Goal: Task Accomplishment & Management: Use online tool/utility

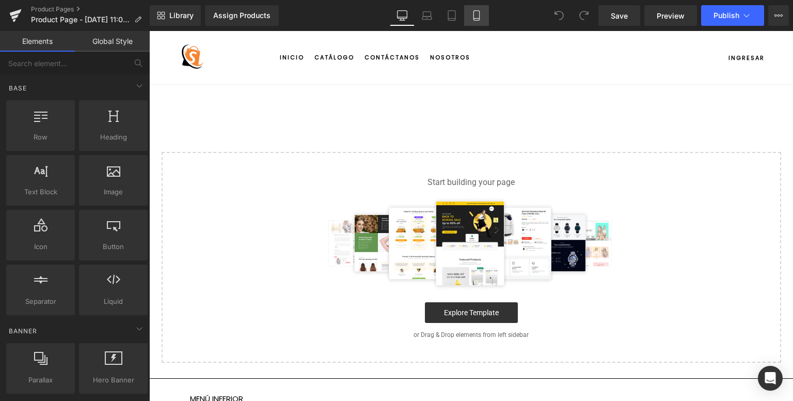
drag, startPoint x: 0, startPoint y: 0, endPoint x: 474, endPoint y: 17, distance: 474.2
click at [474, 17] on icon at bounding box center [476, 15] width 10 height 10
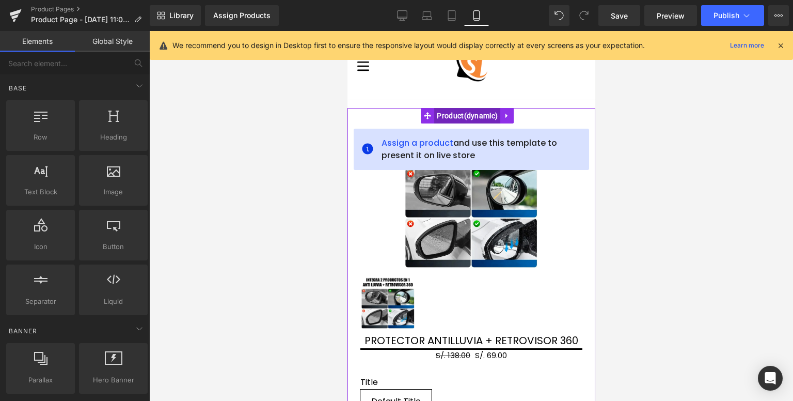
click at [465, 116] on span "Product" at bounding box center [467, 115] width 66 height 15
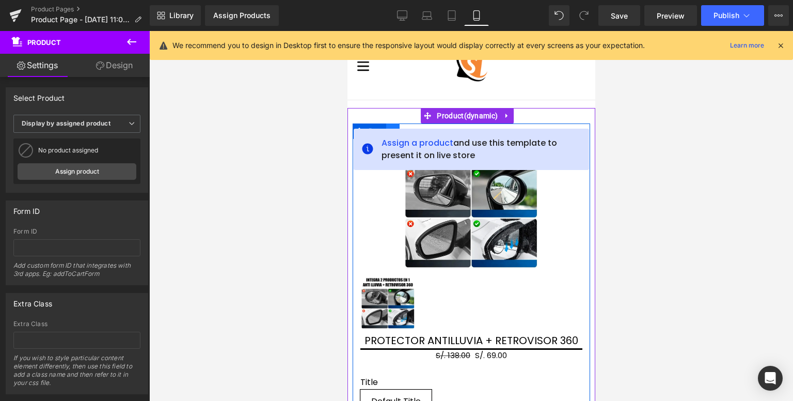
click at [395, 123] on link at bounding box center [392, 130] width 13 height 15
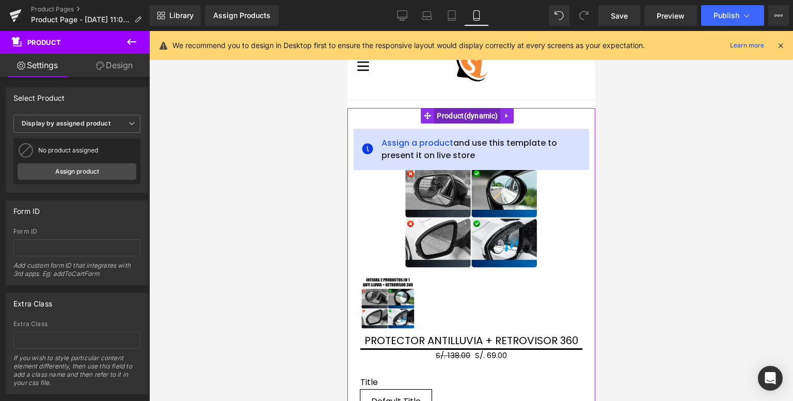
click at [455, 114] on span "Product" at bounding box center [467, 115] width 66 height 15
click at [60, 172] on link "Assign product" at bounding box center [77, 171] width 119 height 17
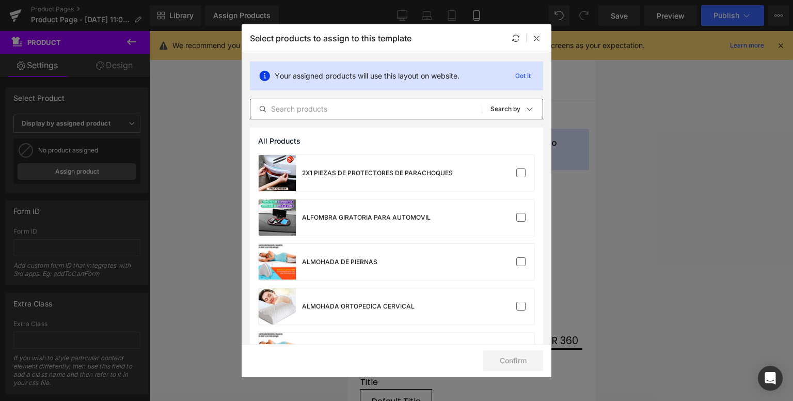
click at [306, 108] on input "text" at bounding box center [365, 109] width 231 height 12
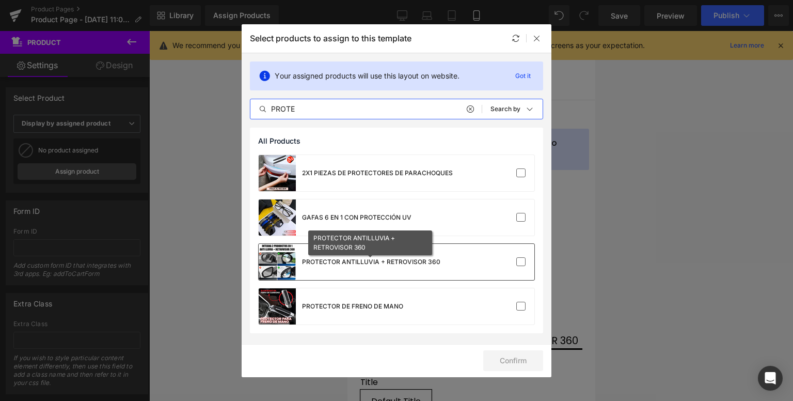
type input "PROTE"
click at [320, 261] on div "PROTECTOR ANTILLUVIA + RETROVISOR 360" at bounding box center [371, 261] width 138 height 9
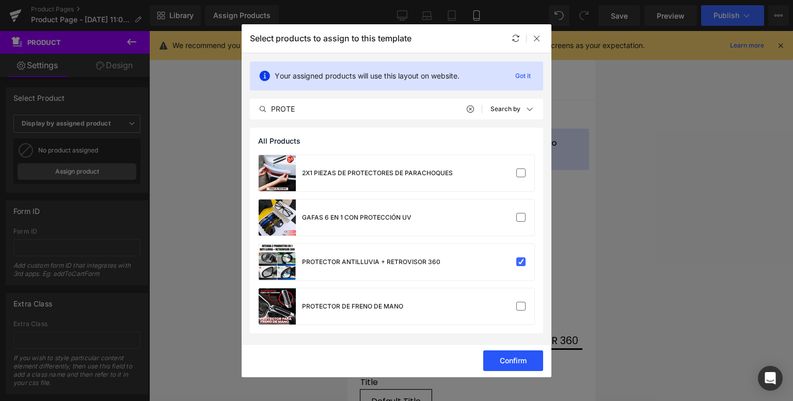
click at [522, 356] on button "Confirm" at bounding box center [513, 360] width 60 height 21
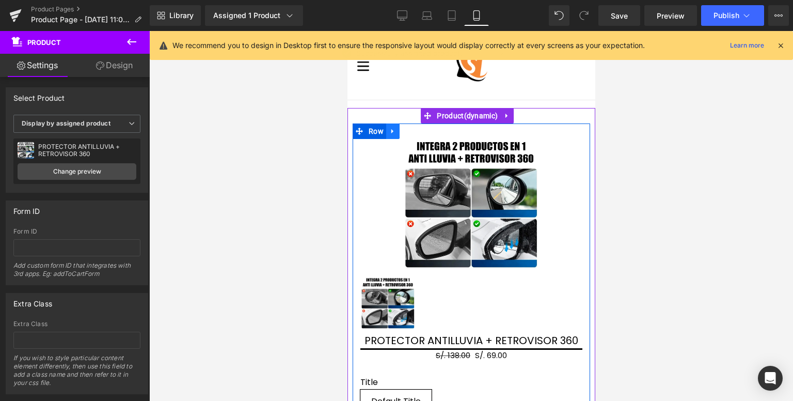
click at [393, 131] on icon at bounding box center [392, 131] width 7 height 8
click at [417, 134] on link at bounding box center [418, 130] width 13 height 15
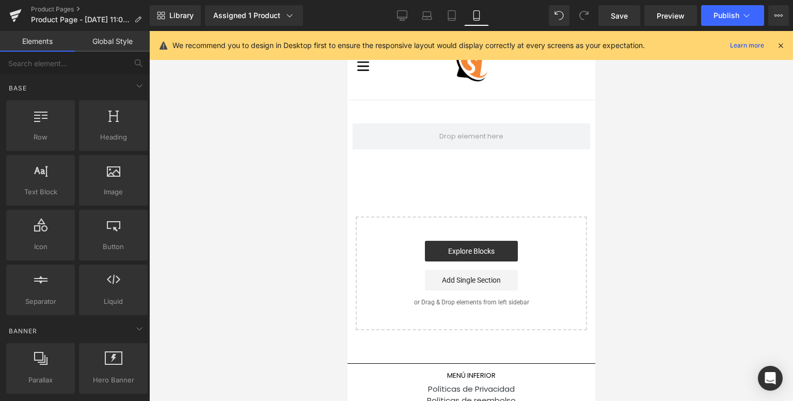
click at [782, 46] on icon at bounding box center [780, 45] width 9 height 9
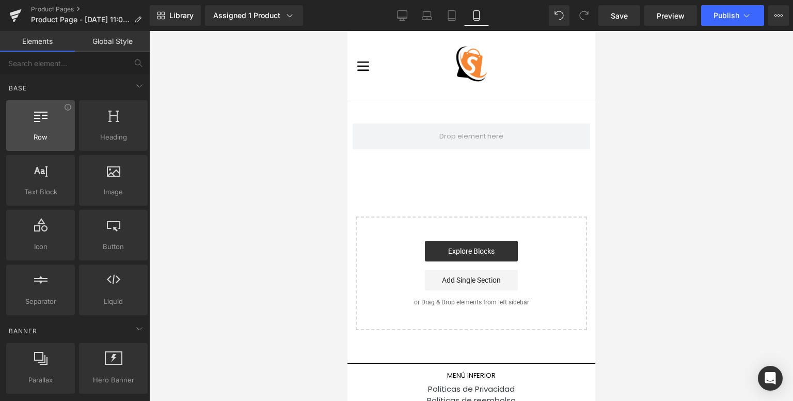
drag, startPoint x: 37, startPoint y: 134, endPoint x: 58, endPoint y: 130, distance: 21.6
click at [49, 131] on div "Row rows, columns, layouts, div" at bounding box center [40, 125] width 69 height 51
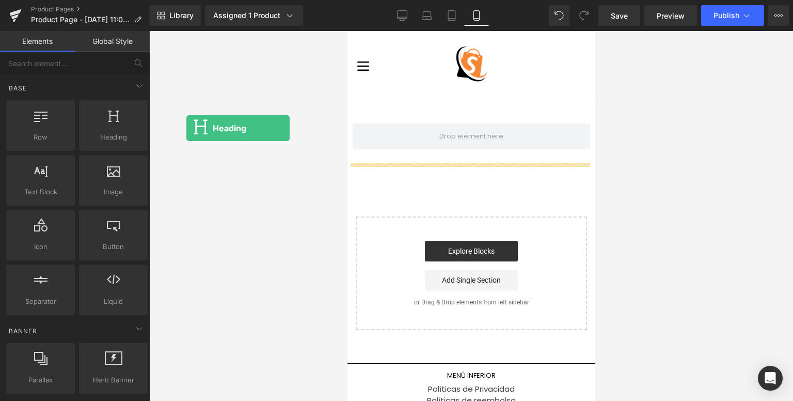
drag, startPoint x: 457, startPoint y: 159, endPoint x: 389, endPoint y: 91, distance: 96.4
click at [379, 98] on body "Ir directamente al contenido [GEOGRAPHIC_DATA] Cerrar (esc) Inicio Catálogo Con…" at bounding box center [471, 249] width 248 height 436
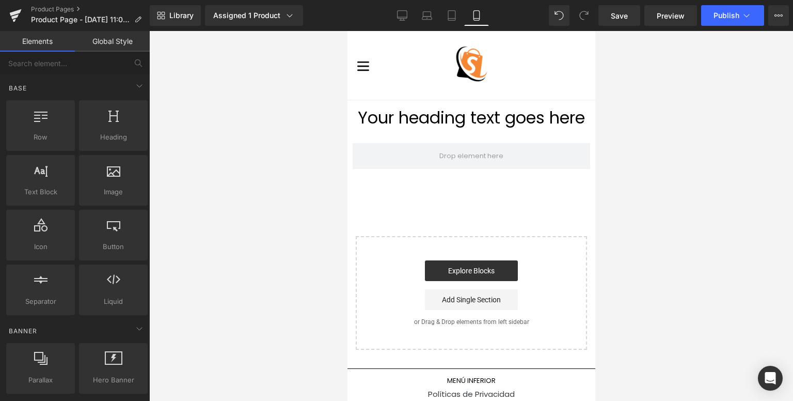
drag, startPoint x: 389, startPoint y: 91, endPoint x: 400, endPoint y: 94, distance: 11.1
click at [400, 94] on header "expandir/colapsar Inicio Catálogo Contáctanos Nosotros Ingresar" at bounding box center [471, 65] width 248 height 69
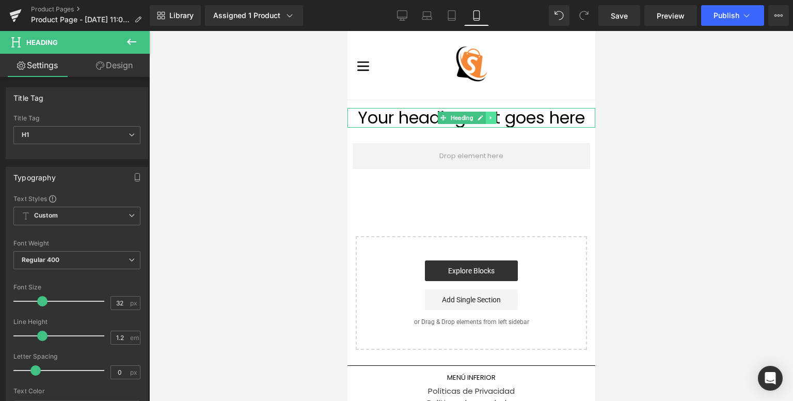
click at [491, 115] on icon at bounding box center [491, 118] width 6 height 6
click at [496, 118] on icon at bounding box center [496, 118] width 6 height 6
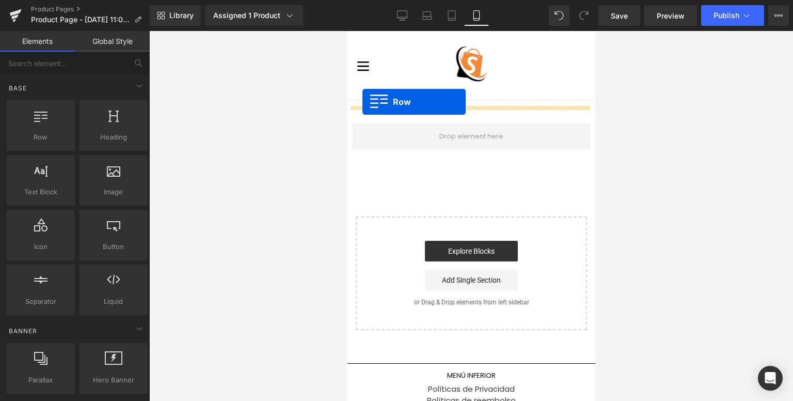
drag, startPoint x: 394, startPoint y: 168, endPoint x: 362, endPoint y: 102, distance: 73.6
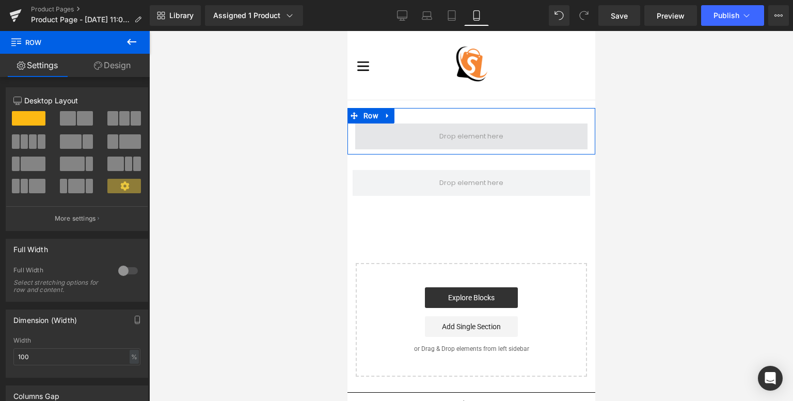
click at [409, 135] on span at bounding box center [471, 136] width 232 height 26
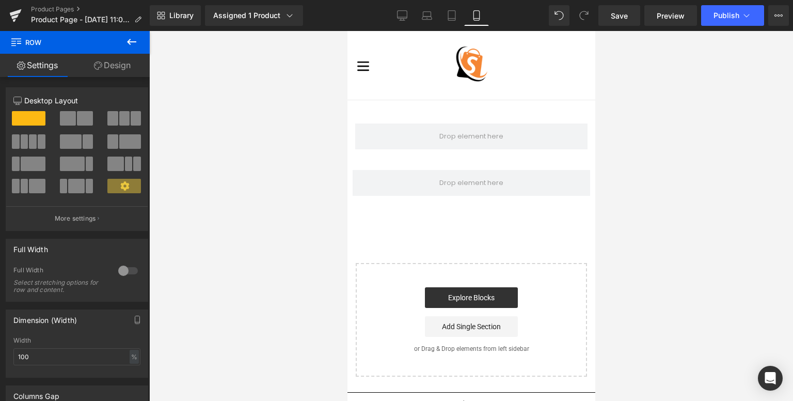
click at [131, 43] on icon at bounding box center [131, 42] width 12 height 12
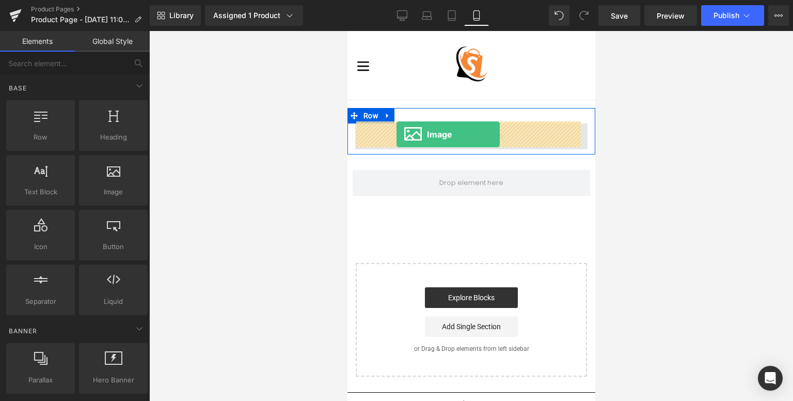
drag, startPoint x: 458, startPoint y: 213, endPoint x: 396, endPoint y: 134, distance: 100.7
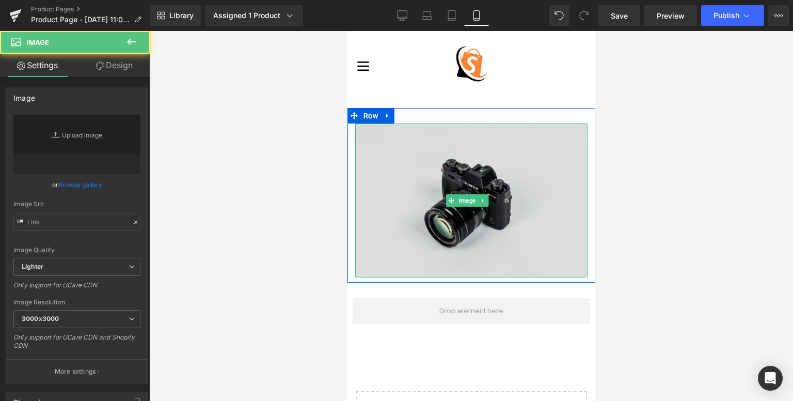
type input "//[DOMAIN_NAME][URL]"
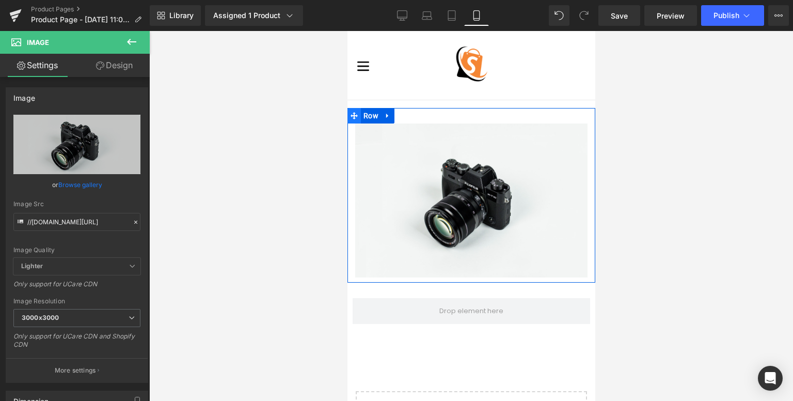
click at [357, 114] on icon at bounding box center [353, 115] width 7 height 7
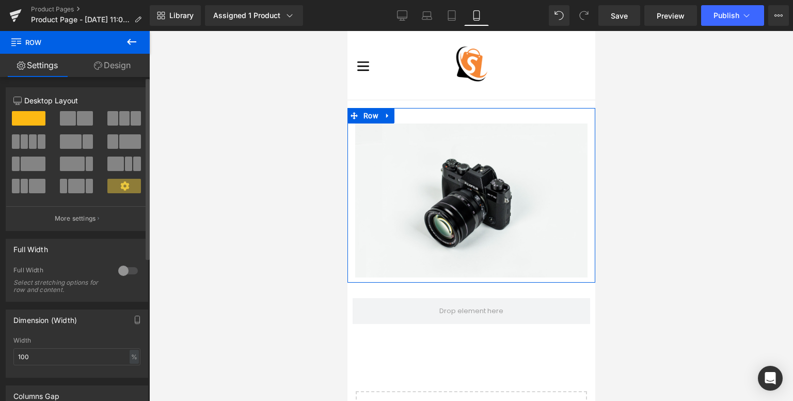
click at [124, 271] on div at bounding box center [128, 270] width 25 height 17
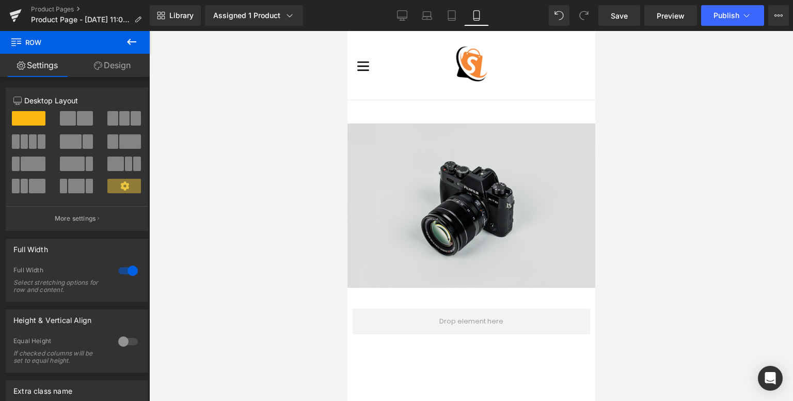
click at [373, 203] on img at bounding box center [471, 205] width 248 height 164
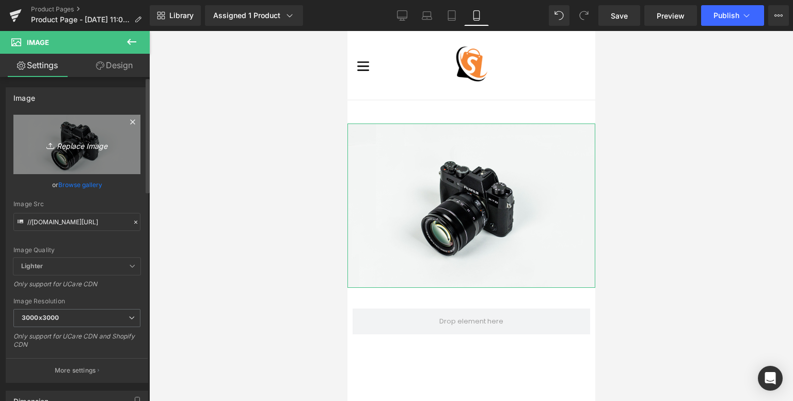
click at [78, 142] on icon "Replace Image" at bounding box center [77, 144] width 83 height 13
type input "C:\fakepath\1706883569-banner copia2 copia.webp"
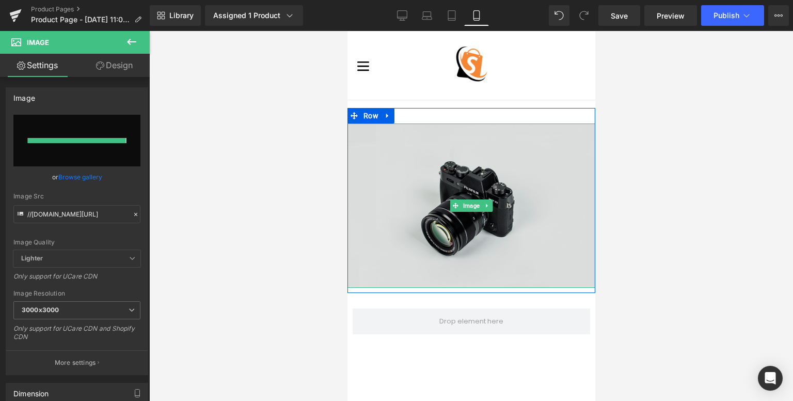
type input "[URL][DOMAIN_NAME]"
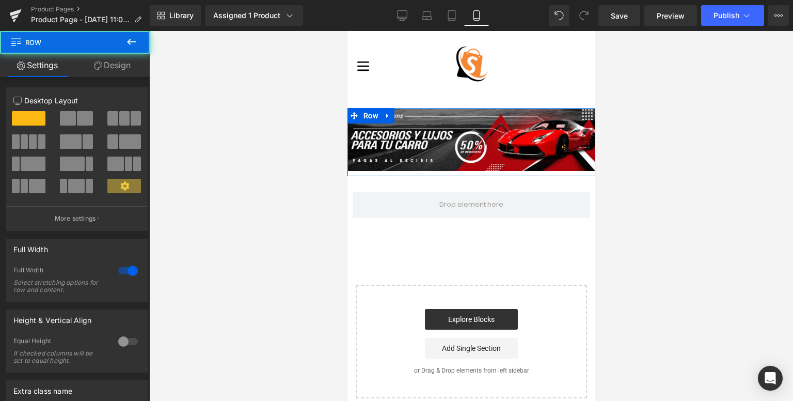
drag, startPoint x: 421, startPoint y: 116, endPoint x: 410, endPoint y: 101, distance: 17.8
click at [410, 101] on main "Image Row Product Select your layout" at bounding box center [471, 249] width 248 height 298
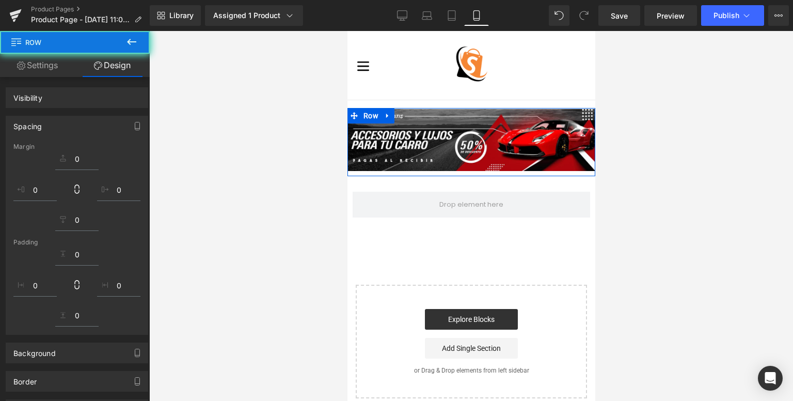
click at [414, 101] on main "Image Row Product Select your layout" at bounding box center [471, 249] width 248 height 298
click at [414, 104] on main "Image Row Product Select your layout" at bounding box center [471, 249] width 248 height 298
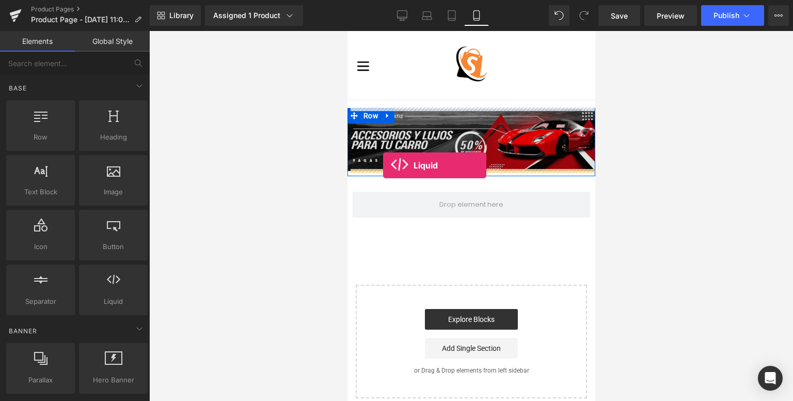
drag, startPoint x: 463, startPoint y: 319, endPoint x: 383, endPoint y: 165, distance: 173.2
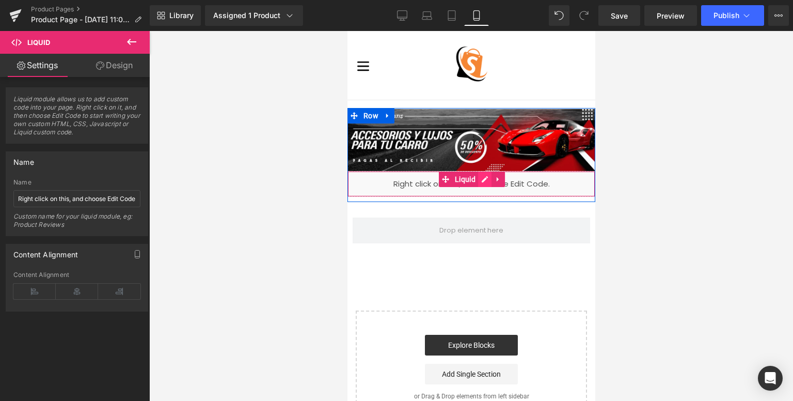
click at [476, 178] on div "Liquid" at bounding box center [471, 184] width 248 height 26
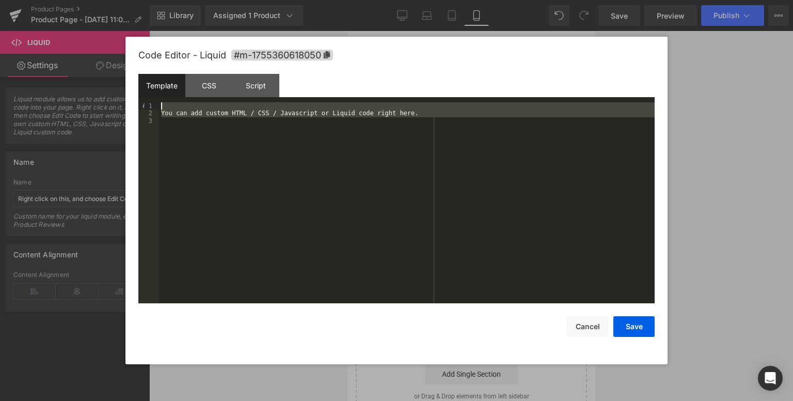
drag, startPoint x: 212, startPoint y: 153, endPoint x: 165, endPoint y: 105, distance: 67.5
click at [165, 105] on div "You can add custom HTML / CSS / Javascript or Liquid code right here." at bounding box center [407, 210] width 496 height 216
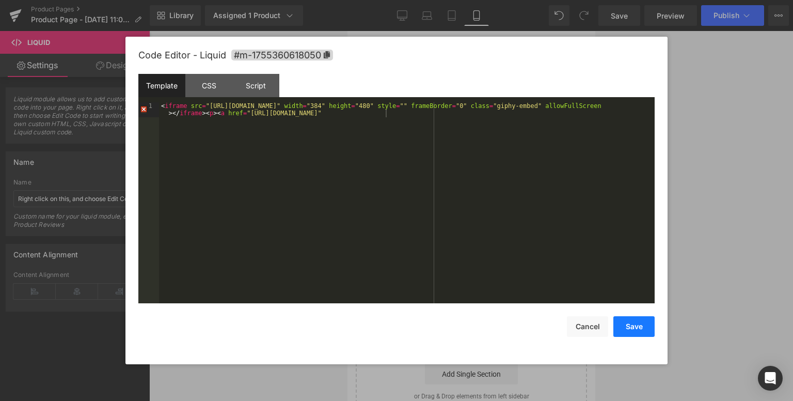
click at [630, 329] on button "Save" at bounding box center [633, 326] width 41 height 21
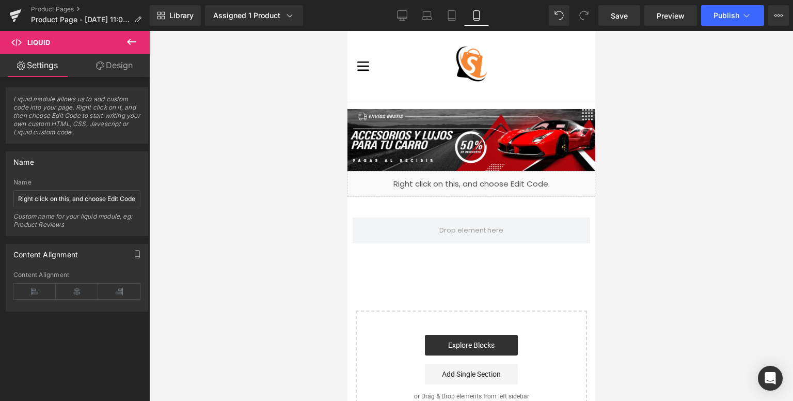
click at [137, 44] on icon at bounding box center [131, 42] width 12 height 12
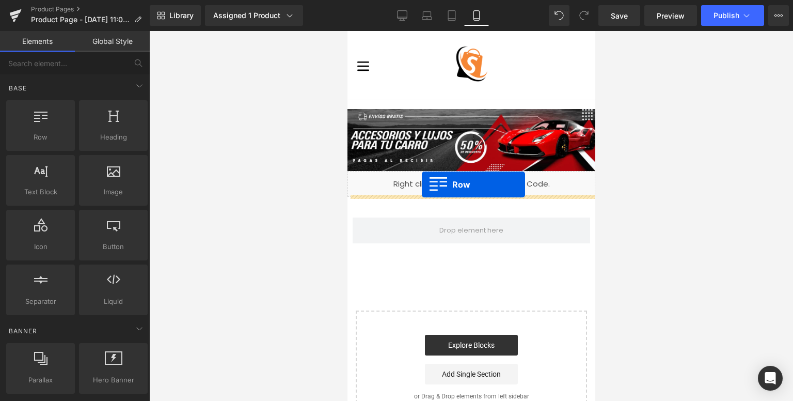
drag, startPoint x: 386, startPoint y: 164, endPoint x: 421, endPoint y: 184, distance: 41.2
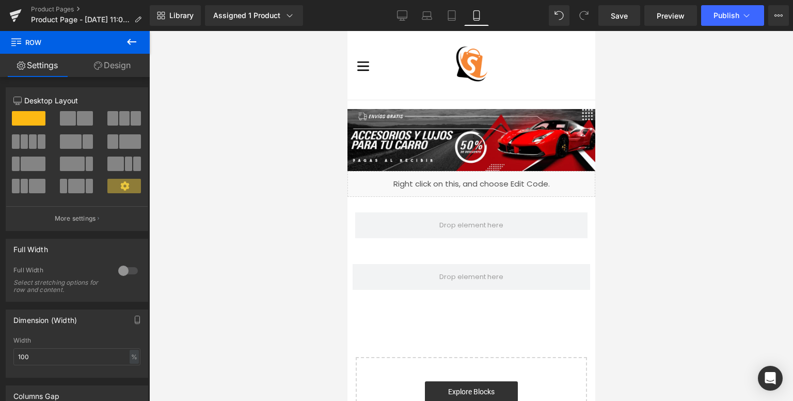
click at [124, 43] on button at bounding box center [132, 42] width 36 height 23
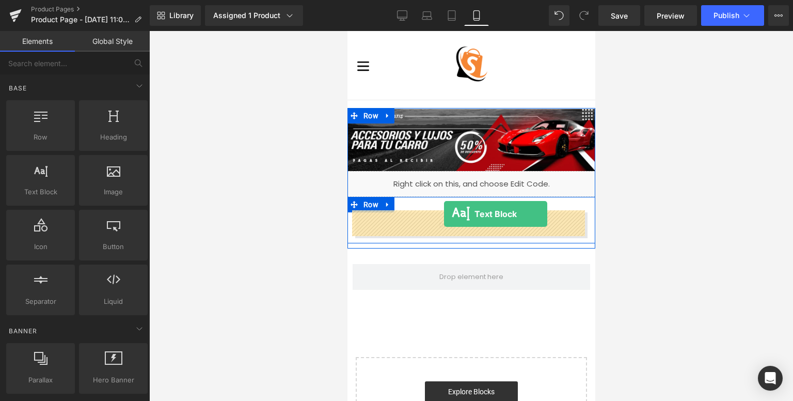
drag, startPoint x: 470, startPoint y: 218, endPoint x: 443, endPoint y: 214, distance: 26.6
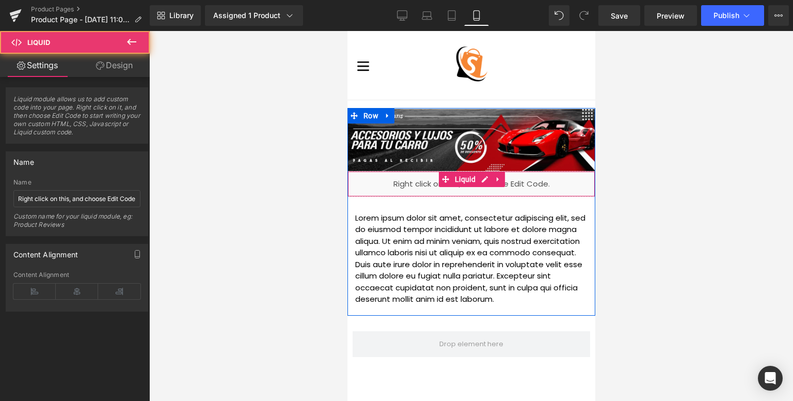
click at [446, 188] on div "Liquid" at bounding box center [471, 184] width 248 height 26
click at [381, 179] on div "Liquid" at bounding box center [471, 184] width 248 height 26
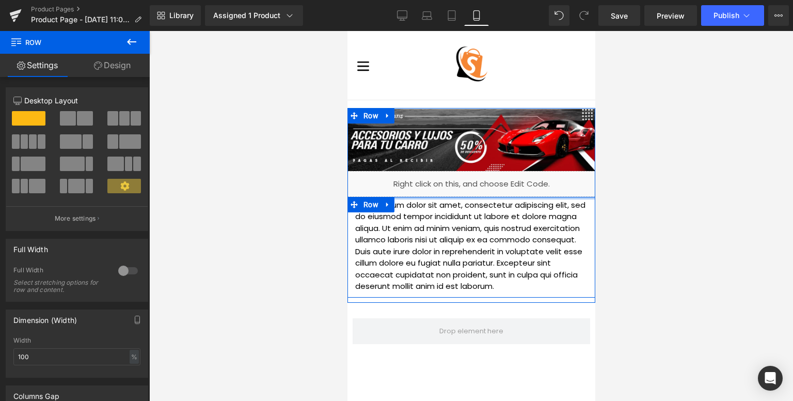
drag, startPoint x: 442, startPoint y: 197, endPoint x: 435, endPoint y: 194, distance: 7.9
click at [435, 194] on div "Image Liquid Lorem ipsum dolor sit amet, consectetur adipiscing elit, sed do ei…" at bounding box center [471, 203] width 248 height 188
click at [435, 194] on div "Liquid" at bounding box center [471, 184] width 248 height 26
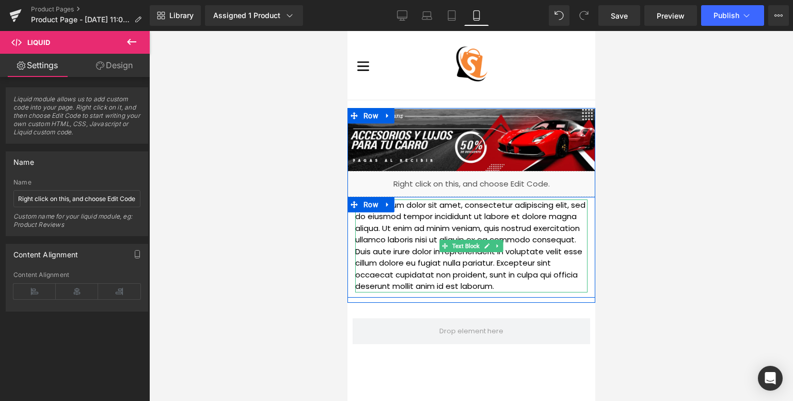
click at [423, 229] on p "Lorem ipsum dolor sit amet, consectetur adipiscing elit, sed do eiusmod tempor …" at bounding box center [471, 245] width 232 height 93
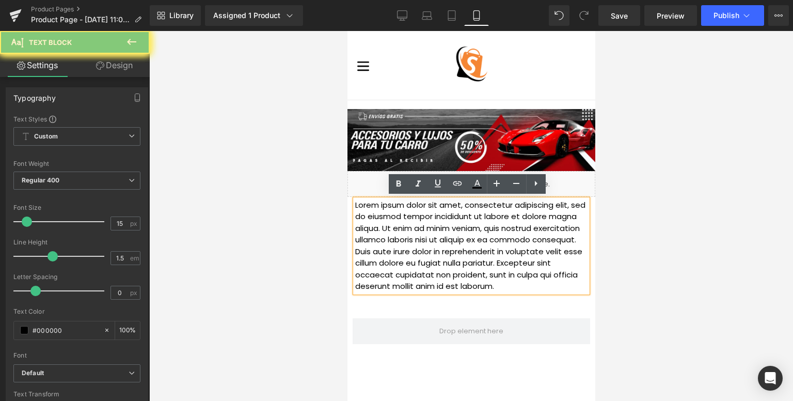
click at [423, 229] on p "Lorem ipsum dolor sit amet, consectetur adipiscing elit, sed do eiusmod tempor …" at bounding box center [471, 245] width 232 height 93
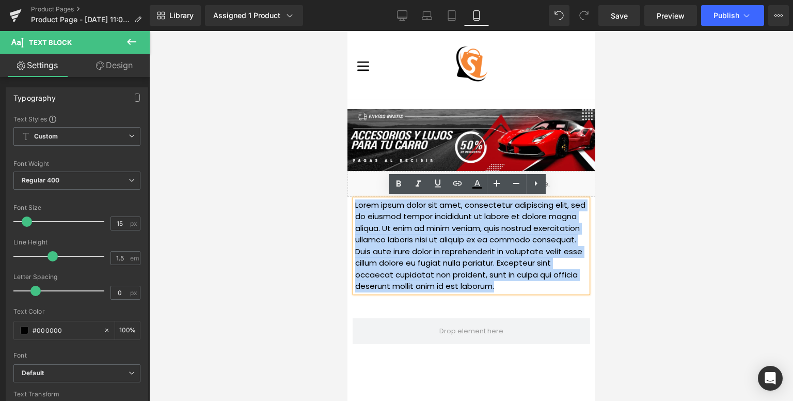
paste div
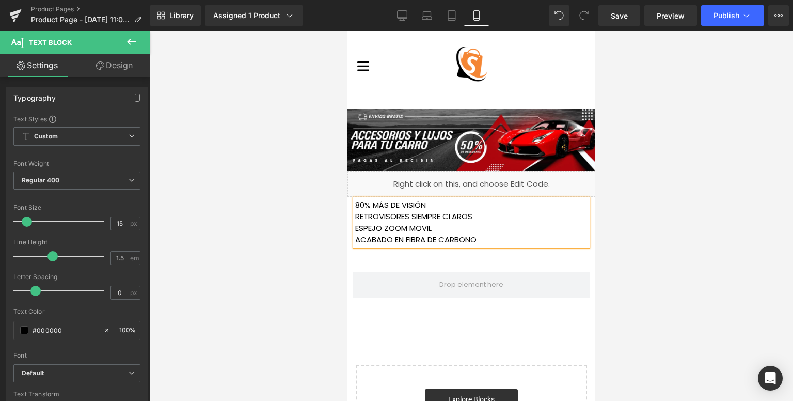
click at [355, 202] on p "80% MÁS DE VISIÓN" at bounding box center [471, 205] width 232 height 12
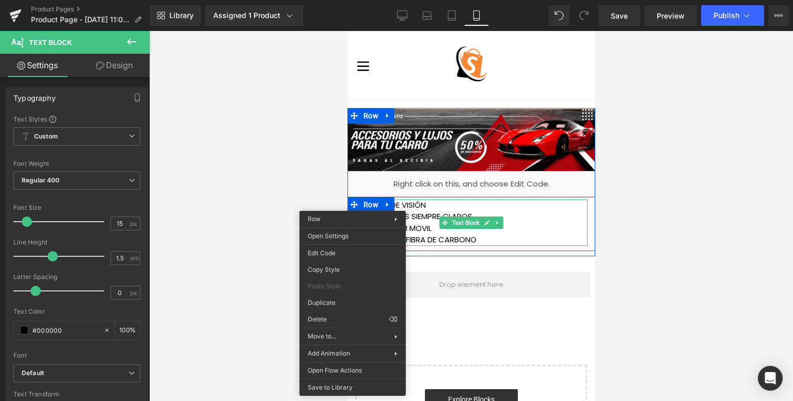
click at [409, 202] on p "80% MÁS DE VISIÓN" at bounding box center [471, 205] width 232 height 12
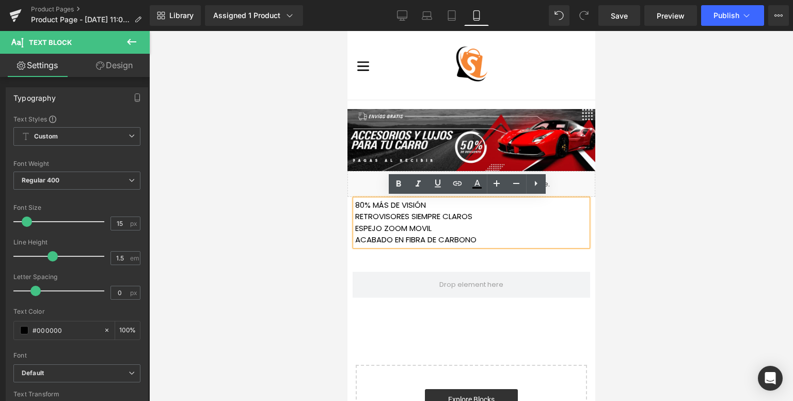
click at [355, 204] on p "80% MÁS DE VISIÓN" at bounding box center [471, 205] width 232 height 12
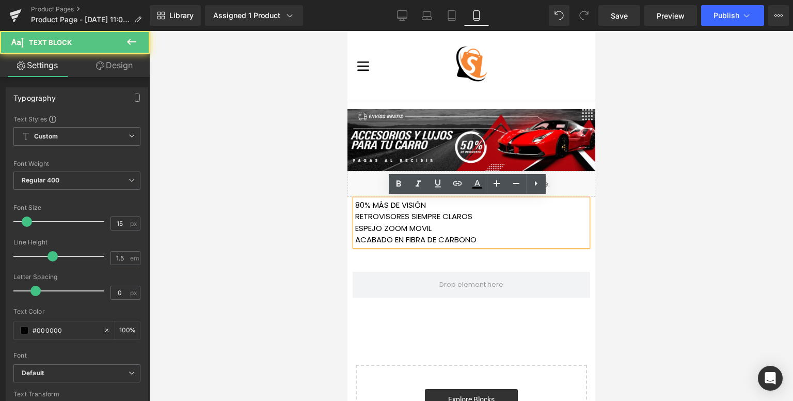
click at [418, 219] on p "RETROVISORES SIEMPRE CLAROS" at bounding box center [471, 217] width 232 height 12
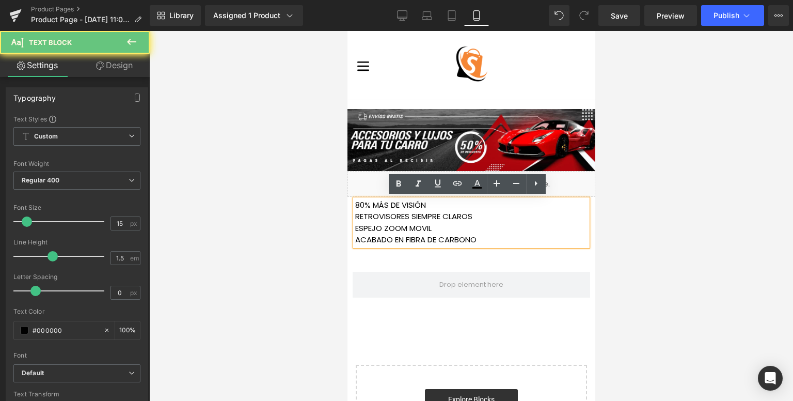
click at [418, 229] on p "ESPEJO ZOOM MOVIL" at bounding box center [471, 228] width 232 height 12
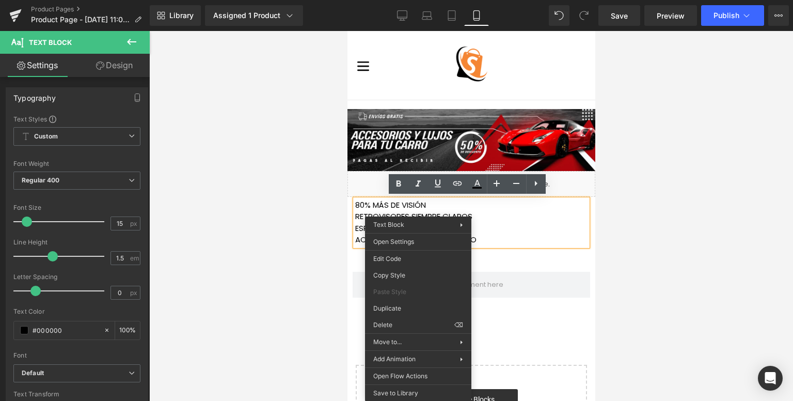
click at [480, 212] on p "RETROVISORES SIEMPRE CLAROS" at bounding box center [471, 217] width 232 height 12
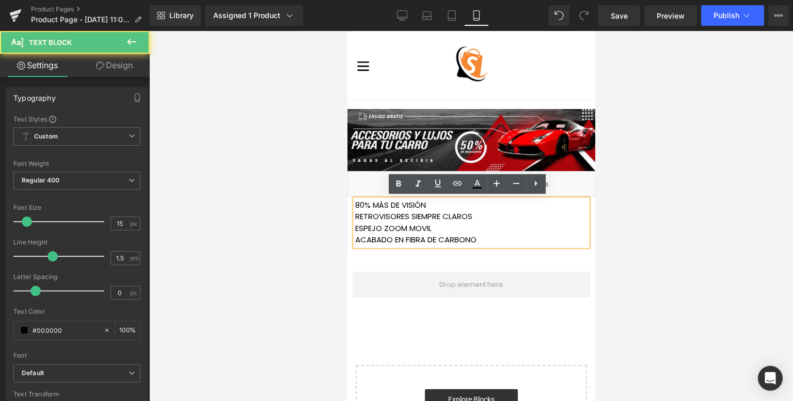
click at [413, 227] on p "ESPEJO ZOOM MOVIL" at bounding box center [471, 228] width 232 height 12
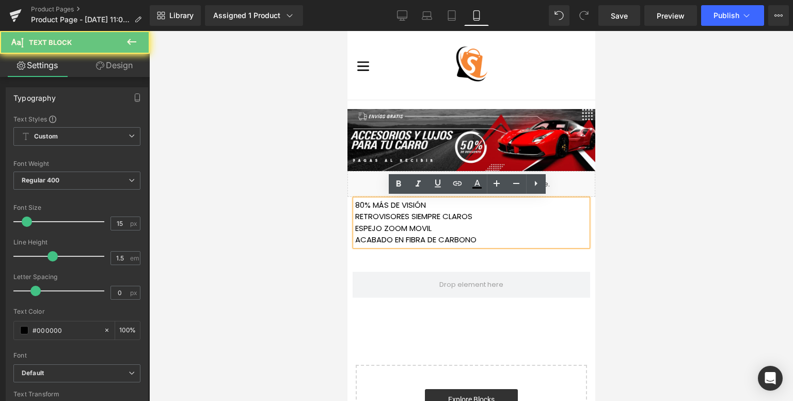
click at [418, 227] on p "ESPEJO ZOOM MOVIL" at bounding box center [471, 228] width 232 height 12
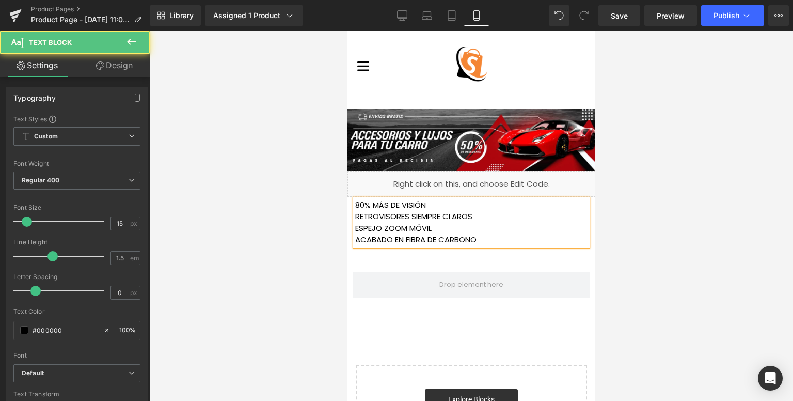
click at [355, 204] on p "80% MÁS DE VISIÓN" at bounding box center [471, 205] width 232 height 12
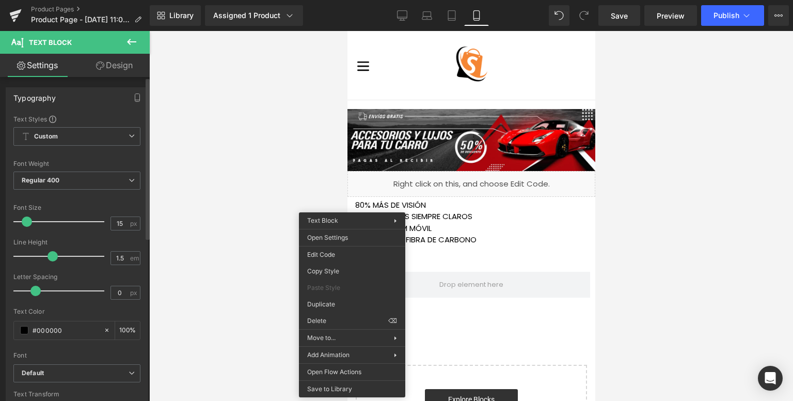
click at [107, 202] on div "Font Default Poppins Default Default Poppins Open Font Manager" at bounding box center [76, 239] width 127 height 249
click at [108, 202] on div "Font Default Poppins Default Default Poppins Open Font Manager" at bounding box center [76, 239] width 127 height 249
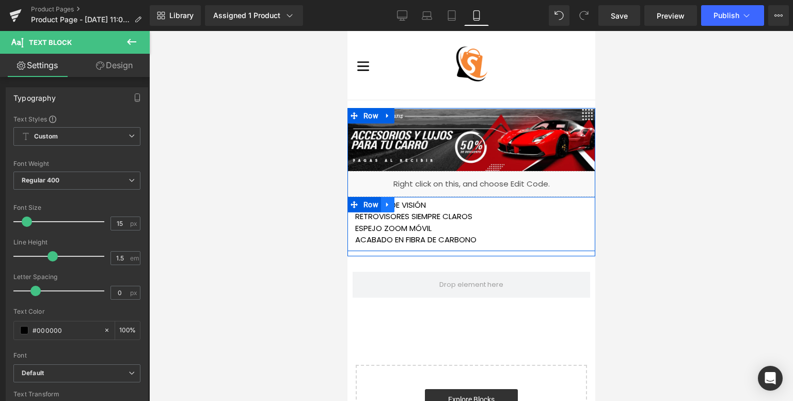
click at [385, 204] on icon at bounding box center [387, 204] width 7 height 8
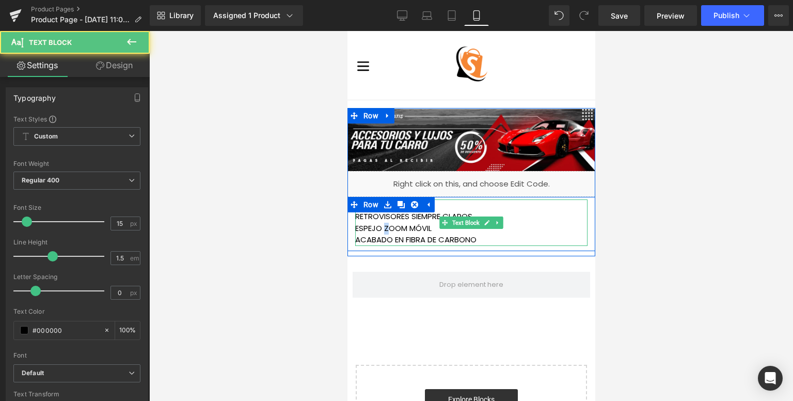
click at [382, 222] on p "ESPEJO ZOOM MÓVIL" at bounding box center [471, 228] width 232 height 12
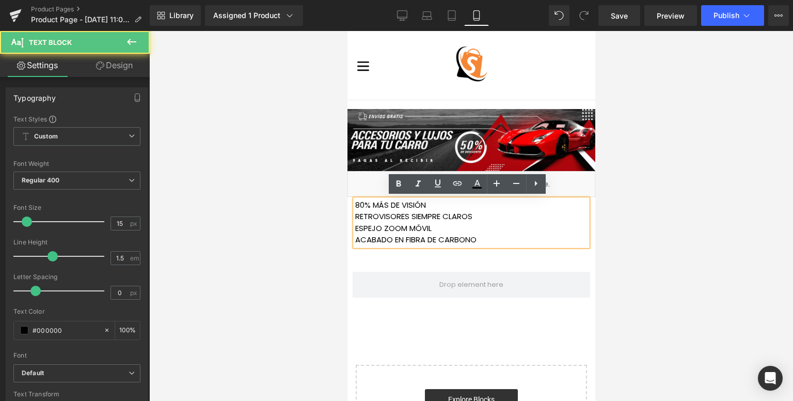
click at [355, 208] on p "80% MÁS DE VISIÓN" at bounding box center [471, 205] width 232 height 12
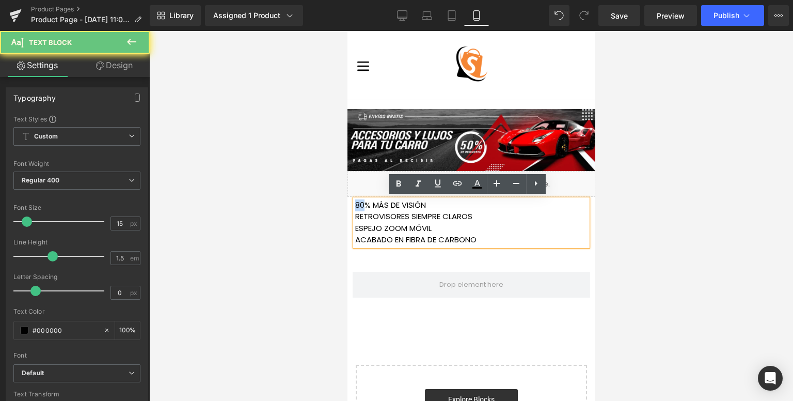
click at [355, 205] on p "80% MÁS DE VISIÓN" at bounding box center [471, 205] width 232 height 12
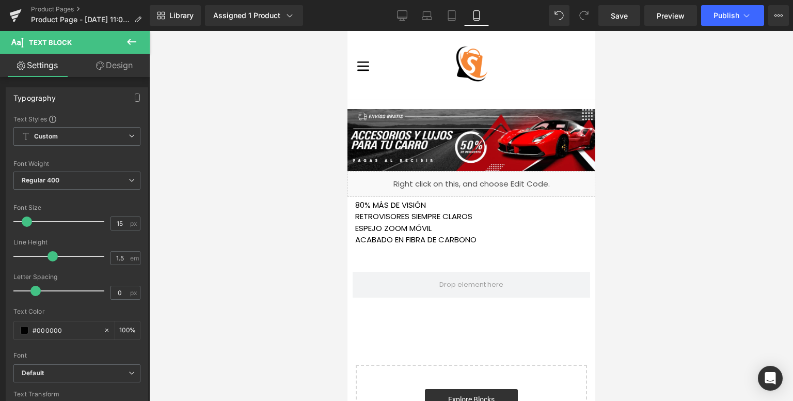
click at [122, 34] on button at bounding box center [132, 42] width 36 height 23
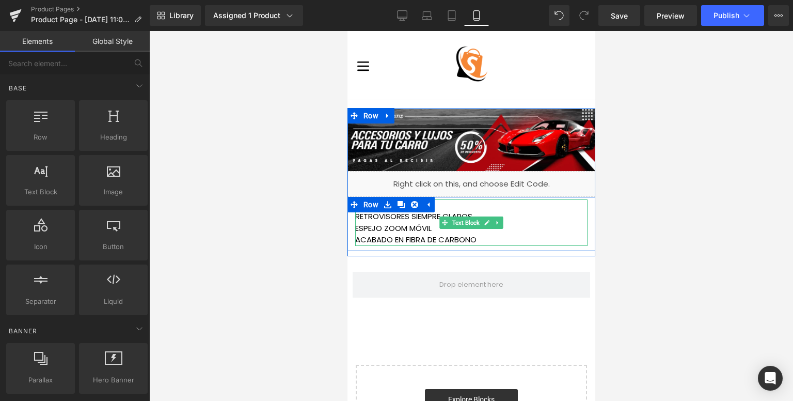
click at [360, 231] on p "ESPEJO ZOOM MÓVIL" at bounding box center [471, 228] width 232 height 12
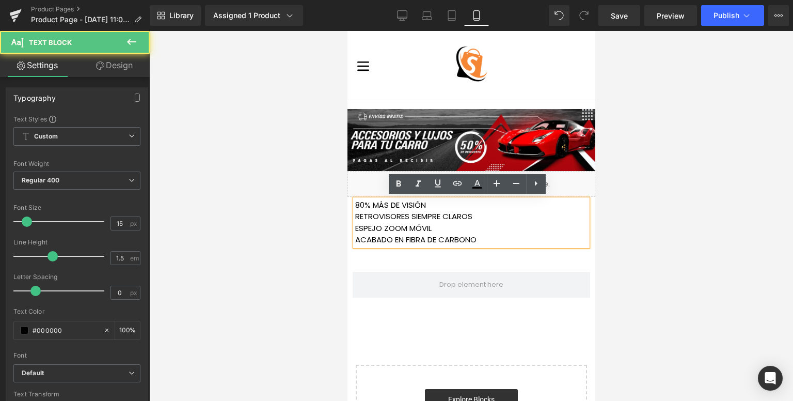
click at [355, 204] on p "80% MÁS DE VISIÓN" at bounding box center [471, 205] width 232 height 12
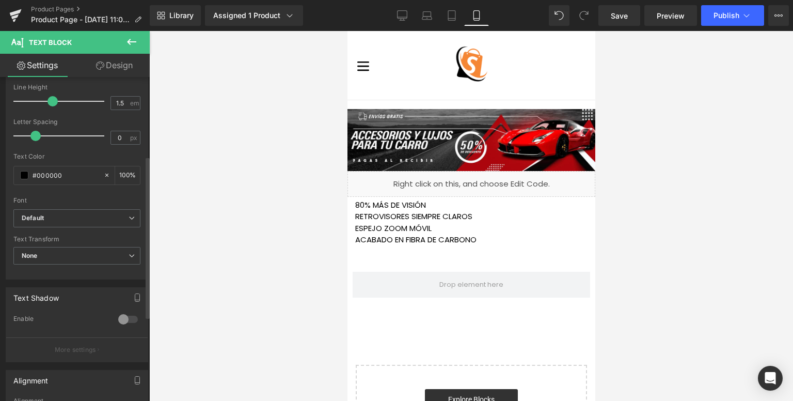
scroll to position [258, 0]
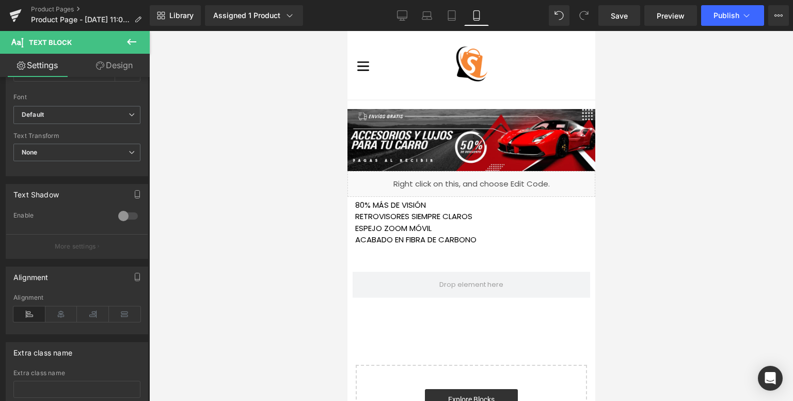
click at [130, 39] on icon at bounding box center [131, 42] width 9 height 6
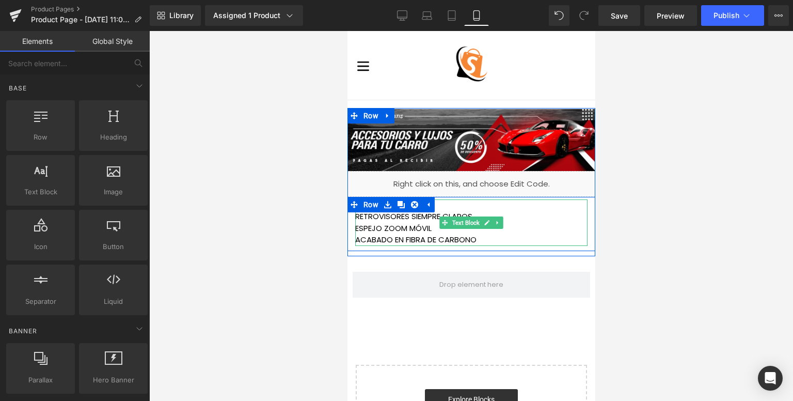
click at [359, 222] on p "ESPEJO ZOOM MÓVIL" at bounding box center [471, 228] width 232 height 12
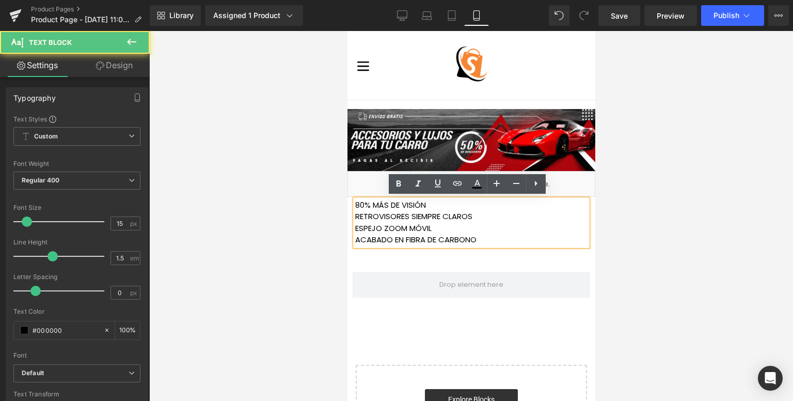
click at [355, 204] on p "80% MÁS DE VISIÓN" at bounding box center [471, 205] width 232 height 12
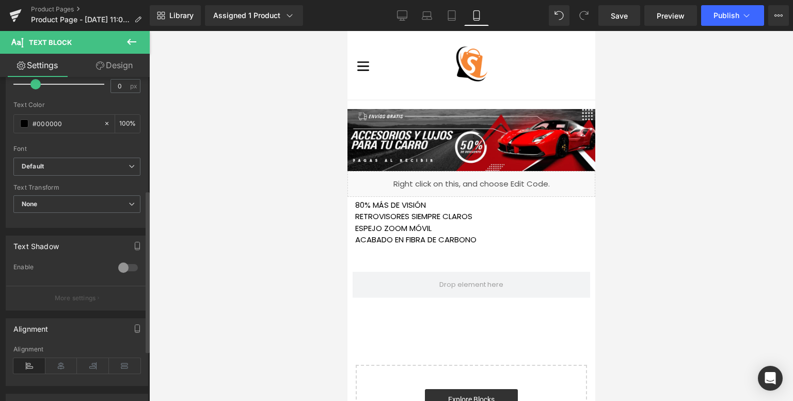
scroll to position [327, 0]
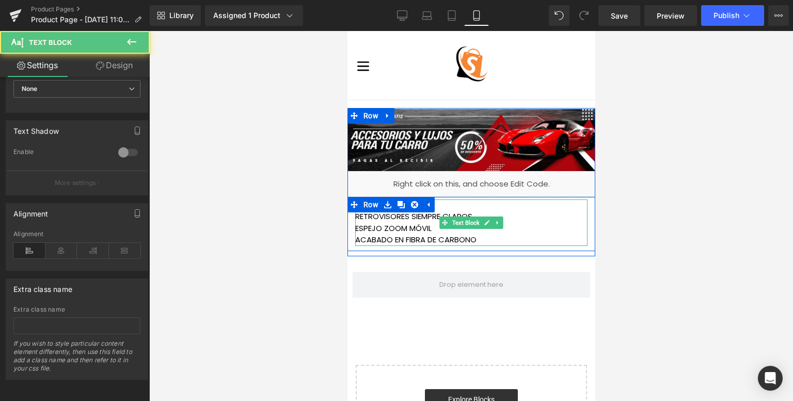
click at [486, 239] on p "ACABADO EN FIBRA DE CARBONO" at bounding box center [471, 240] width 232 height 12
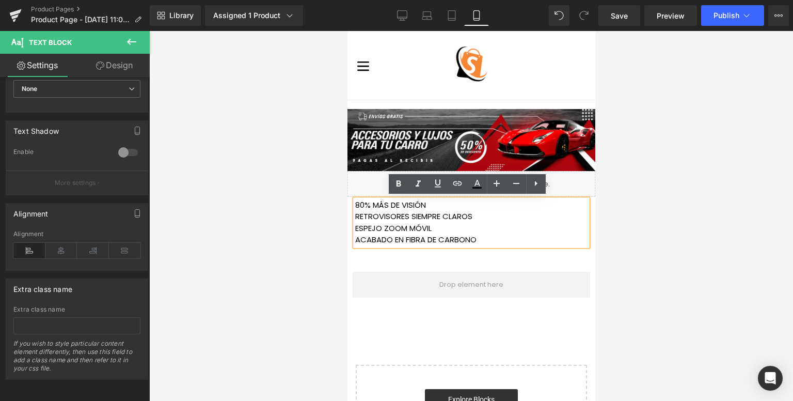
drag, startPoint x: 486, startPoint y: 236, endPoint x: 347, endPoint y: 203, distance: 142.7
click at [355, 203] on div "80% MÁS DE VISIÓN RETROVISORES SIEMPRE CLAROS ESPEJO ZOOM MÓVIL ACABADO EN F…" at bounding box center [471, 222] width 232 height 46
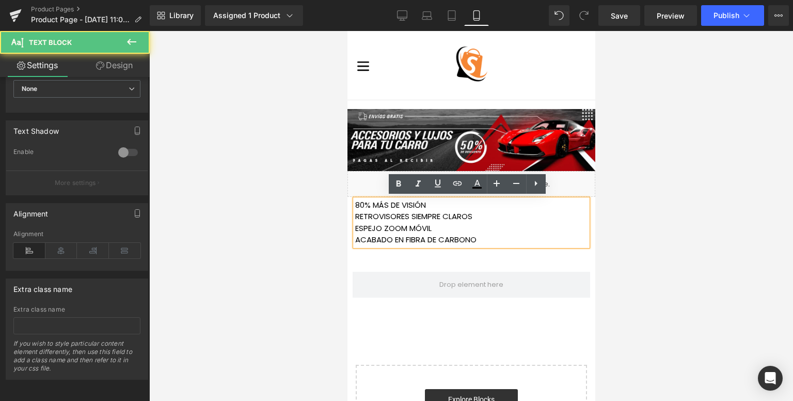
click at [474, 240] on p "ACABADO EN FIBRA DE CARBONO" at bounding box center [471, 240] width 232 height 12
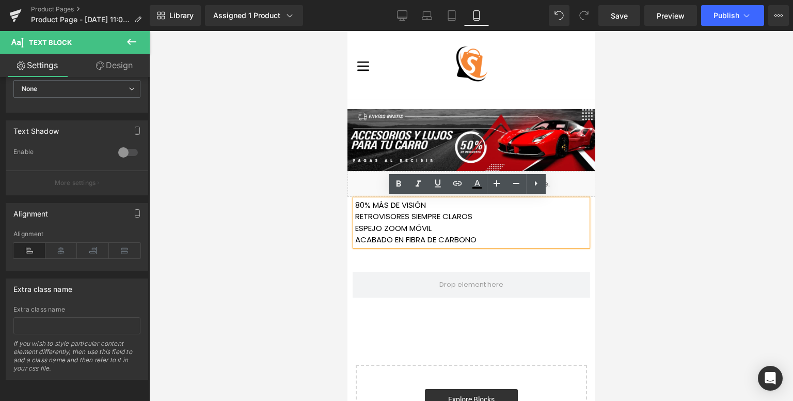
drag, startPoint x: 478, startPoint y: 240, endPoint x: 353, endPoint y: 204, distance: 130.3
click at [355, 204] on div "80% MÁS DE VISIÓN RETROVISORES SIEMPRE CLAROS ESPEJO ZOOM MÓVIL ACABADO EN F…" at bounding box center [471, 222] width 232 height 46
click at [403, 182] on icon at bounding box center [398, 184] width 12 height 12
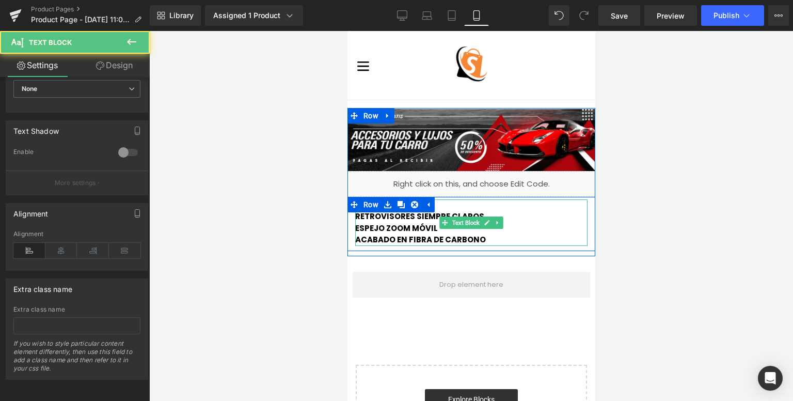
click at [368, 224] on strong "ESPEJO ZOOM MÓVIL" at bounding box center [396, 227] width 83 height 11
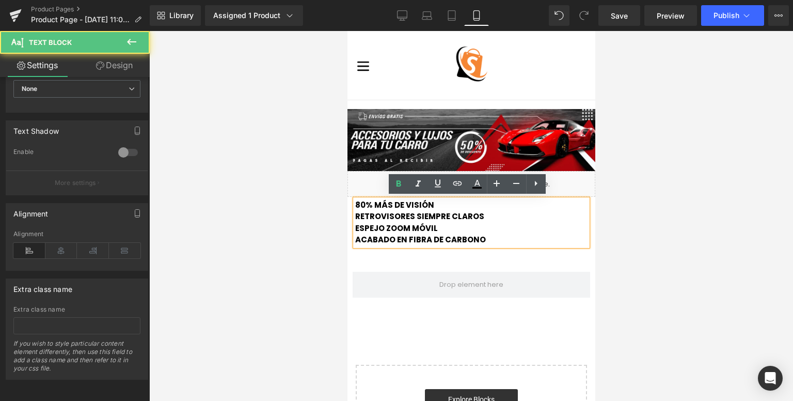
click at [355, 205] on strong "80% MÁS DE VISIÓN" at bounding box center [394, 204] width 79 height 11
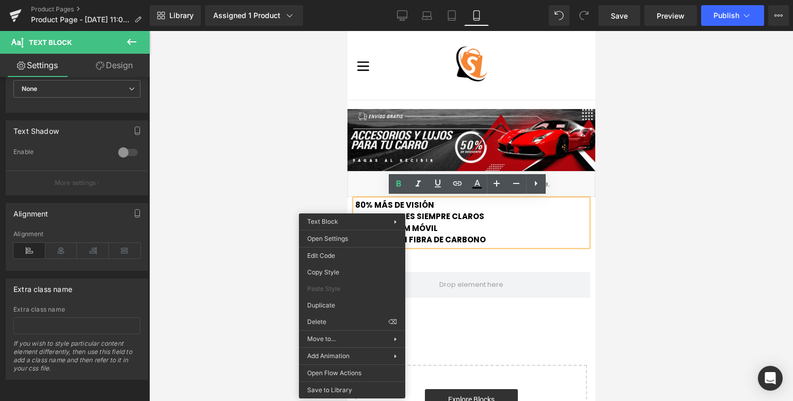
click at [356, 203] on strong "80% MÁS DE VISIÓN" at bounding box center [394, 204] width 79 height 11
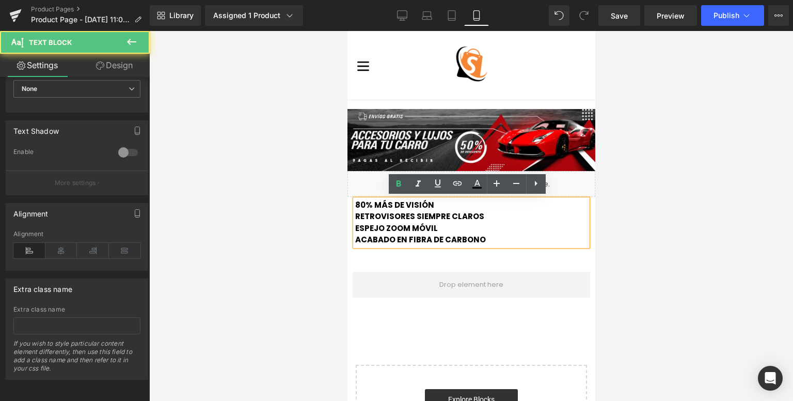
click at [355, 202] on strong "80% MÁS DE VISIÓN" at bounding box center [394, 204] width 79 height 11
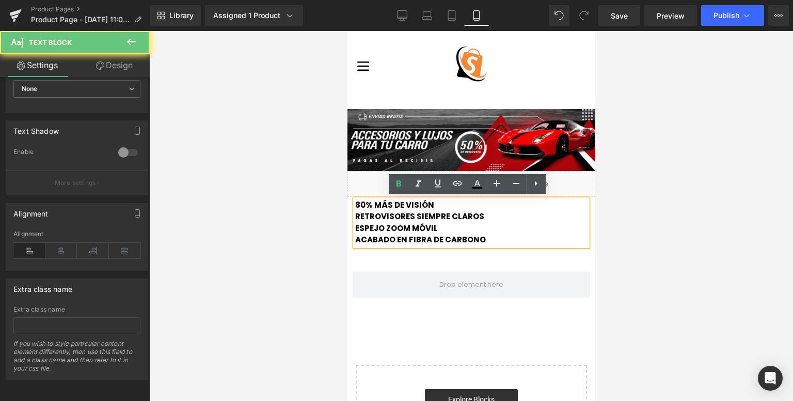
click at [355, 202] on strong "80% MÁS DE VISIÓN" at bounding box center [394, 204] width 79 height 11
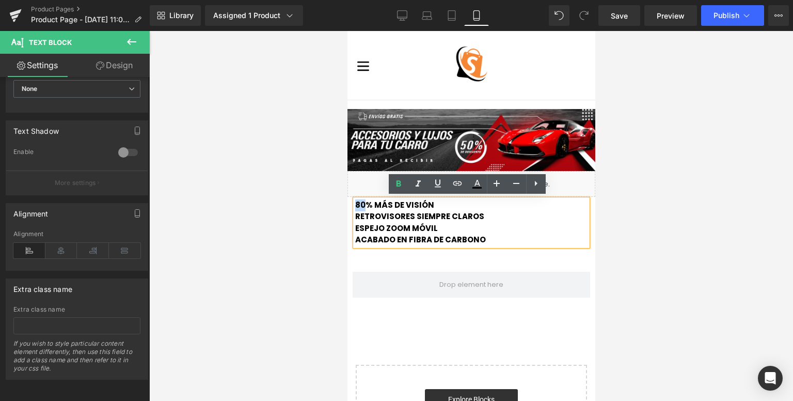
click at [355, 201] on strong "80% MÁS DE VISIÓN" at bounding box center [394, 204] width 79 height 11
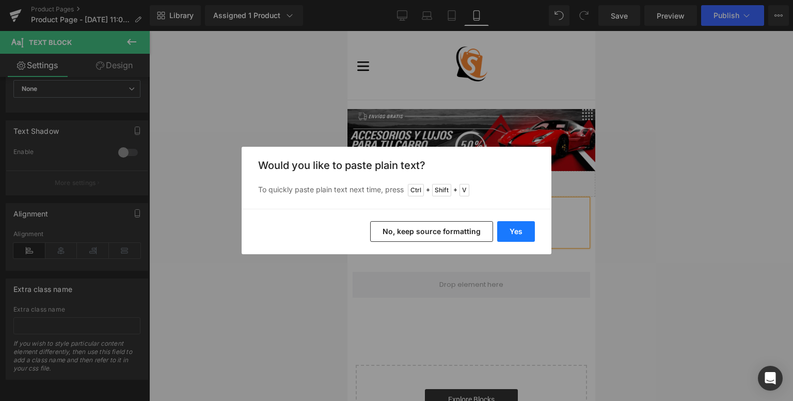
click at [508, 226] on button "Yes" at bounding box center [516, 231] width 38 height 21
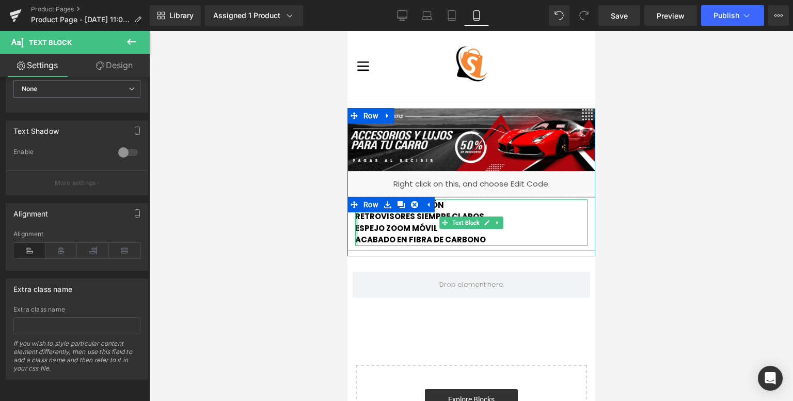
click at [355, 215] on div at bounding box center [356, 222] width 3 height 46
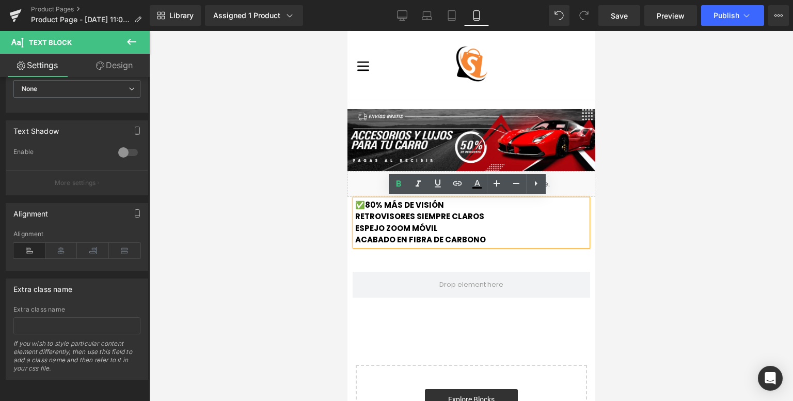
click at [355, 215] on strong "RETROVISORES SIEMPRE CLAROS" at bounding box center [419, 216] width 129 height 11
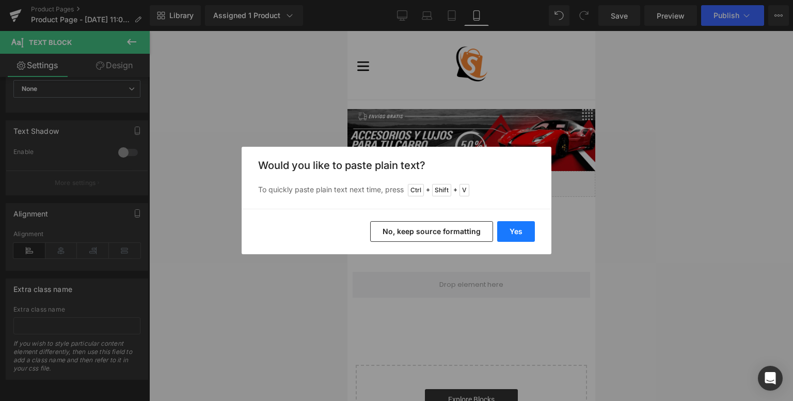
click at [501, 230] on button "Yes" at bounding box center [516, 231] width 38 height 21
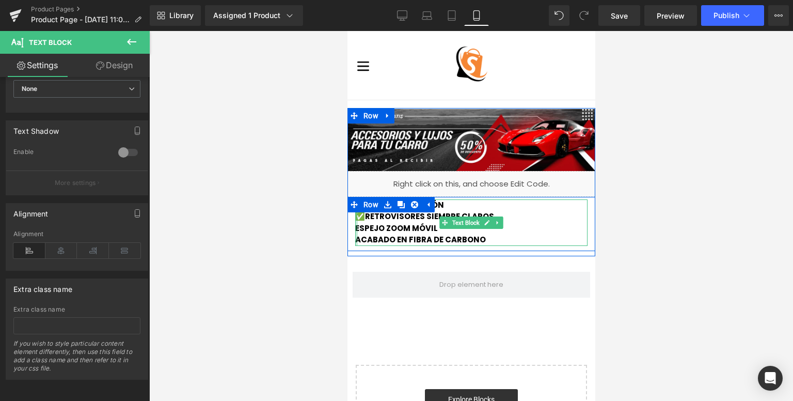
click at [355, 229] on div at bounding box center [356, 222] width 3 height 46
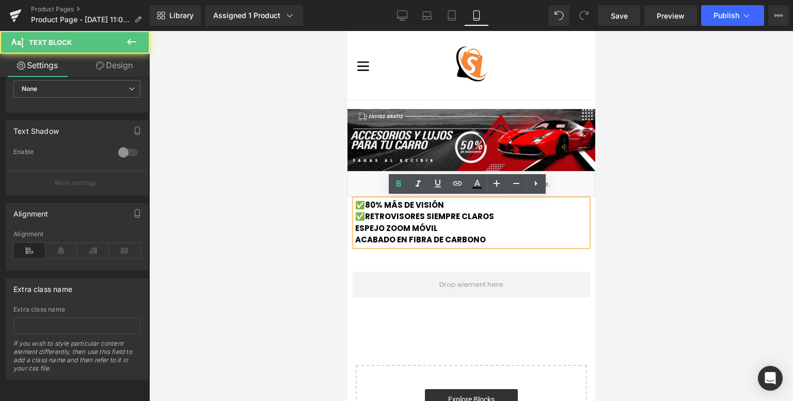
click at [355, 229] on strong "ESPEJO ZOOM MÓVIL" at bounding box center [396, 227] width 83 height 11
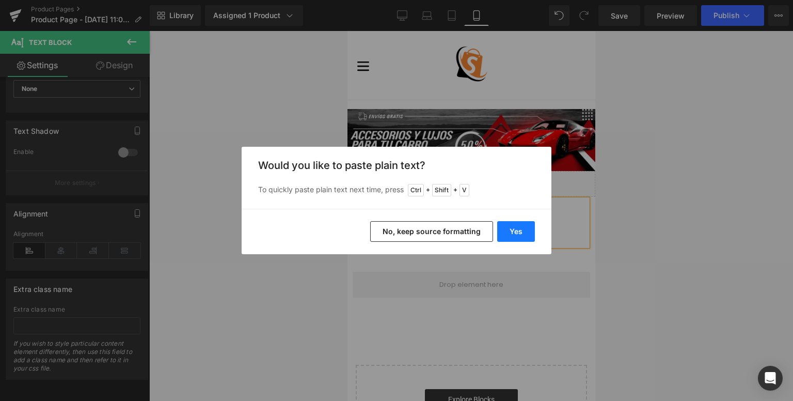
drag, startPoint x: 512, startPoint y: 232, endPoint x: 149, endPoint y: 202, distance: 363.6
click at [512, 232] on button "Yes" at bounding box center [516, 231] width 38 height 21
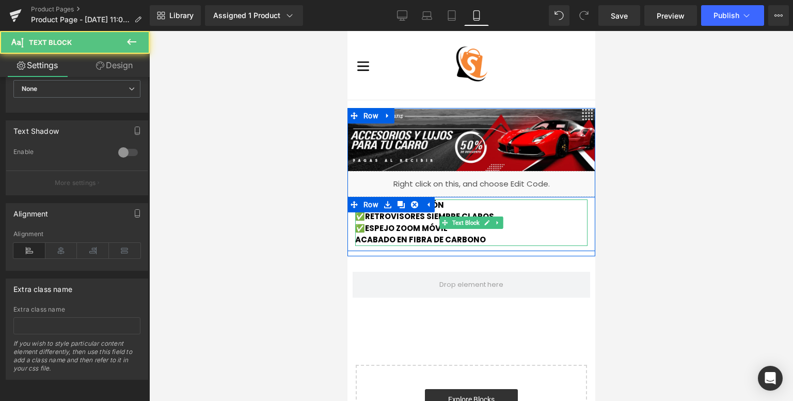
click at [355, 238] on strong "ACABADO EN FIBRA DE CARBONO" at bounding box center [420, 239] width 131 height 11
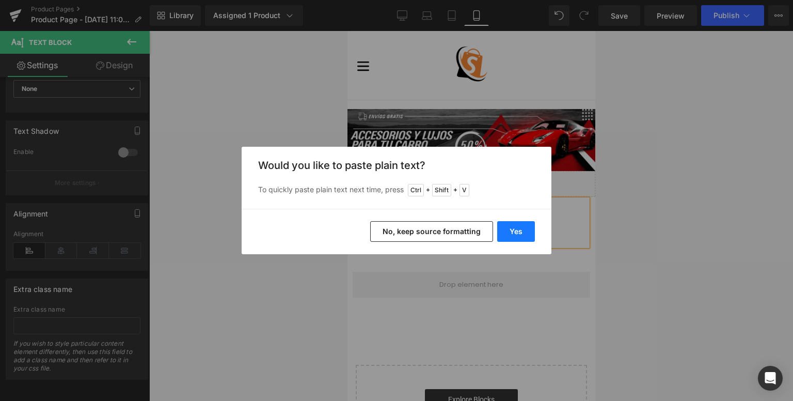
click at [518, 229] on button "Yes" at bounding box center [516, 231] width 38 height 21
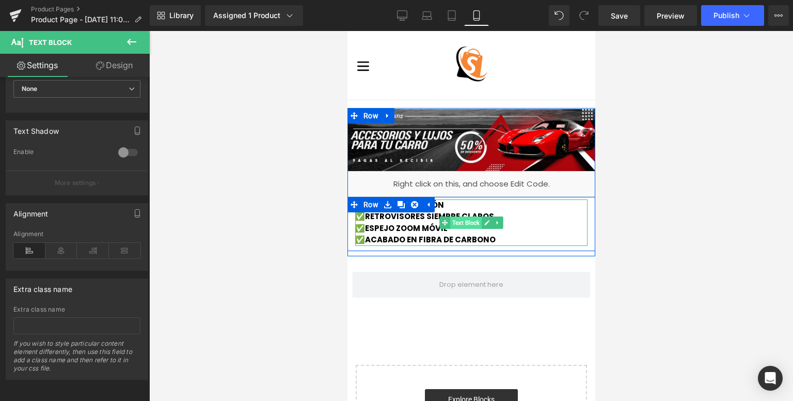
click at [463, 218] on span "Text Block" at bounding box center [465, 222] width 31 height 12
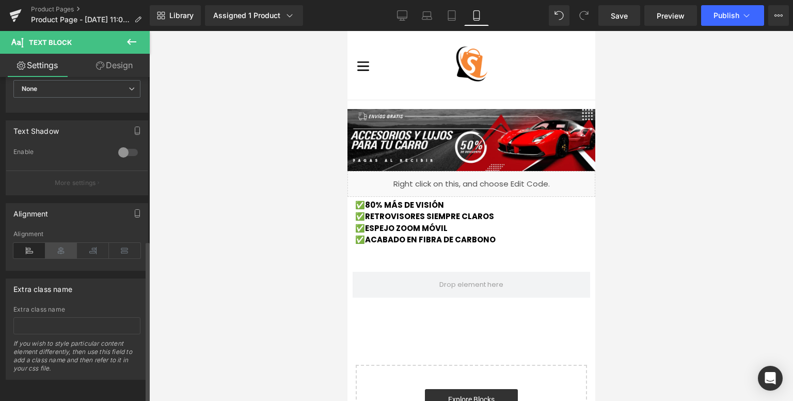
click at [54, 243] on icon at bounding box center [61, 250] width 32 height 15
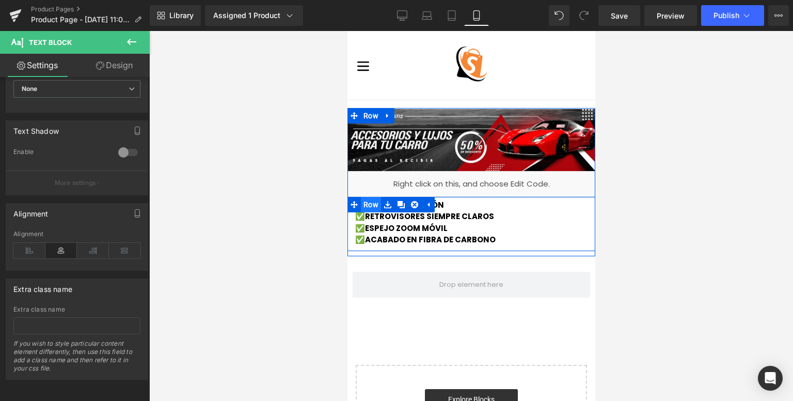
click at [371, 199] on span "Row" at bounding box center [370, 204] width 20 height 15
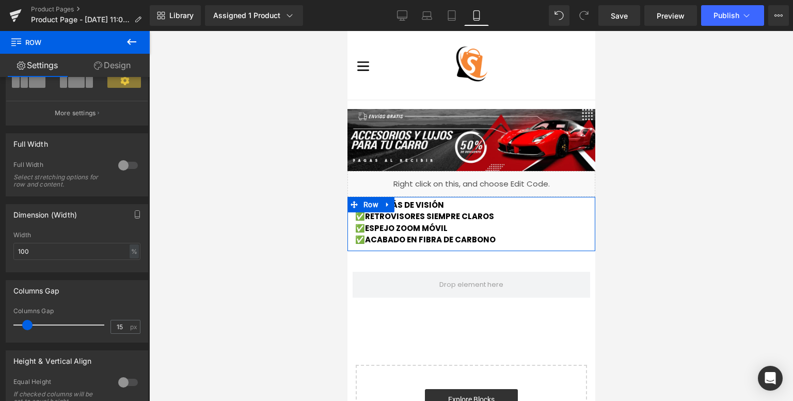
scroll to position [100, 0]
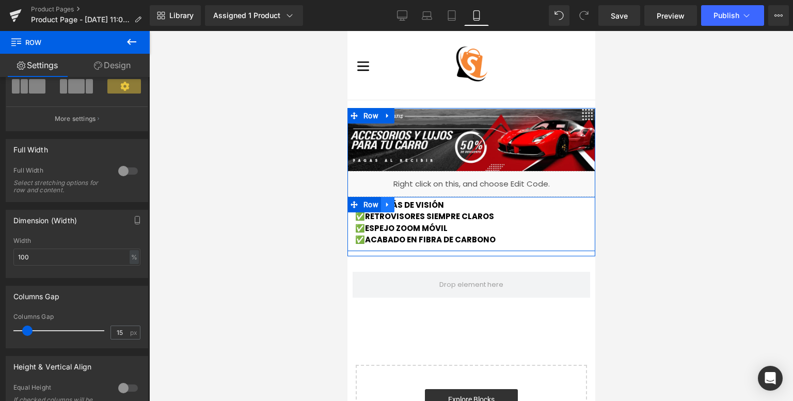
click at [383, 207] on link at bounding box center [386, 204] width 13 height 15
click at [365, 205] on span "Row" at bounding box center [370, 204] width 20 height 15
click at [450, 224] on span "Text Block" at bounding box center [465, 223] width 31 height 12
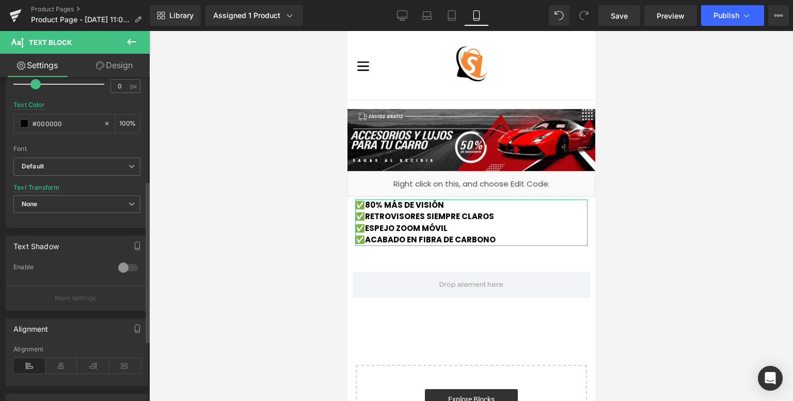
scroll to position [327, 0]
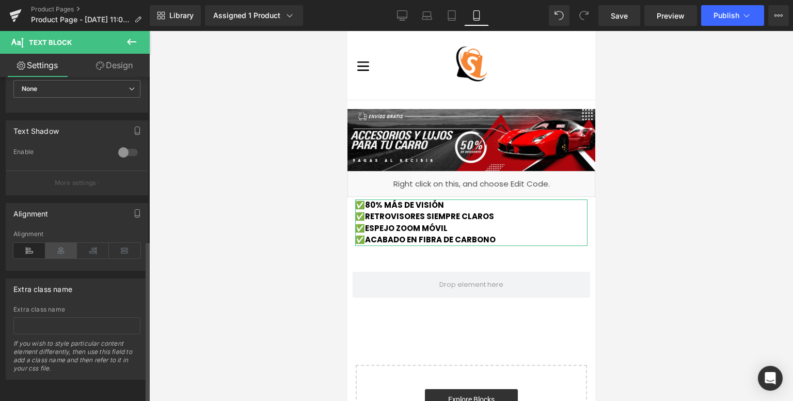
click at [56, 244] on icon at bounding box center [61, 250] width 32 height 15
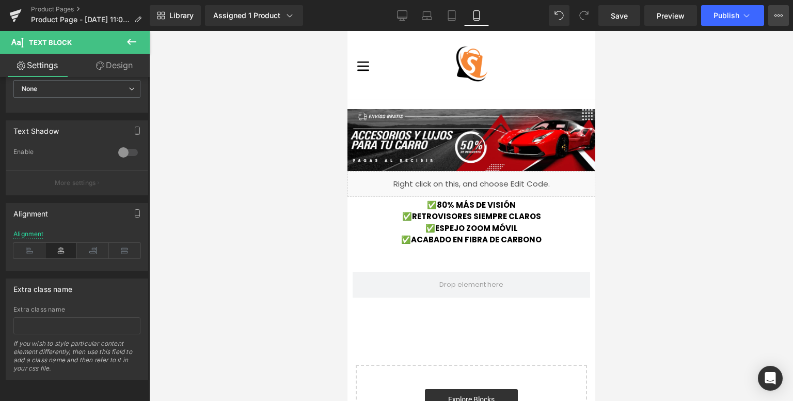
click at [781, 22] on button "View Live Page View with current Template Save Template to Library Schedule Pub…" at bounding box center [778, 15] width 21 height 21
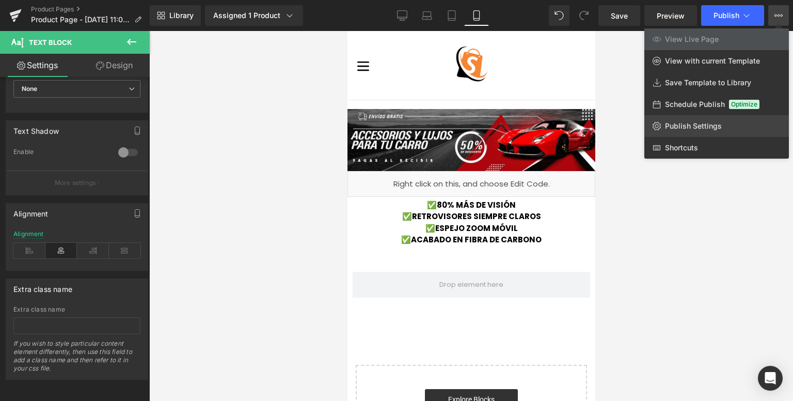
click at [683, 118] on link "Publish Settings" at bounding box center [716, 126] width 145 height 22
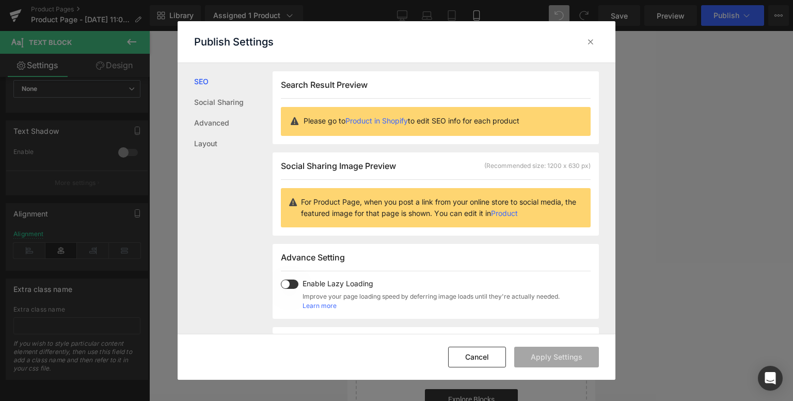
scroll to position [0, 0]
click at [240, 143] on link "Layout" at bounding box center [233, 143] width 78 height 21
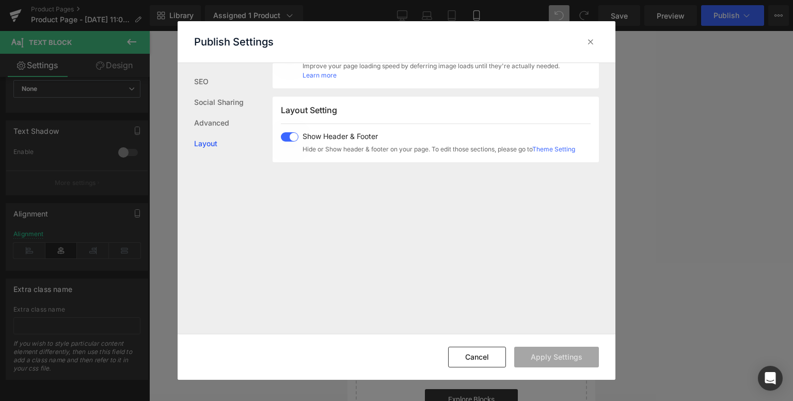
scroll to position [255, 0]
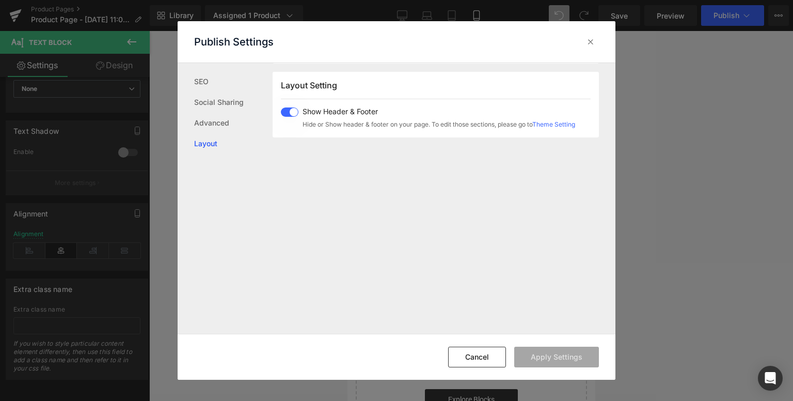
click at [289, 119] on div "Show Header & Footer Hide or Show header & footer on your page. To edit those s…" at bounding box center [428, 118] width 294 height 22
click at [292, 114] on span at bounding box center [290, 111] width 18 height 9
click at [560, 360] on button "Apply Settings" at bounding box center [556, 356] width 85 height 21
drag, startPoint x: 591, startPoint y: 42, endPoint x: 217, endPoint y: 44, distance: 373.2
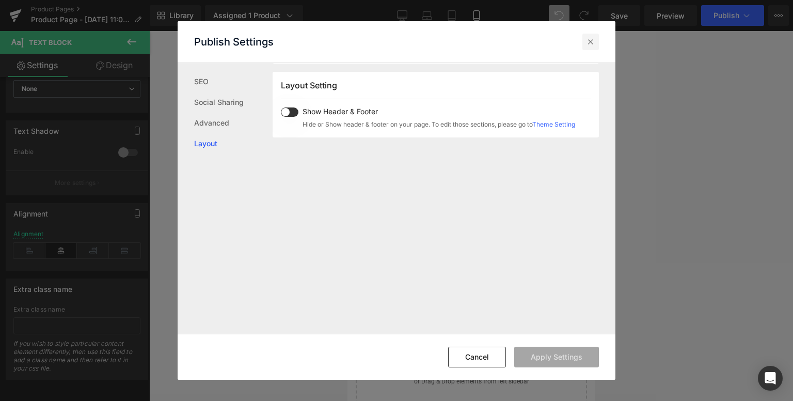
click at [591, 42] on icon at bounding box center [590, 42] width 10 height 10
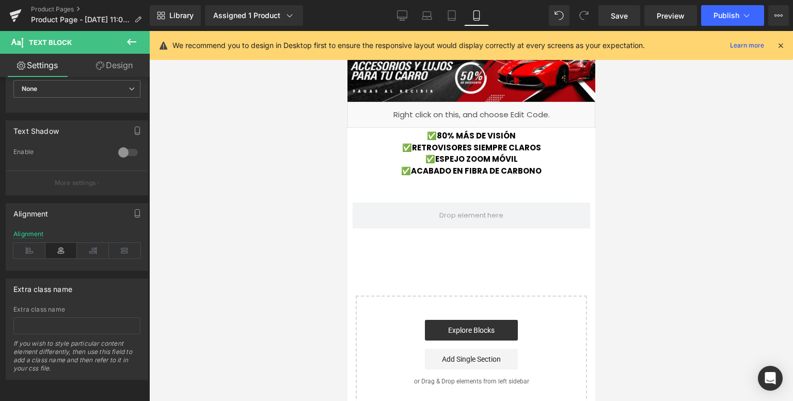
click at [780, 44] on icon at bounding box center [780, 45] width 9 height 9
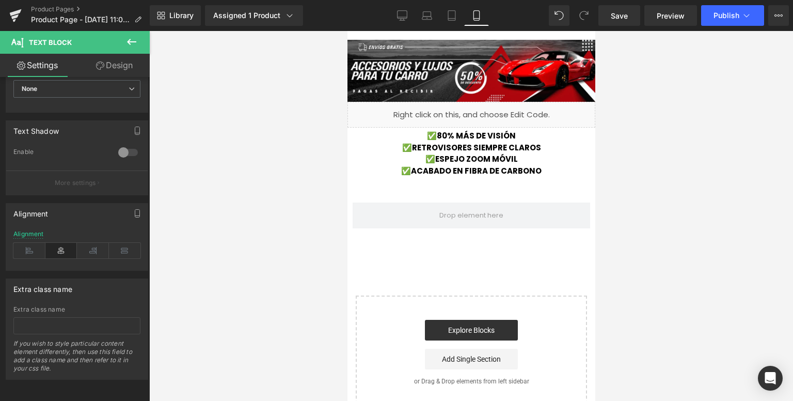
click at [134, 39] on icon at bounding box center [131, 42] width 12 height 12
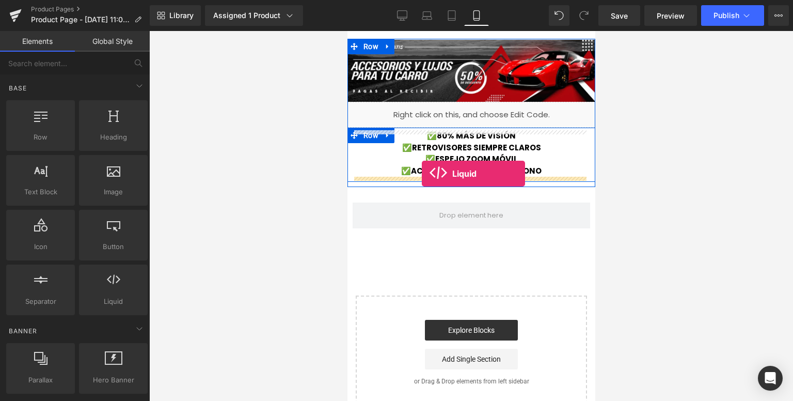
drag, startPoint x: 456, startPoint y: 325, endPoint x: 421, endPoint y: 173, distance: 155.3
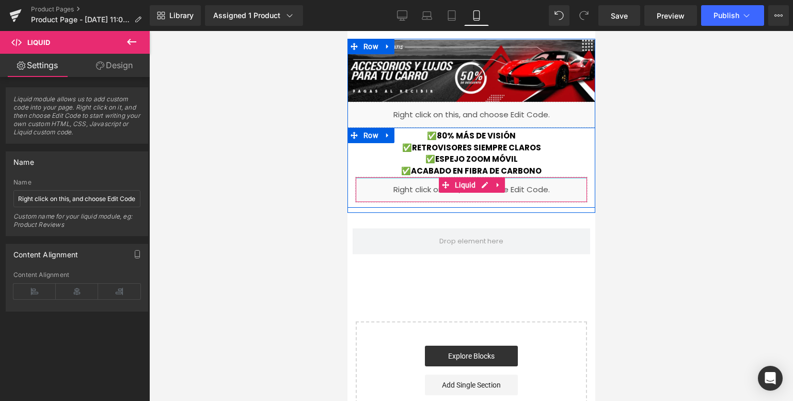
click at [426, 181] on div "Liquid" at bounding box center [471, 190] width 232 height 26
click at [366, 228] on span at bounding box center [470, 241] width 237 height 26
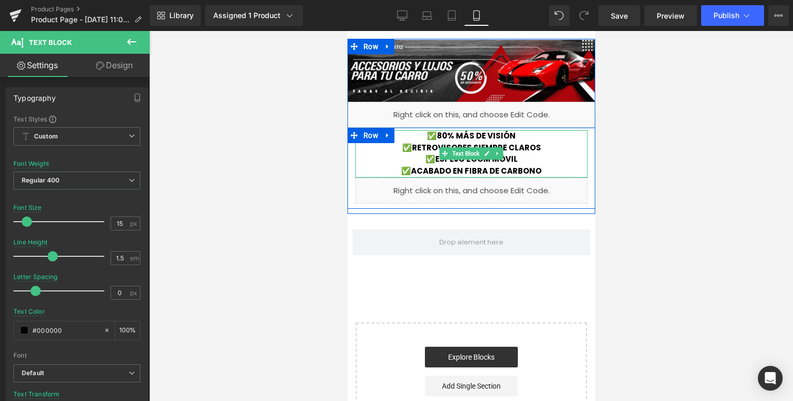
click at [376, 176] on div "✅80% MÁS DE VISIÓN ✅RETROVISORES SIEMPRE CLAROS ✅ESPEJO ZOOM MÓVIL ✅ACABADO EN …" at bounding box center [471, 153] width 232 height 47
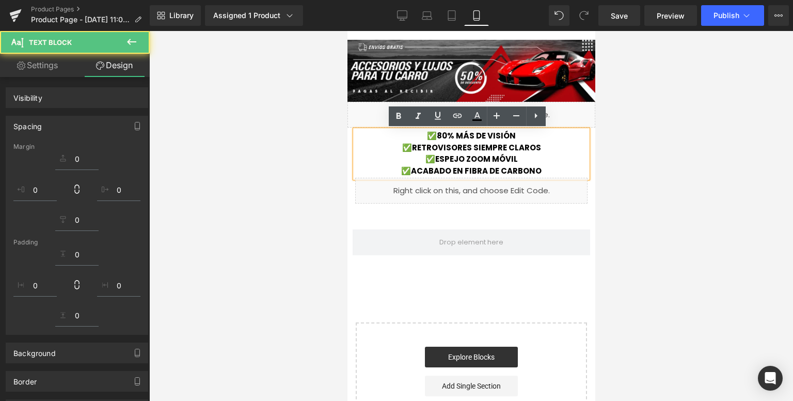
click at [457, 188] on div "Liquid" at bounding box center [471, 191] width 232 height 26
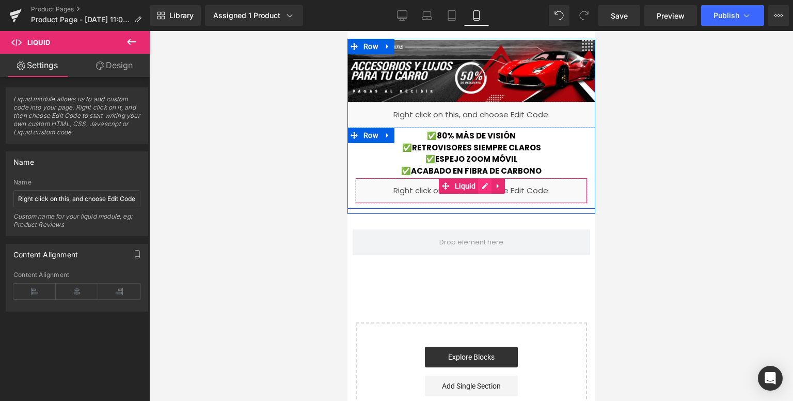
click at [485, 188] on div "Liquid" at bounding box center [471, 191] width 232 height 26
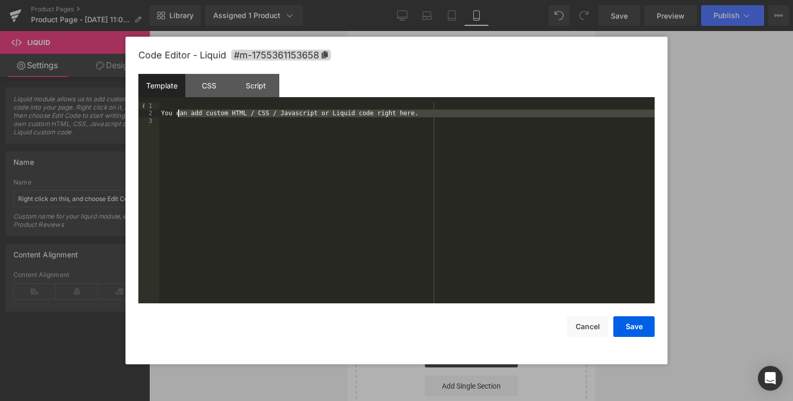
drag, startPoint x: 228, startPoint y: 160, endPoint x: 178, endPoint y: 110, distance: 70.8
click at [178, 110] on div "You can add custom HTML / CSS / Javascript or Liquid code right here." at bounding box center [407, 210] width 496 height 216
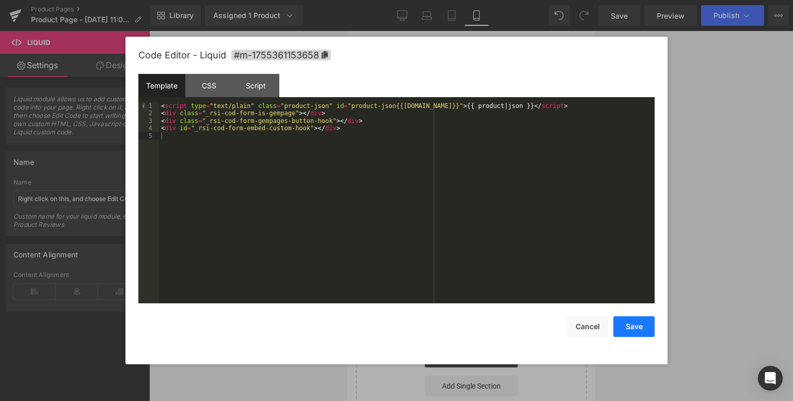
click at [638, 324] on button "Save" at bounding box center [633, 326] width 41 height 21
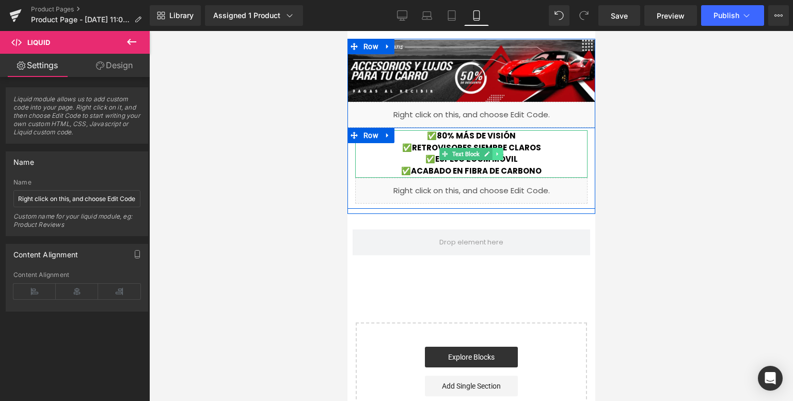
click at [496, 155] on icon at bounding box center [498, 154] width 6 height 6
click at [489, 156] on icon at bounding box center [492, 154] width 6 height 6
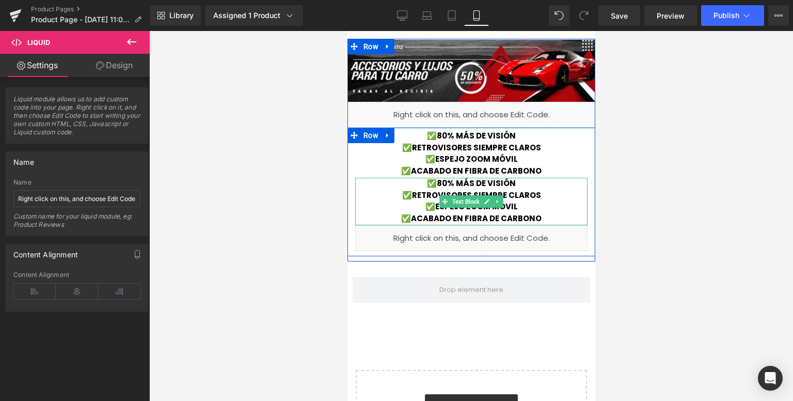
click at [536, 219] on strong "✅ACABADO EN FIBRA DE CARBONO" at bounding box center [471, 218] width 140 height 11
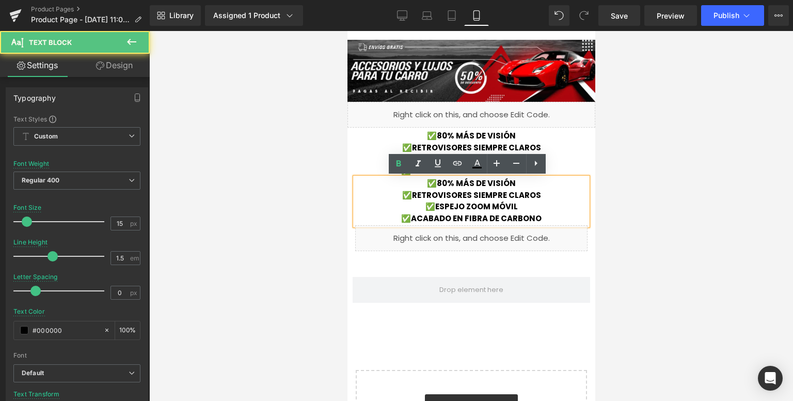
drag, startPoint x: 539, startPoint y: 218, endPoint x: 418, endPoint y: 186, distance: 124.8
click at [418, 186] on div "✅80% MÁS DE VISIÓN ✅RETROVISORES SIEMPRE CLAROS ✅ESPEJO ZOOM MÓVIL ✅ACABADO EN …" at bounding box center [471, 201] width 232 height 47
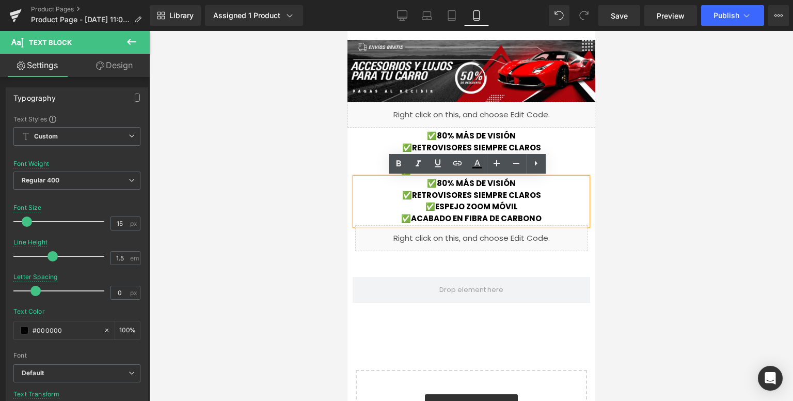
click at [418, 186] on p "✅80% MÁS DE VISIÓN" at bounding box center [471, 184] width 232 height 12
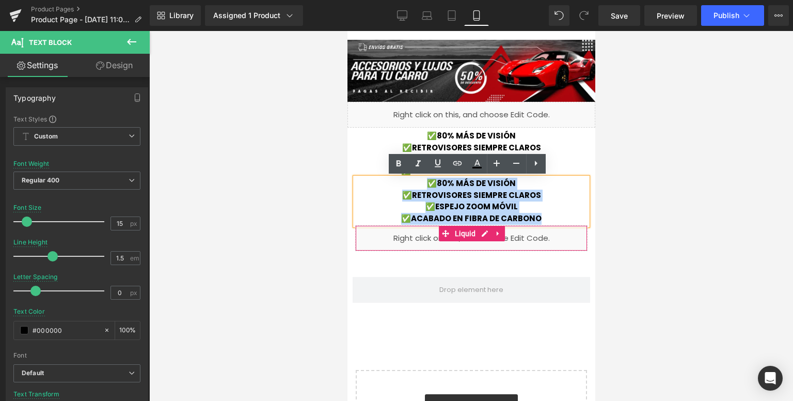
drag, startPoint x: 418, startPoint y: 186, endPoint x: 535, endPoint y: 224, distance: 122.9
click at [535, 224] on div "✅80% MÁS DE VISIÓN ✅RETROVISORES SIEMPRE CLAROS ✅ESPEJO ZOOM MÓVIL ✅ACABADO EN …" at bounding box center [471, 190] width 248 height 121
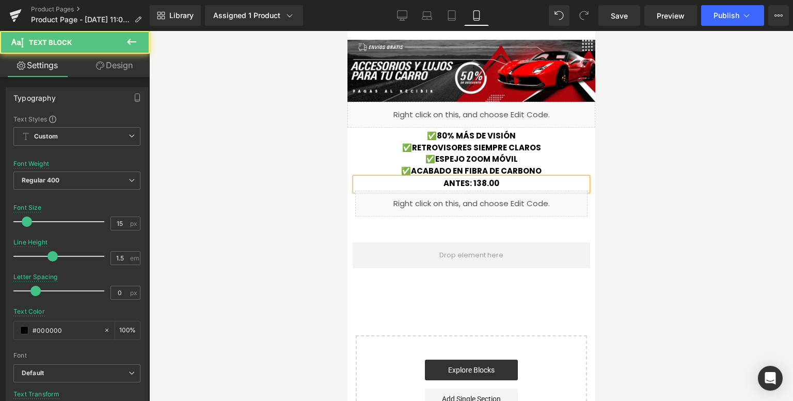
drag, startPoint x: 493, startPoint y: 182, endPoint x: 467, endPoint y: 182, distance: 26.3
click at [467, 182] on p "ANTES: 138.00" at bounding box center [471, 184] width 232 height 12
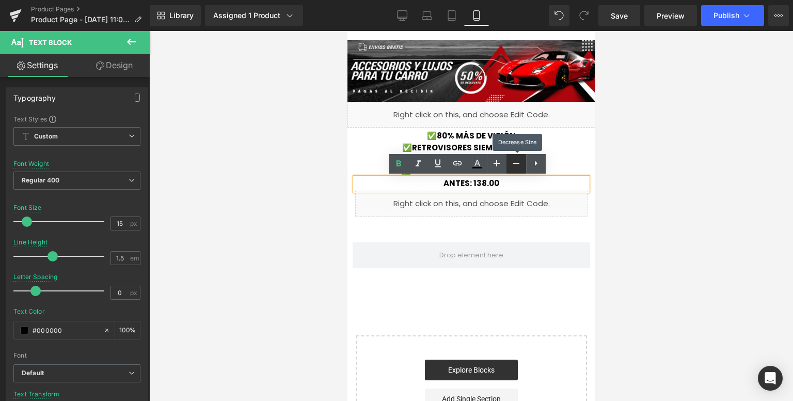
click at [515, 165] on icon at bounding box center [516, 163] width 12 height 12
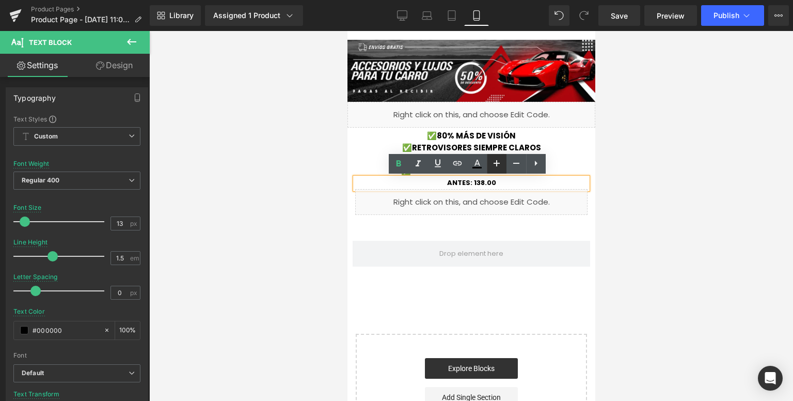
click at [500, 163] on icon at bounding box center [496, 163] width 6 height 6
type input "15"
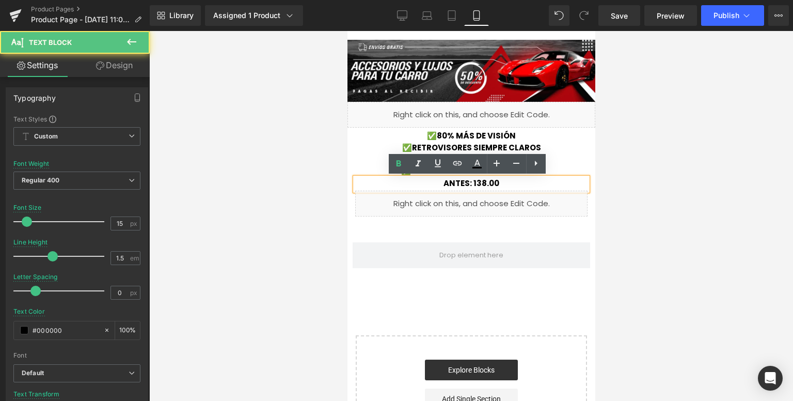
click at [506, 181] on p "ANTES: 138.00" at bounding box center [471, 184] width 232 height 12
click at [469, 182] on strong "ANTES: 138.00" at bounding box center [471, 183] width 56 height 11
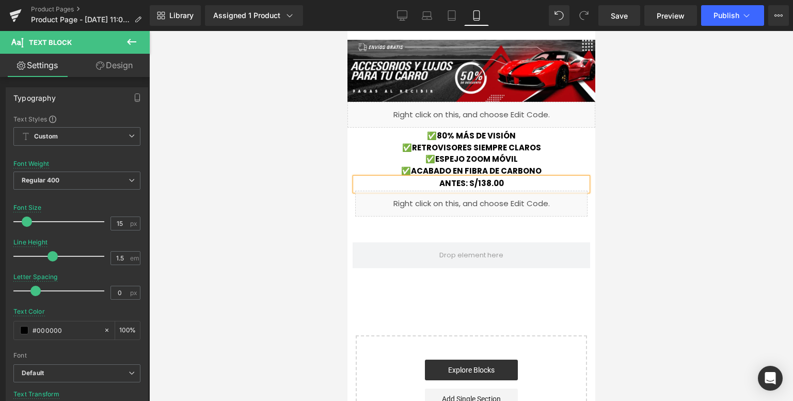
click at [511, 182] on p "ANTES: S/138.00" at bounding box center [471, 184] width 232 height 12
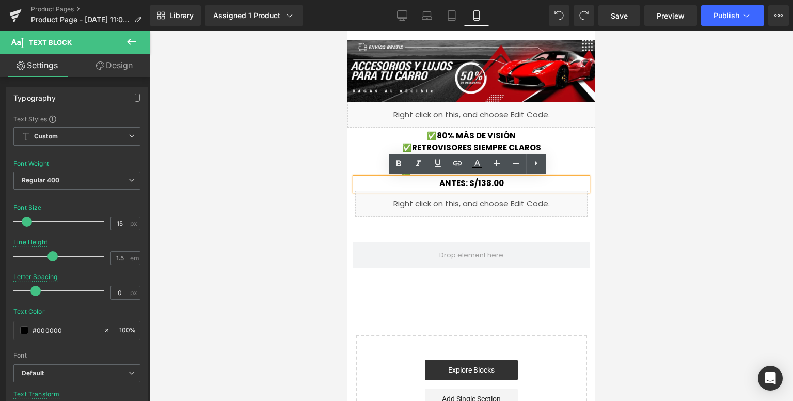
click at [501, 182] on p "ANTES: S/138.00" at bounding box center [471, 184] width 232 height 12
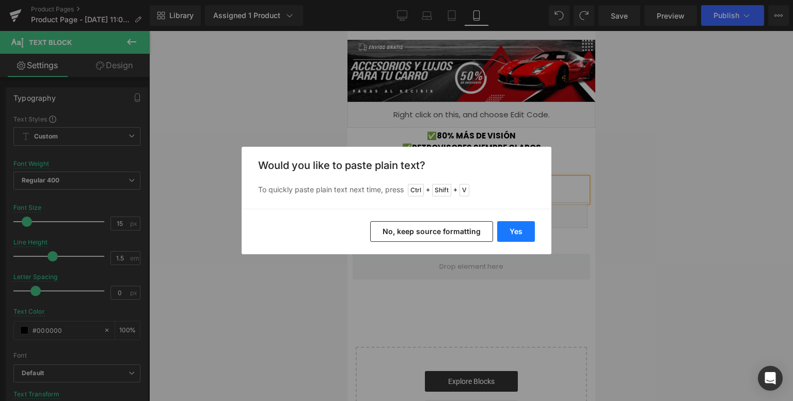
click at [518, 231] on button "Yes" at bounding box center [516, 231] width 38 height 21
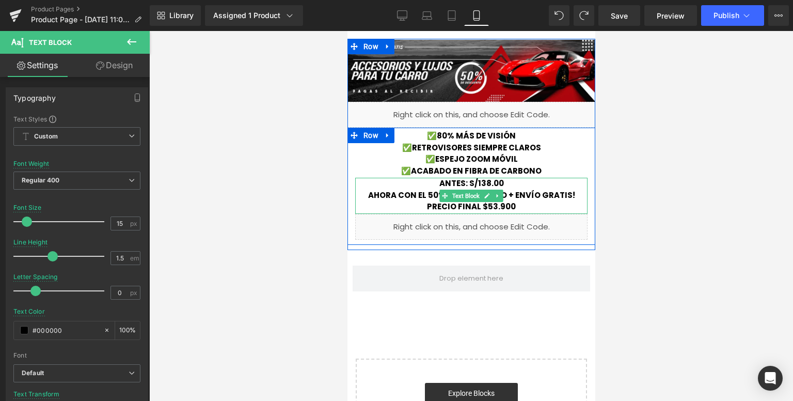
click at [418, 187] on p "ANTES: S/138.00" at bounding box center [471, 184] width 232 height 12
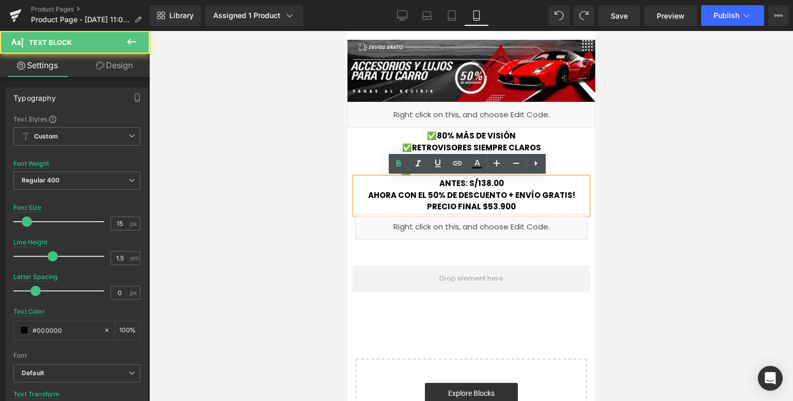
click at [510, 206] on p "PRECIO FINAL $53.900" at bounding box center [471, 207] width 232 height 12
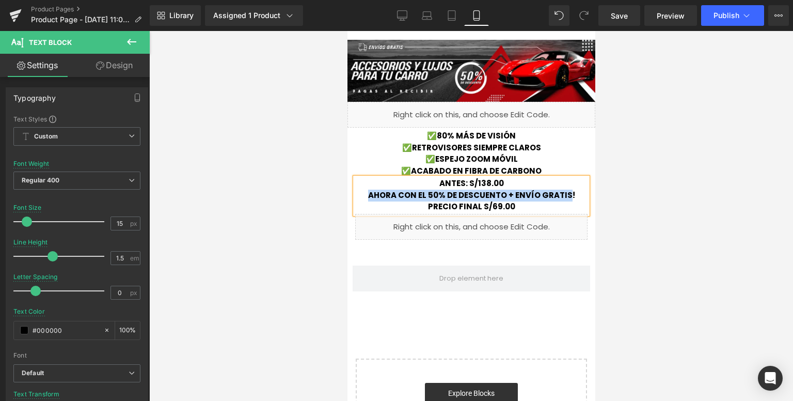
drag, startPoint x: 364, startPoint y: 193, endPoint x: 563, endPoint y: 193, distance: 199.3
click at [563, 193] on p "AHORA CON EL 50% DE DESCUENTO + ENVÍO GRATIS!" at bounding box center [471, 195] width 232 height 12
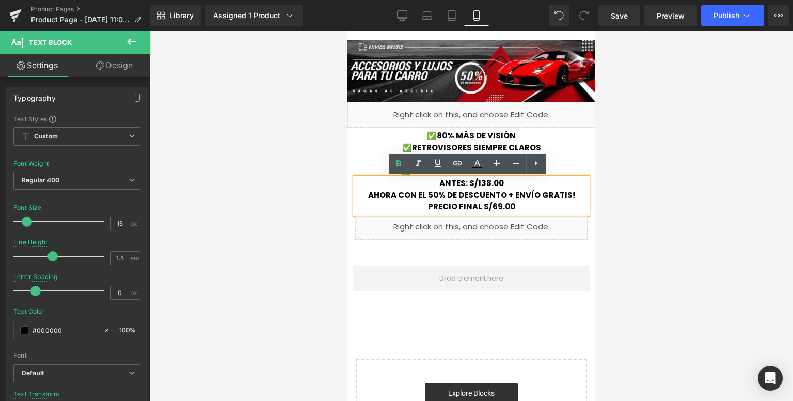
click at [508, 204] on p "PRECIO FINAL S/69.00" at bounding box center [471, 207] width 232 height 12
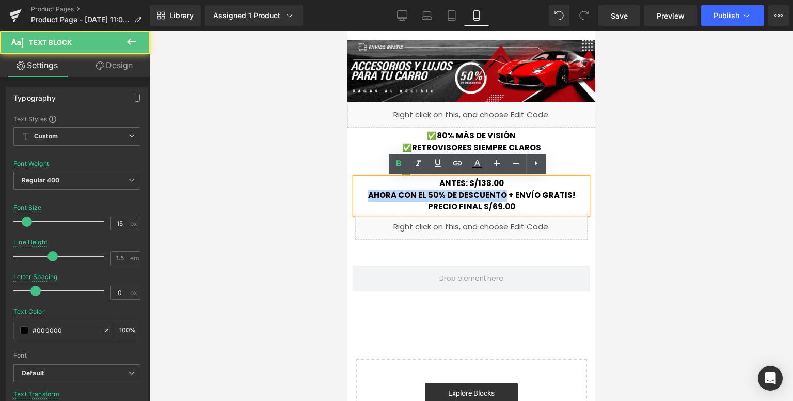
drag, startPoint x: 365, startPoint y: 195, endPoint x: 501, endPoint y: 189, distance: 135.9
click at [501, 189] on p "AHORA CON EL 50% DE DESCUENTO + ENVÍO GRATIS!" at bounding box center [471, 195] width 232 height 12
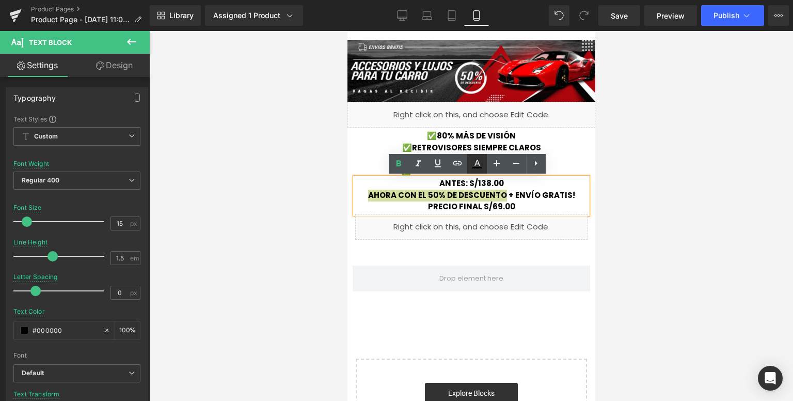
click at [477, 165] on icon at bounding box center [477, 163] width 12 height 12
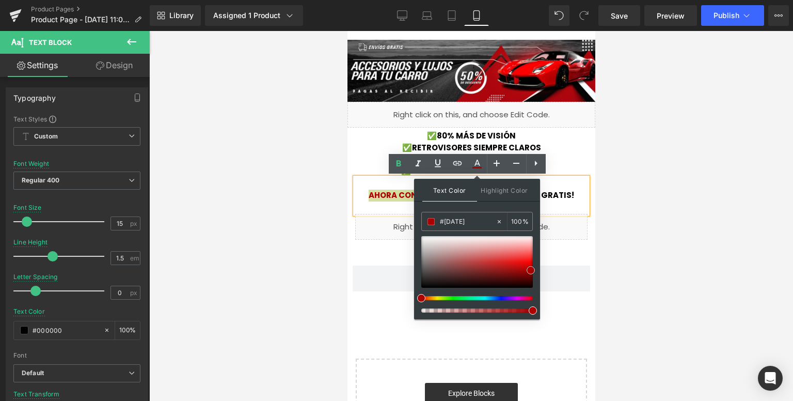
type input "#a30000"
drag, startPoint x: 527, startPoint y: 267, endPoint x: 534, endPoint y: 270, distance: 7.6
click at [533, 270] on div at bounding box center [477, 262] width 112 height 52
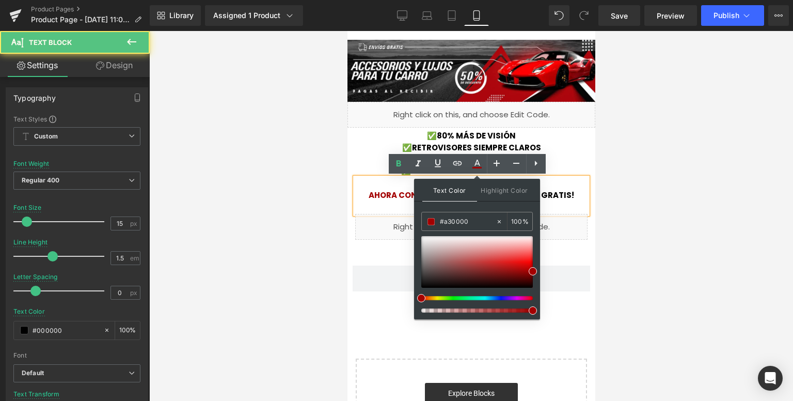
click at [555, 183] on p "ANTES: S/138.00" at bounding box center [471, 184] width 232 height 12
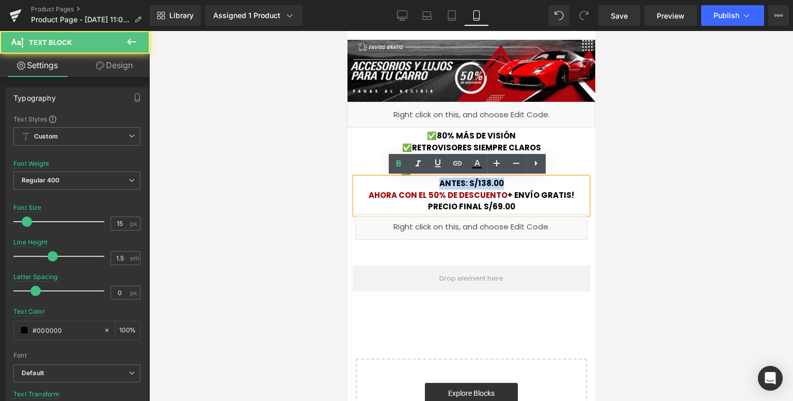
drag, startPoint x: 434, startPoint y: 181, endPoint x: 496, endPoint y: 183, distance: 61.5
click at [496, 183] on strong "ANTES: S/138.00" at bounding box center [471, 183] width 65 height 11
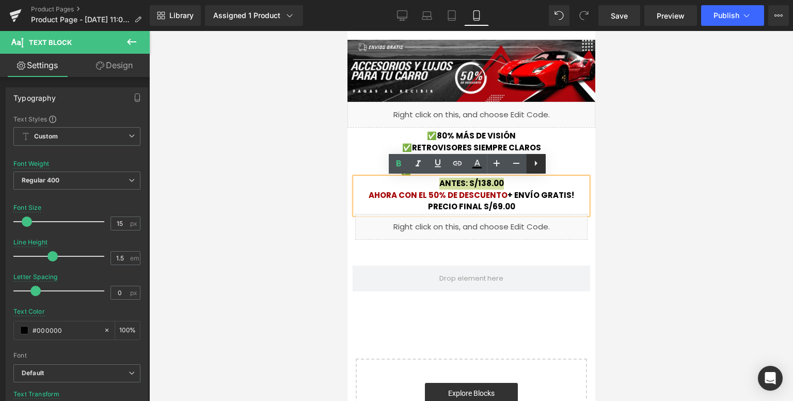
click at [533, 163] on icon at bounding box center [536, 163] width 12 height 12
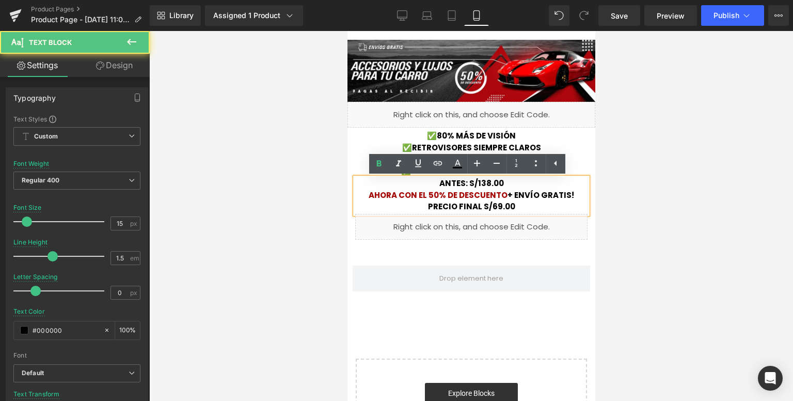
click at [508, 187] on p "ANTES: S/138.00" at bounding box center [471, 184] width 232 height 12
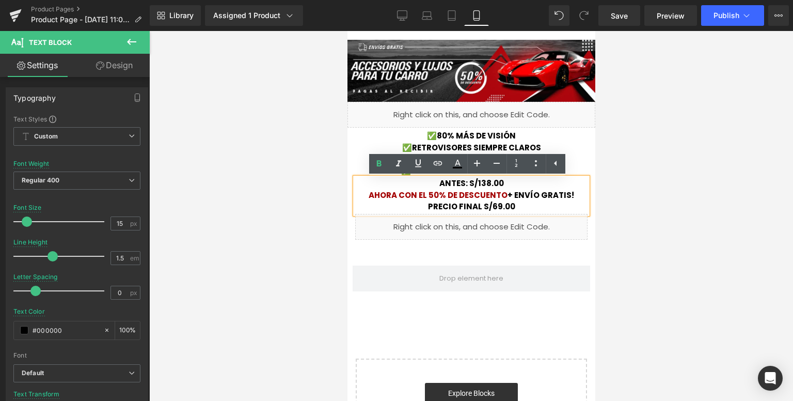
click at [525, 204] on p "PRECIO FINAL S/69.00" at bounding box center [471, 207] width 232 height 12
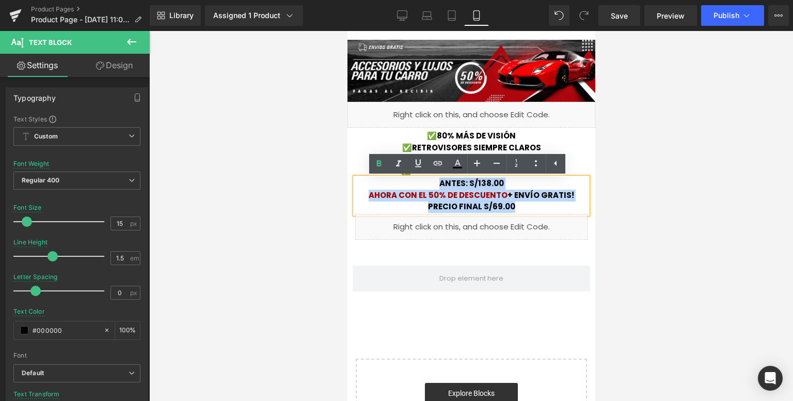
drag, startPoint x: 525, startPoint y: 204, endPoint x: 425, endPoint y: 182, distance: 102.5
click at [425, 182] on div "ANTES: S/138.00 AHORA CON EL 50% DE DESCUENTO + ENVÍO GRATIS! PRECIO FINAL S/6…" at bounding box center [471, 196] width 232 height 36
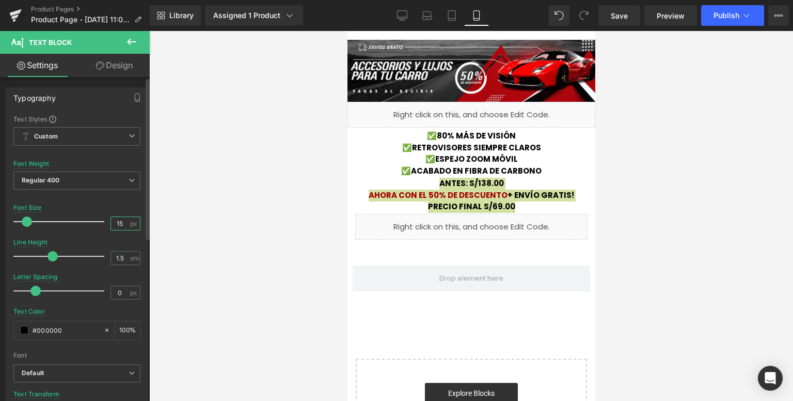
click at [117, 224] on input "15" at bounding box center [120, 223] width 18 height 13
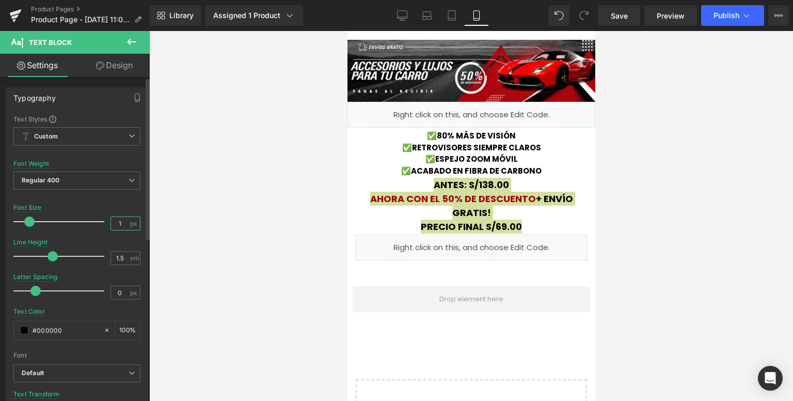
type input "16"
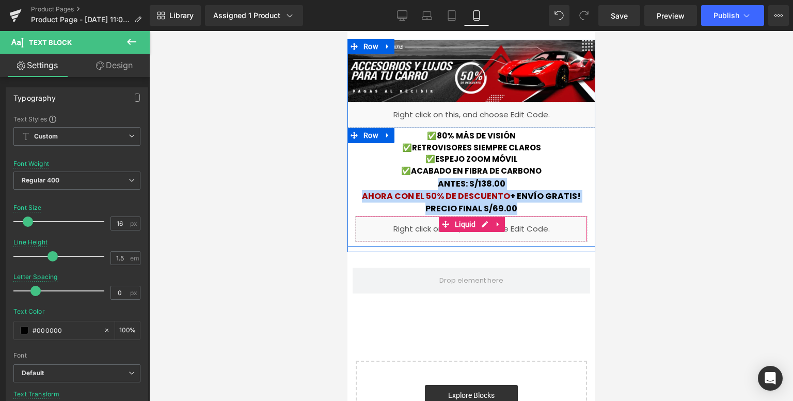
click at [375, 216] on div "Liquid" at bounding box center [471, 229] width 232 height 26
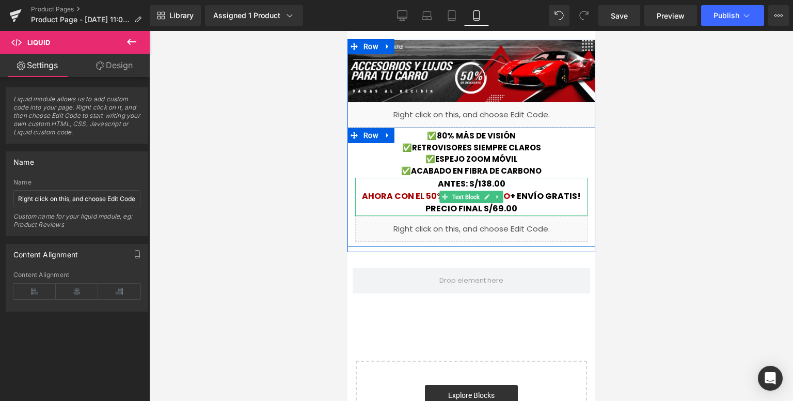
click at [431, 182] on p "ANTES: S/138.00" at bounding box center [471, 184] width 232 height 12
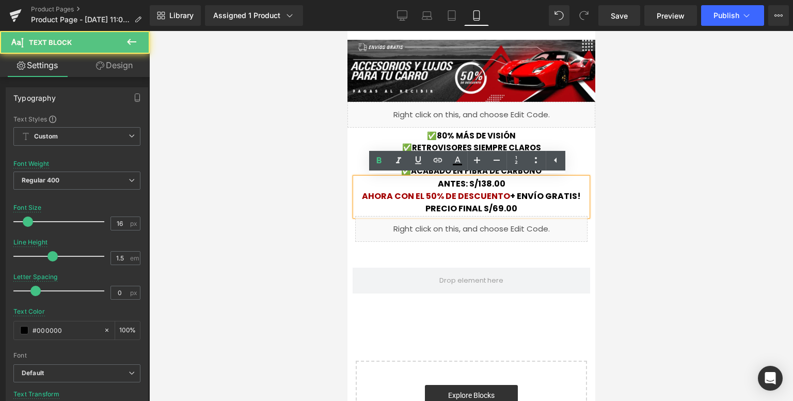
drag, startPoint x: 507, startPoint y: 182, endPoint x: 415, endPoint y: 186, distance: 92.5
click at [415, 186] on p "ANTES: S/138.00" at bounding box center [471, 184] width 232 height 12
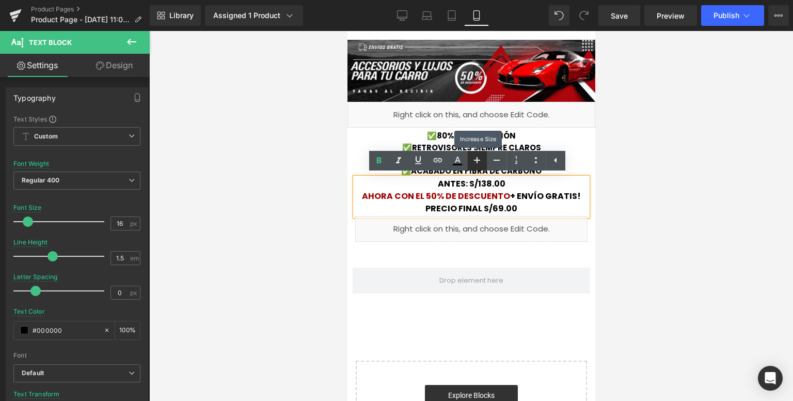
click at [483, 164] on icon at bounding box center [477, 160] width 12 height 12
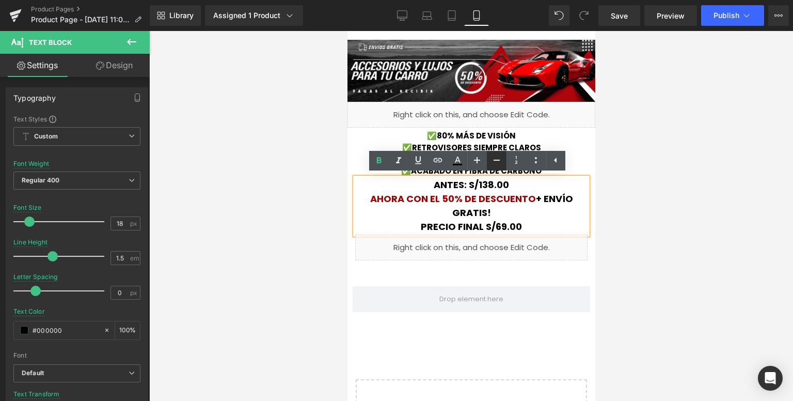
click at [496, 163] on icon at bounding box center [496, 160] width 12 height 12
type input "16"
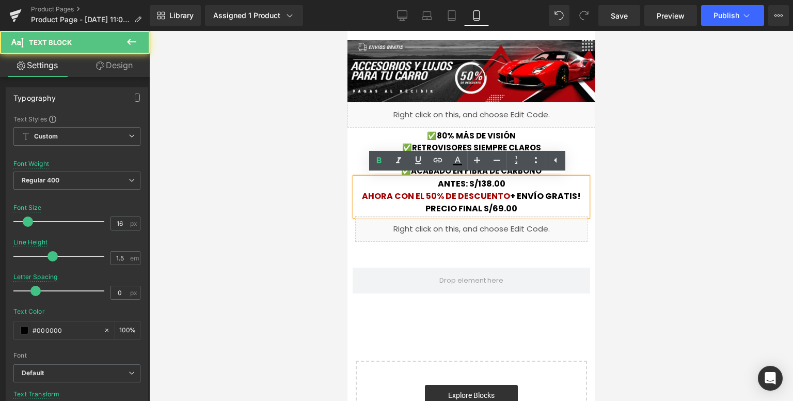
click at [521, 203] on p "PRECIO FINAL S/69.00" at bounding box center [471, 208] width 232 height 12
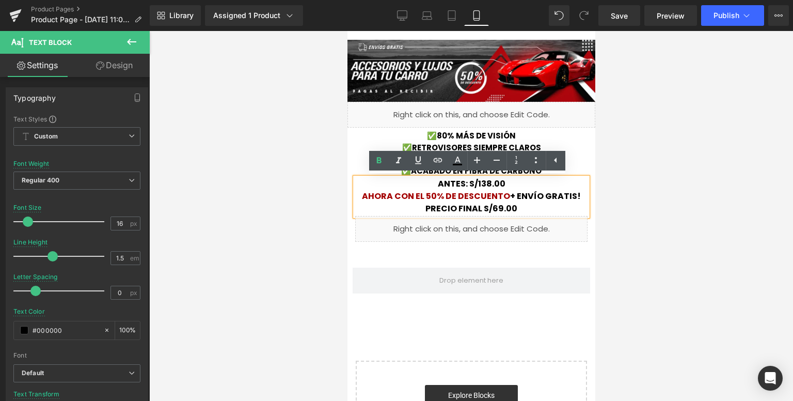
click at [545, 248] on div "Image Liquid ✅80% MÁS DE VISIÓN ✅RETROVISORES SIEMPRE CLAROS ✅ESPEJO ZOOM MÓVIL…" at bounding box center [471, 145] width 248 height 213
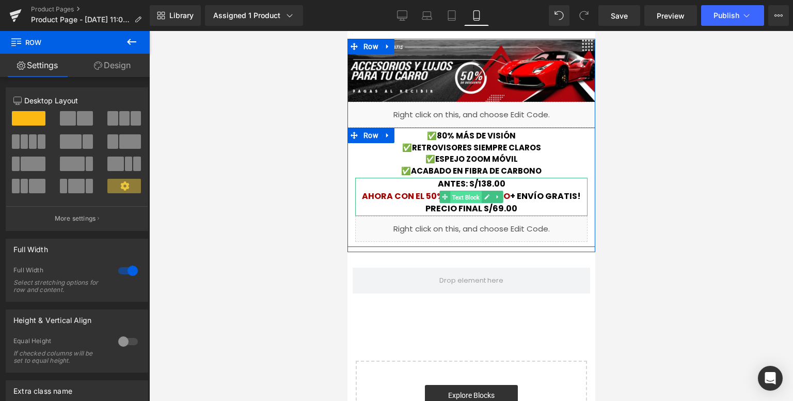
click at [463, 199] on span "Text Block" at bounding box center [465, 197] width 31 height 12
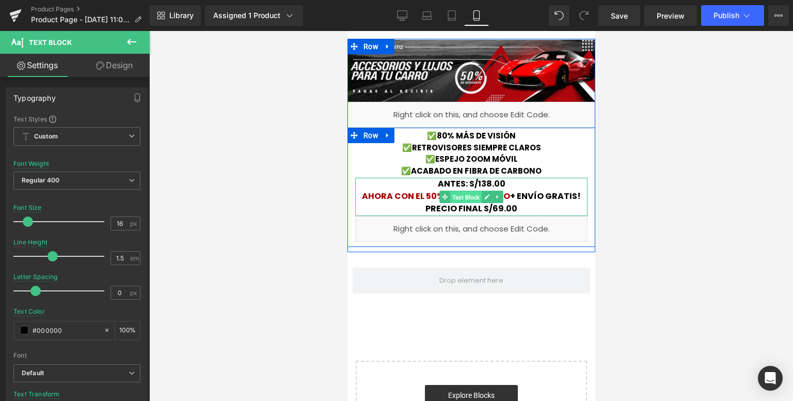
click at [463, 199] on span "Text Block" at bounding box center [465, 197] width 31 height 12
click at [452, 197] on span "Text Block" at bounding box center [465, 196] width 31 height 12
click at [437, 182] on strong "ANTES: S/138.00" at bounding box center [471, 184] width 68 height 12
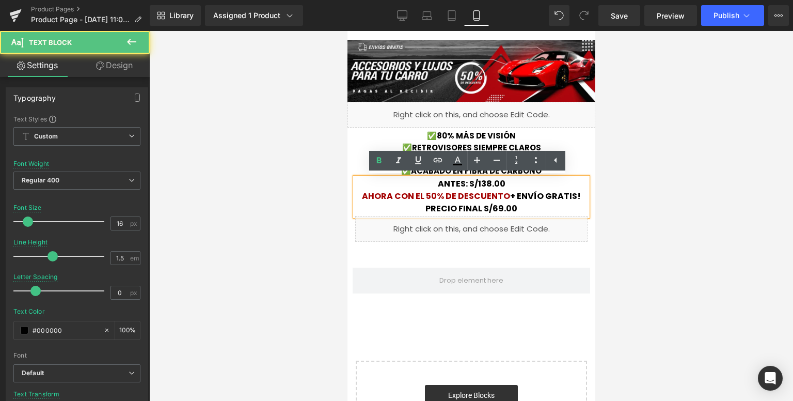
click at [511, 185] on p "ANTES: S/138.00" at bounding box center [471, 184] width 232 height 12
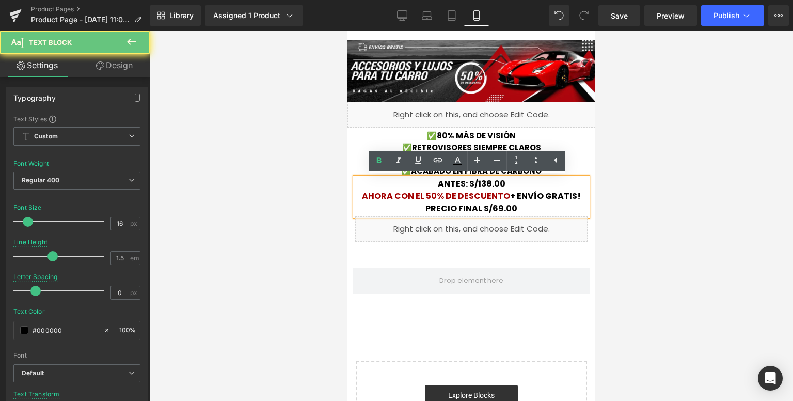
drag, startPoint x: 511, startPoint y: 185, endPoint x: 409, endPoint y: 185, distance: 101.2
click at [409, 185] on p "ANTES: S/138.00" at bounding box center [471, 184] width 232 height 12
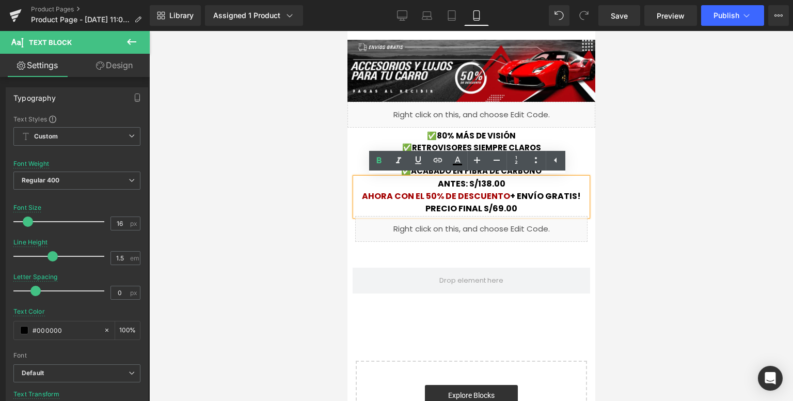
click at [458, 216] on div "Liquid" at bounding box center [471, 229] width 232 height 26
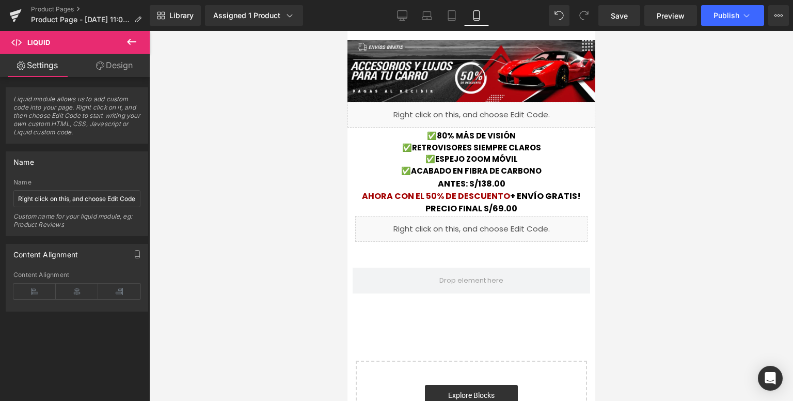
click at [130, 45] on icon at bounding box center [131, 42] width 12 height 12
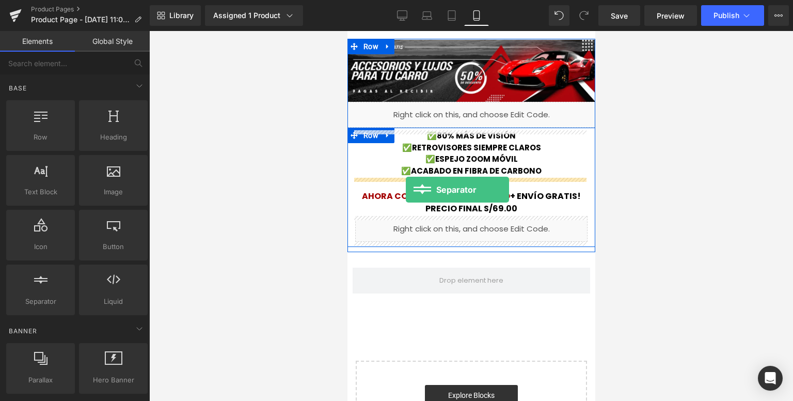
drag, startPoint x: 393, startPoint y: 325, endPoint x: 405, endPoint y: 189, distance: 135.8
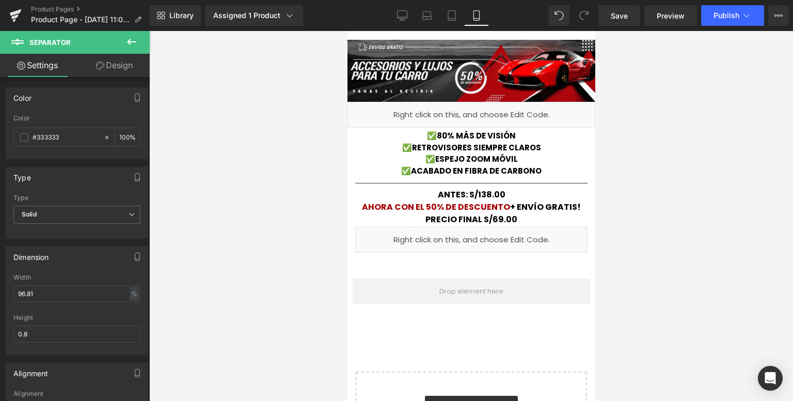
click at [130, 45] on icon at bounding box center [131, 42] width 12 height 12
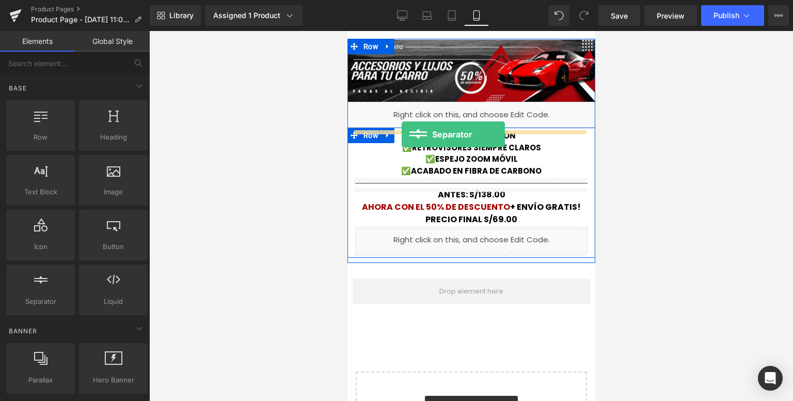
drag, startPoint x: 389, startPoint y: 329, endPoint x: 401, endPoint y: 134, distance: 195.0
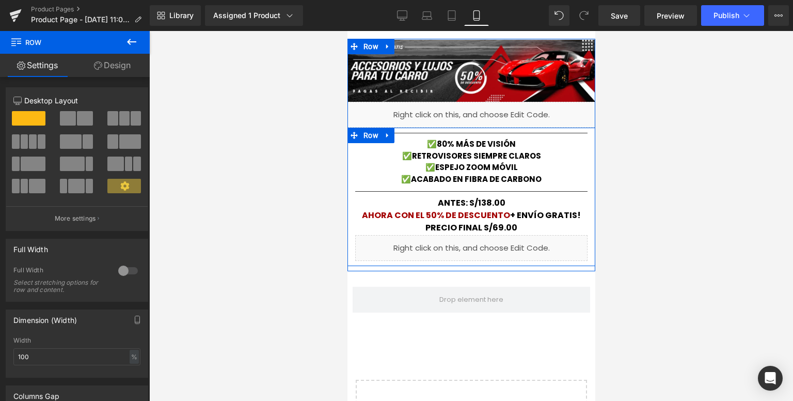
click at [516, 126] on div "Image Liquid Separator ✅80% MÁS DE VISIÓN ✅RETROVISORES SIEMPRE CLAROS ✅ESPEJO …" at bounding box center [471, 153] width 248 height 226
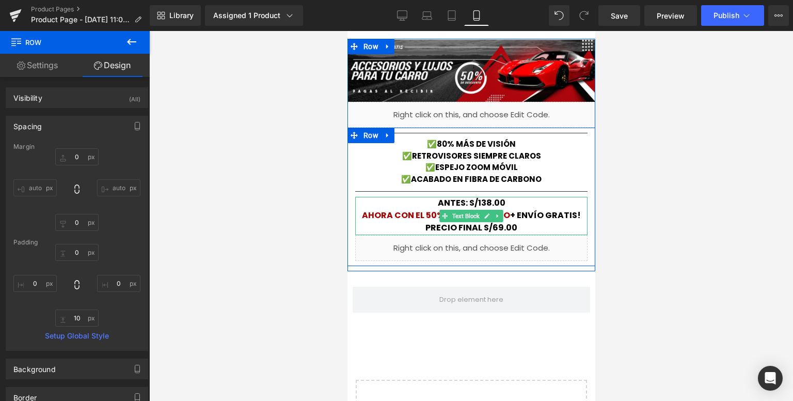
click at [424, 204] on p "ANTES: S/138.00" at bounding box center [471, 203] width 232 height 12
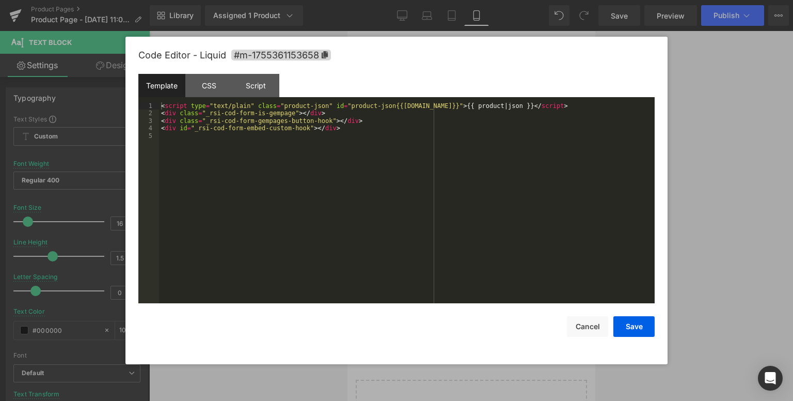
click at [478, 239] on div "Liquid" at bounding box center [471, 248] width 232 height 26
click at [640, 325] on button "Save" at bounding box center [633, 326] width 41 height 21
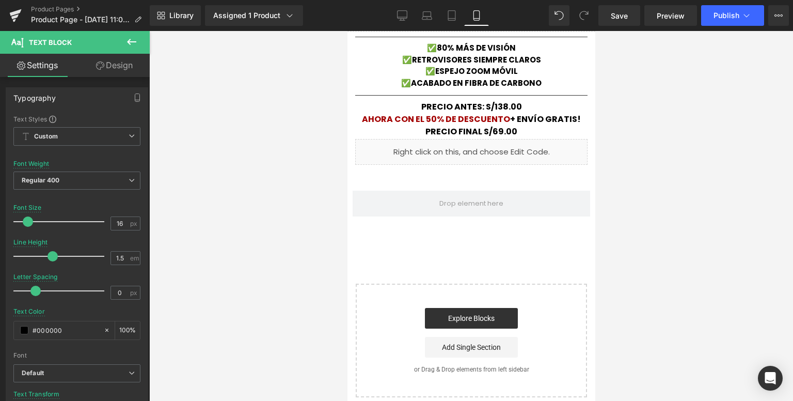
scroll to position [52, 0]
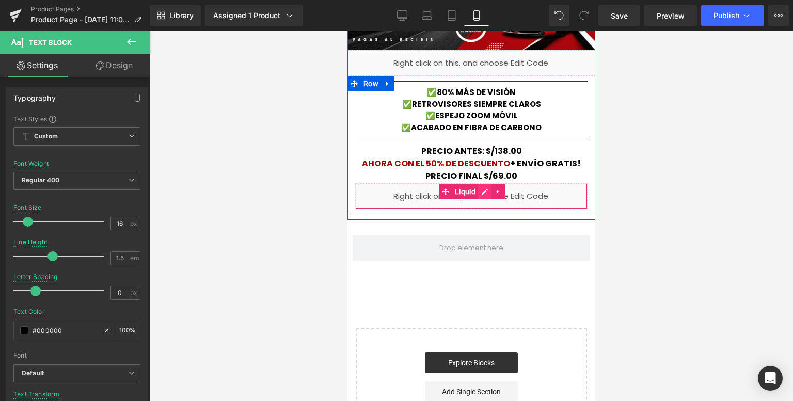
click at [483, 190] on div "Liquid" at bounding box center [471, 196] width 232 height 26
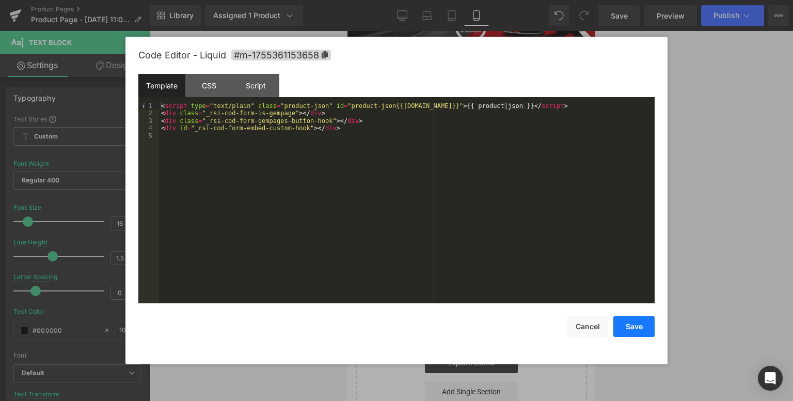
click at [629, 331] on button "Save" at bounding box center [633, 326] width 41 height 21
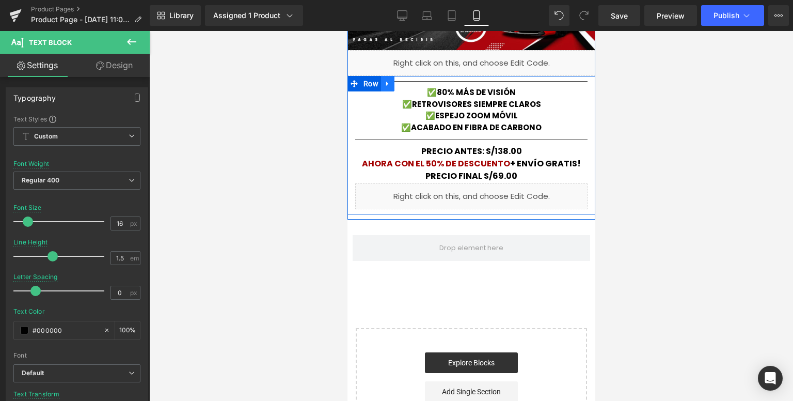
click at [384, 87] on link at bounding box center [386, 83] width 13 height 15
click at [397, 87] on icon at bounding box center [400, 83] width 7 height 7
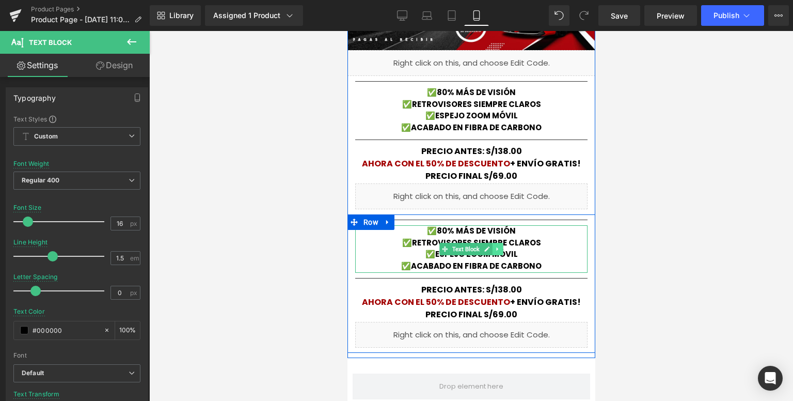
click at [495, 246] on icon at bounding box center [498, 249] width 6 height 6
click at [500, 247] on icon at bounding box center [503, 249] width 6 height 6
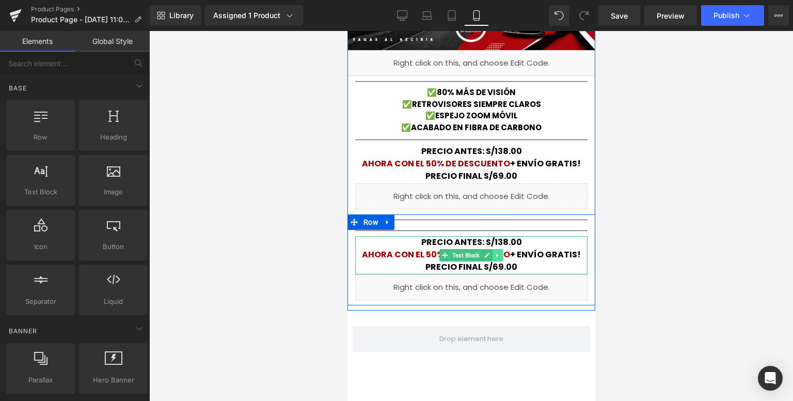
click at [496, 257] on icon at bounding box center [498, 255] width 6 height 6
click at [500, 254] on icon at bounding box center [503, 255] width 6 height 6
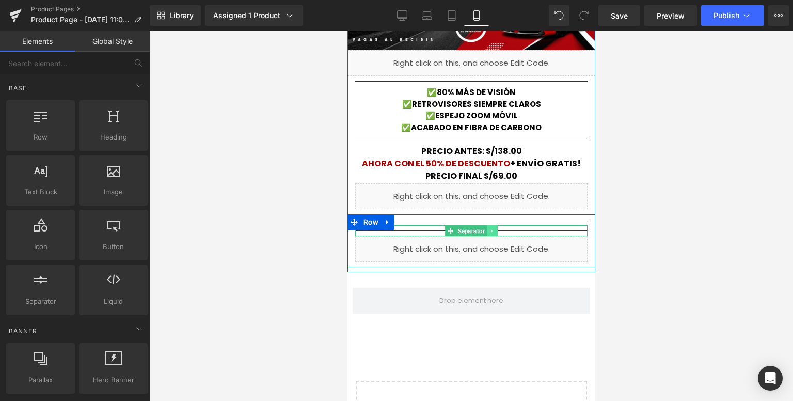
click at [489, 229] on icon at bounding box center [492, 231] width 6 height 6
click at [494, 229] on icon at bounding box center [497, 231] width 6 height 6
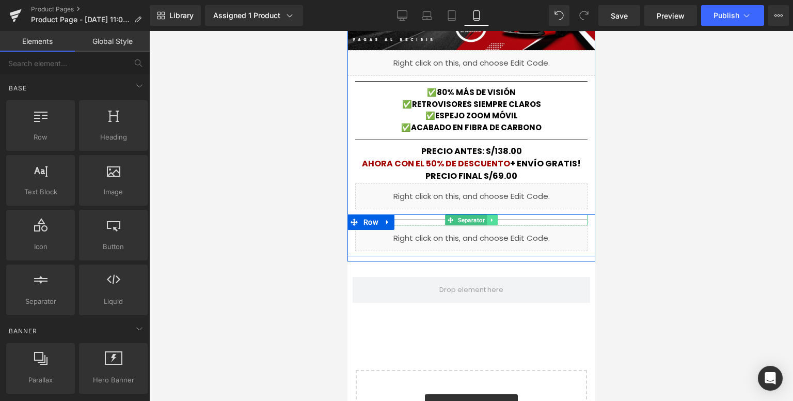
click at [490, 219] on icon at bounding box center [492, 220] width 6 height 6
click at [494, 221] on icon at bounding box center [497, 220] width 6 height 6
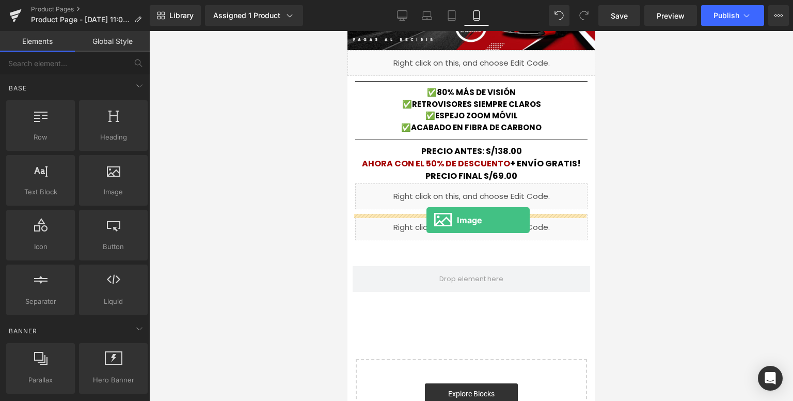
drag, startPoint x: 457, startPoint y: 221, endPoint x: 426, endPoint y: 220, distance: 31.0
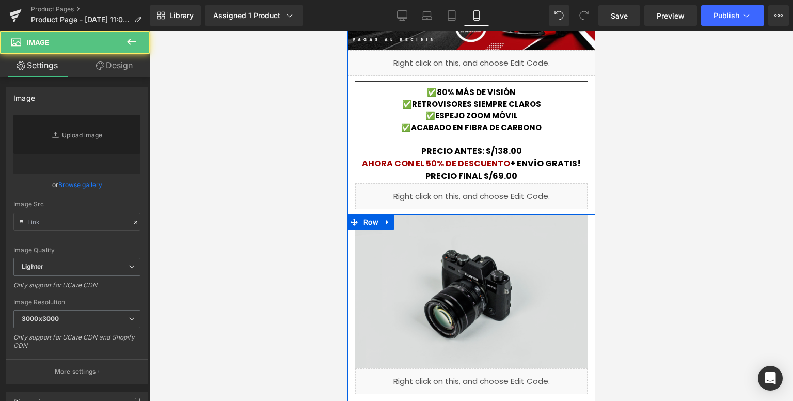
type input "//[DOMAIN_NAME][URL]"
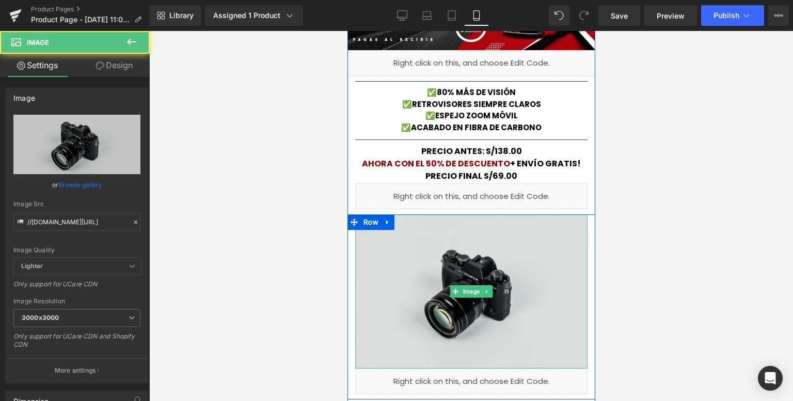
click at [465, 274] on img at bounding box center [471, 291] width 232 height 154
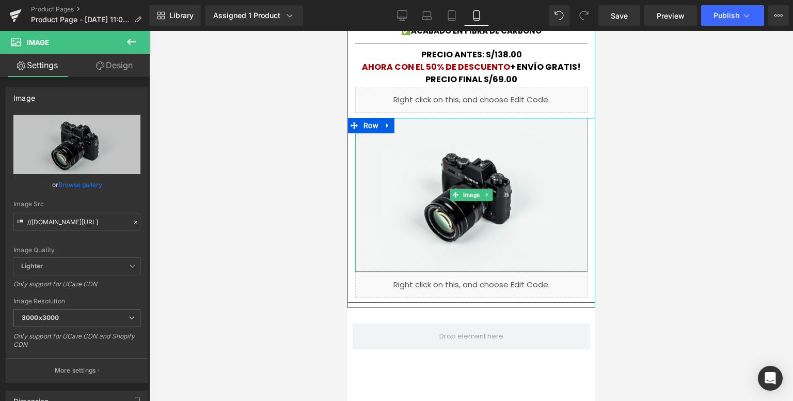
scroll to position [155, 0]
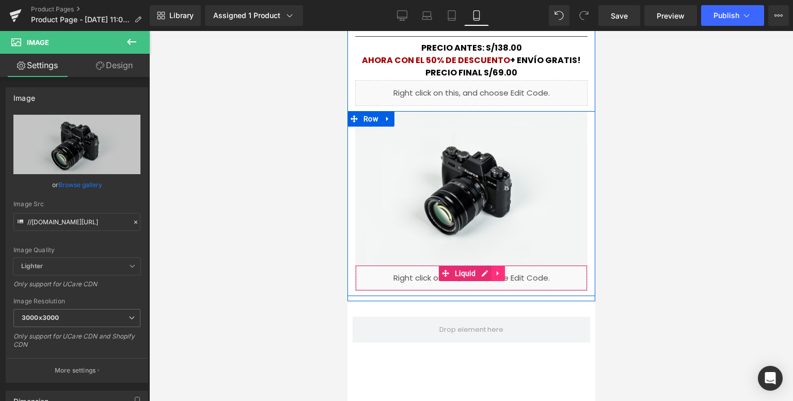
click at [496, 274] on icon at bounding box center [497, 273] width 7 height 8
click at [502, 269] on icon at bounding box center [504, 272] width 7 height 7
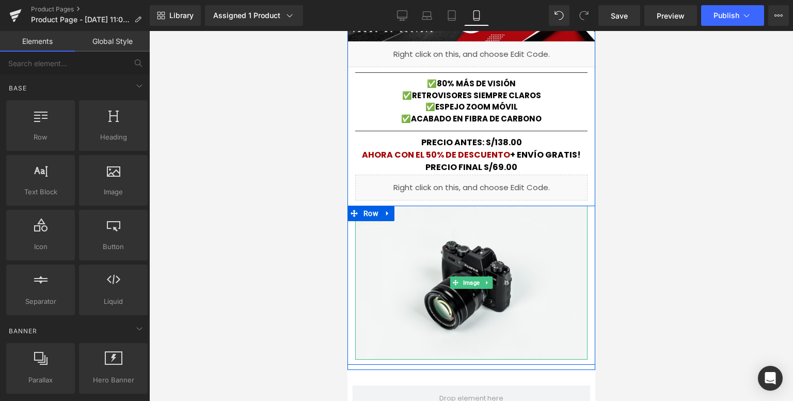
scroll to position [52, 0]
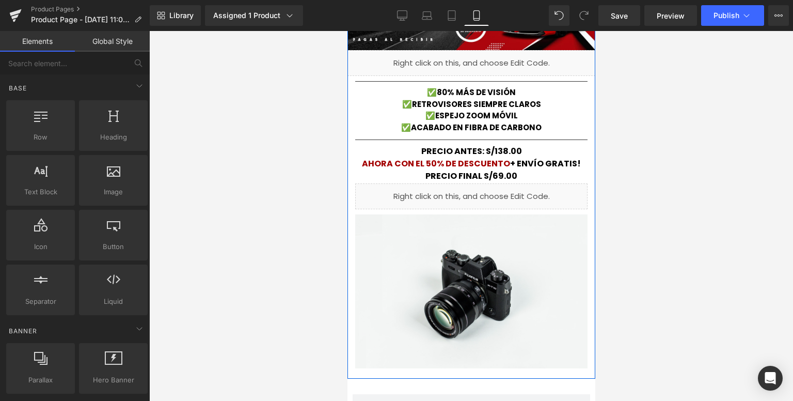
click at [432, 192] on div "Liquid" at bounding box center [471, 196] width 232 height 26
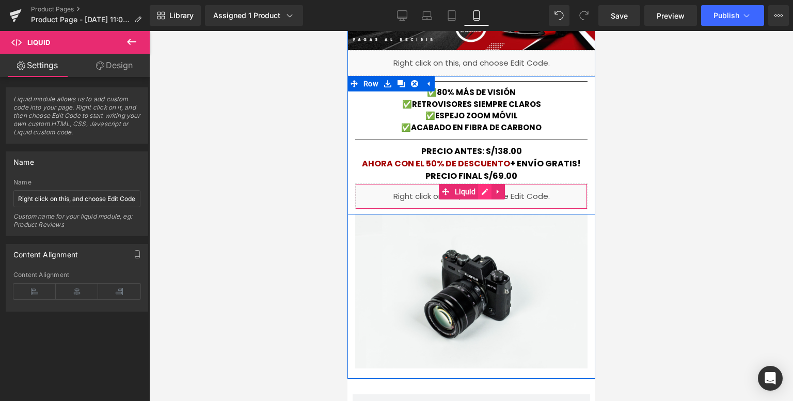
click at [478, 189] on div "Liquid" at bounding box center [471, 196] width 232 height 26
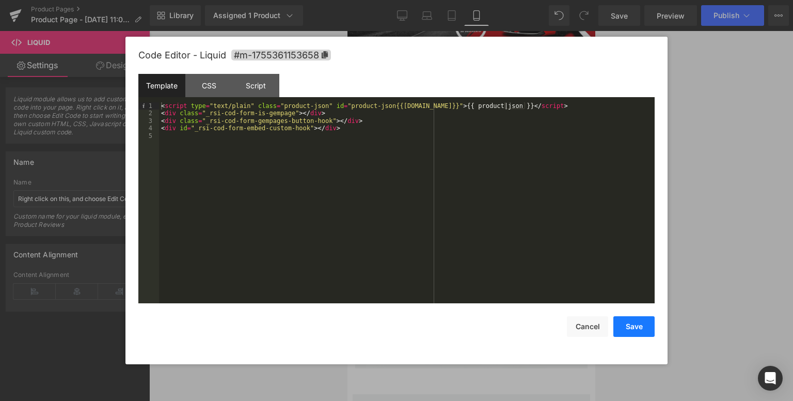
click at [635, 327] on button "Save" at bounding box center [633, 326] width 41 height 21
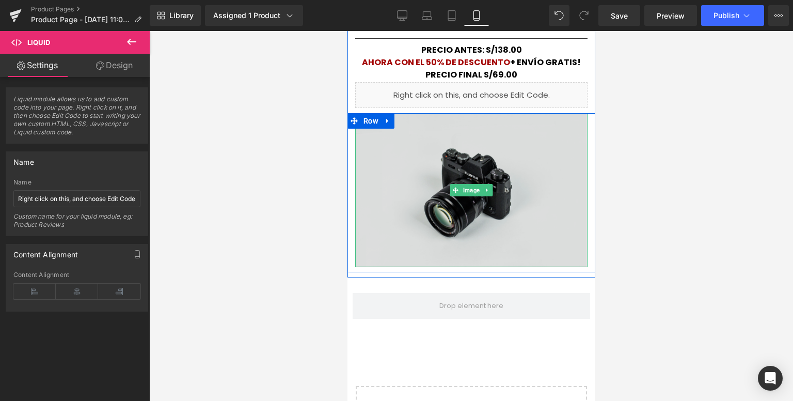
scroll to position [155, 0]
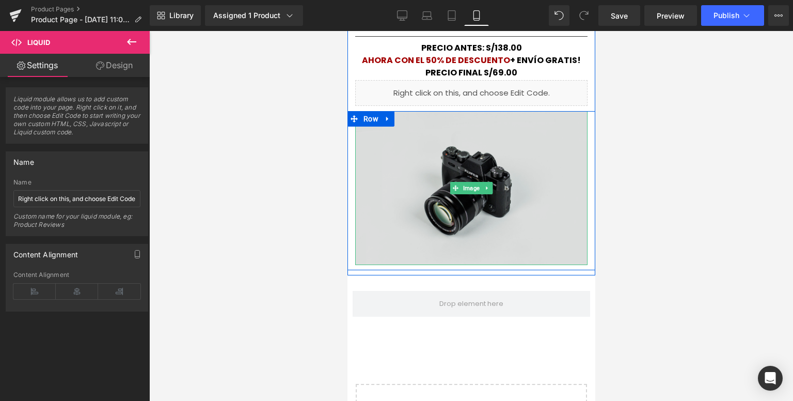
click at [428, 190] on img at bounding box center [471, 188] width 232 height 154
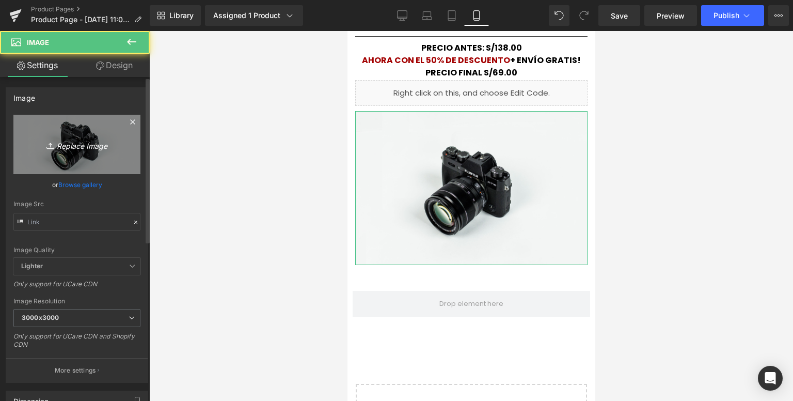
type input "//[DOMAIN_NAME][URL]"
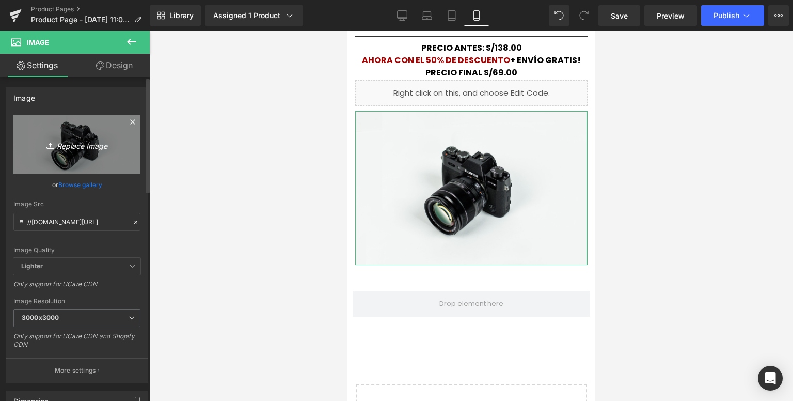
click at [74, 136] on link "Replace Image" at bounding box center [76, 144] width 127 height 59
type input "C:\fakepath\1715180530-RETRO-2.webp"
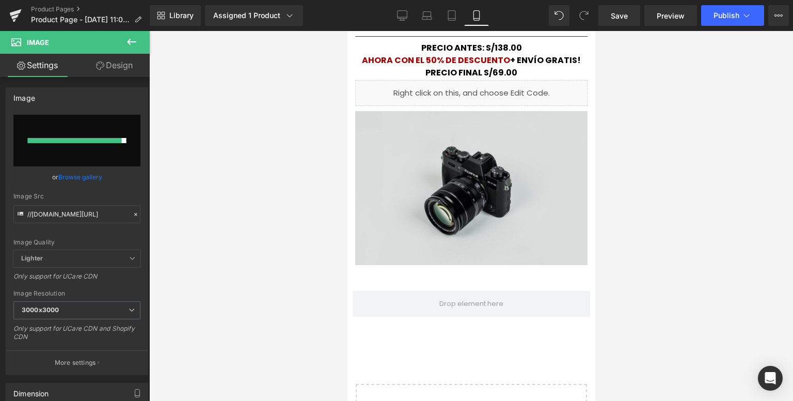
type input "[URL][DOMAIN_NAME]"
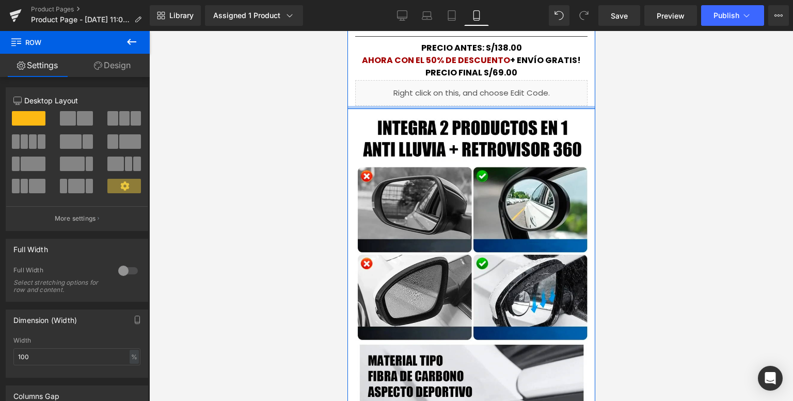
click at [464, 105] on div "Separator ✅80% MÁS DE VISIÓN ✅RETROVISORES SIEMPRE CLAROS ✅ESPEJO ZOOM MÓVIL ✅A…" at bounding box center [471, 41] width 248 height 136
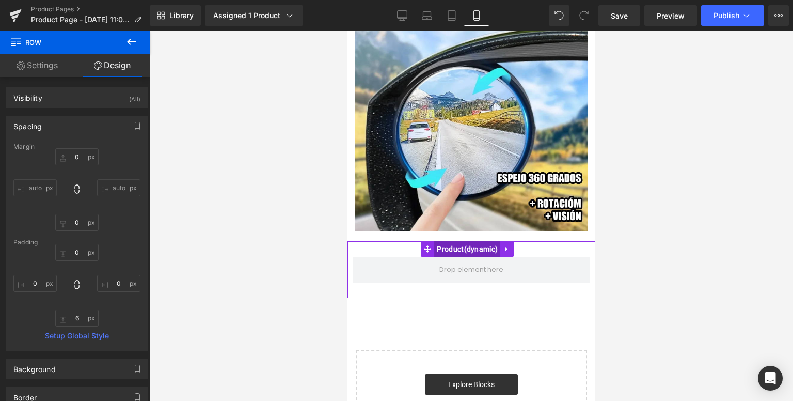
scroll to position [878, 0]
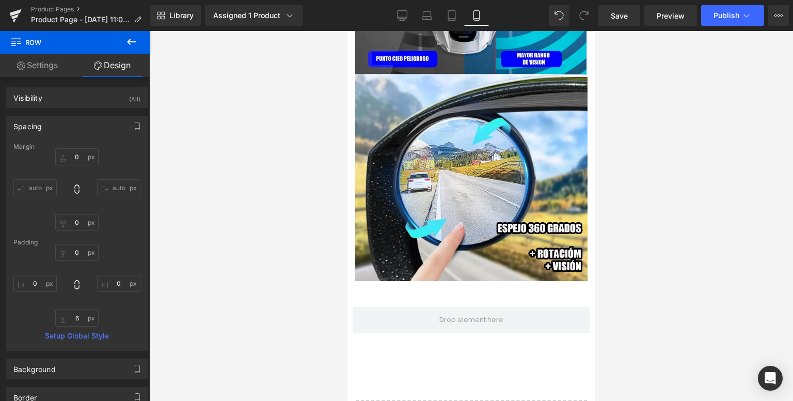
click at [137, 45] on icon at bounding box center [131, 42] width 12 height 12
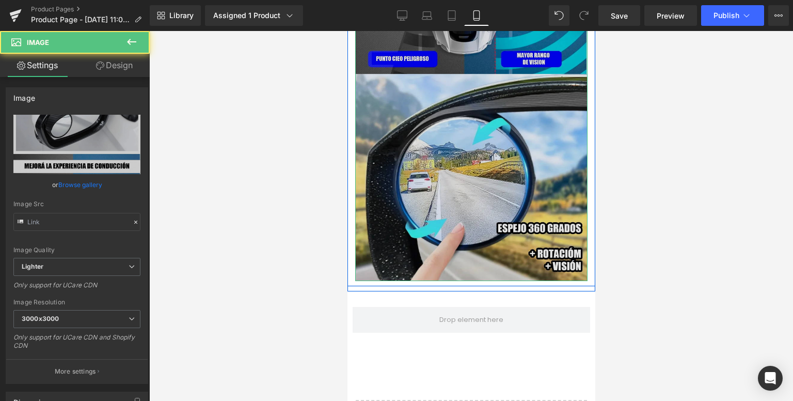
type input "[URL][DOMAIN_NAME]"
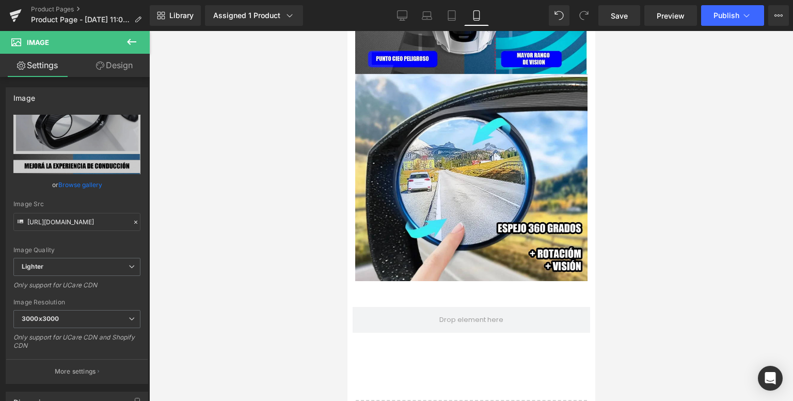
click at [131, 44] on icon at bounding box center [131, 42] width 12 height 12
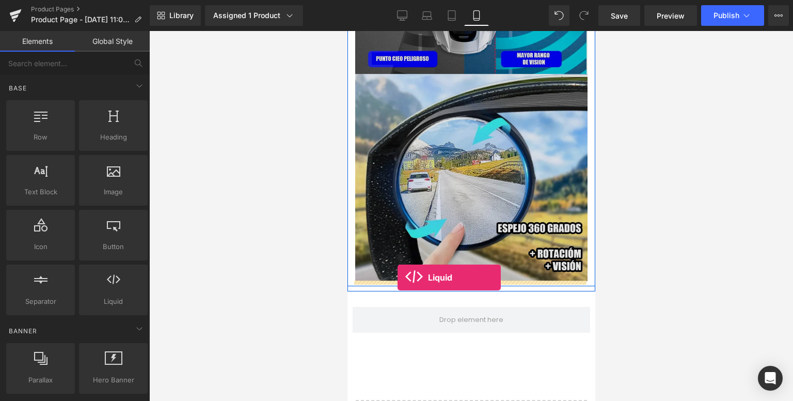
drag, startPoint x: 456, startPoint y: 328, endPoint x: 397, endPoint y: 277, distance: 78.0
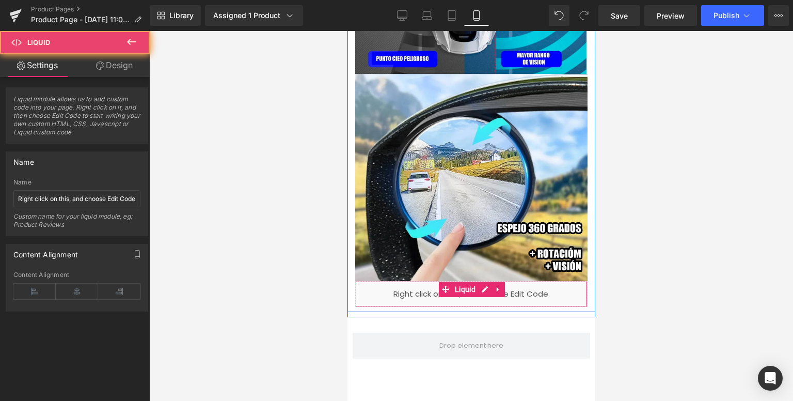
click at [430, 296] on div "Liquid" at bounding box center [471, 294] width 232 height 26
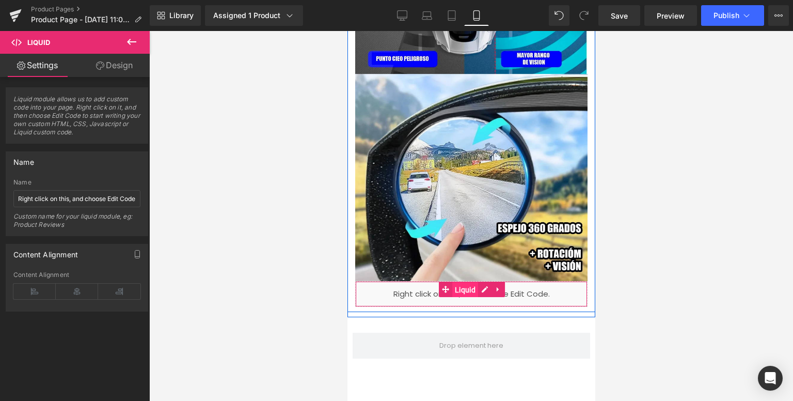
click at [453, 290] on span "Liquid" at bounding box center [465, 289] width 26 height 15
click at [485, 288] on div "Liquid" at bounding box center [471, 294] width 232 height 26
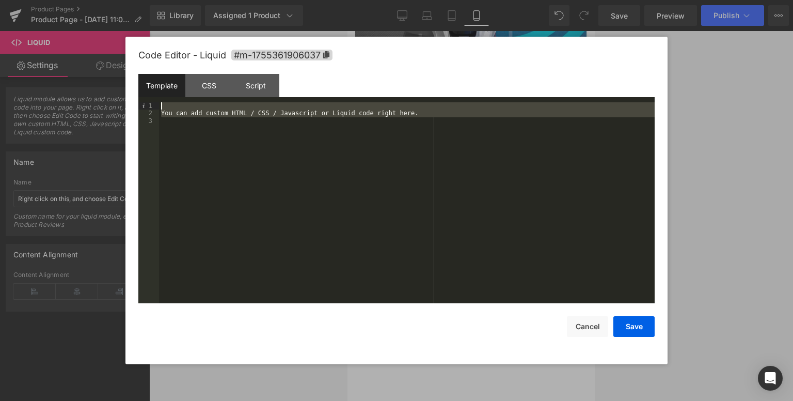
drag, startPoint x: 303, startPoint y: 152, endPoint x: 155, endPoint y: 102, distance: 155.9
click at [155, 102] on div "Template CSS Script Data 1 2 3 You can add custom HTML / CSS / Javascript or Li…" at bounding box center [396, 188] width 516 height 229
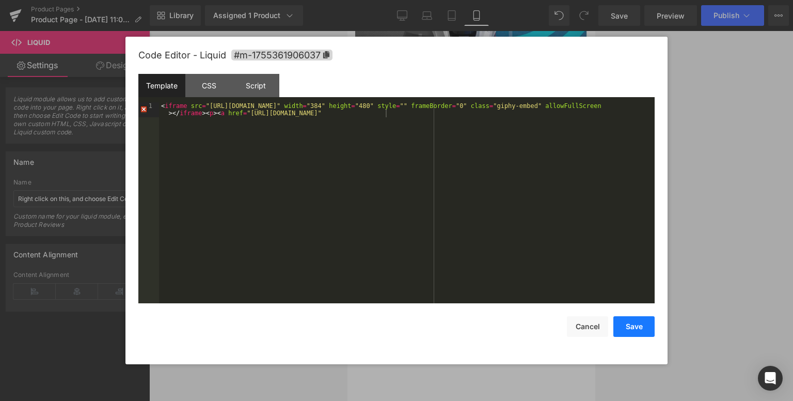
click at [630, 324] on button "Save" at bounding box center [633, 326] width 41 height 21
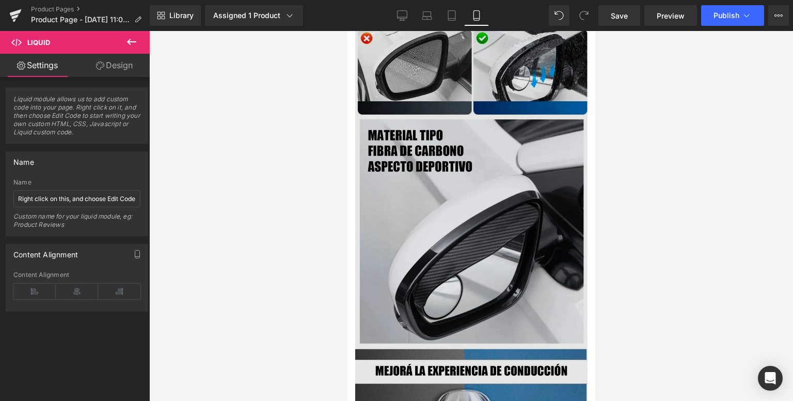
scroll to position [516, 0]
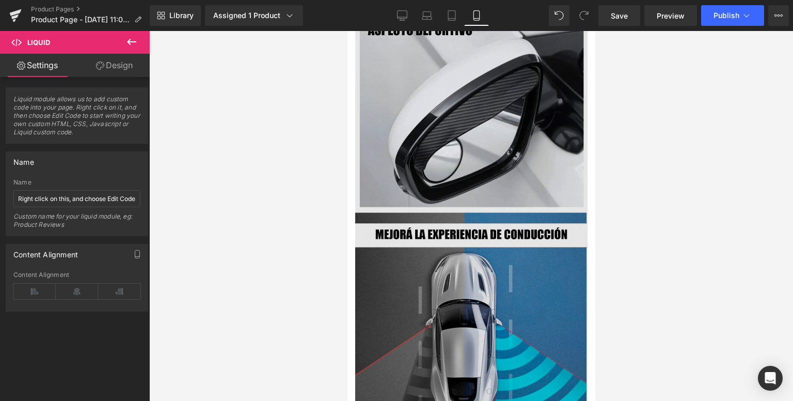
click at [429, 277] on img at bounding box center [471, 195] width 232 height 895
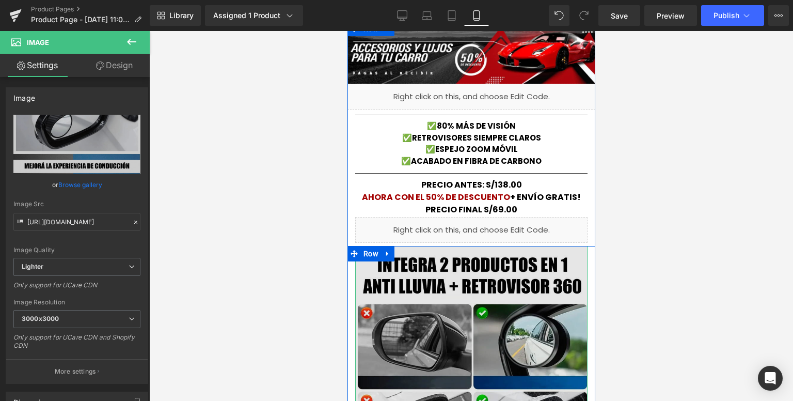
scroll to position [0, 0]
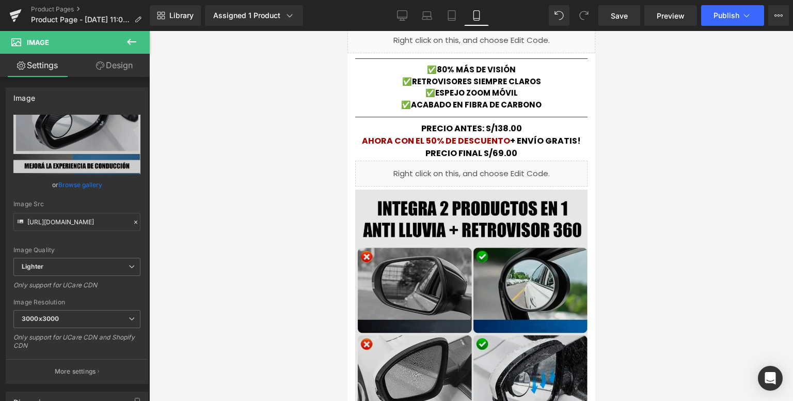
scroll to position [155, 0]
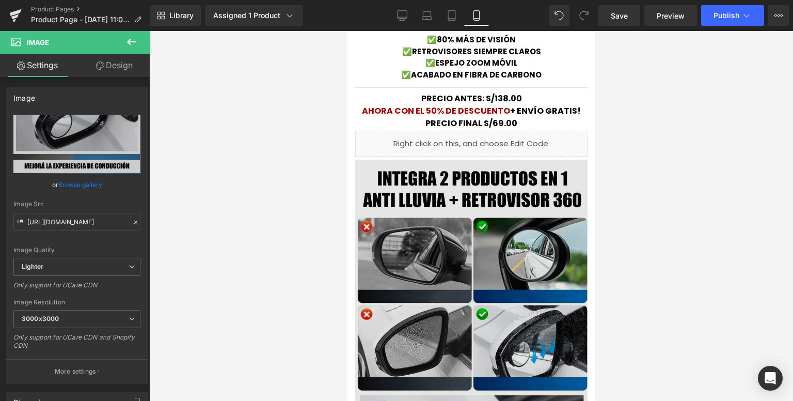
scroll to position [103, 0]
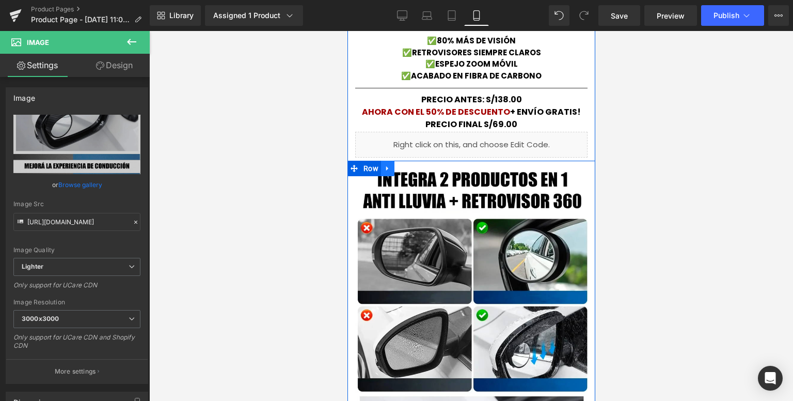
click at [385, 170] on icon at bounding box center [387, 169] width 7 height 8
click at [397, 166] on icon at bounding box center [400, 168] width 7 height 7
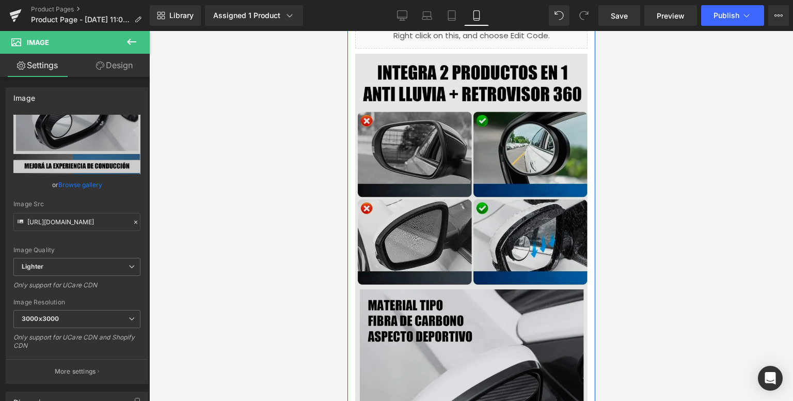
scroll to position [981, 0]
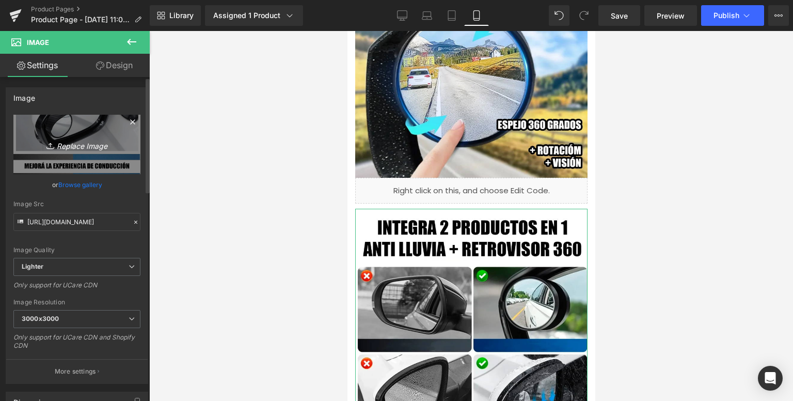
click at [68, 131] on link "Replace Image" at bounding box center [76, 144] width 127 height 59
type input "C:\fakepath\1715180521-RETRO-1.webp"
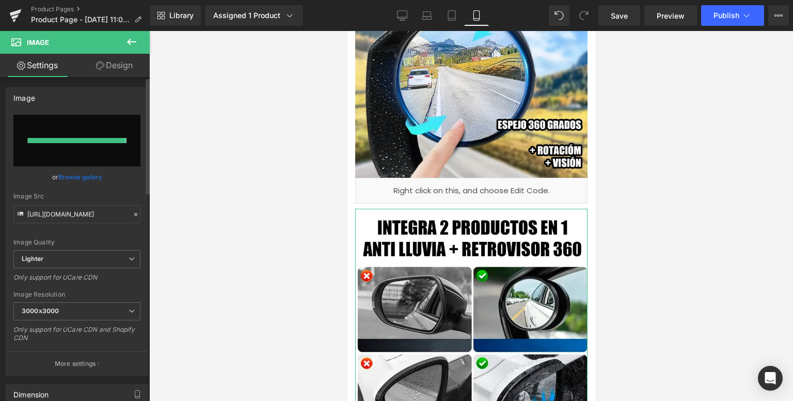
type input "[URL][DOMAIN_NAME]"
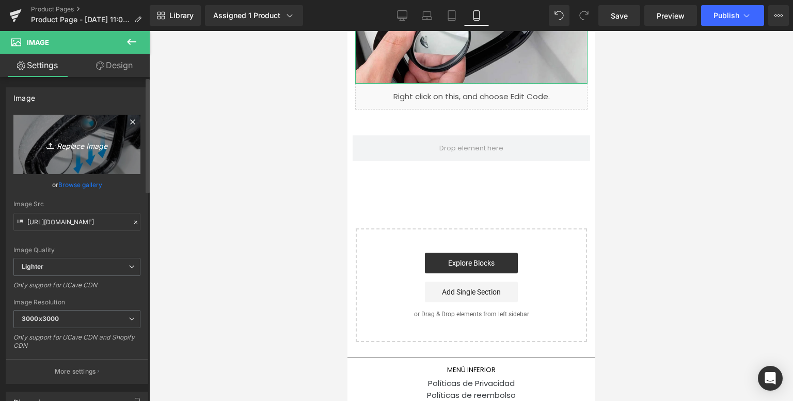
scroll to position [1704, 0]
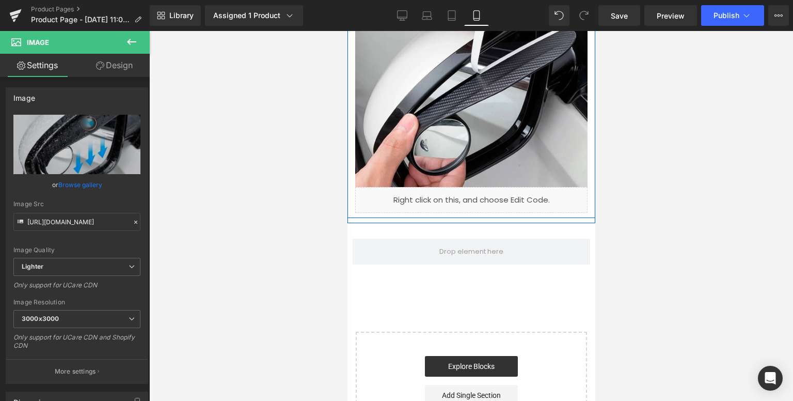
click at [477, 192] on div "Liquid" at bounding box center [471, 200] width 232 height 26
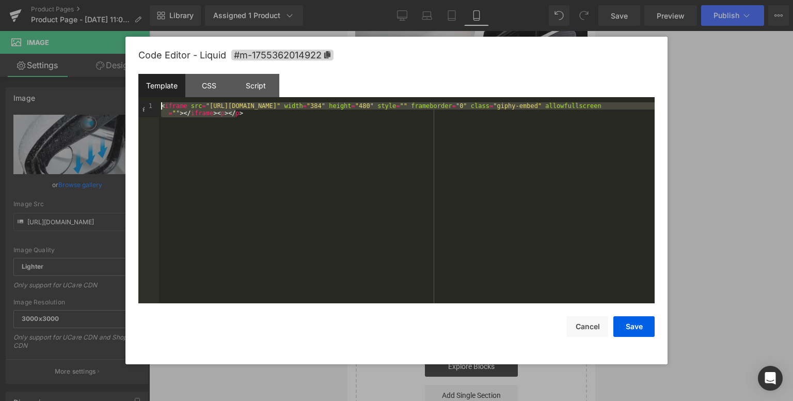
drag, startPoint x: 185, startPoint y: 133, endPoint x: 164, endPoint y: 100, distance: 38.8
click at [164, 100] on div "Template CSS Script Data 1 < iframe src = "[URL][DOMAIN_NAME]" width = "384" he…" at bounding box center [396, 188] width 516 height 229
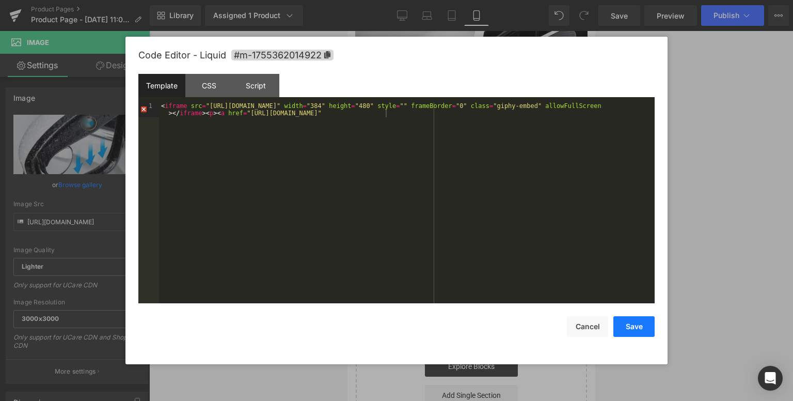
click at [650, 326] on button "Save" at bounding box center [633, 326] width 41 height 21
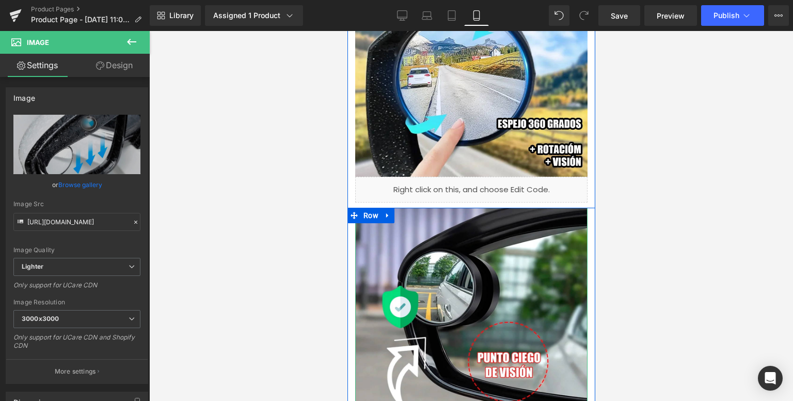
scroll to position [929, 0]
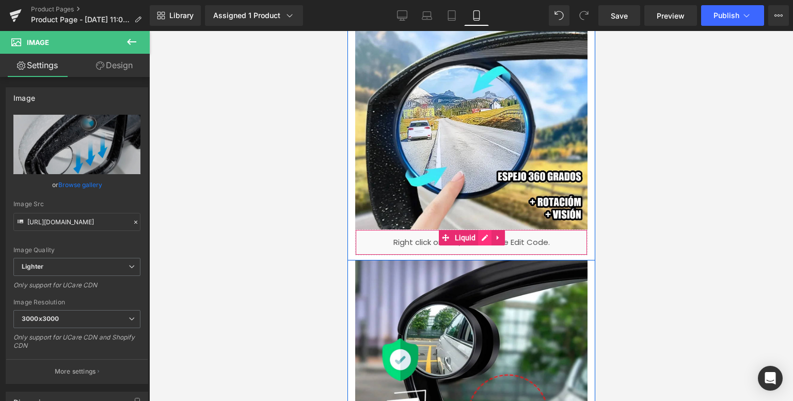
click at [482, 235] on div "Liquid" at bounding box center [471, 242] width 232 height 26
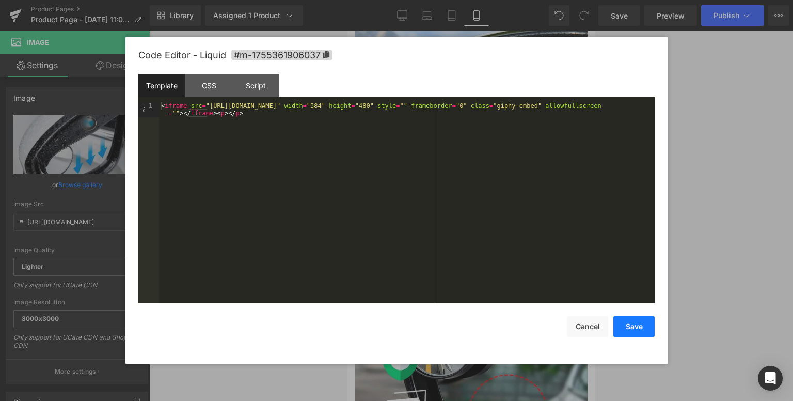
click at [636, 322] on button "Save" at bounding box center [633, 326] width 41 height 21
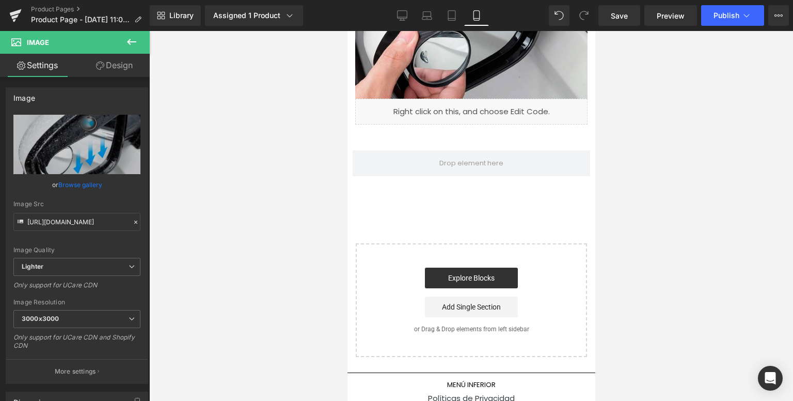
scroll to position [1712, 0]
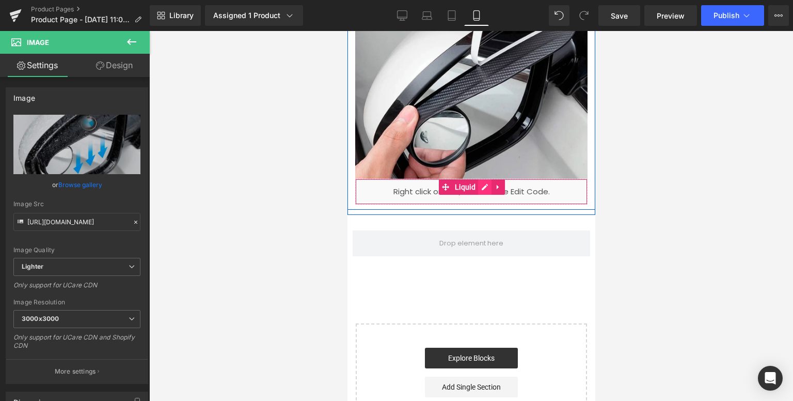
click at [481, 187] on div "Liquid" at bounding box center [471, 192] width 232 height 26
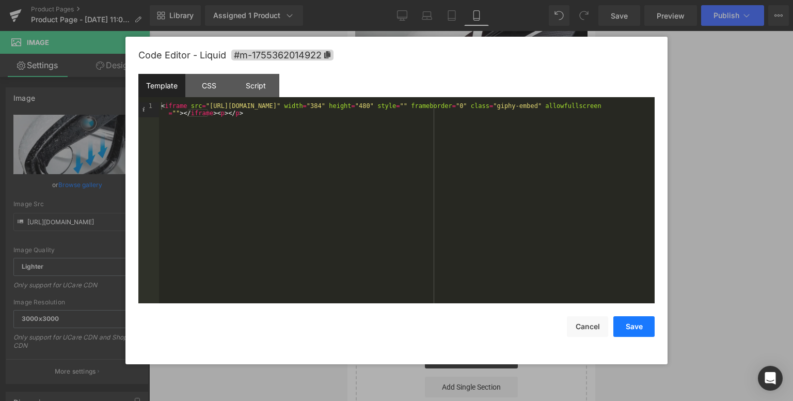
click at [630, 322] on button "Save" at bounding box center [633, 326] width 41 height 21
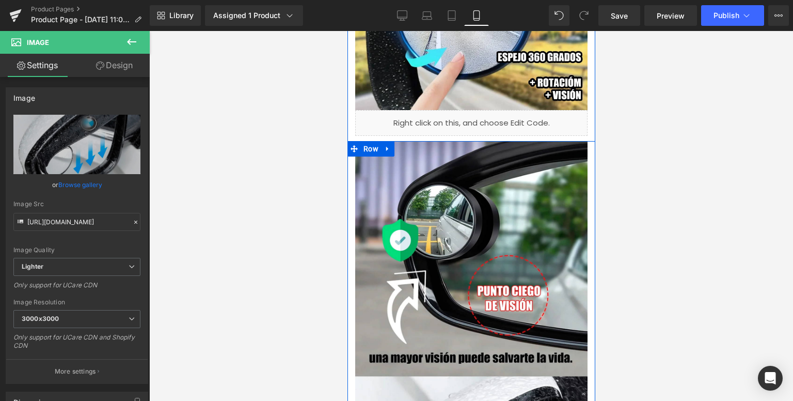
scroll to position [989, 0]
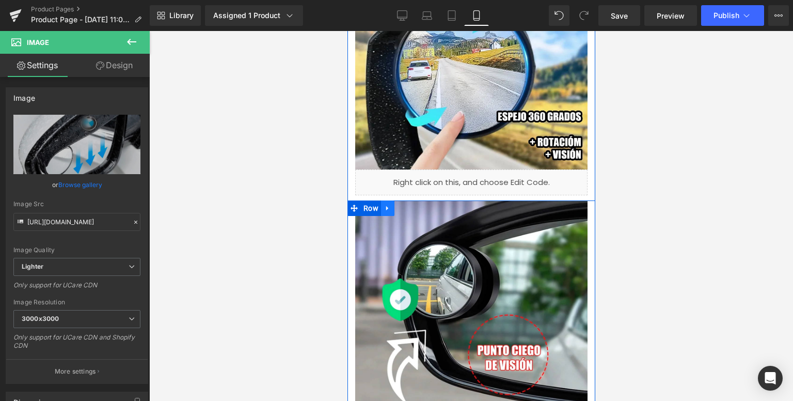
click at [386, 207] on icon at bounding box center [387, 208] width 2 height 5
click at [397, 207] on icon at bounding box center [400, 207] width 7 height 7
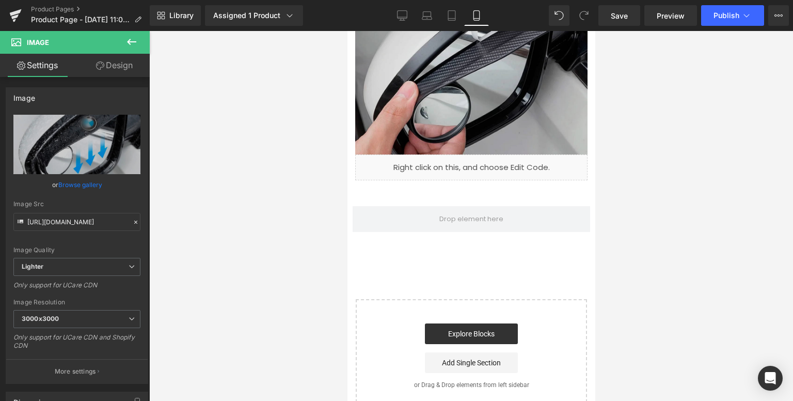
scroll to position [2313, 0]
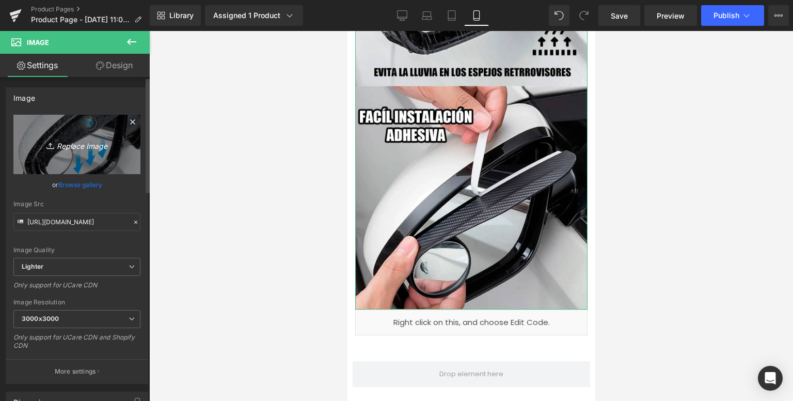
click at [89, 150] on icon "Replace Image" at bounding box center [77, 144] width 83 height 13
type input "C:\fakepath\1715180543-RETRO.webp"
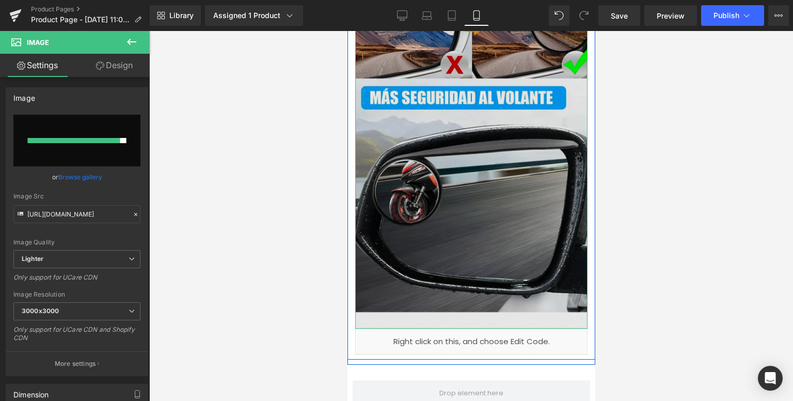
type input "[URL][DOMAIN_NAME]"
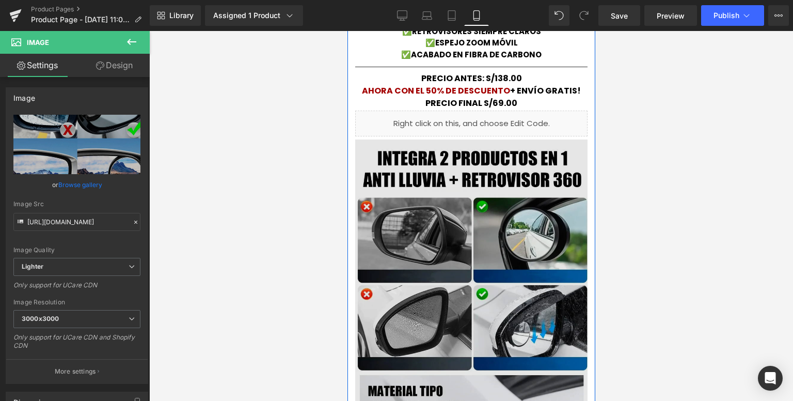
scroll to position [0, 0]
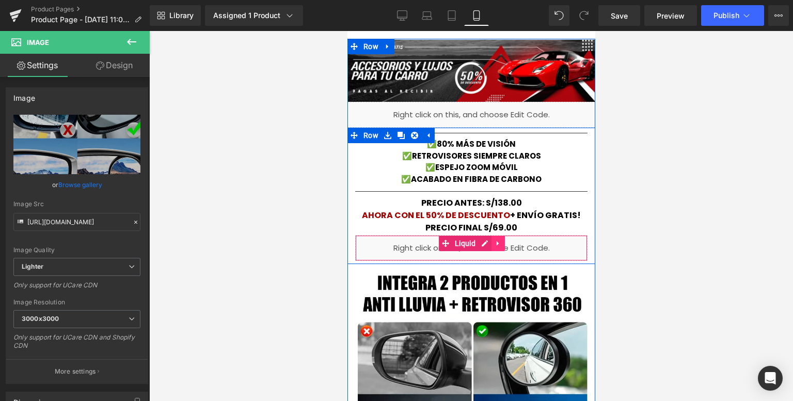
click at [494, 241] on icon at bounding box center [497, 244] width 7 height 8
click at [488, 241] on icon at bounding box center [490, 243] width 7 height 7
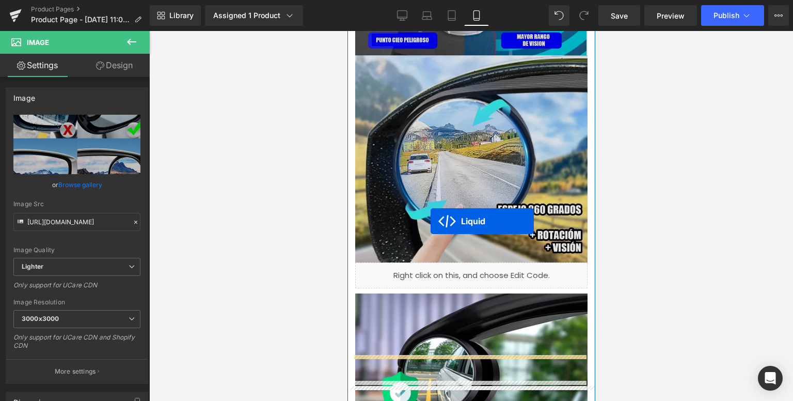
scroll to position [929, 0]
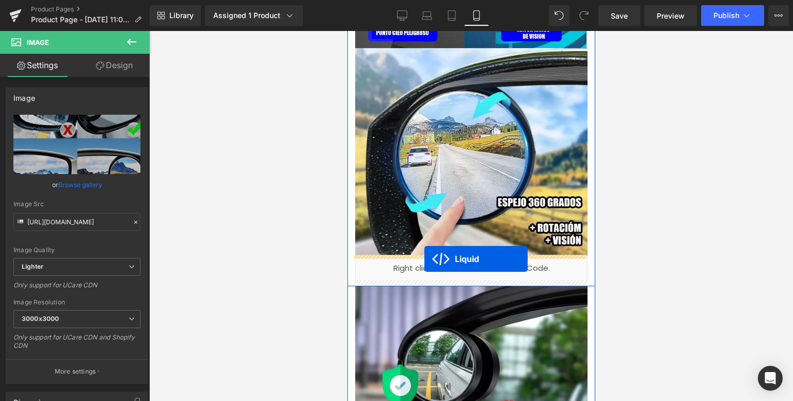
drag, startPoint x: 440, startPoint y: 216, endPoint x: 424, endPoint y: 259, distance: 45.9
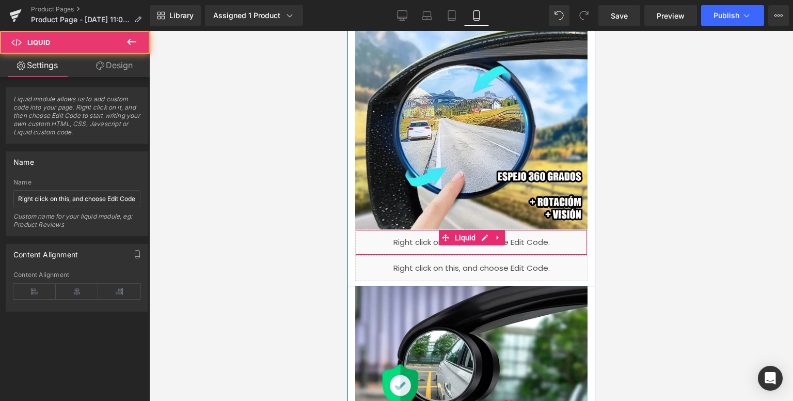
scroll to position [903, 0]
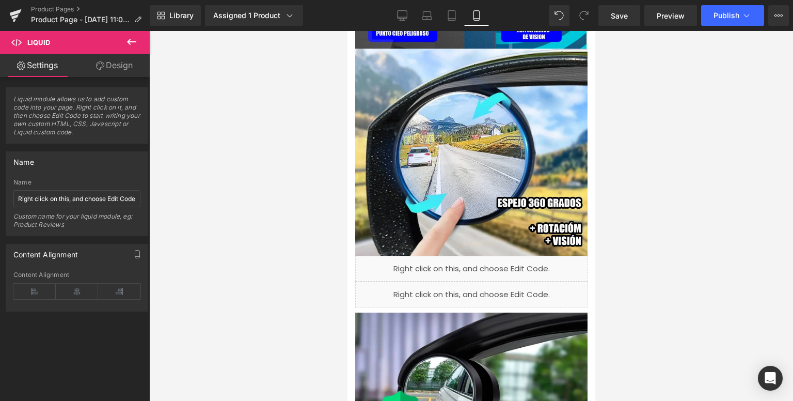
click at [129, 41] on icon at bounding box center [131, 42] width 9 height 6
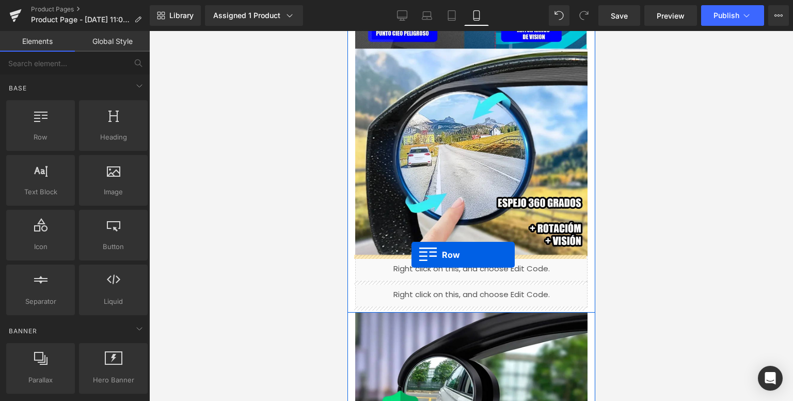
drag, startPoint x: 416, startPoint y: 164, endPoint x: 411, endPoint y: 254, distance: 91.0
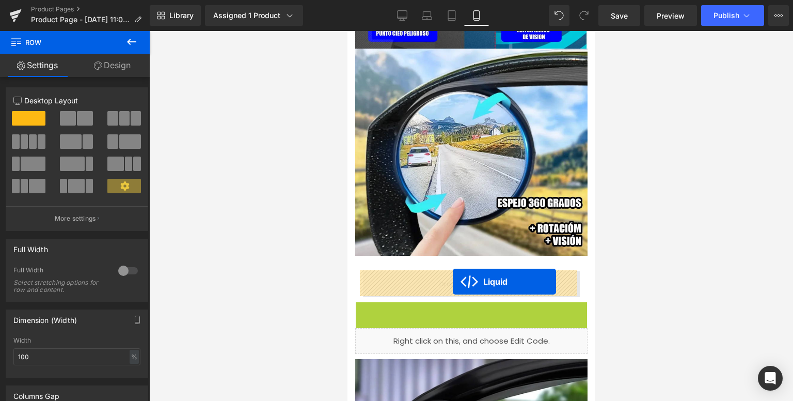
drag, startPoint x: 443, startPoint y: 312, endPoint x: 452, endPoint y: 281, distance: 32.2
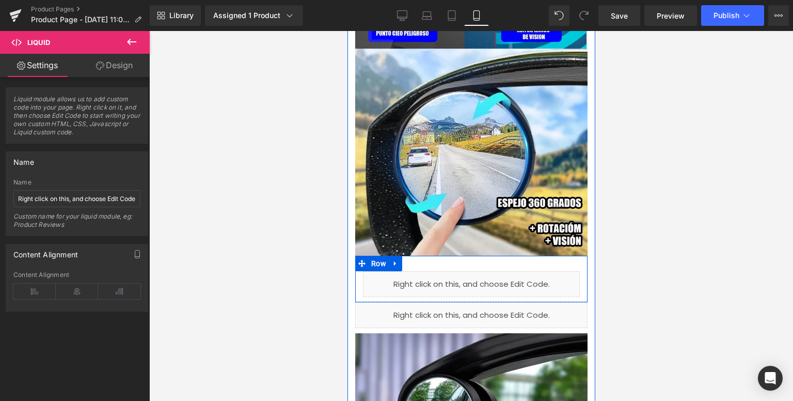
click at [478, 278] on div "Liquid" at bounding box center [470, 284] width 217 height 26
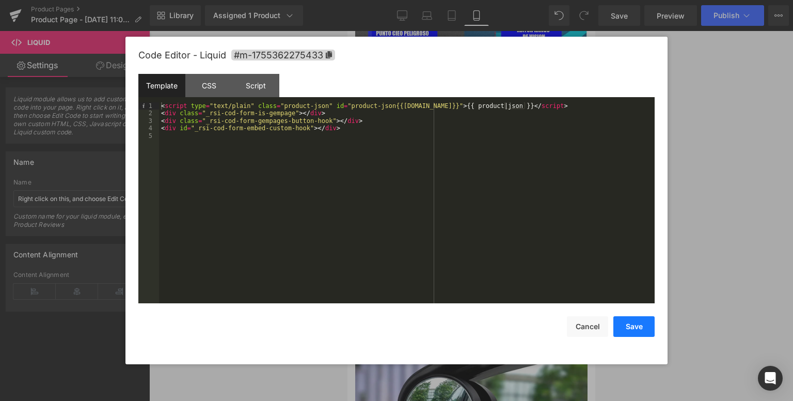
click at [639, 329] on button "Save" at bounding box center [633, 326] width 41 height 21
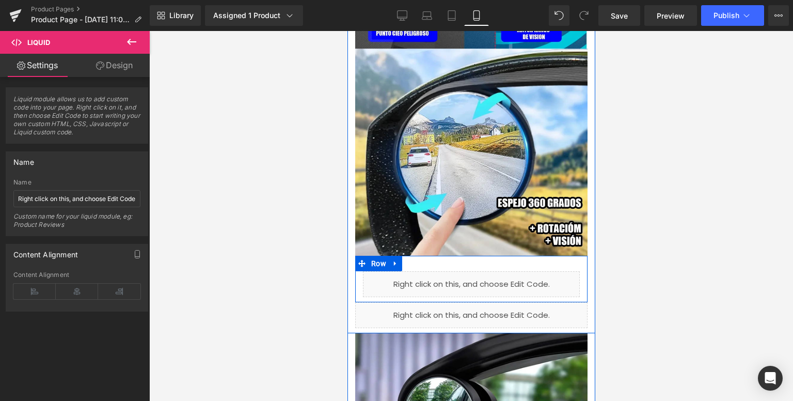
click at [447, 263] on div "Liquid Row" at bounding box center [471, 279] width 232 height 46
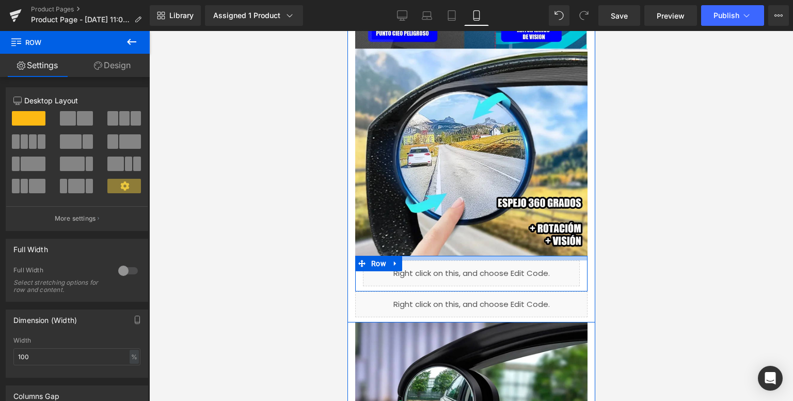
drag, startPoint x: 442, startPoint y: 266, endPoint x: 436, endPoint y: 256, distance: 12.5
click at [436, 256] on div at bounding box center [471, 258] width 232 height 5
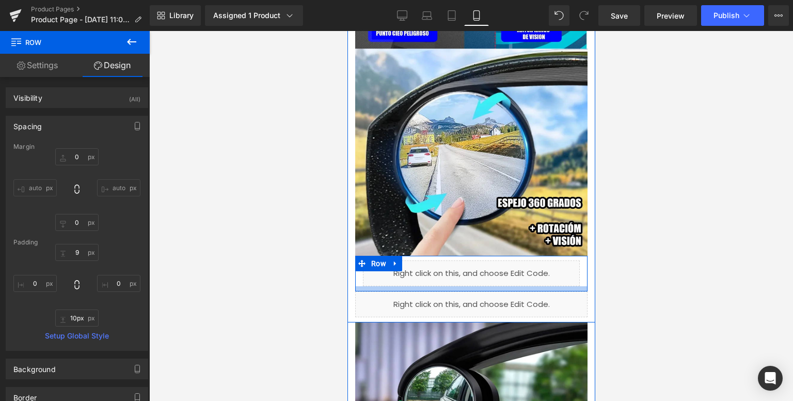
type input "8px"
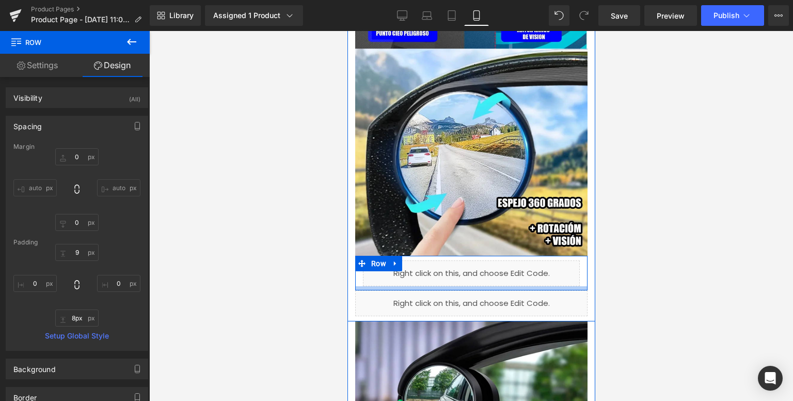
click at [434, 286] on div at bounding box center [471, 288] width 232 height 4
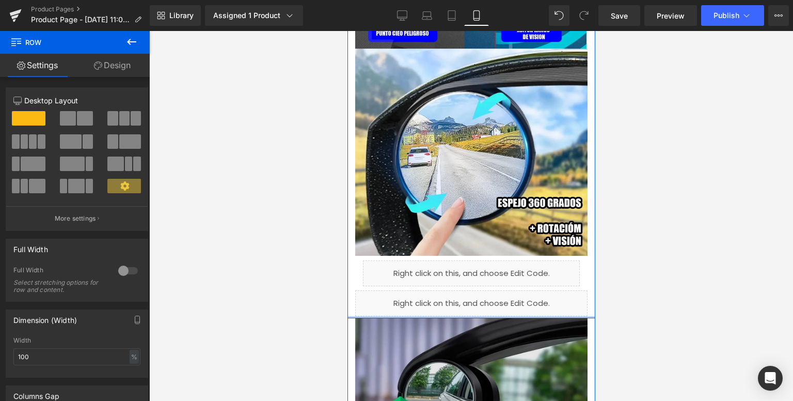
click at [465, 314] on div "Liquid" at bounding box center [471, 303] width 232 height 26
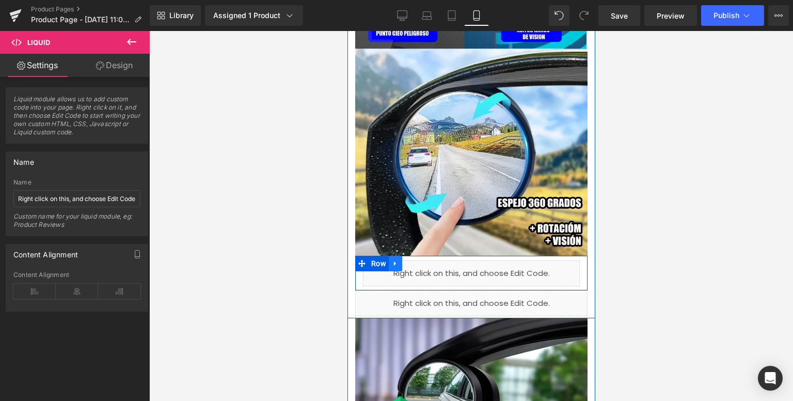
click at [391, 262] on icon at bounding box center [394, 263] width 7 height 8
click at [405, 262] on icon at bounding box center [408, 263] width 7 height 7
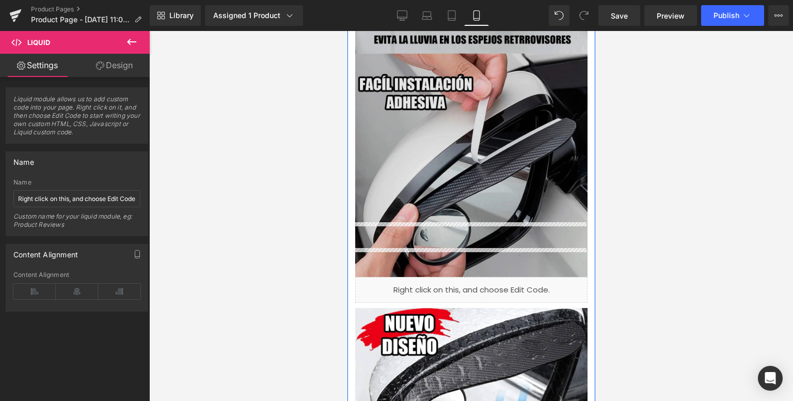
scroll to position [1740, 0]
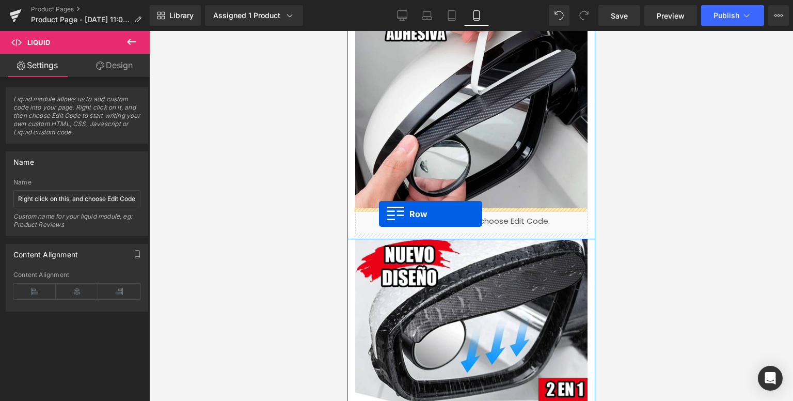
drag, startPoint x: 359, startPoint y: 79, endPoint x: 378, endPoint y: 213, distance: 135.6
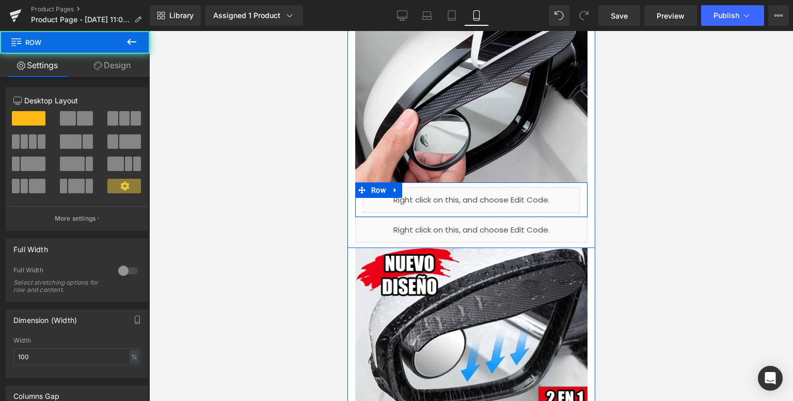
scroll to position [1714, 0]
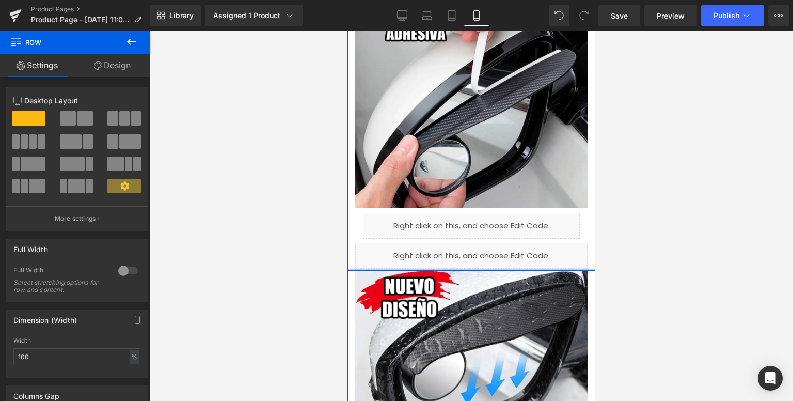
click at [438, 265] on div "Liquid" at bounding box center [471, 256] width 232 height 26
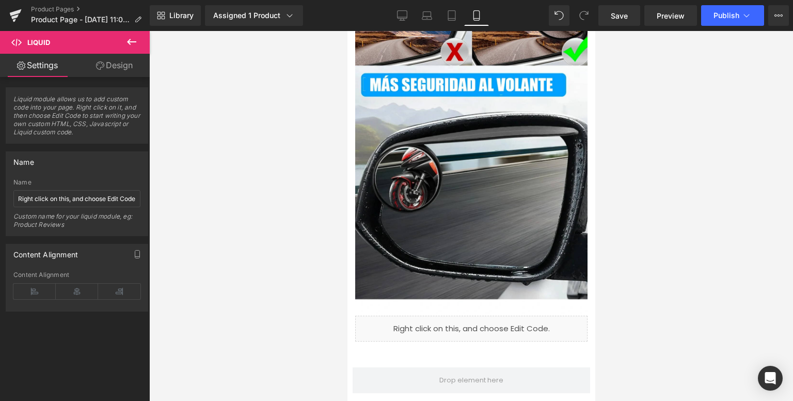
scroll to position [2385, 0]
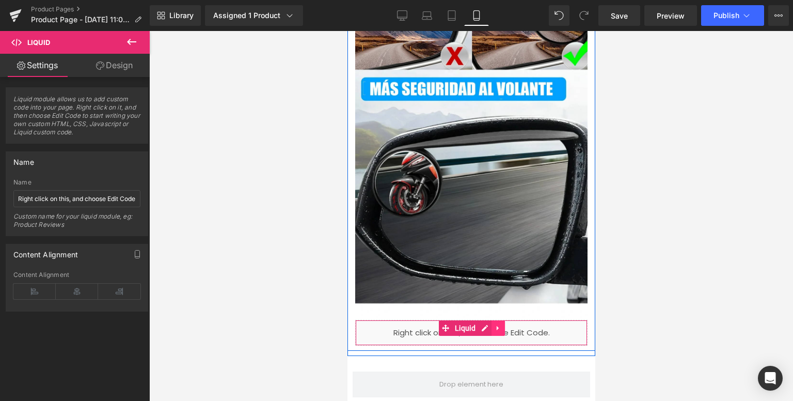
click at [498, 326] on link at bounding box center [497, 327] width 13 height 15
click at [501, 325] on icon at bounding box center [504, 328] width 7 height 8
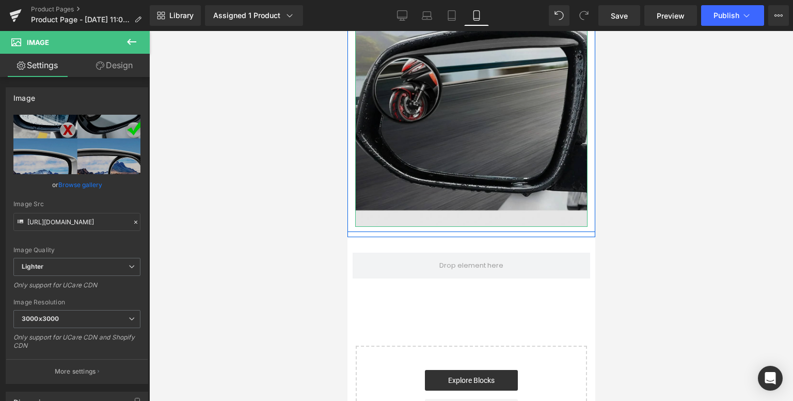
scroll to position [2591, 0]
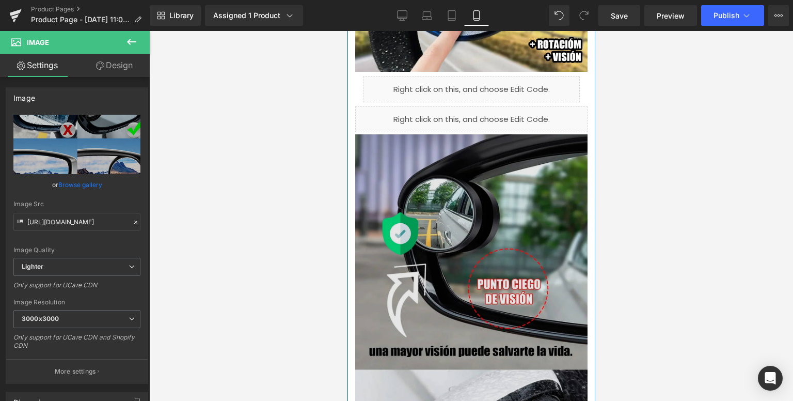
scroll to position [981, 0]
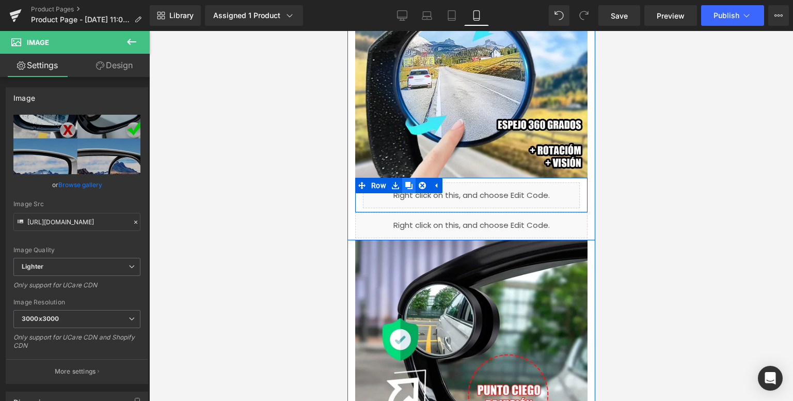
click at [402, 185] on link at bounding box center [408, 185] width 13 height 15
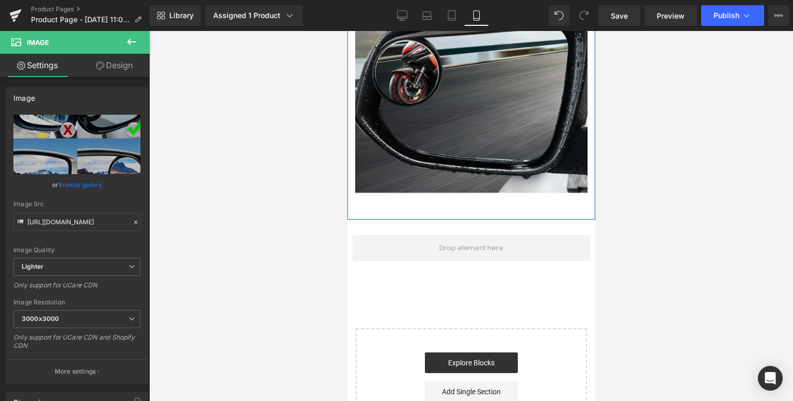
scroll to position [2529, 0]
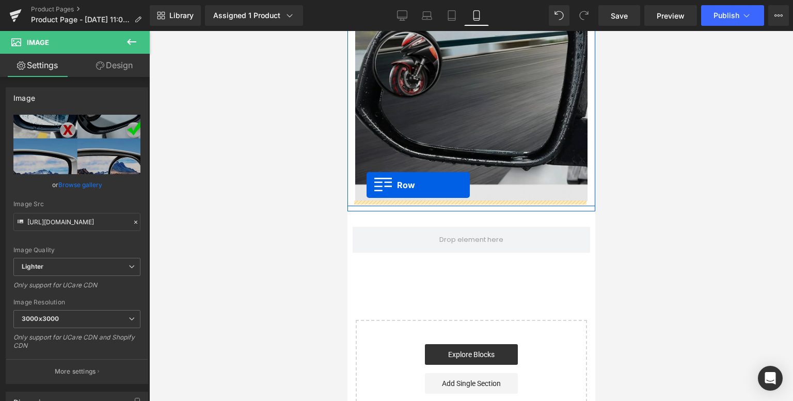
drag, startPoint x: 369, startPoint y: 249, endPoint x: 366, endPoint y: 185, distance: 64.1
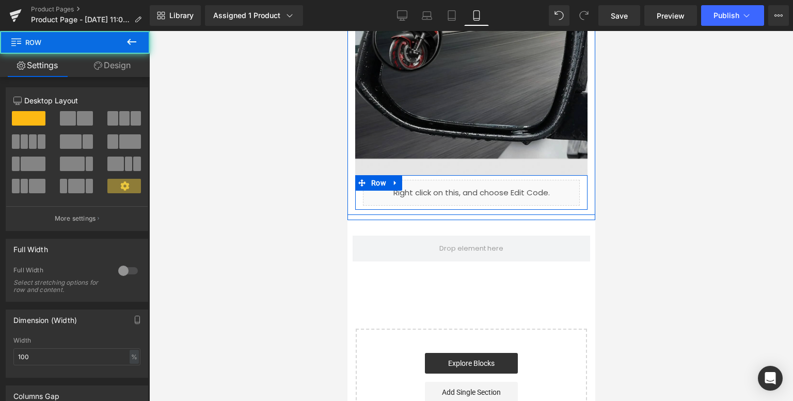
scroll to position [2504, 0]
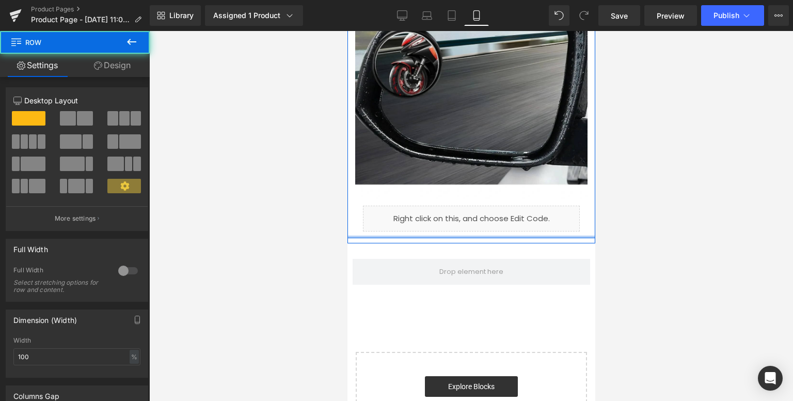
click at [368, 234] on div "Liquid Row" at bounding box center [471, 218] width 232 height 35
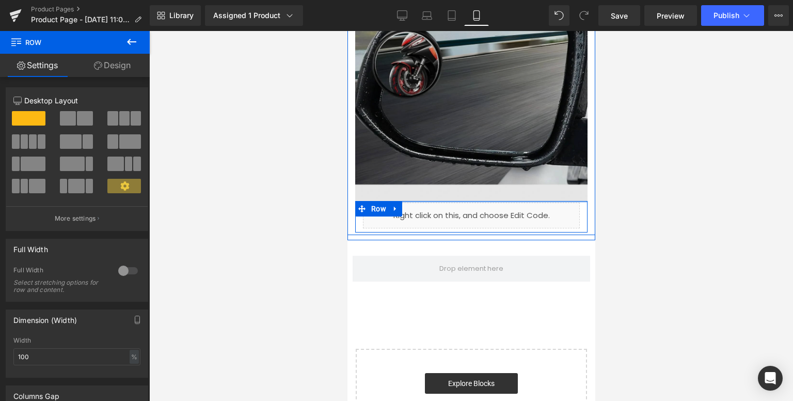
drag, startPoint x: 423, startPoint y: 202, endPoint x: 417, endPoint y: 199, distance: 6.9
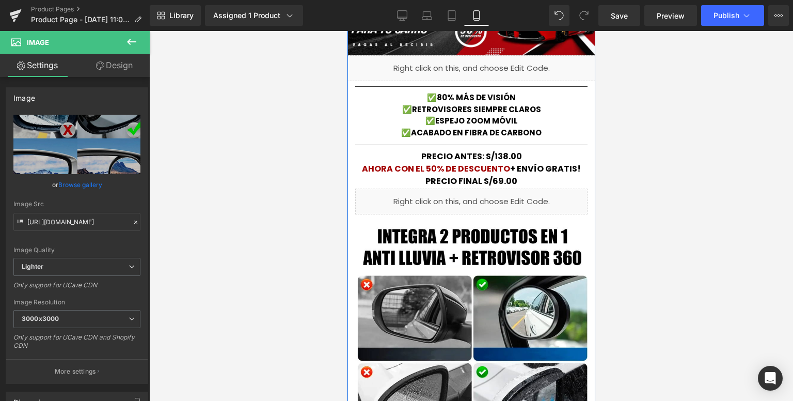
scroll to position [0, 0]
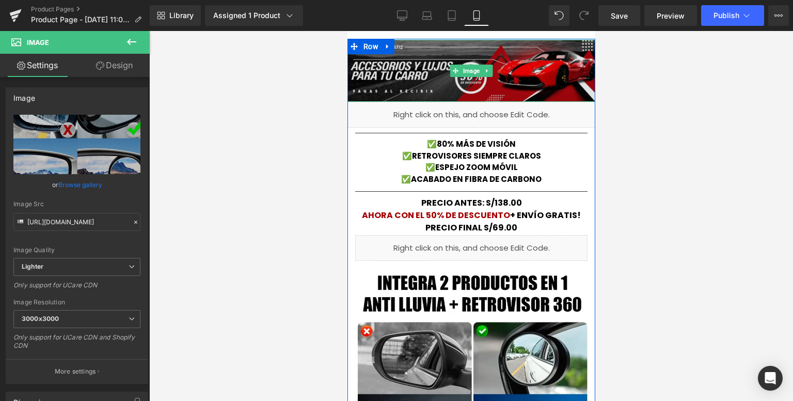
click at [437, 79] on img at bounding box center [471, 71] width 248 height 62
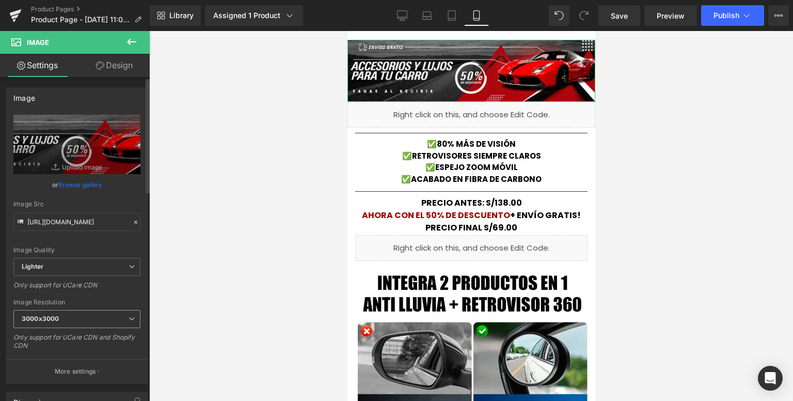
click at [70, 321] on span "3000x3000" at bounding box center [76, 319] width 127 height 18
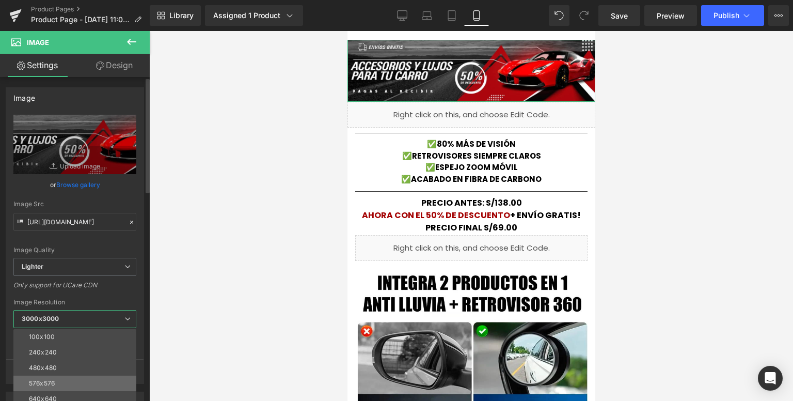
click at [58, 377] on li "576x576" at bounding box center [77, 382] width 128 height 15
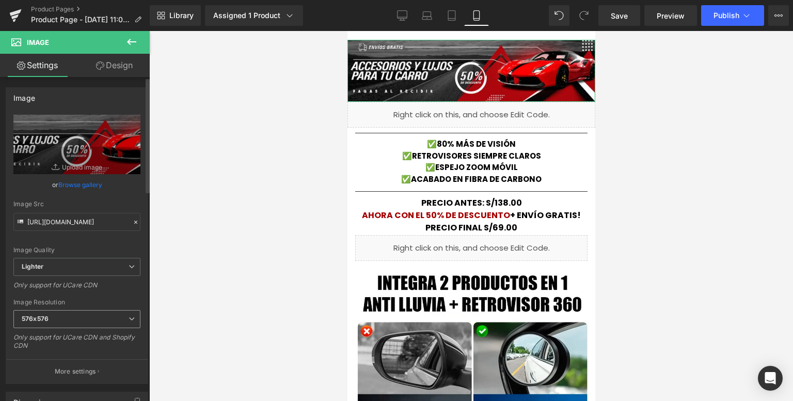
type input "[URL][DOMAIN_NAME]"
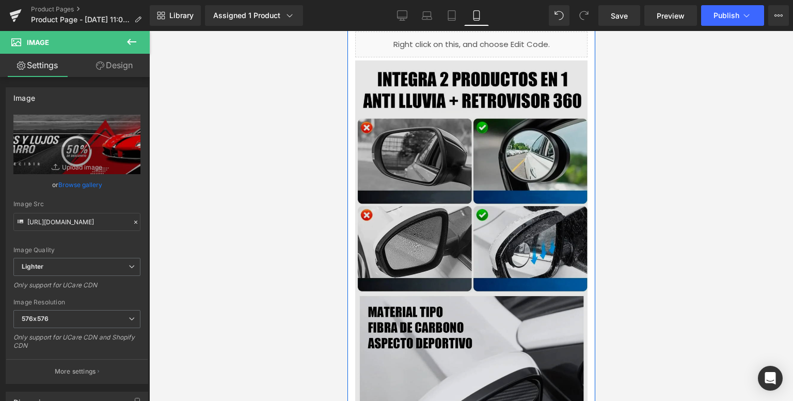
scroll to position [206, 0]
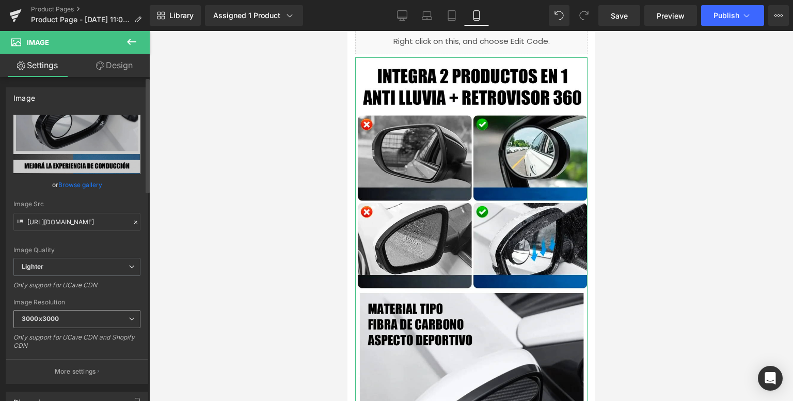
click at [82, 320] on span "3000x3000" at bounding box center [76, 319] width 127 height 18
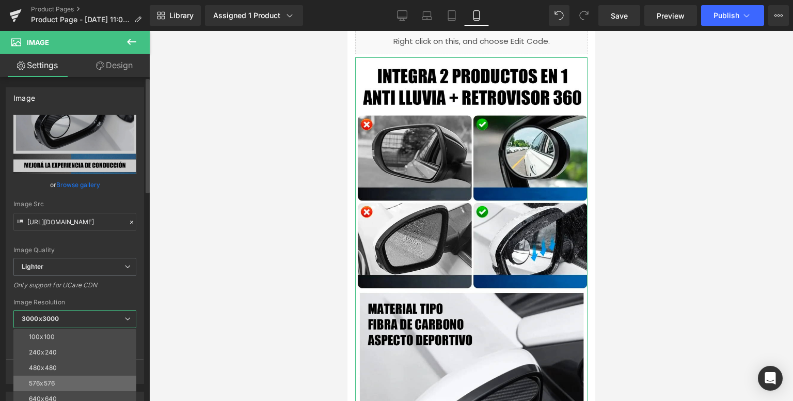
click at [49, 381] on div "576x576" at bounding box center [42, 382] width 26 height 7
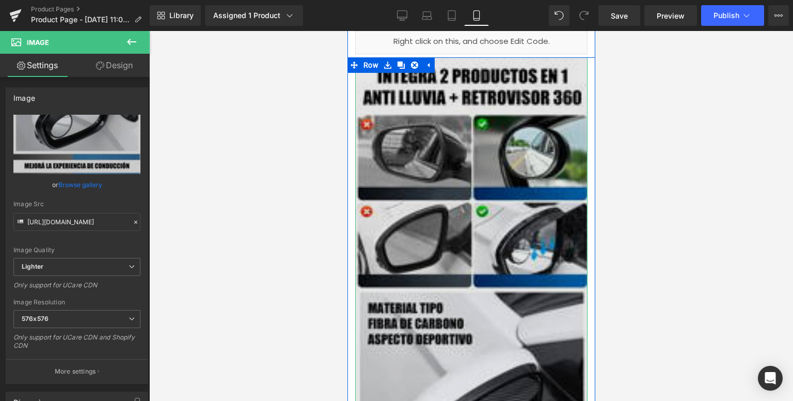
scroll to position [258, 0]
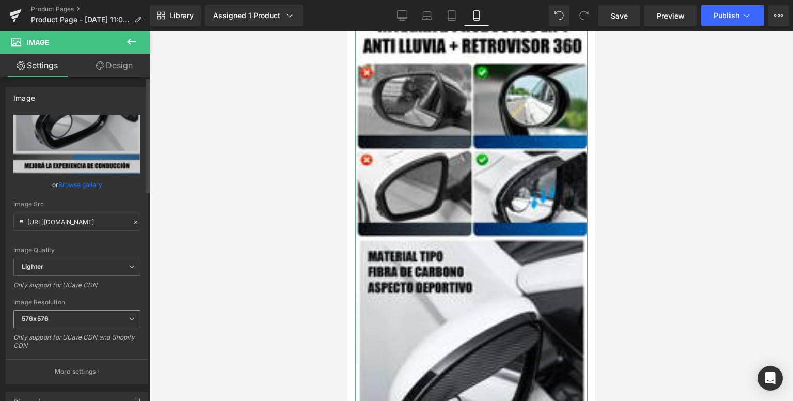
click at [64, 321] on span "576x576" at bounding box center [76, 319] width 127 height 18
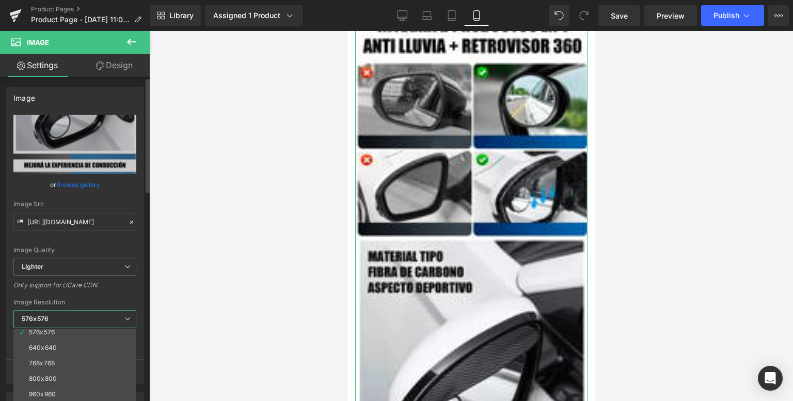
scroll to position [52, 0]
click at [57, 356] on li "768x768" at bounding box center [77, 362] width 128 height 15
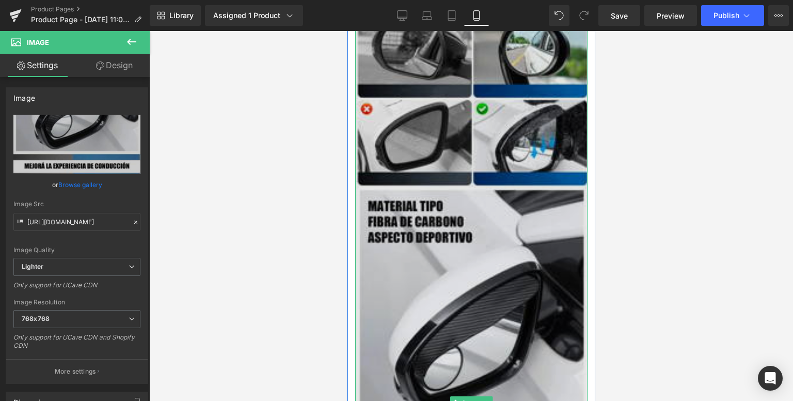
scroll to position [103, 0]
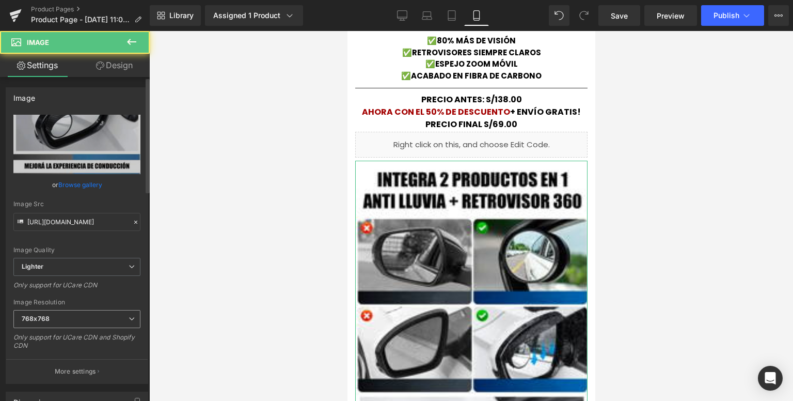
click at [83, 316] on span "768x768" at bounding box center [76, 319] width 127 height 18
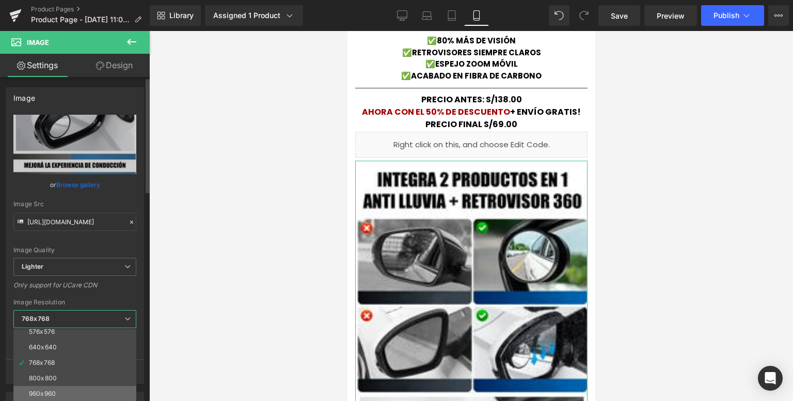
click at [42, 388] on li "960x960" at bounding box center [77, 393] width 128 height 15
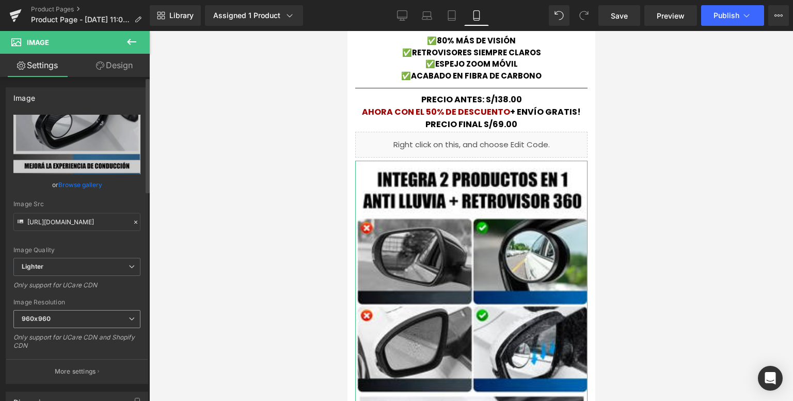
click at [31, 319] on b "960x960" at bounding box center [36, 318] width 29 height 8
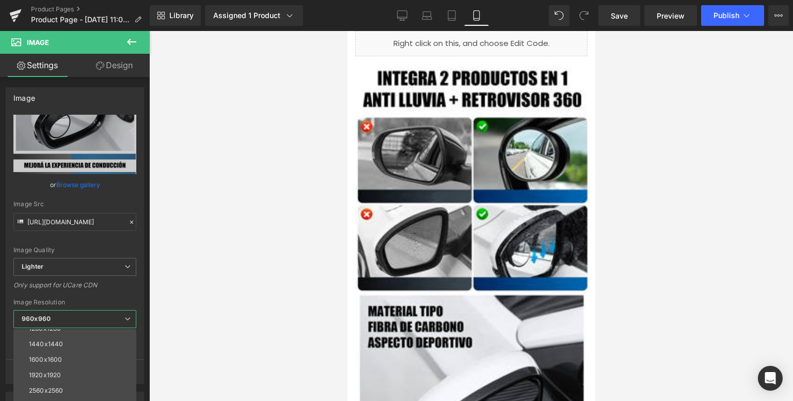
scroll to position [206, 0]
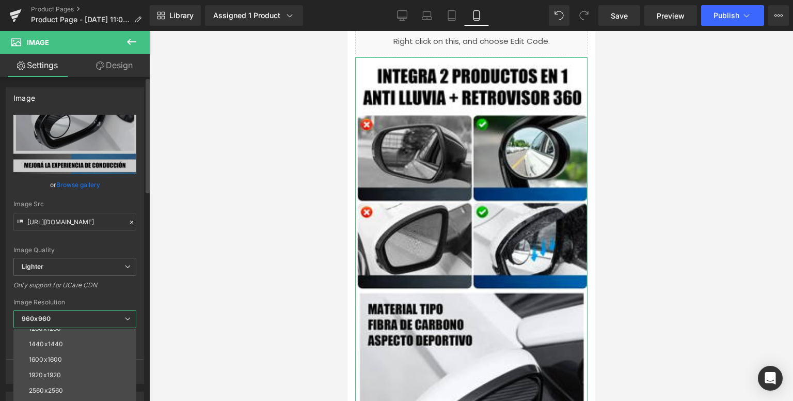
click at [59, 320] on span "960x960" at bounding box center [74, 319] width 123 height 18
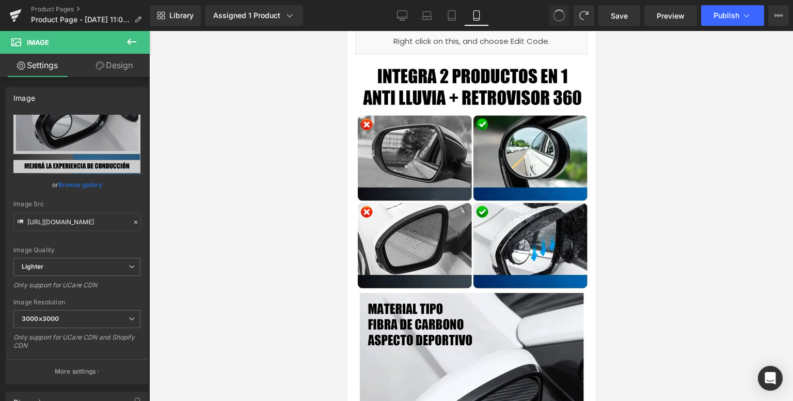
type input "[URL][DOMAIN_NAME]"
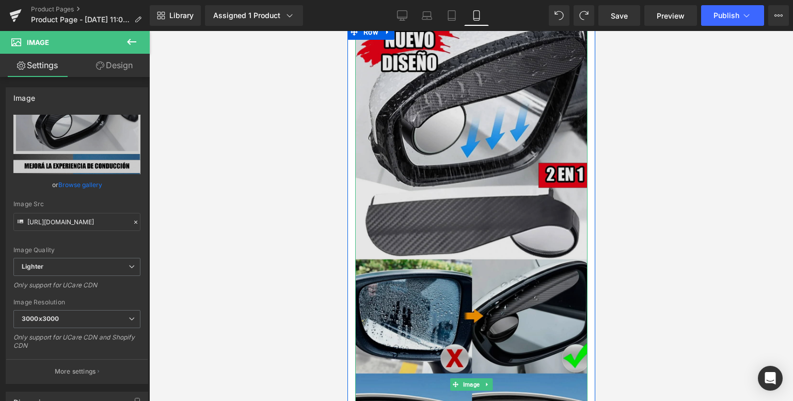
scroll to position [1755, 0]
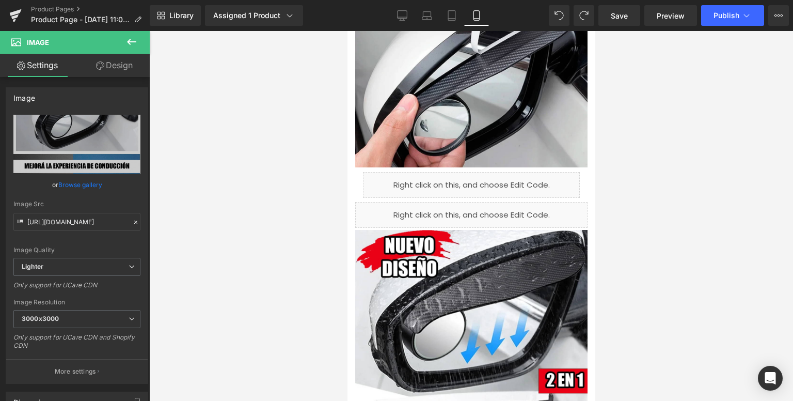
click at [136, 44] on icon at bounding box center [131, 42] width 12 height 12
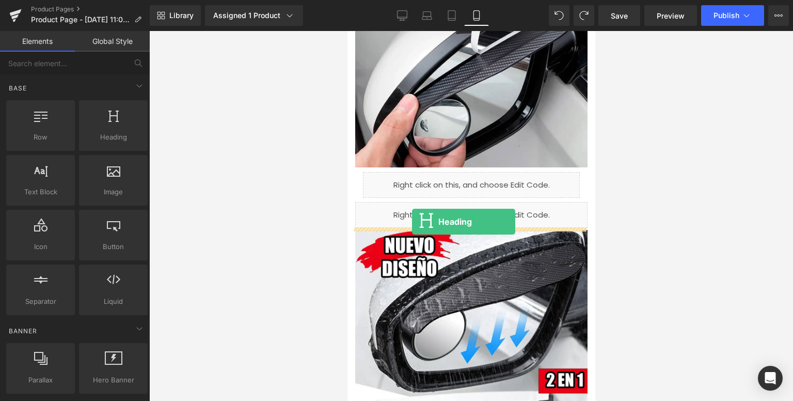
drag, startPoint x: 538, startPoint y: 212, endPoint x: 411, endPoint y: 221, distance: 126.9
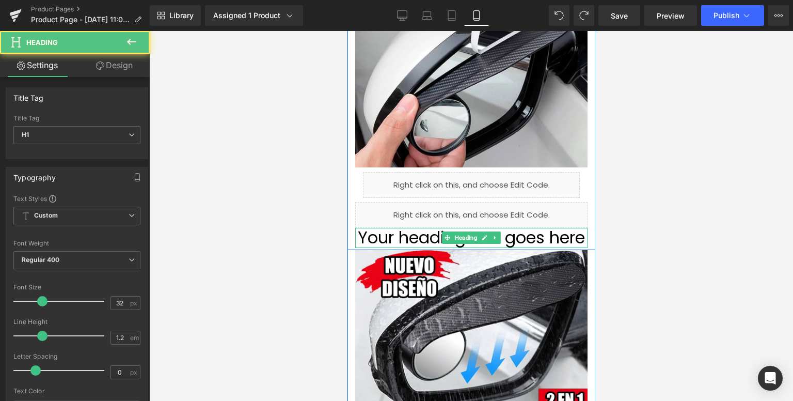
click at [423, 240] on h1 "Your heading text goes here" at bounding box center [471, 238] width 232 height 20
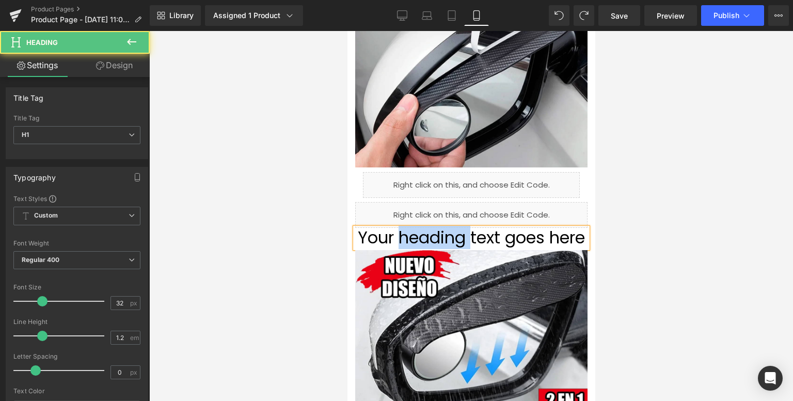
click at [423, 240] on h1 "Your heading text goes here" at bounding box center [471, 238] width 232 height 20
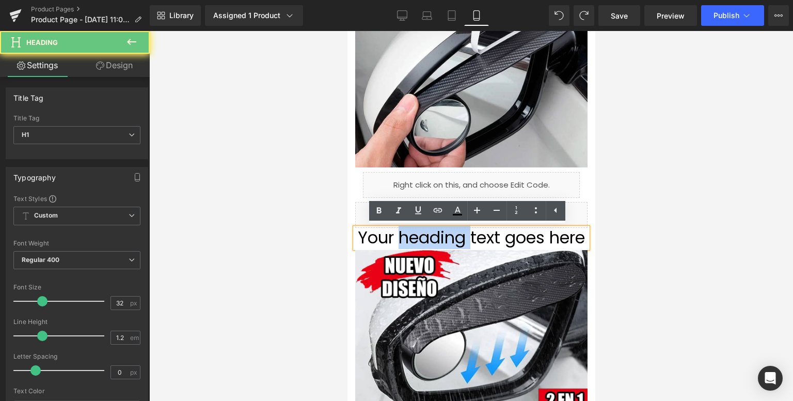
click at [423, 240] on h1 "Your heading text goes here" at bounding box center [471, 238] width 232 height 20
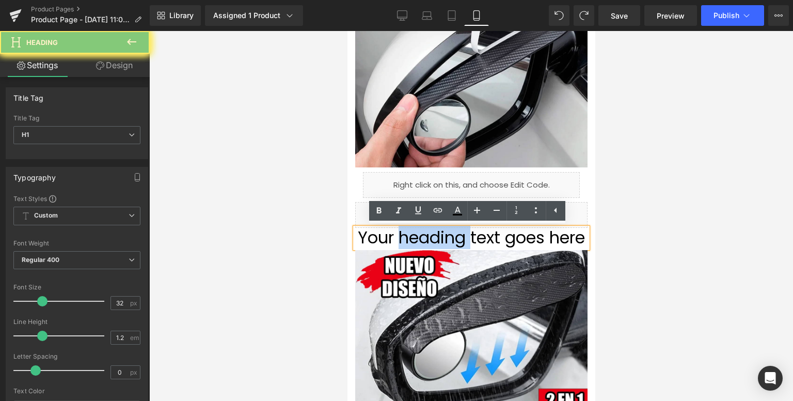
click at [423, 240] on h1 "Your heading text goes here" at bounding box center [471, 238] width 232 height 20
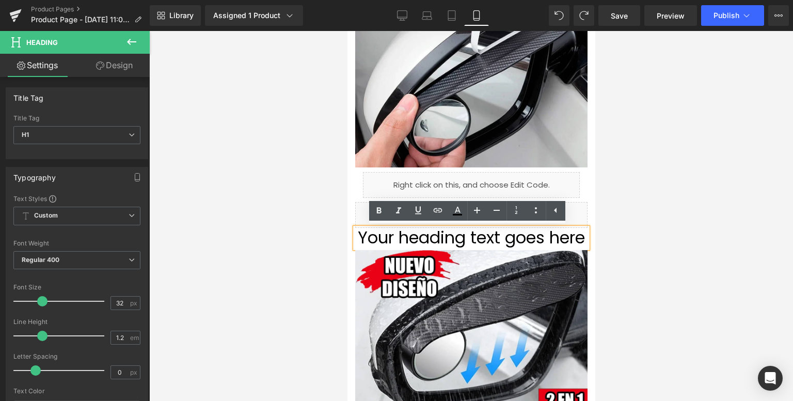
click at [482, 243] on h1 "Your heading text goes here" at bounding box center [471, 238] width 232 height 20
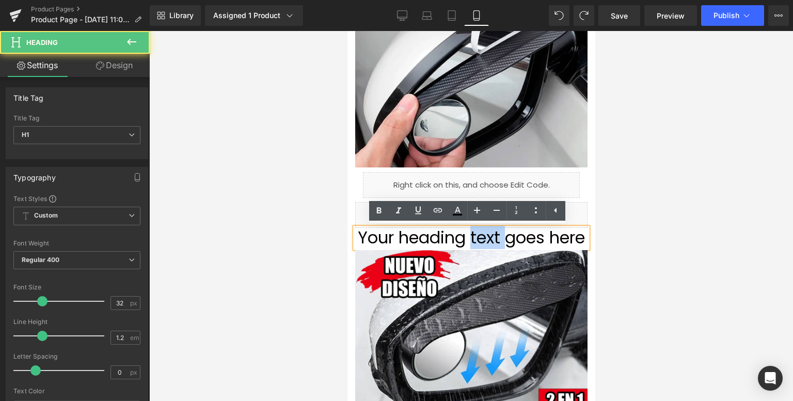
click at [482, 243] on h1 "Your heading text goes here" at bounding box center [471, 238] width 232 height 20
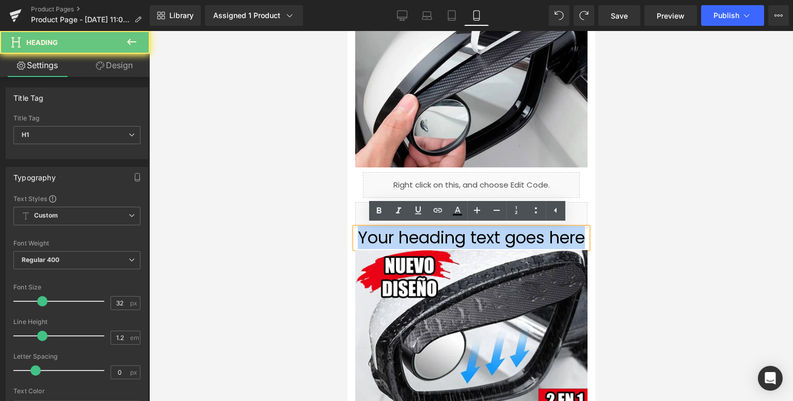
click at [482, 243] on h1 "Your heading text goes here" at bounding box center [471, 238] width 232 height 20
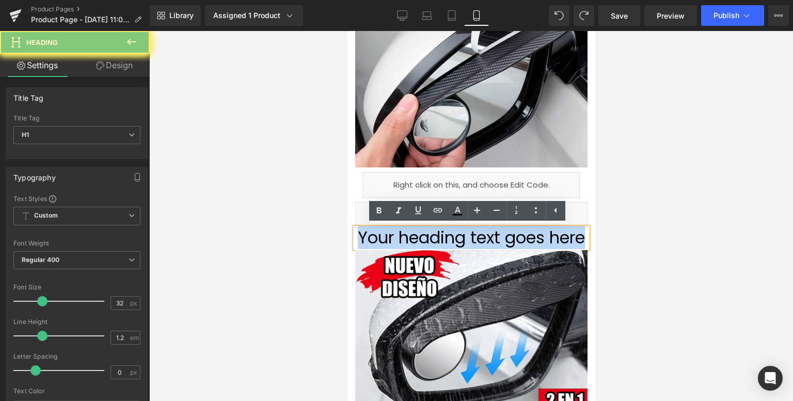
click at [482, 243] on h1 "Your heading text goes here" at bounding box center [471, 238] width 232 height 20
paste div
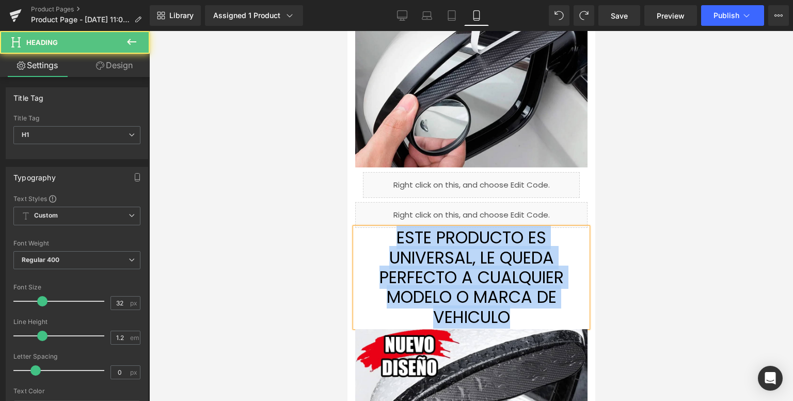
drag, startPoint x: 513, startPoint y: 309, endPoint x: 353, endPoint y: 242, distance: 173.3
click at [355, 242] on h1 "ESTE PRODUCTO ES UNIVERSAL, LE QUEDA PERFECTO A CUALQUIER MODELO O MARCA DE VEH…" at bounding box center [471, 277] width 232 height 99
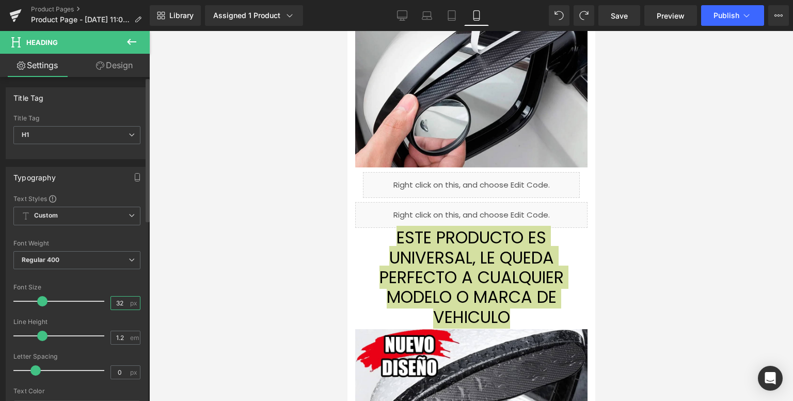
drag, startPoint x: 118, startPoint y: 303, endPoint x: 106, endPoint y: 300, distance: 12.1
click at [110, 300] on div "32 px" at bounding box center [125, 303] width 30 height 14
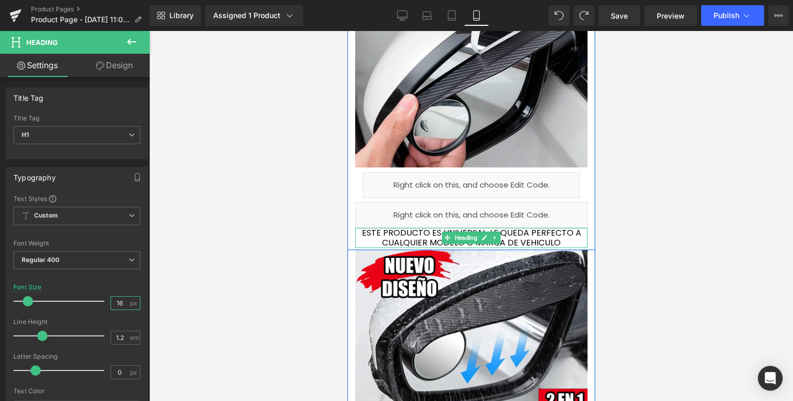
type input "16"
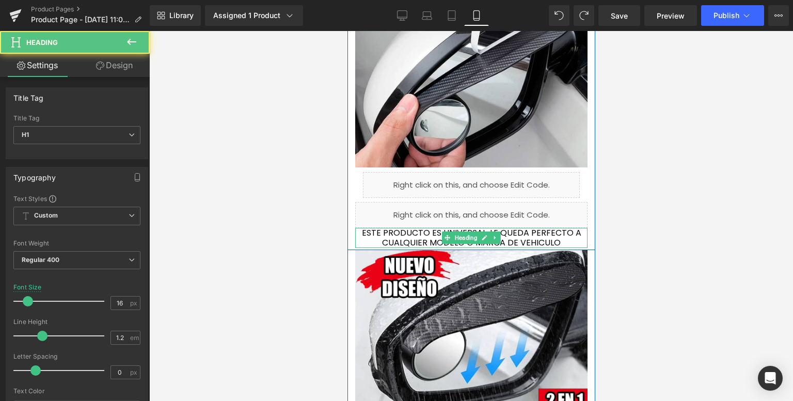
click at [358, 233] on h1 "ESTE PRODUCTO ES UNIVERSAL, LE QUEDA PERFECTO A CUALQUIER MODELO O MARCA DE VEH…" at bounding box center [471, 238] width 232 height 20
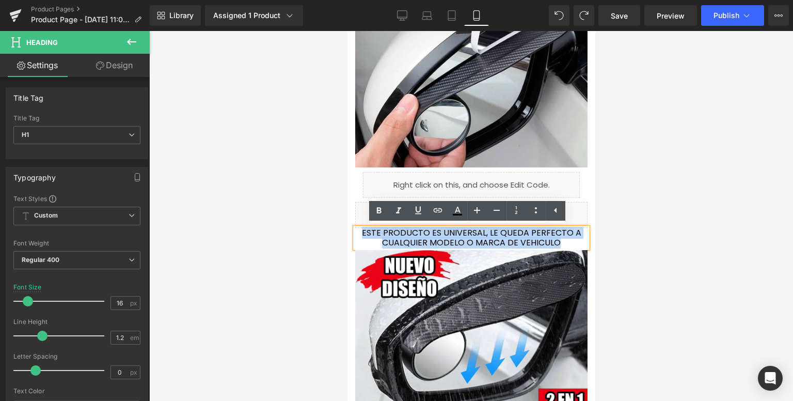
drag, startPoint x: 383, startPoint y: 237, endPoint x: 554, endPoint y: 245, distance: 171.6
click at [554, 245] on h1 "ESTE PRODUCTO ES UNIVERSAL, LE QUEDA PERFECTO A CUALQUIER MODELO O MARCA DE VEH…" at bounding box center [471, 238] width 232 height 20
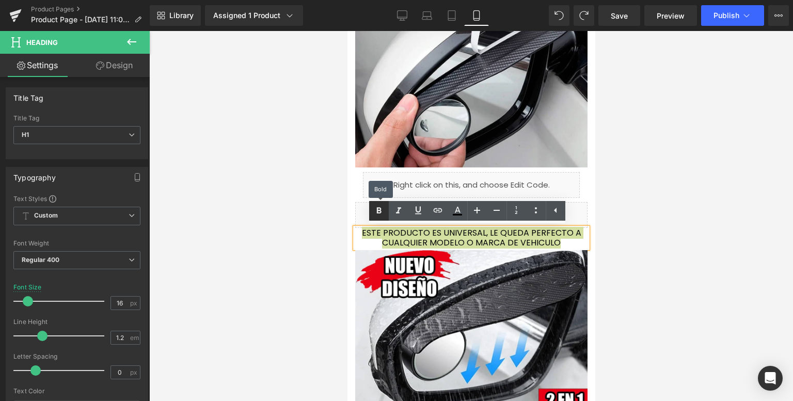
click at [374, 212] on icon at bounding box center [379, 210] width 12 height 12
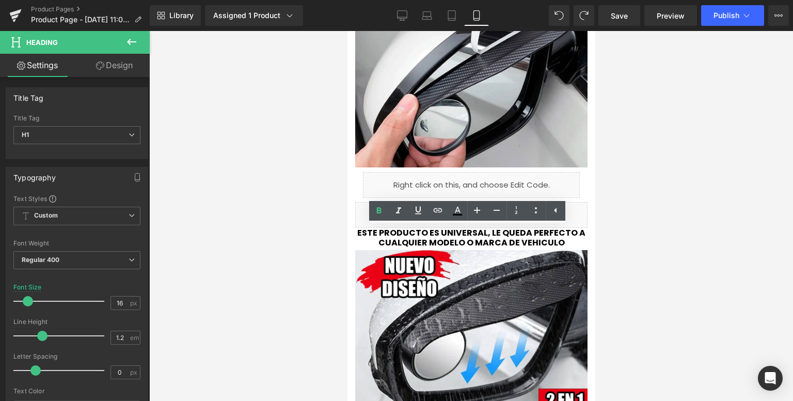
click at [595, 263] on div at bounding box center [471, 216] width 644 height 370
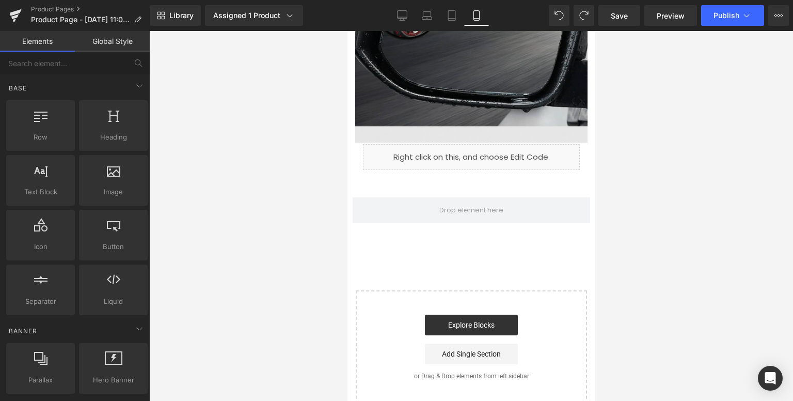
scroll to position [2549, 0]
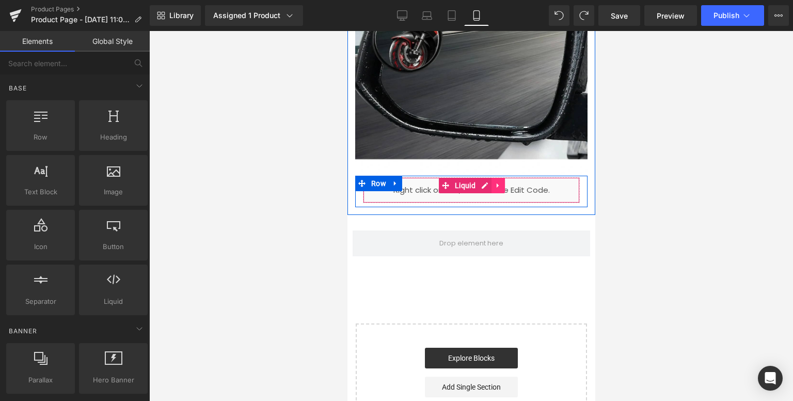
click at [496, 182] on icon at bounding box center [497, 186] width 7 height 8
click at [501, 186] on icon at bounding box center [504, 185] width 7 height 7
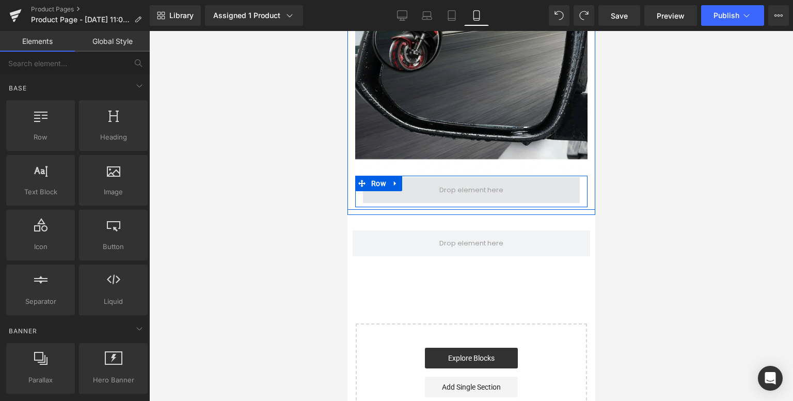
click at [418, 187] on span at bounding box center [470, 190] width 217 height 26
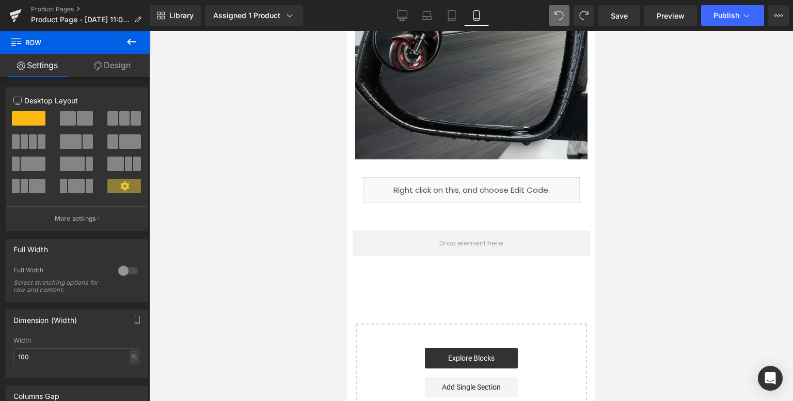
click at [127, 40] on icon at bounding box center [131, 42] width 12 height 12
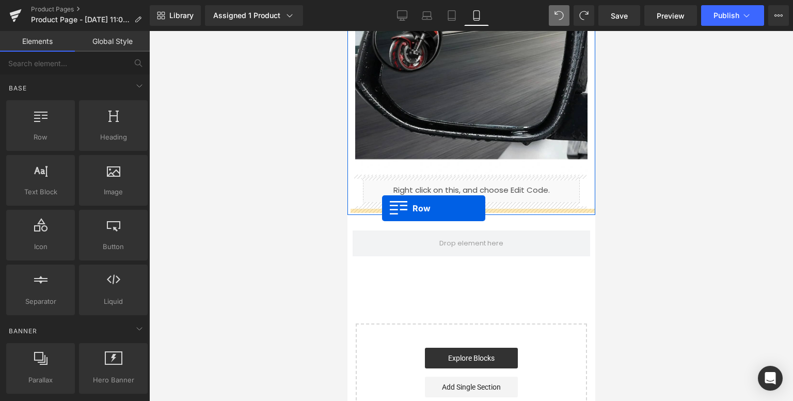
drag, startPoint x: 390, startPoint y: 156, endPoint x: 381, endPoint y: 209, distance: 53.4
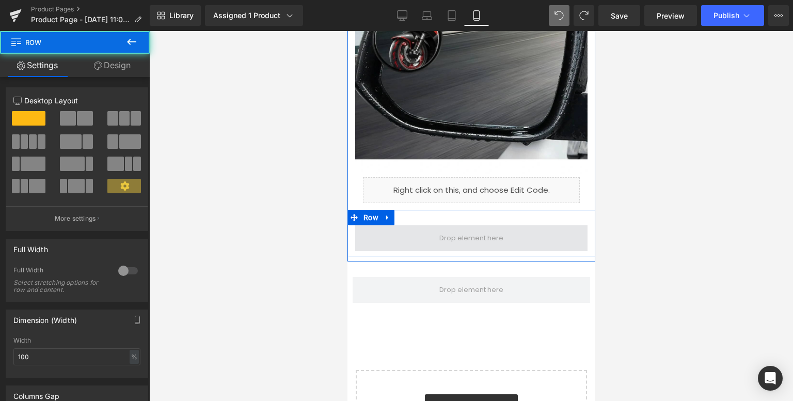
click at [411, 233] on span at bounding box center [471, 238] width 232 height 26
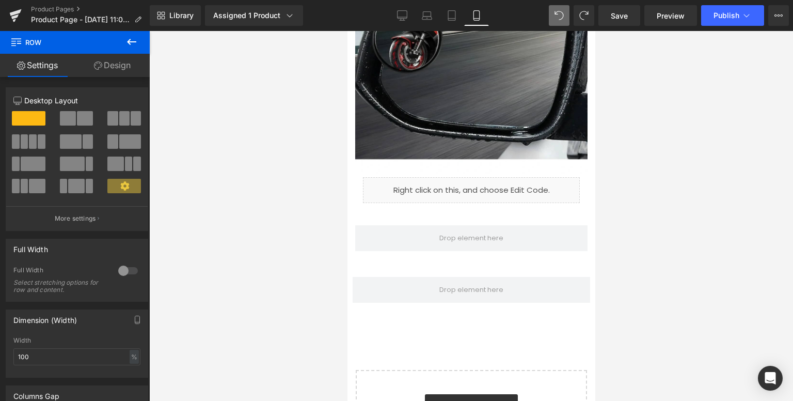
click at [137, 38] on icon at bounding box center [131, 42] width 12 height 12
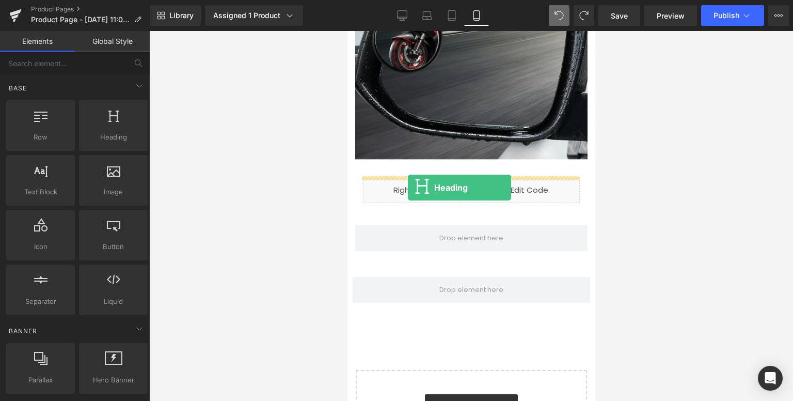
drag, startPoint x: 597, startPoint y: 214, endPoint x: 408, endPoint y: 187, distance: 190.8
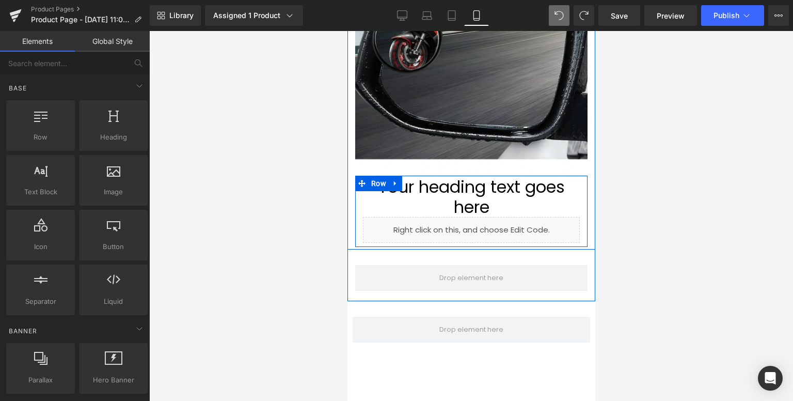
click at [465, 197] on div "Your heading text goes here Heading" at bounding box center [470, 197] width 217 height 40
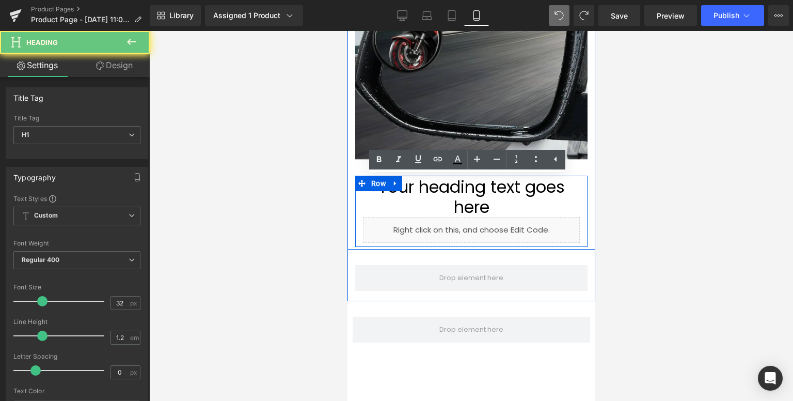
click at [475, 232] on div "Liquid" at bounding box center [470, 230] width 217 height 26
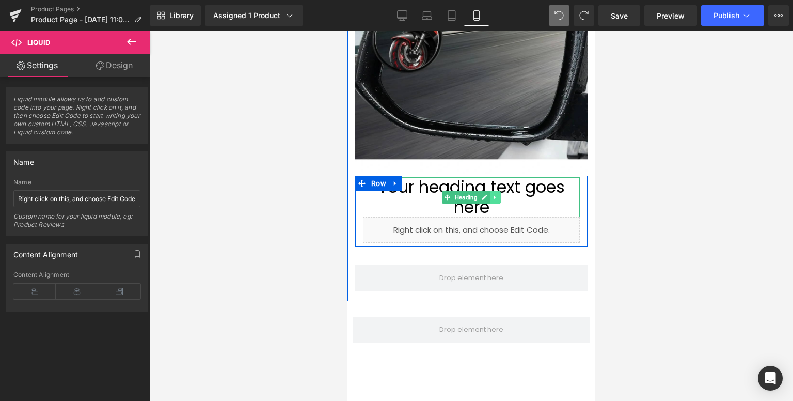
click at [492, 195] on icon at bounding box center [495, 197] width 6 height 6
click at [497, 197] on icon at bounding box center [500, 197] width 6 height 6
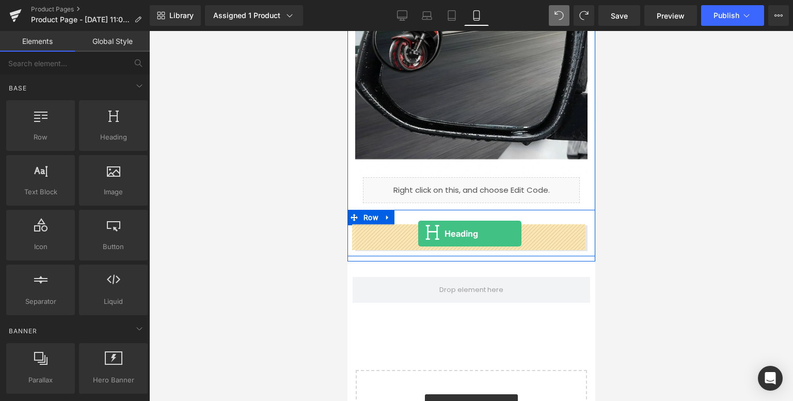
drag, startPoint x: 461, startPoint y: 156, endPoint x: 418, endPoint y: 234, distance: 89.0
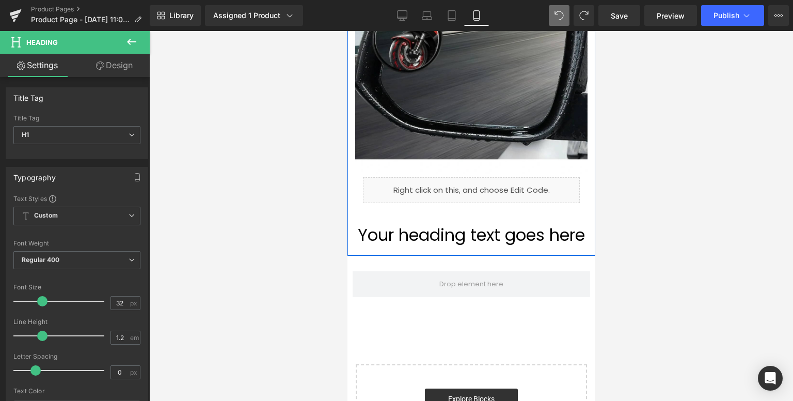
click at [432, 232] on h1 "Your heading text goes here" at bounding box center [471, 235] width 232 height 20
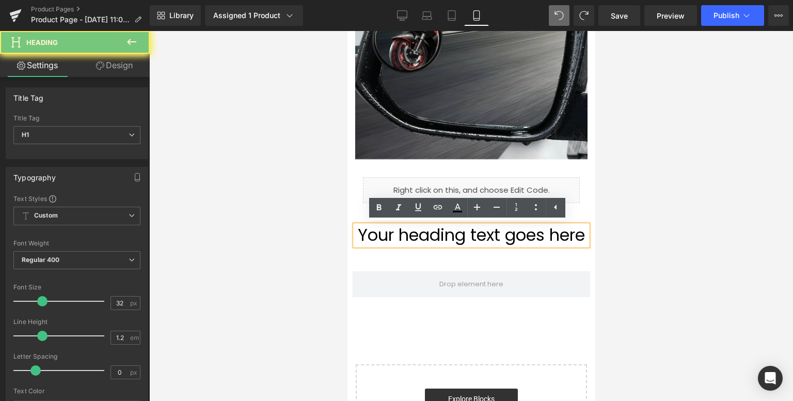
paste div
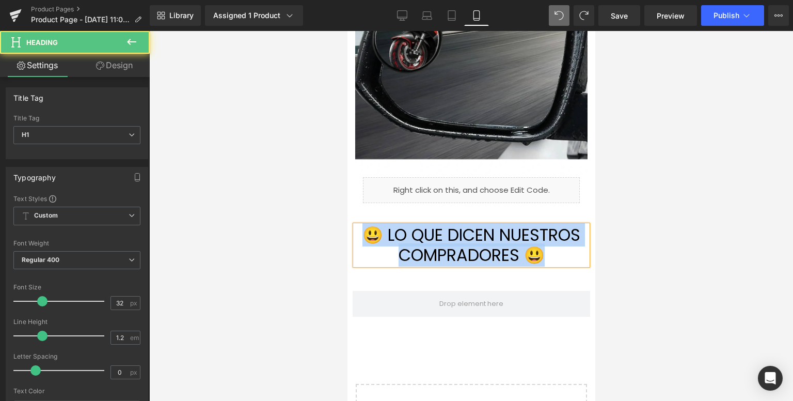
drag, startPoint x: 537, startPoint y: 252, endPoint x: 363, endPoint y: 236, distance: 175.2
click at [363, 236] on h1 "😃 LO QUE DICEN NUESTROS COMPRADORES 😃" at bounding box center [471, 245] width 232 height 40
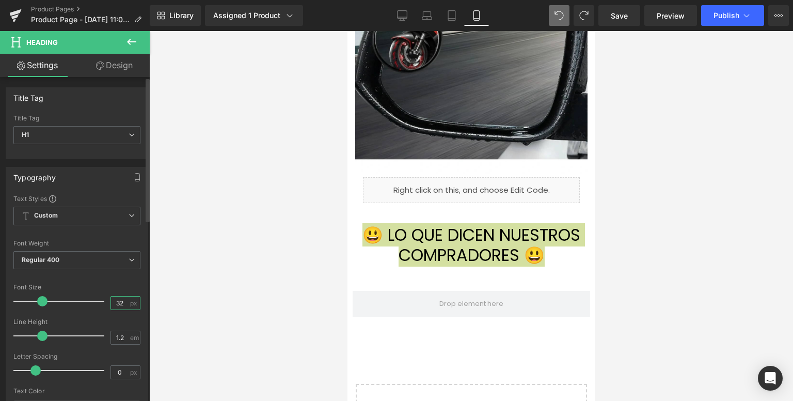
drag, startPoint x: 124, startPoint y: 301, endPoint x: 103, endPoint y: 300, distance: 20.7
click at [103, 300] on div "Font Size 32 px" at bounding box center [76, 300] width 127 height 35
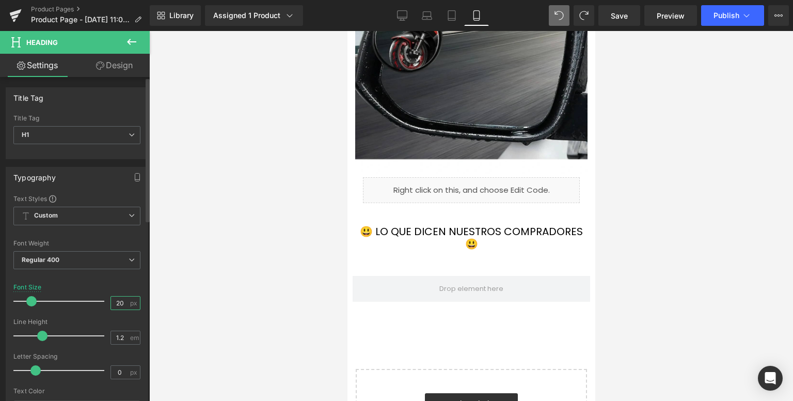
type input "2"
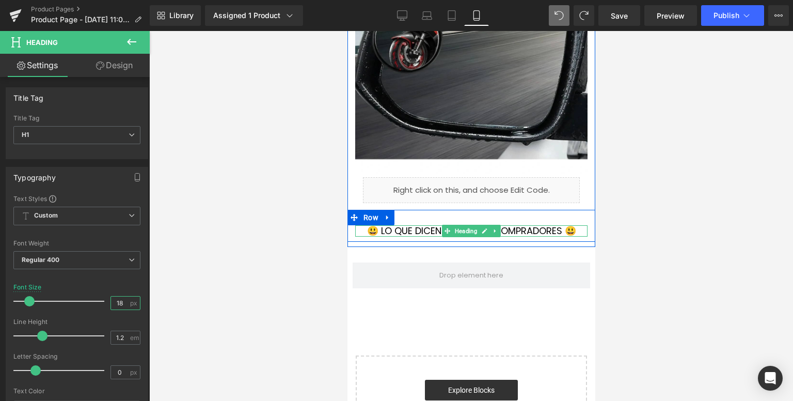
type input "18"
click at [426, 232] on h1 "😃 LO QUE DICEN NUESTROS COMPRADORES 😃" at bounding box center [471, 230] width 232 height 11
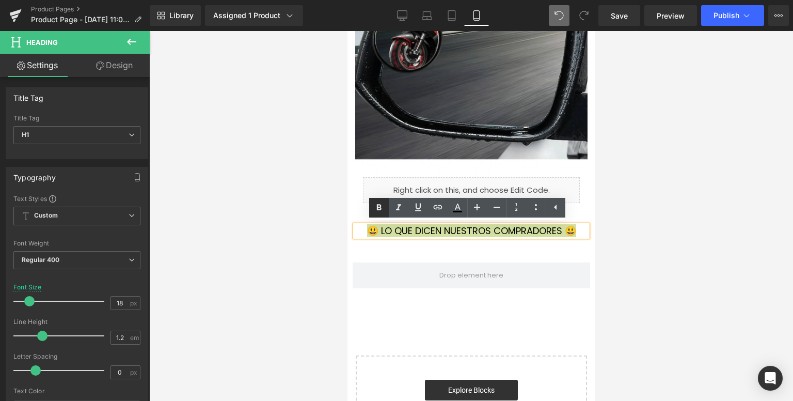
click at [382, 208] on icon at bounding box center [379, 207] width 12 height 12
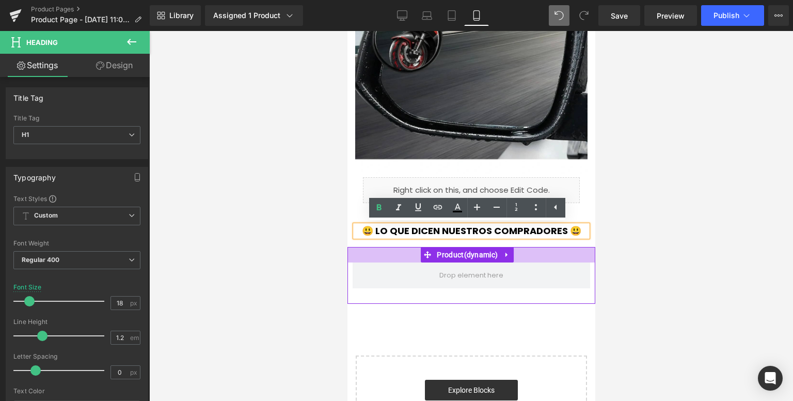
click at [400, 247] on div at bounding box center [471, 254] width 248 height 15
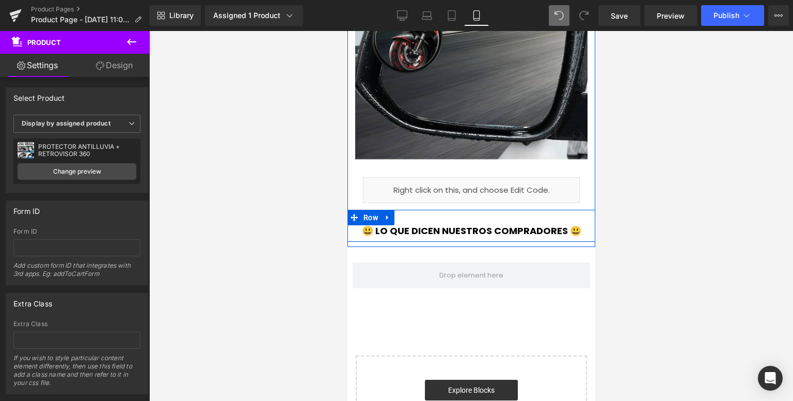
click at [413, 211] on div at bounding box center [471, 211] width 248 height 3
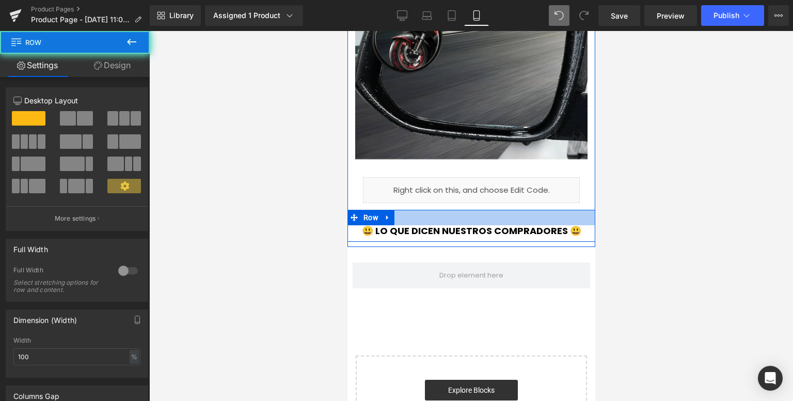
click at [411, 214] on div "😃 LO QUE DICEN NUESTROS COMPRADORES 😃 Heading Row" at bounding box center [471, 226] width 248 height 32
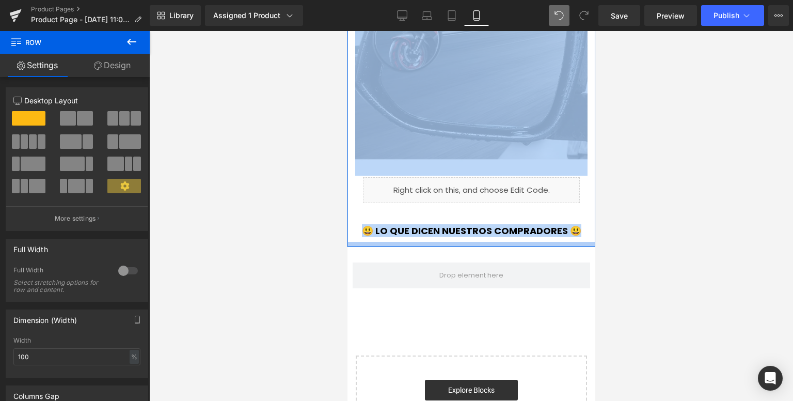
click at [394, 243] on div at bounding box center [471, 244] width 248 height 5
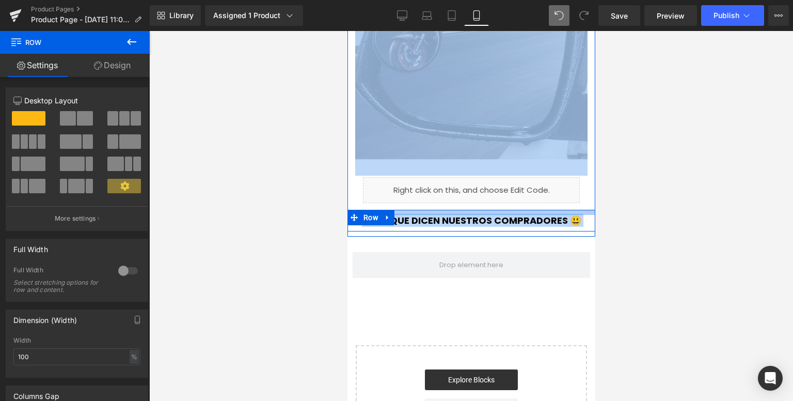
click at [418, 213] on div at bounding box center [471, 212] width 248 height 5
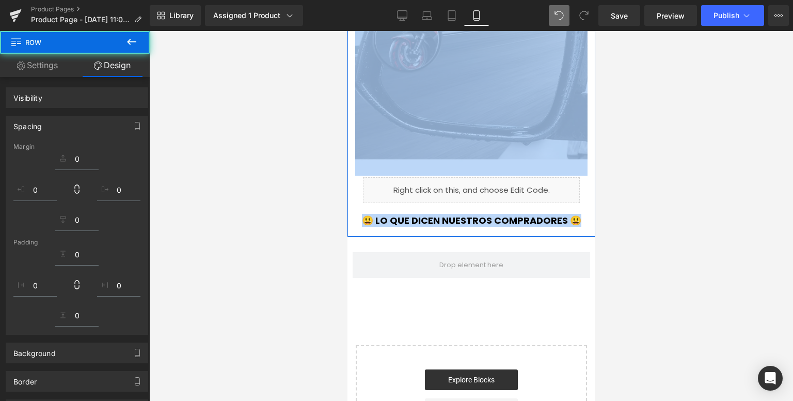
click at [577, 217] on h1 "😃 LO QUE DICEN NUESTROS COMPRADORES 😃" at bounding box center [471, 220] width 232 height 11
click at [496, 254] on span at bounding box center [470, 265] width 237 height 26
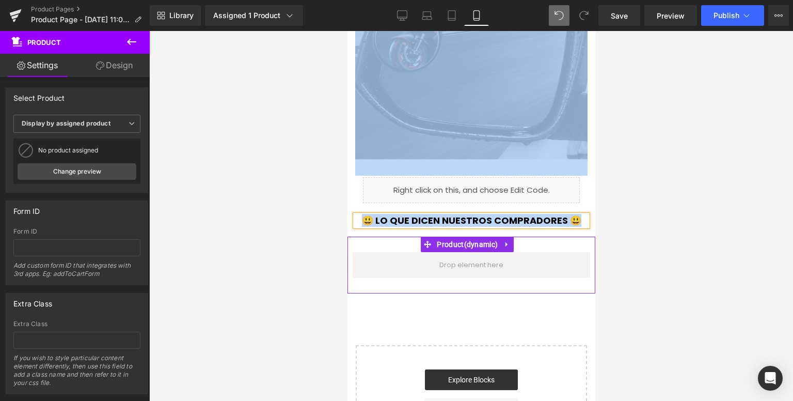
click at [572, 266] on div "Product" at bounding box center [471, 264] width 248 height 57
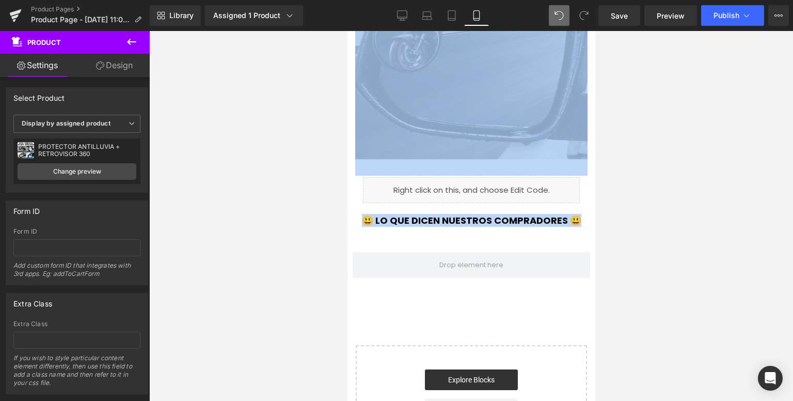
scroll to position [2519, 0]
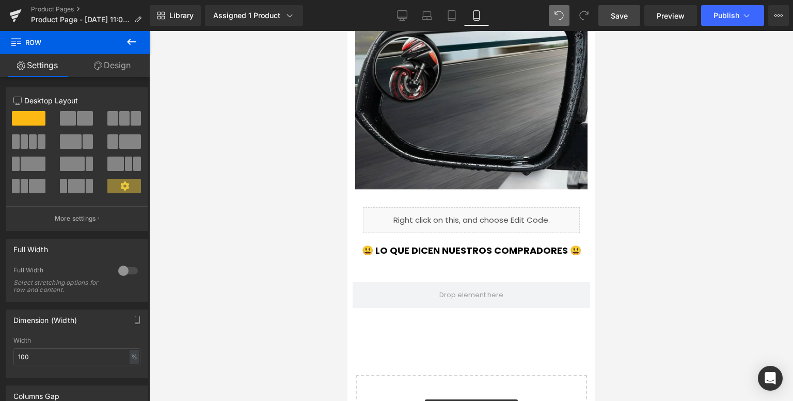
click at [621, 18] on span "Save" at bounding box center [619, 15] width 17 height 11
click at [136, 46] on icon at bounding box center [131, 42] width 12 height 12
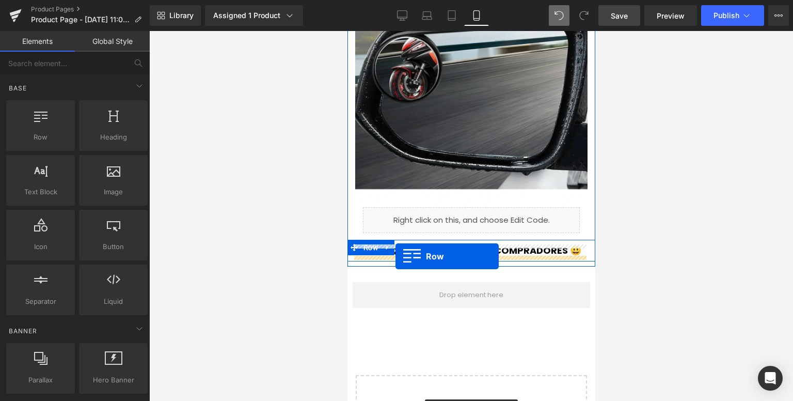
drag, startPoint x: 380, startPoint y: 164, endPoint x: 396, endPoint y: 256, distance: 93.8
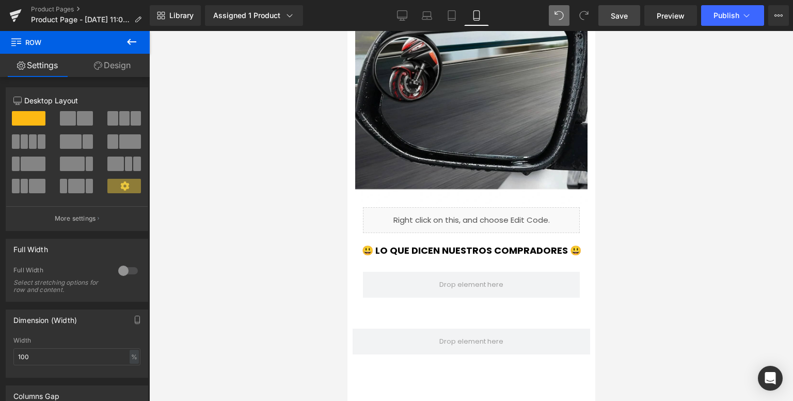
click at [130, 36] on icon at bounding box center [131, 42] width 12 height 12
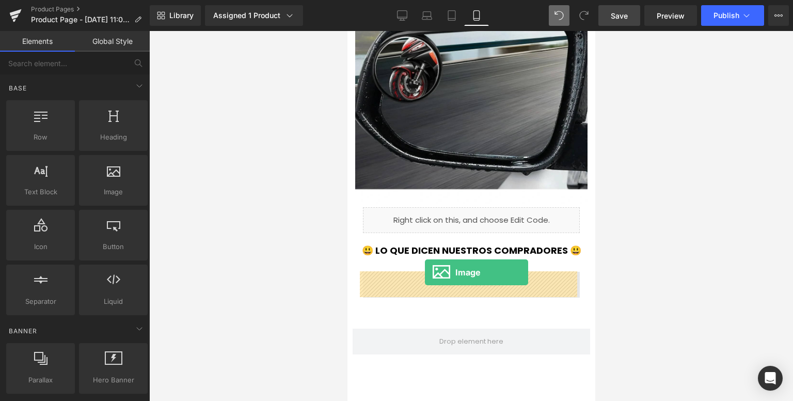
drag, startPoint x: 458, startPoint y: 215, endPoint x: 424, endPoint y: 272, distance: 66.7
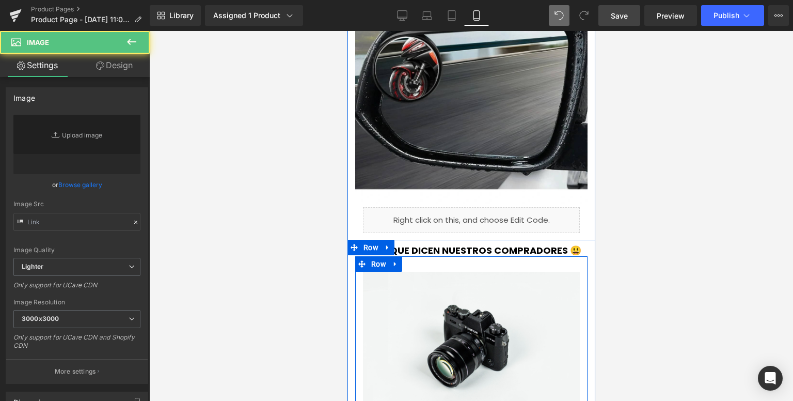
type input "//[DOMAIN_NAME][URL]"
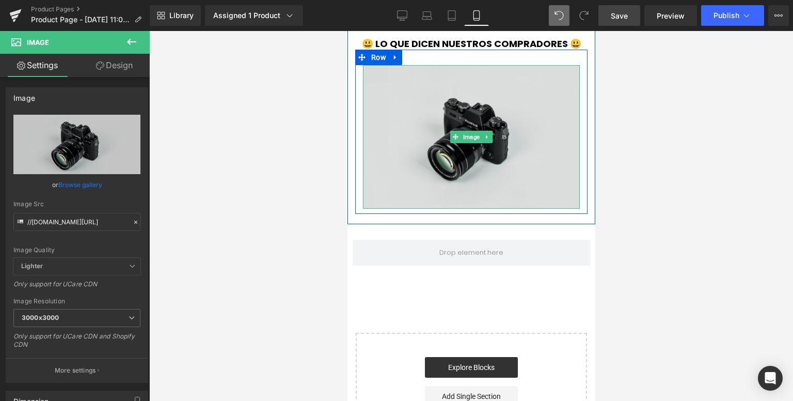
scroll to position [2622, 0]
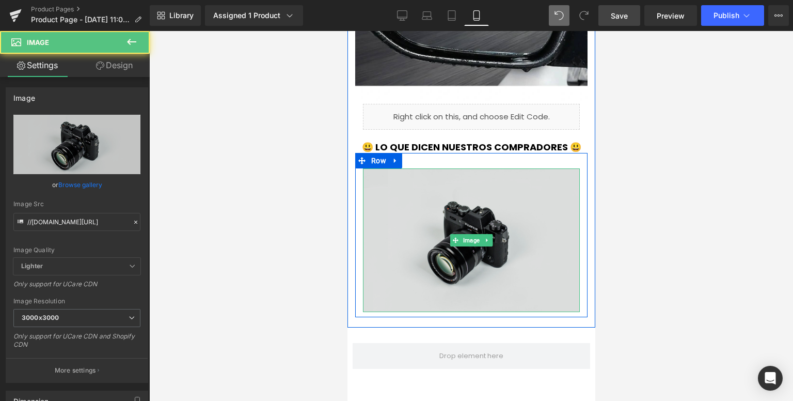
click at [447, 209] on img at bounding box center [470, 240] width 217 height 144
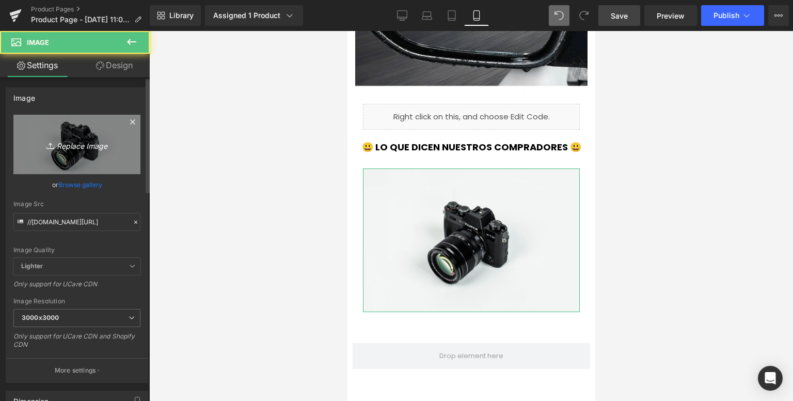
click at [52, 133] on link "Replace Image" at bounding box center [76, 144] width 127 height 59
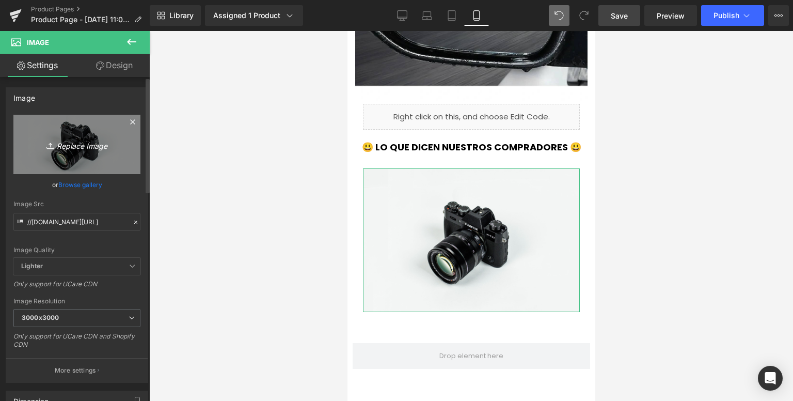
type input "C:\fakepath\1715183529-RESEÑA 1 SI.webp"
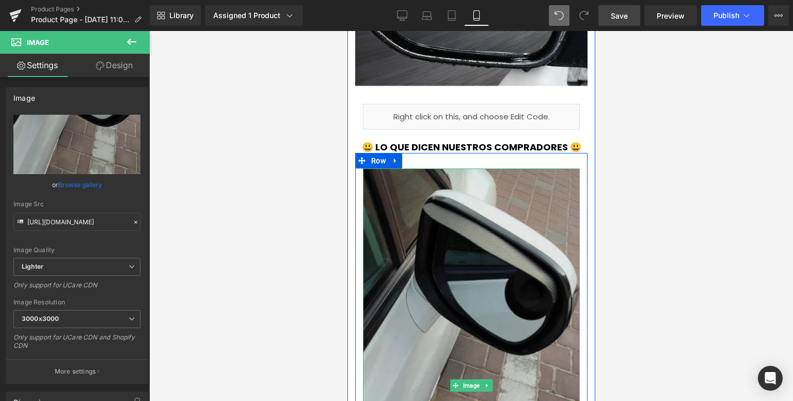
click at [441, 206] on img at bounding box center [470, 385] width 217 height 434
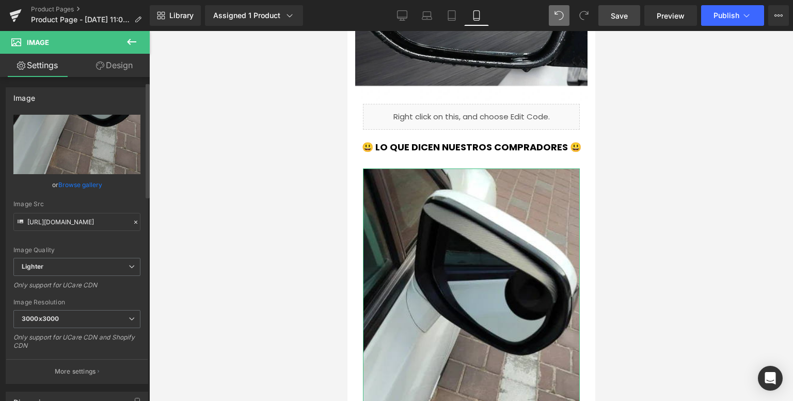
scroll to position [103, 0]
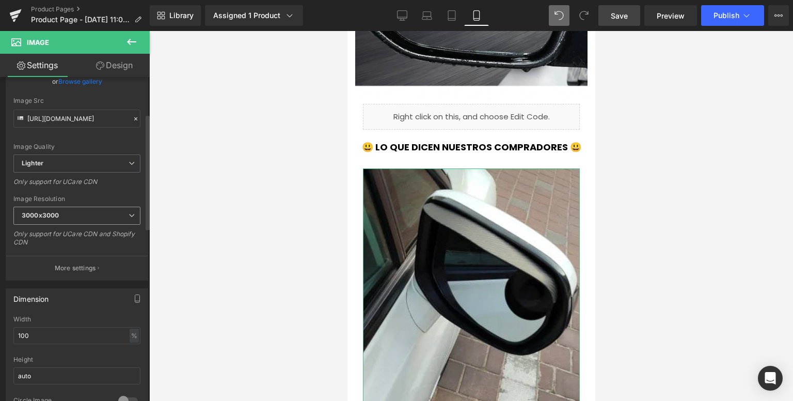
click at [67, 217] on span "3000x3000" at bounding box center [76, 215] width 127 height 18
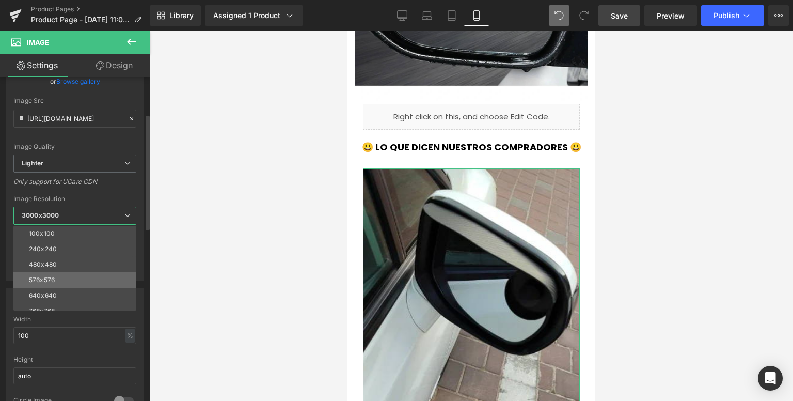
click at [38, 281] on div "576x576" at bounding box center [42, 279] width 26 height 7
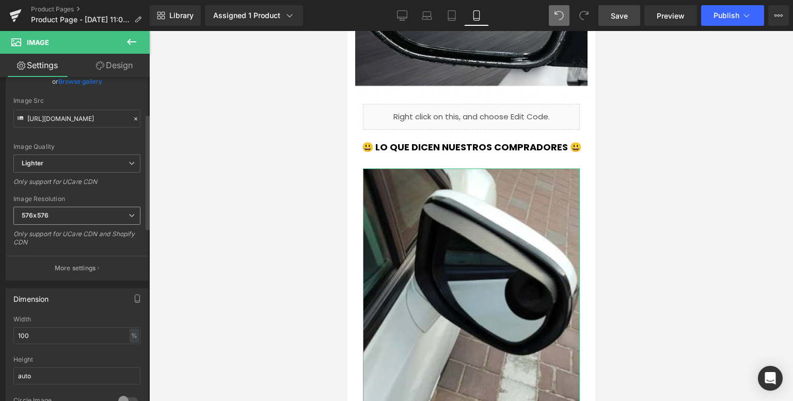
type input "[URL][DOMAIN_NAME]"
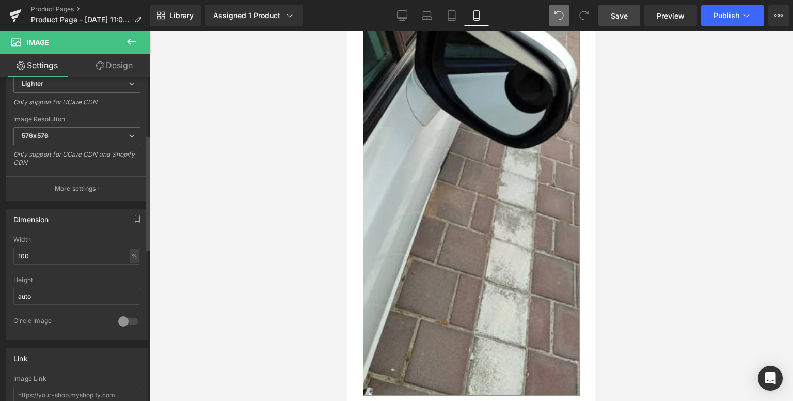
scroll to position [206, 0]
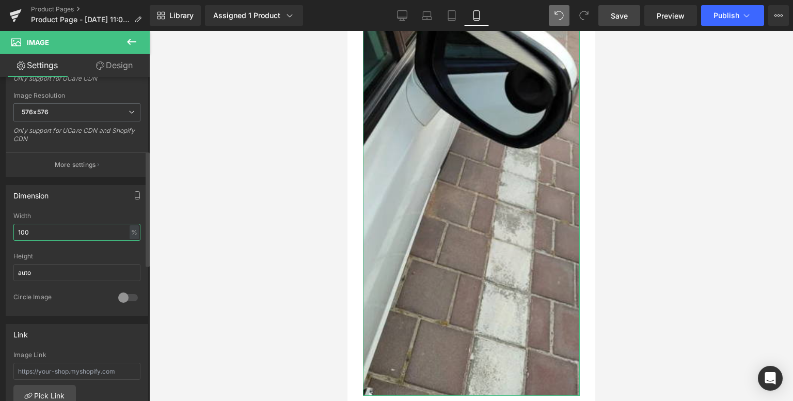
drag, startPoint x: 50, startPoint y: 231, endPoint x: 0, endPoint y: 236, distance: 50.3
click at [0, 236] on div "Dimension 100% Width 100 % % px auto Height auto 0 Circle Image" at bounding box center [77, 246] width 154 height 139
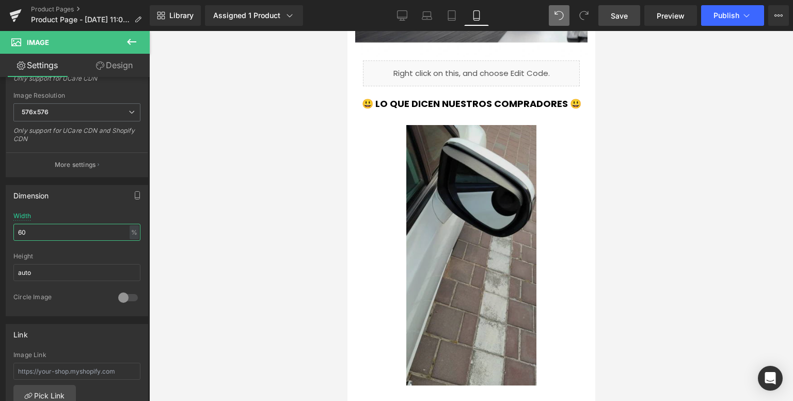
scroll to position [2688, 0]
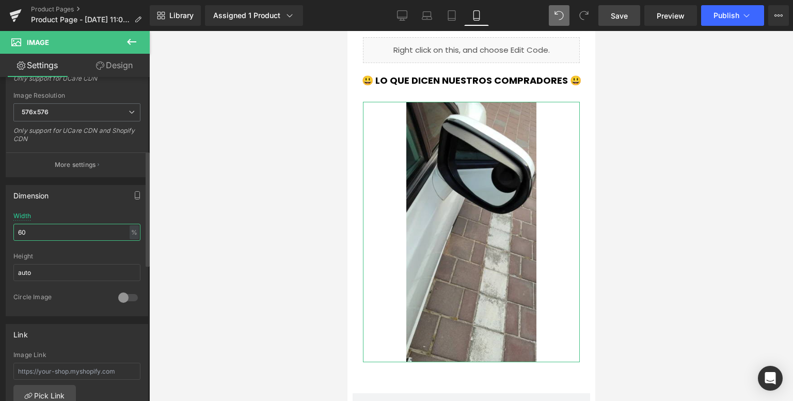
drag, startPoint x: 27, startPoint y: 235, endPoint x: 0, endPoint y: 240, distance: 27.3
click at [0, 240] on div "Dimension 60% Width 60 % % px auto Height auto 0 Circle Image" at bounding box center [77, 246] width 154 height 139
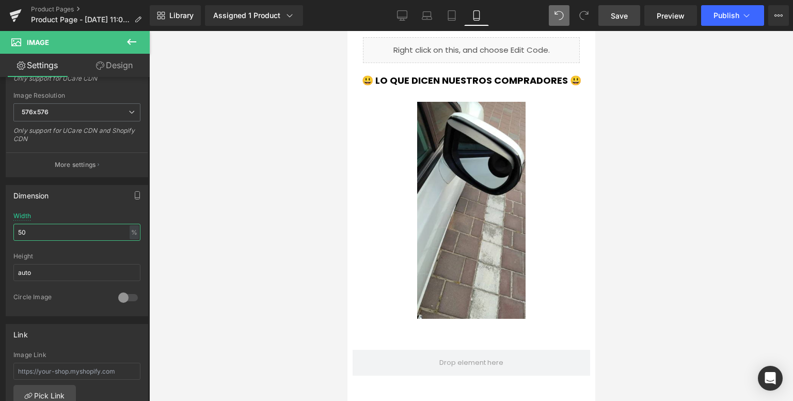
type input "50"
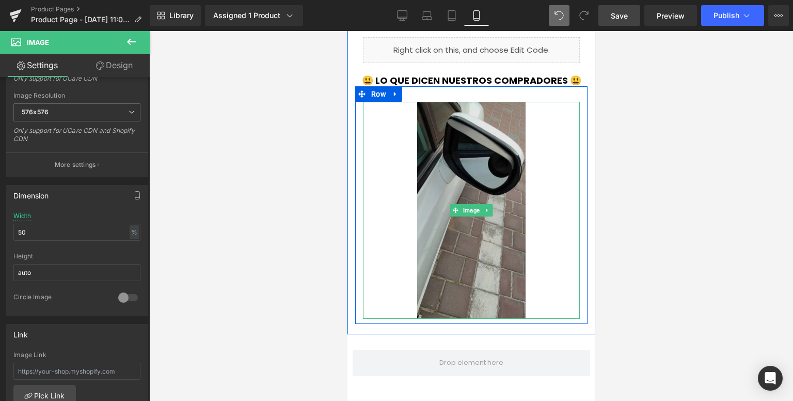
click at [452, 278] on img at bounding box center [471, 210] width 108 height 217
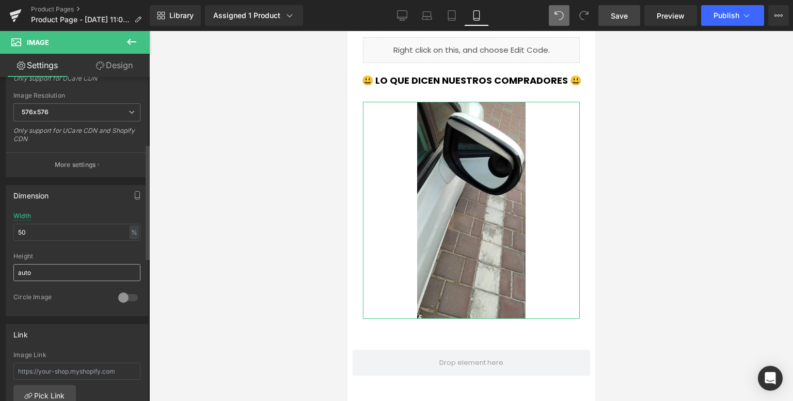
scroll to position [155, 0]
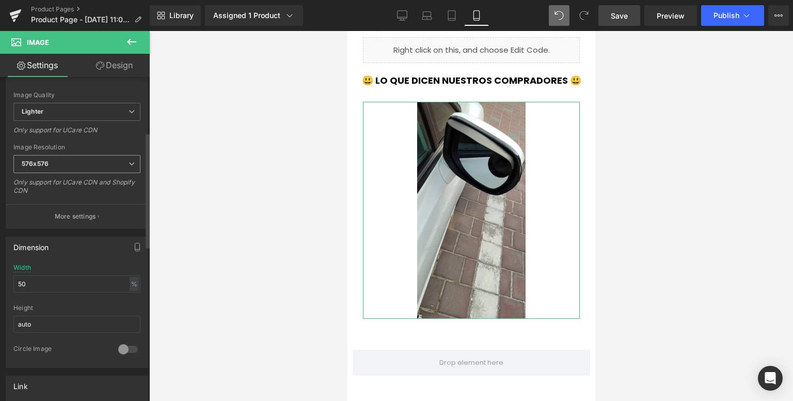
click at [67, 166] on span "576x576" at bounding box center [76, 164] width 127 height 18
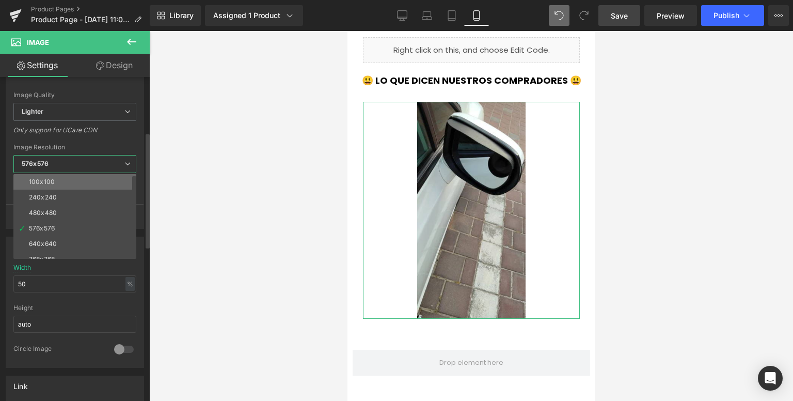
click at [55, 183] on li "100x100" at bounding box center [77, 181] width 128 height 15
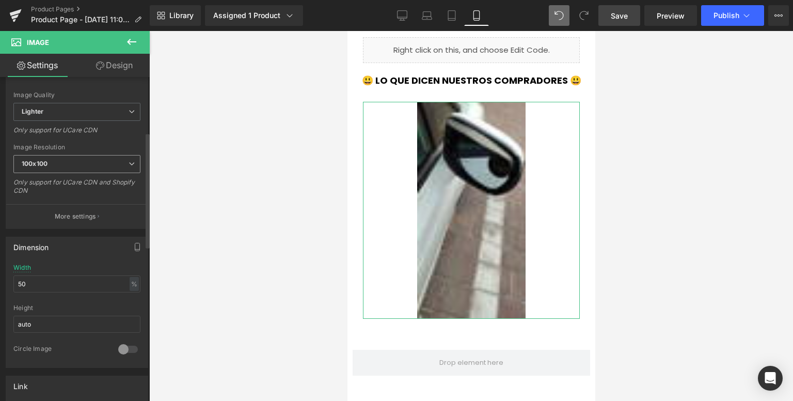
click at [67, 167] on span "100x100" at bounding box center [76, 164] width 127 height 18
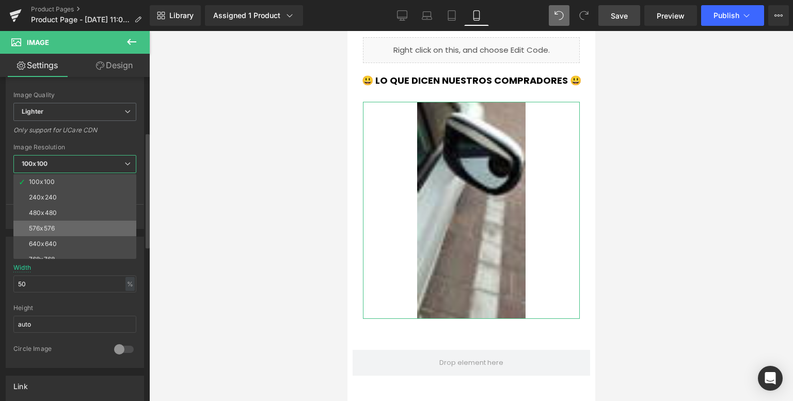
scroll to position [148, 0]
click at [56, 250] on div "3000x3000" at bounding box center [47, 250] width 36 height 7
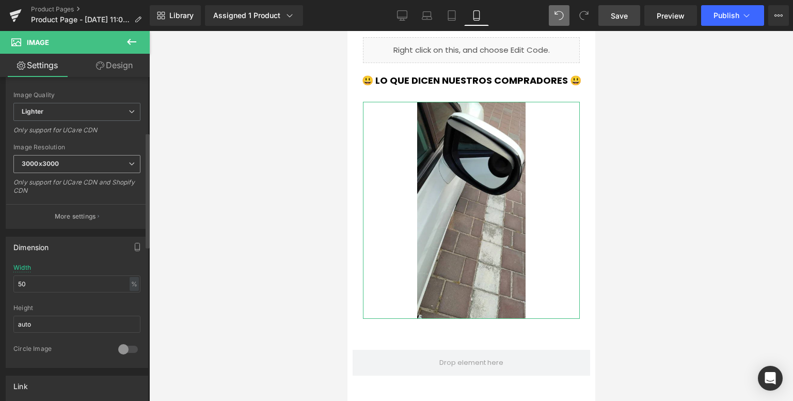
type input "[URL][DOMAIN_NAME]"
drag, startPoint x: 33, startPoint y: 283, endPoint x: 0, endPoint y: 289, distance: 33.4
click at [0, 289] on div "Dimension 50% Width 50 % % px auto Height auto 0 Circle Image" at bounding box center [77, 298] width 154 height 139
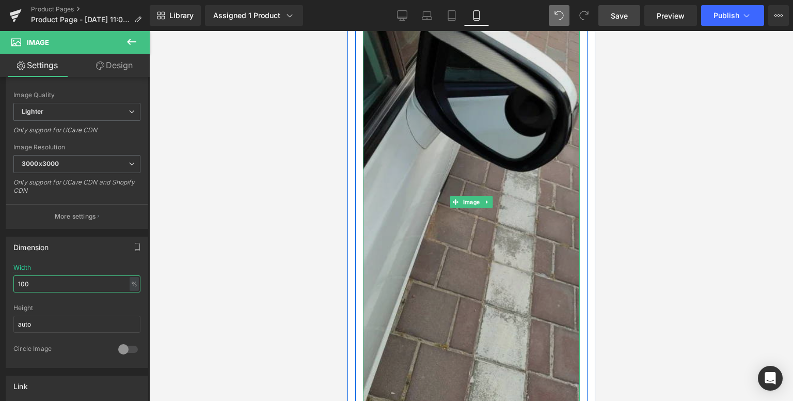
scroll to position [2792, 0]
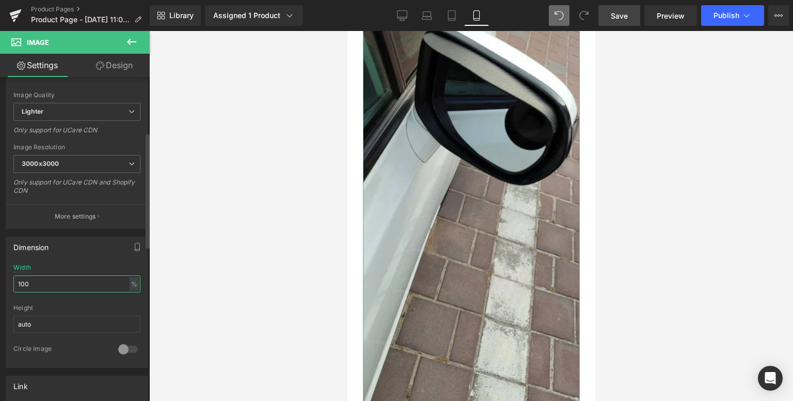
drag, startPoint x: 44, startPoint y: 280, endPoint x: 0, endPoint y: 293, distance: 46.2
click at [0, 293] on div "Dimension 100% Width 100 % % px auto Height auto 0 Circle Image" at bounding box center [77, 298] width 154 height 139
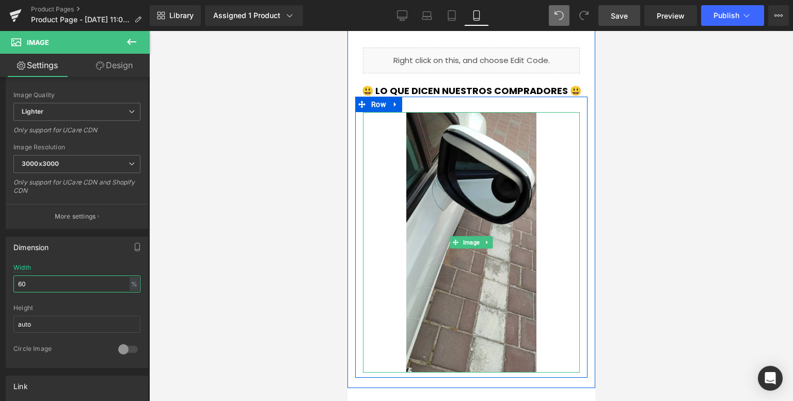
scroll to position [2740, 0]
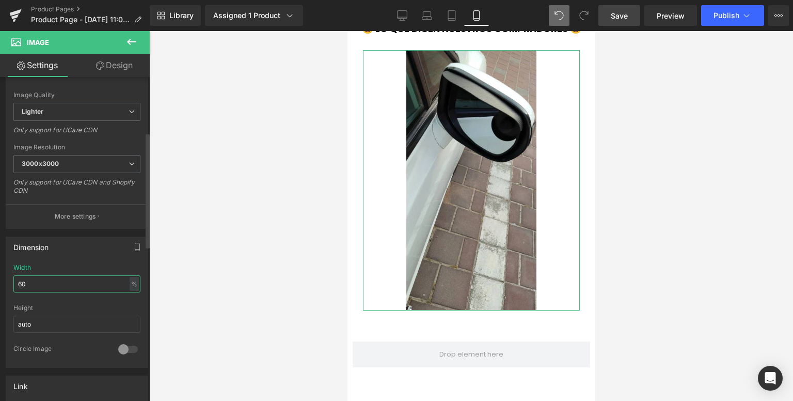
type input "60"
click at [51, 240] on div "Dimension" at bounding box center [76, 247] width 141 height 20
click at [56, 160] on b "3000x3000" at bounding box center [40, 164] width 37 height 8
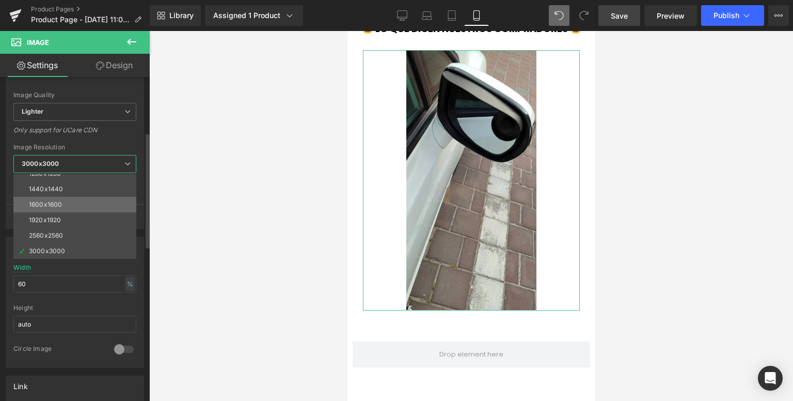
click at [61, 203] on li "1600x1600" at bounding box center [77, 204] width 128 height 15
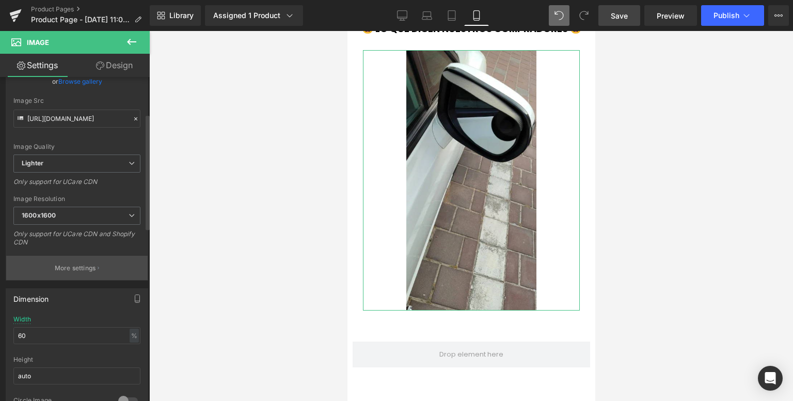
scroll to position [103, 0]
click at [52, 208] on span "1600x1600" at bounding box center [76, 215] width 127 height 18
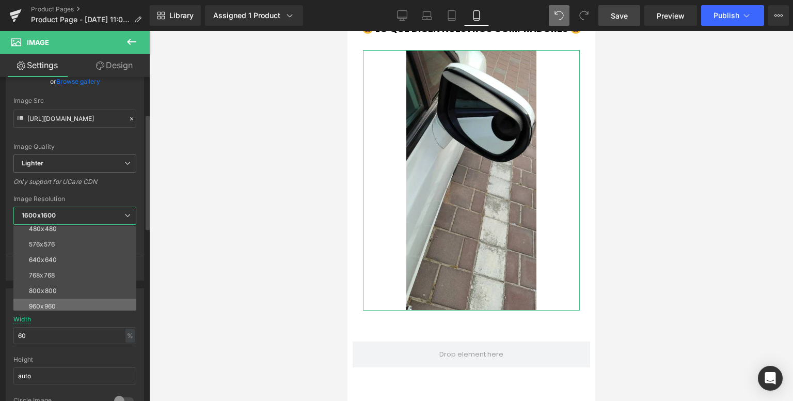
scroll to position [52, 0]
click at [45, 262] on div "768x768" at bounding box center [42, 259] width 26 height 7
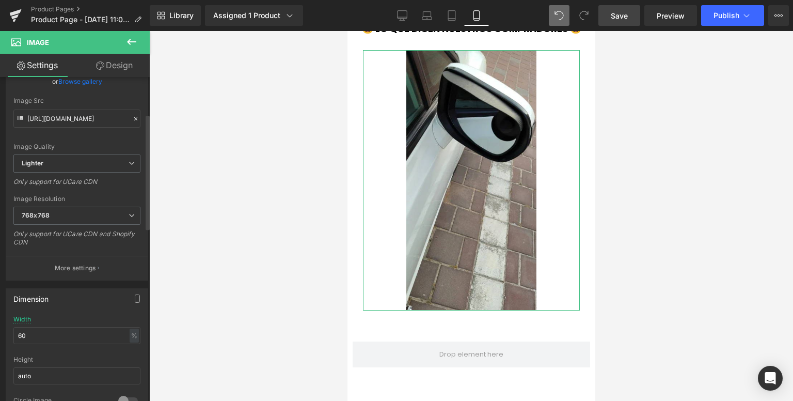
type input "[URL][DOMAIN_NAME]"
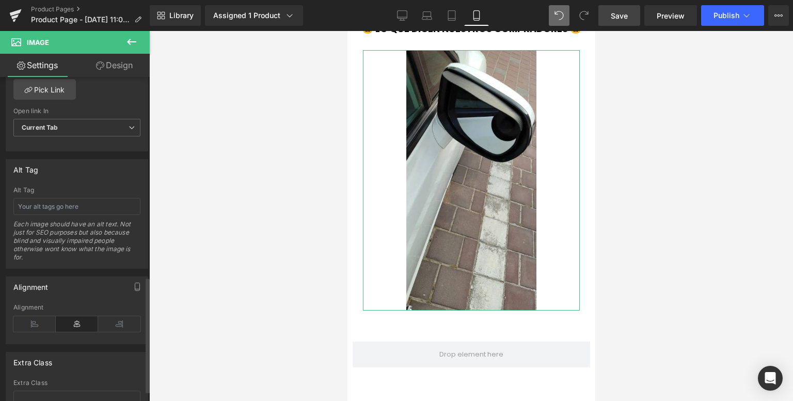
scroll to position [568, 0]
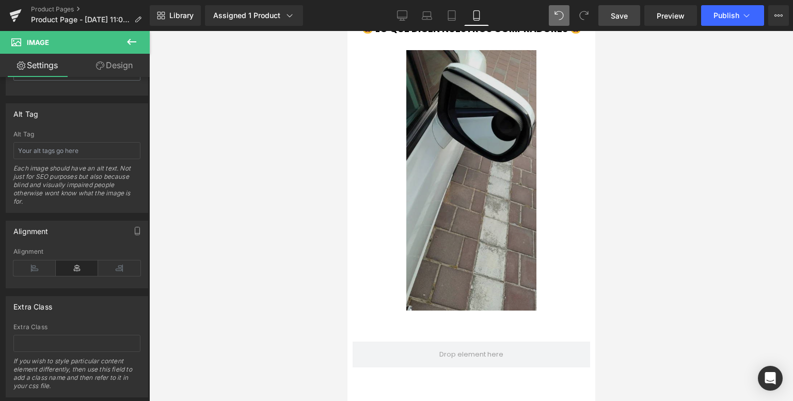
click at [457, 134] on img at bounding box center [471, 180] width 130 height 260
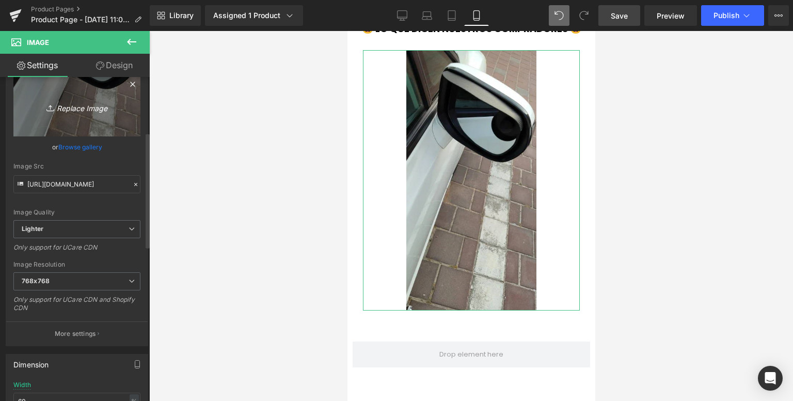
scroll to position [0, 0]
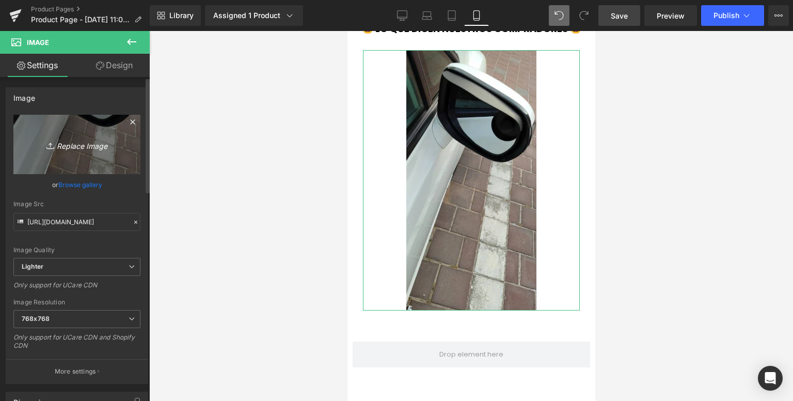
click at [48, 161] on link "Replace Image" at bounding box center [76, 144] width 127 height 59
type input "C:\fakepath\1715183529-RESEÑA 1 SI.jpg"
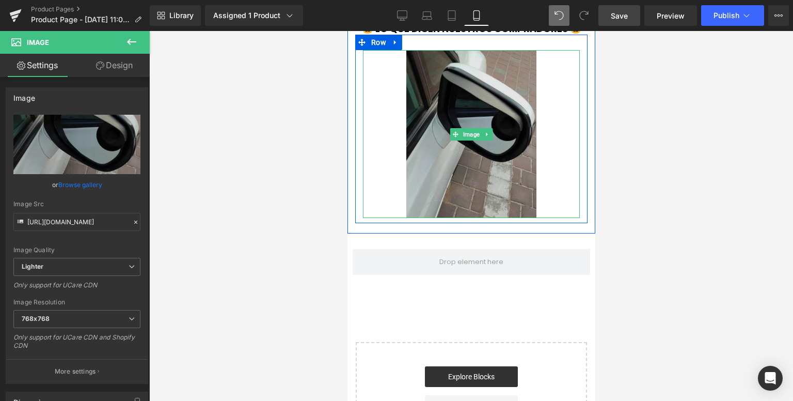
type input "[URL][DOMAIN_NAME]"
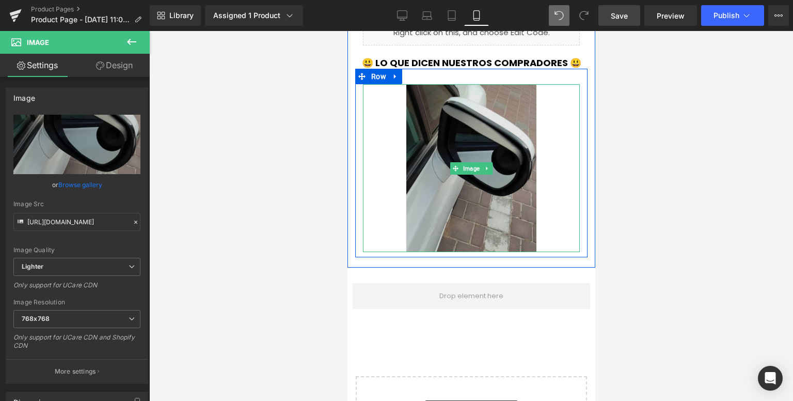
scroll to position [2637, 0]
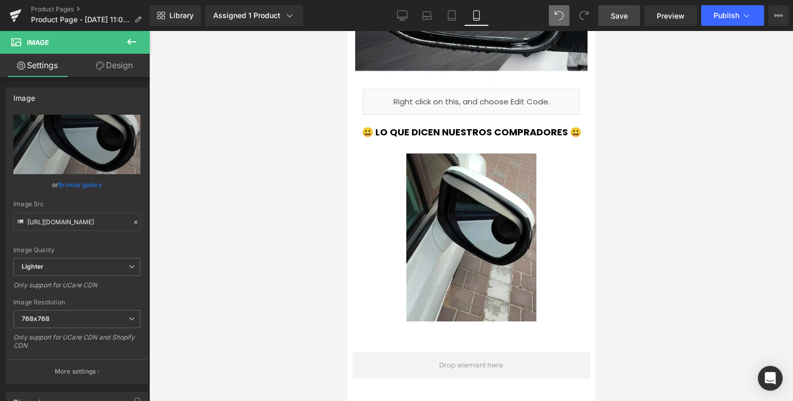
click at [139, 43] on button at bounding box center [132, 42] width 36 height 23
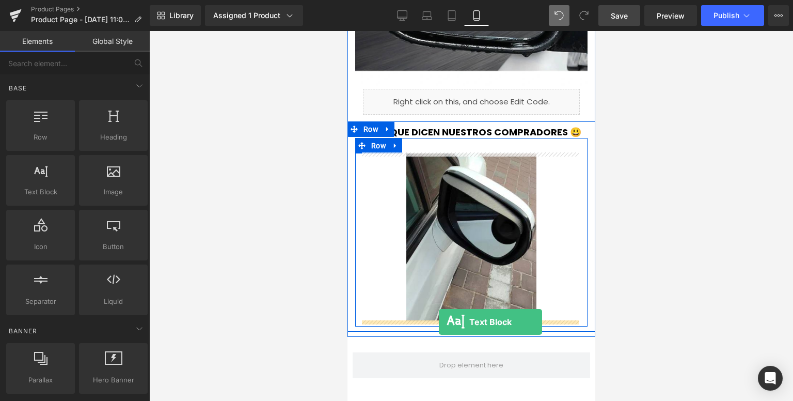
drag, startPoint x: 459, startPoint y: 240, endPoint x: 438, endPoint y: 322, distance: 84.3
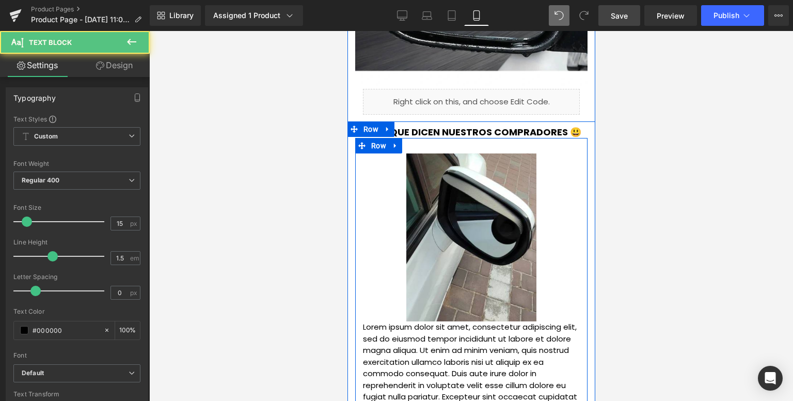
click at [489, 321] on p "Lorem ipsum dolor sit amet, consectetur adipiscing elit, sed do eiusmod tempor …" at bounding box center [470, 373] width 217 height 105
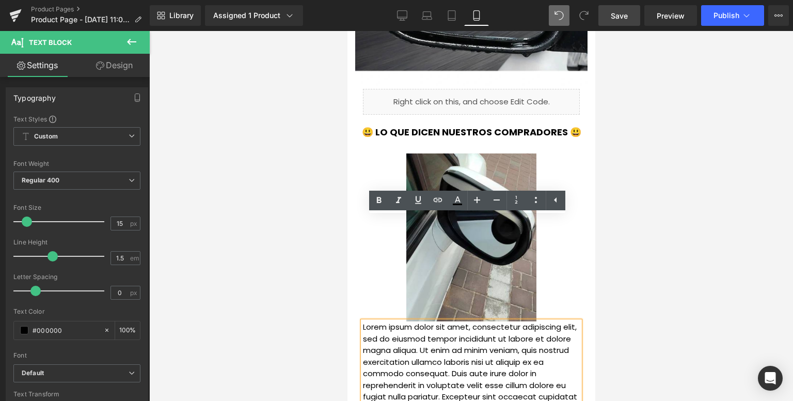
scroll to position [2740, 0]
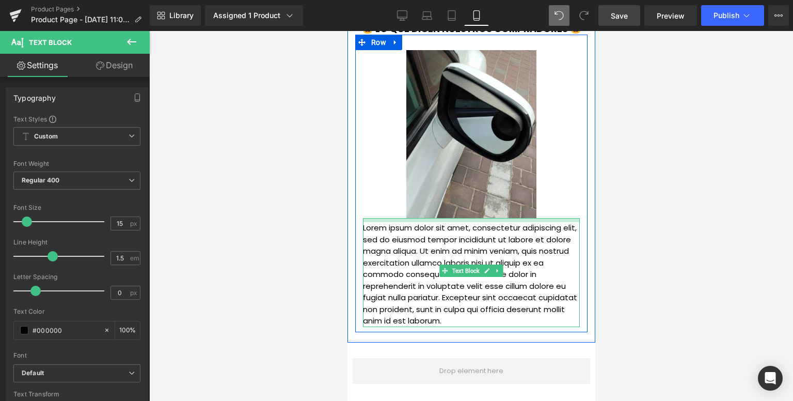
drag, startPoint x: 547, startPoint y: 218, endPoint x: 590, endPoint y: 40, distance: 183.7
click at [548, 222] on div "Lorem ipsum dolor sit amet, consectetur adipiscing elit, sed do eiusmod tempor …" at bounding box center [470, 272] width 217 height 109
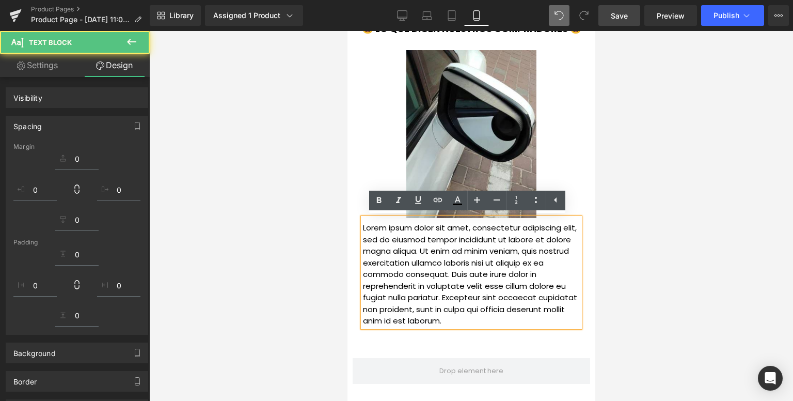
click at [416, 256] on p "Lorem ipsum dolor sit amet, consectetur adipiscing elit, sed do eiusmod tempor …" at bounding box center [470, 274] width 217 height 105
click at [413, 264] on p "Lorem ipsum dolor sit amet, consectetur adipiscing elit, sed do eiusmod tempor …" at bounding box center [470, 274] width 217 height 105
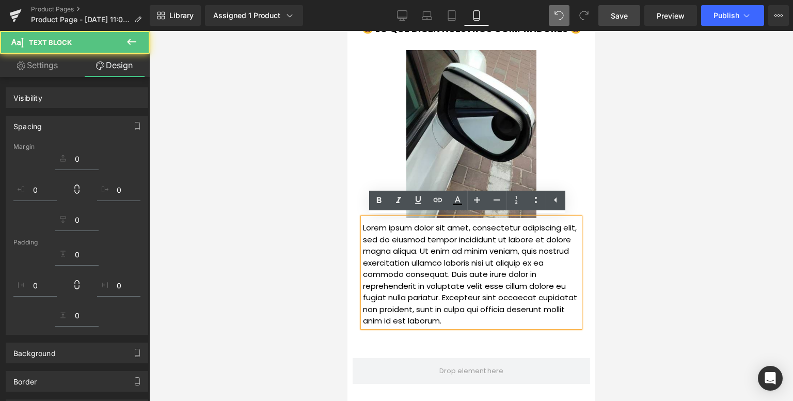
click at [413, 264] on p "Lorem ipsum dolor sit amet, consectetur adipiscing elit, sed do eiusmod tempor …" at bounding box center [470, 274] width 217 height 105
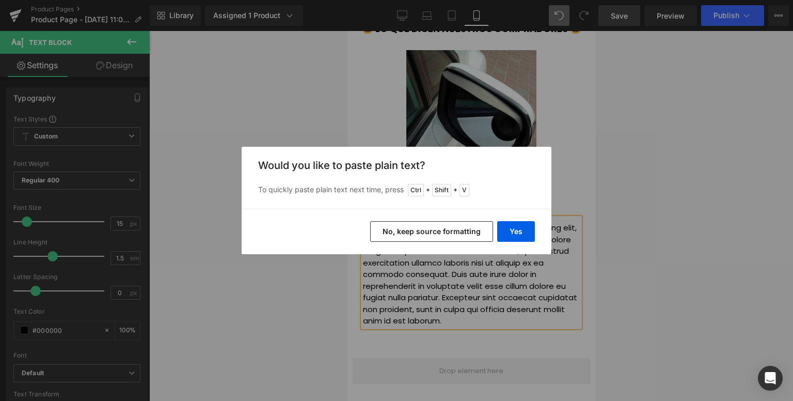
click at [502, 228] on button "Yes" at bounding box center [516, 231] width 38 height 21
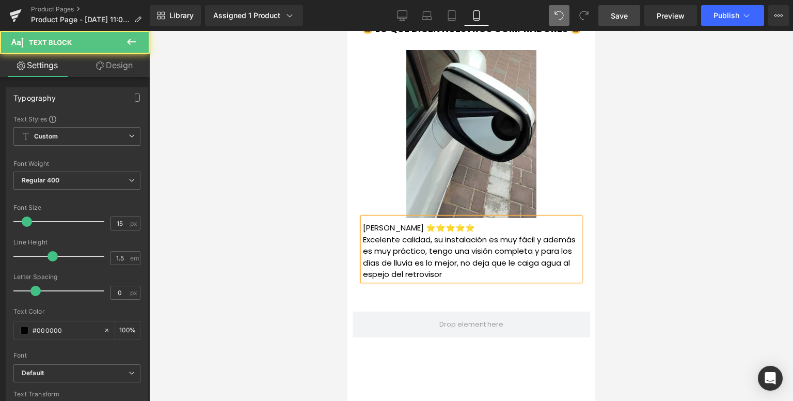
click at [492, 224] on p "[PERSON_NAME] ⭐⭐⭐⭐⭐" at bounding box center [470, 228] width 217 height 12
drag, startPoint x: 492, startPoint y: 224, endPoint x: 358, endPoint y: 230, distance: 134.4
click at [362, 230] on p "[PERSON_NAME] ⭐⭐⭐⭐⭐" at bounding box center [470, 228] width 217 height 12
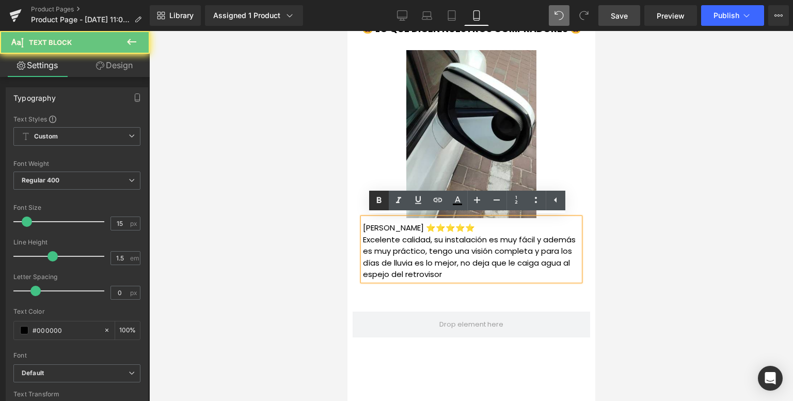
drag, startPoint x: 18, startPoint y: 176, endPoint x: 378, endPoint y: 199, distance: 361.6
click at [378, 199] on icon at bounding box center [379, 200] width 12 height 12
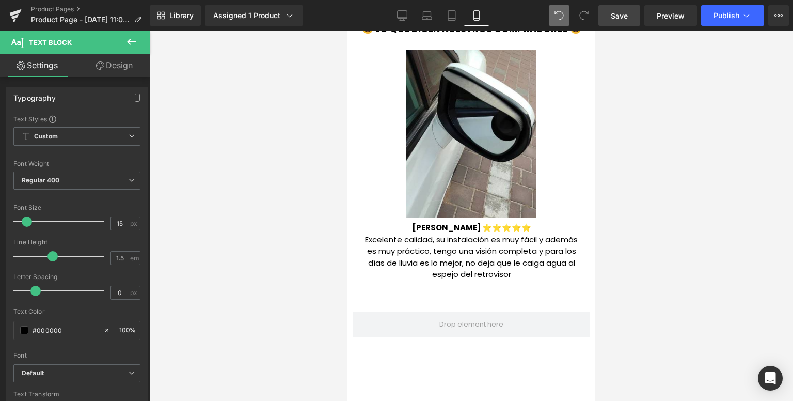
scroll to position [310, 0]
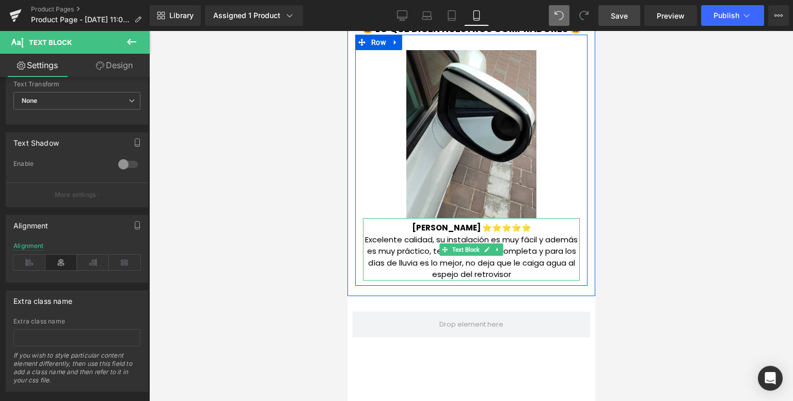
click at [441, 230] on span "[PERSON_NAME] ⭐⭐⭐⭐⭐" at bounding box center [470, 227] width 119 height 11
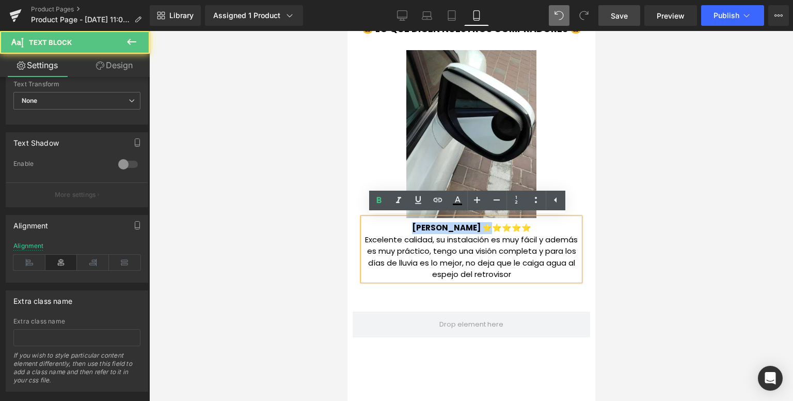
drag, startPoint x: 476, startPoint y: 230, endPoint x: 404, endPoint y: 228, distance: 72.8
click at [411, 228] on span "[PERSON_NAME] ⭐⭐⭐⭐⭐" at bounding box center [470, 227] width 119 height 11
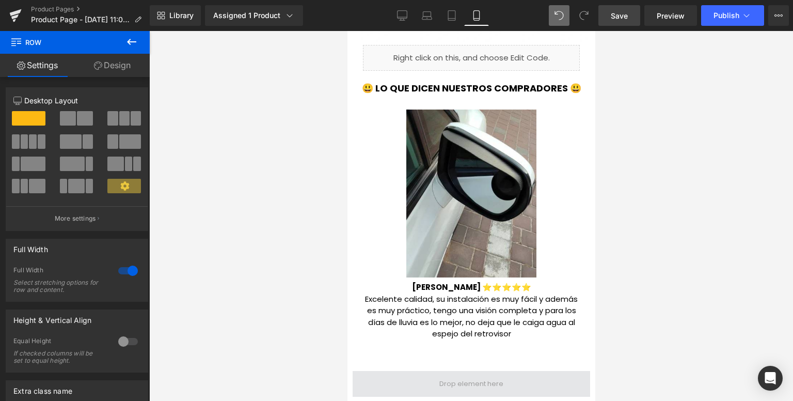
scroll to position [2740, 0]
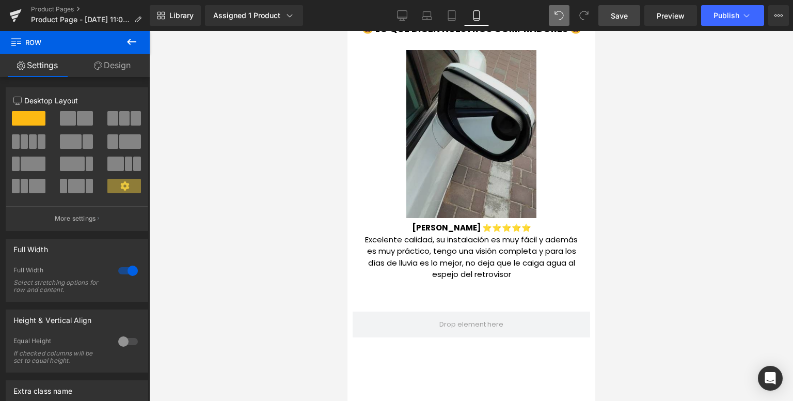
click at [455, 176] on img at bounding box center [471, 134] width 130 height 168
click at [457, 176] on img at bounding box center [471, 134] width 130 height 168
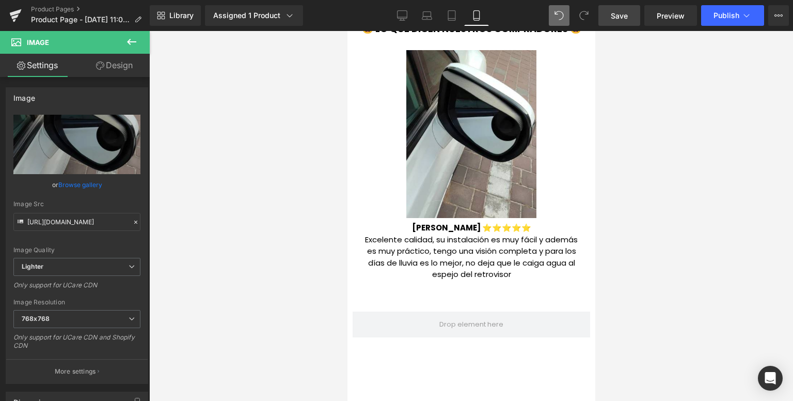
scroll to position [2637, 0]
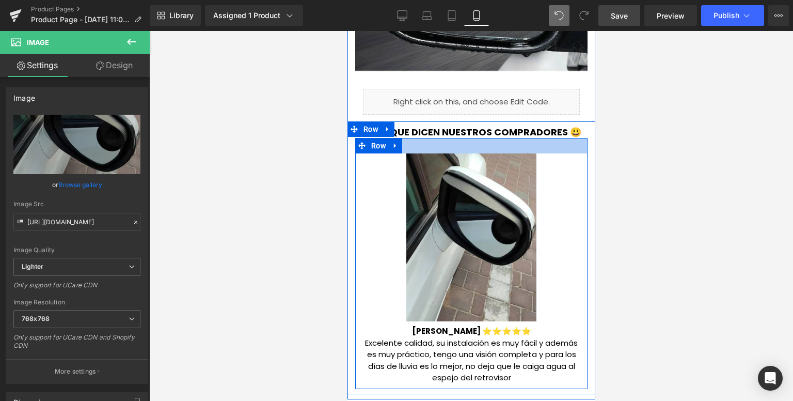
click at [422, 145] on div at bounding box center [471, 145] width 232 height 15
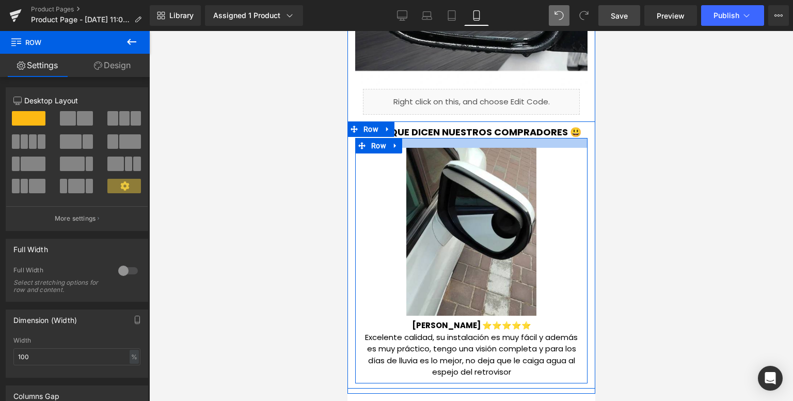
drag, startPoint x: 422, startPoint y: 145, endPoint x: 408, endPoint y: 139, distance: 15.1
click at [408, 139] on div at bounding box center [471, 143] width 232 height 10
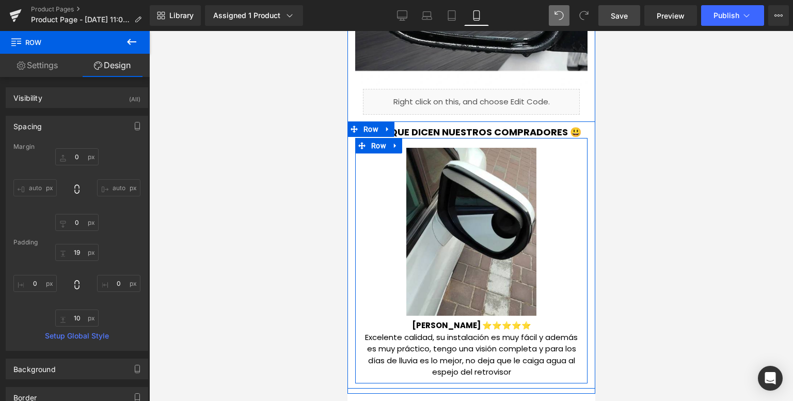
click at [391, 143] on icon at bounding box center [394, 145] width 7 height 8
click at [405, 146] on icon at bounding box center [408, 145] width 7 height 7
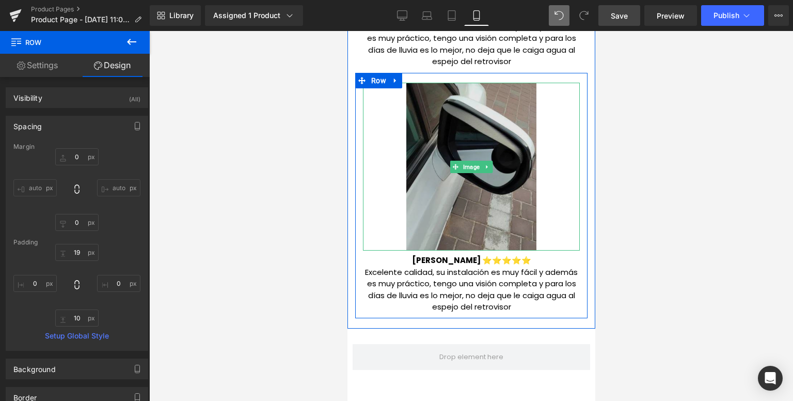
scroll to position [2844, 0]
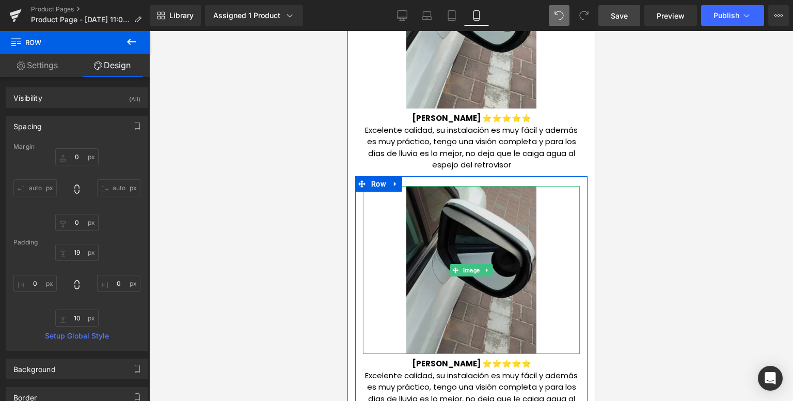
click at [450, 244] on img at bounding box center [471, 270] width 130 height 168
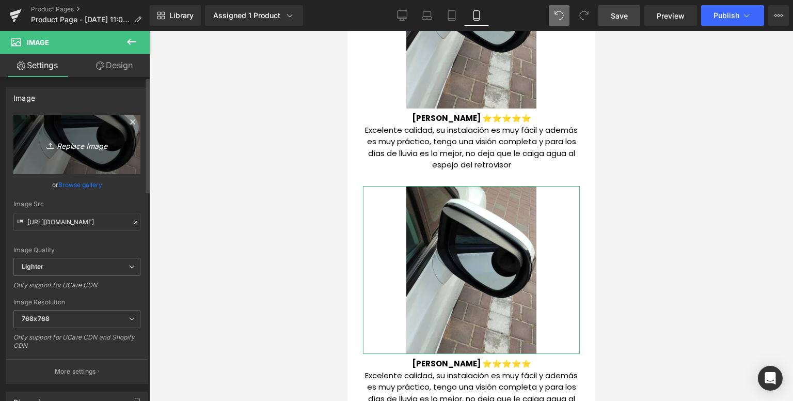
click at [64, 143] on icon "Replace Image" at bounding box center [77, 144] width 83 height 13
type input "C:\fakepath\1715183961-RESÑEA 1 RETRO.webp"
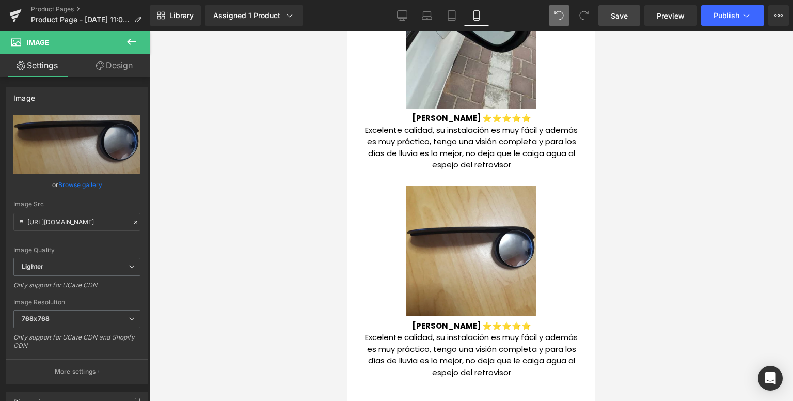
type input "[URL][DOMAIN_NAME]"
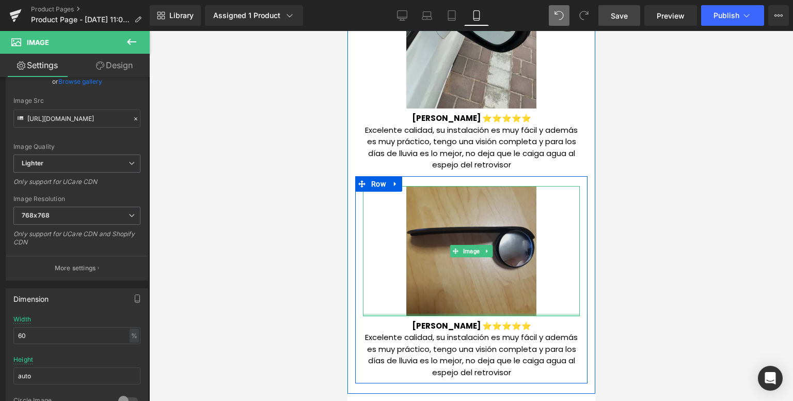
scroll to position [2895, 0]
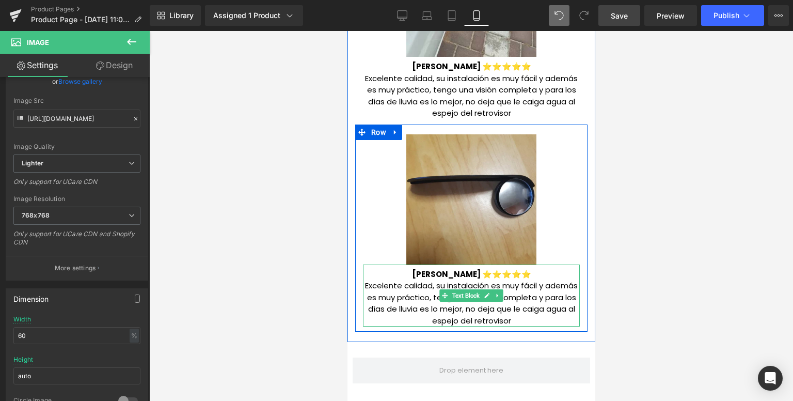
click at [405, 272] on p "[PERSON_NAME] ⭐⭐⭐⭐⭐" at bounding box center [470, 274] width 217 height 12
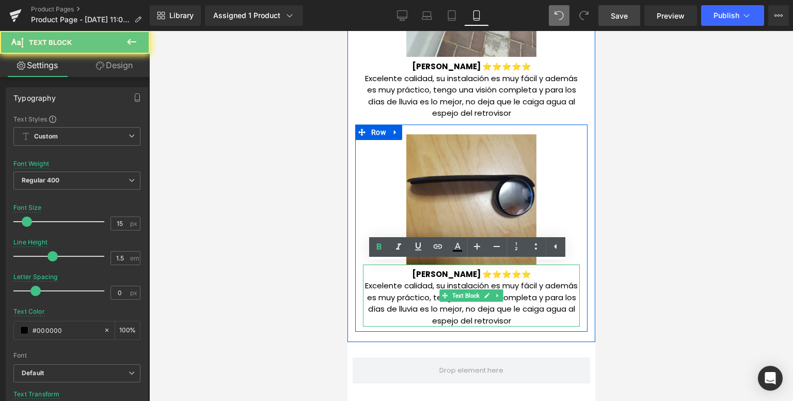
click at [413, 273] on span "[PERSON_NAME] ⭐⭐⭐⭐⭐" at bounding box center [470, 273] width 119 height 11
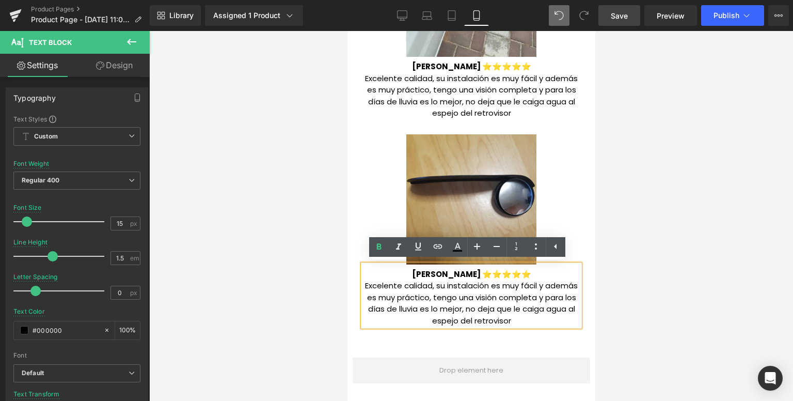
click at [514, 324] on p "Excelente calidad, su instalación es muy fácil y además es muy práctico, tengo …" at bounding box center [470, 303] width 217 height 46
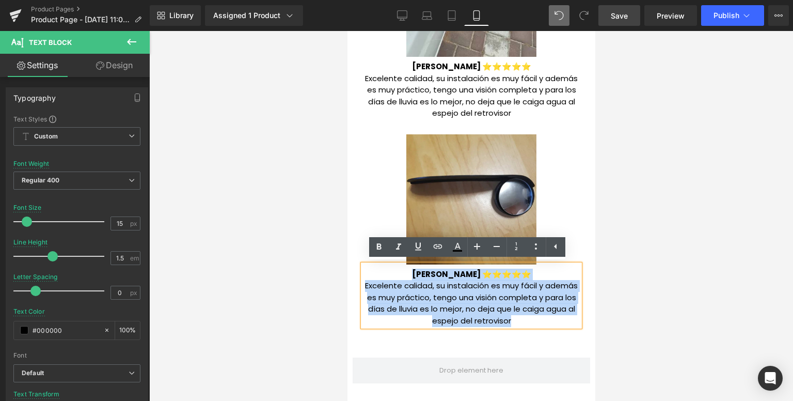
drag, startPoint x: 513, startPoint y: 322, endPoint x: 405, endPoint y: 269, distance: 120.5
click at [405, 269] on div "[PERSON_NAME] ⭐⭐⭐⭐⭐ Excelente calidad, su instalación es muy fácil y además es …" at bounding box center [470, 295] width 217 height 62
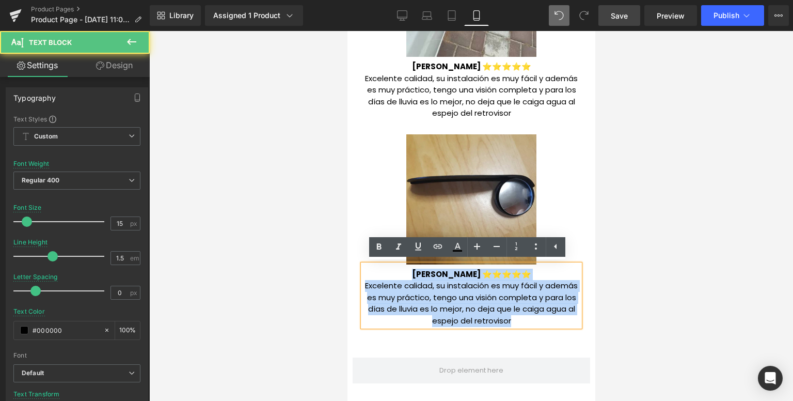
click at [405, 269] on p "[PERSON_NAME] ⭐⭐⭐⭐⭐" at bounding box center [470, 274] width 217 height 12
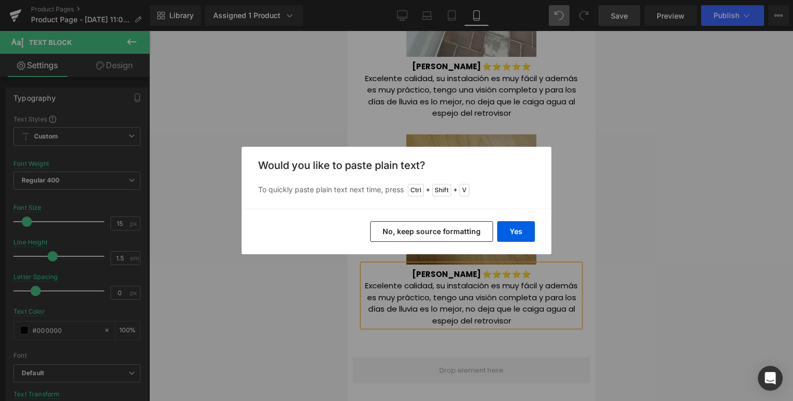
click at [467, 300] on div "Back to Library Insert Would you like to paste plain text? To quickly paste pla…" at bounding box center [396, 200] width 793 height 401
click at [513, 228] on button "Yes" at bounding box center [516, 231] width 38 height 21
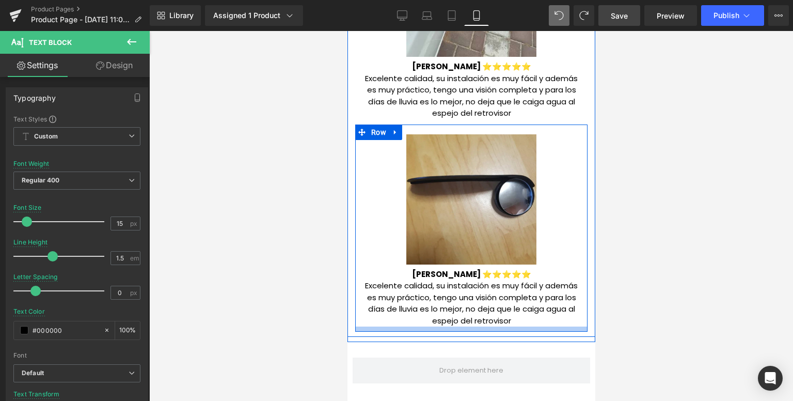
click at [514, 321] on p "Excelente calidad, su instalación es muy fácil y además es muy práctico, tengo …" at bounding box center [470, 303] width 217 height 46
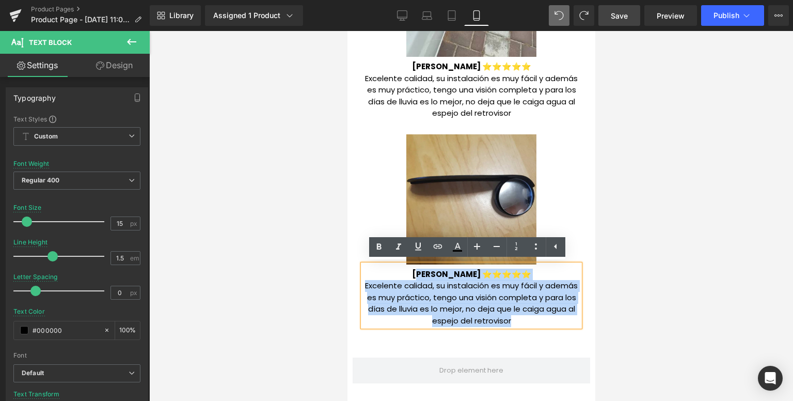
drag, startPoint x: 514, startPoint y: 321, endPoint x: 411, endPoint y: 272, distance: 113.8
click at [411, 272] on div "[PERSON_NAME] ⭐⭐⭐⭐⭐ Excelente calidad, su instalación es muy fácil y además es …" at bounding box center [470, 295] width 217 height 62
click at [411, 272] on span "[PERSON_NAME] ⭐⭐⭐⭐⭐" at bounding box center [470, 273] width 119 height 11
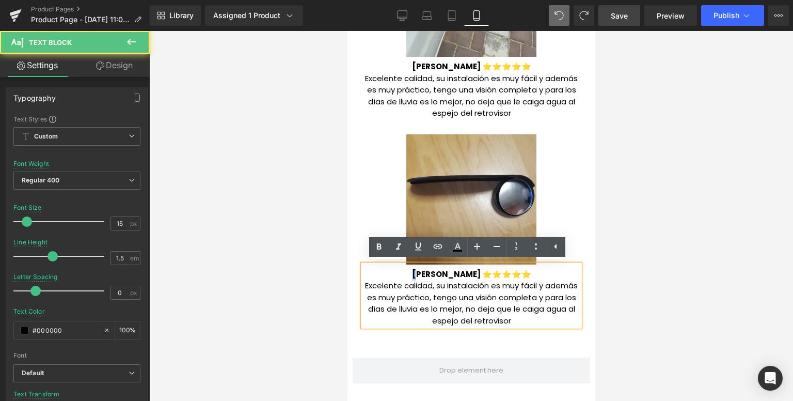
click at [411, 272] on span "[PERSON_NAME] ⭐⭐⭐⭐⭐" at bounding box center [470, 273] width 119 height 11
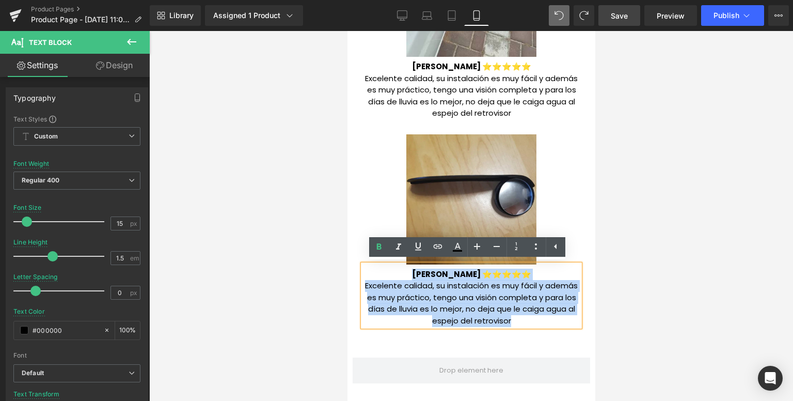
drag, startPoint x: 409, startPoint y: 272, endPoint x: 512, endPoint y: 321, distance: 114.3
click at [512, 321] on div "[PERSON_NAME] ⭐⭐⭐⭐⭐ Excelente calidad, su instalación es muy fácil y además es …" at bounding box center [470, 295] width 217 height 62
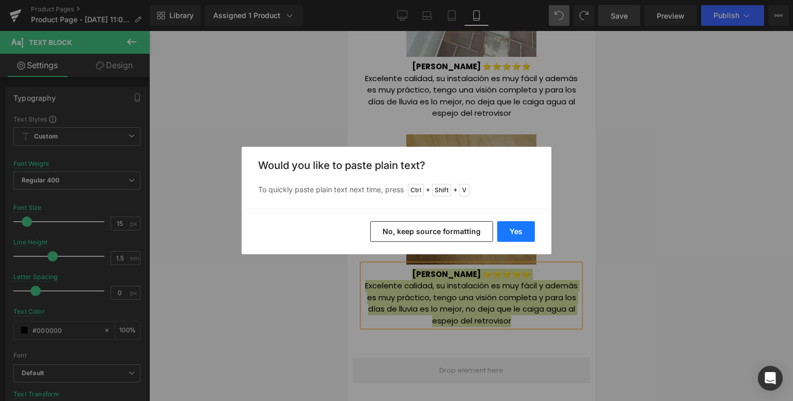
click at [527, 221] on button "Yes" at bounding box center [516, 231] width 38 height 21
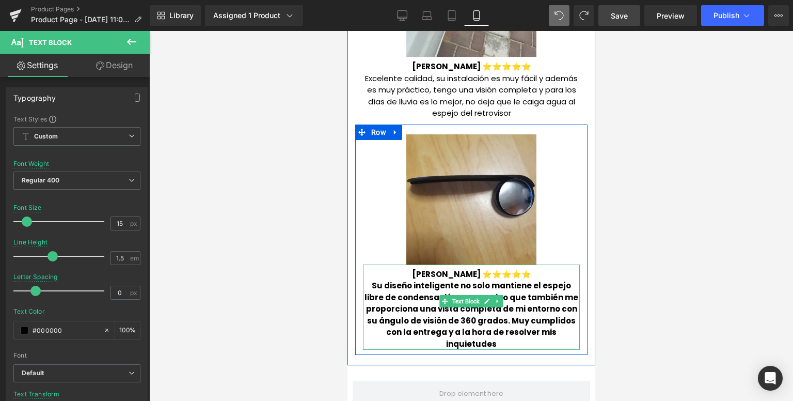
click at [364, 285] on span "Su diseño inteligente no solo mantiene el espejo libre de condensación y agua, …" at bounding box center [471, 314] width 214 height 69
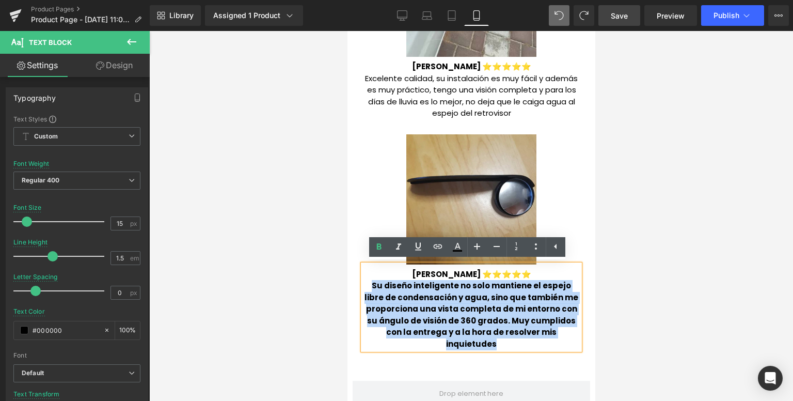
drag, startPoint x: 362, startPoint y: 285, endPoint x: 562, endPoint y: 331, distance: 204.5
click at [562, 331] on p "Su diseño inteligente no solo mantiene el espejo libre de condensación y agua, …" at bounding box center [470, 315] width 217 height 70
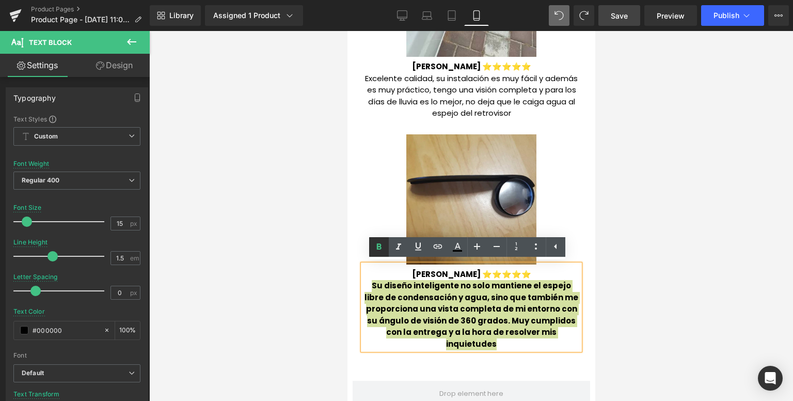
click at [381, 243] on icon at bounding box center [379, 247] width 12 height 12
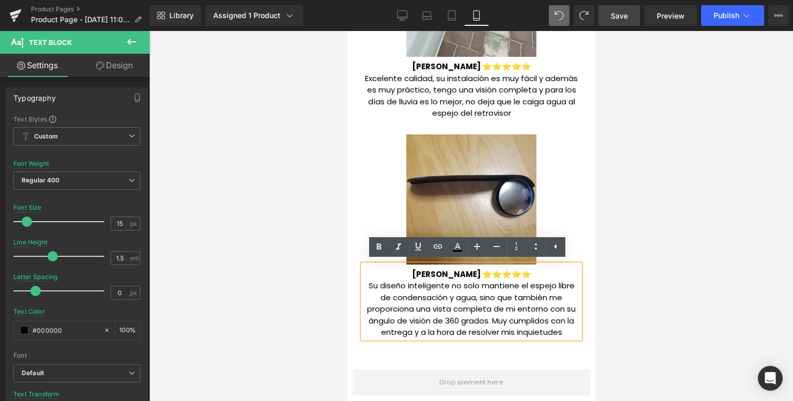
click at [443, 281] on p "Su diseño inteligente no solo mantiene el espejo libre de condensación y agua, …" at bounding box center [470, 309] width 217 height 58
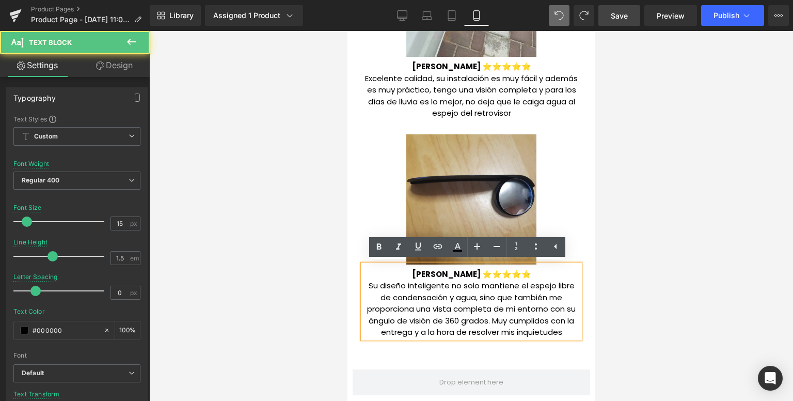
click at [461, 274] on span "[PERSON_NAME] ⭐⭐⭐⭐⭐" at bounding box center [470, 273] width 119 height 11
click at [467, 274] on span "[PERSON_NAME] ⭐⭐⭐⭐⭐" at bounding box center [470, 273] width 119 height 11
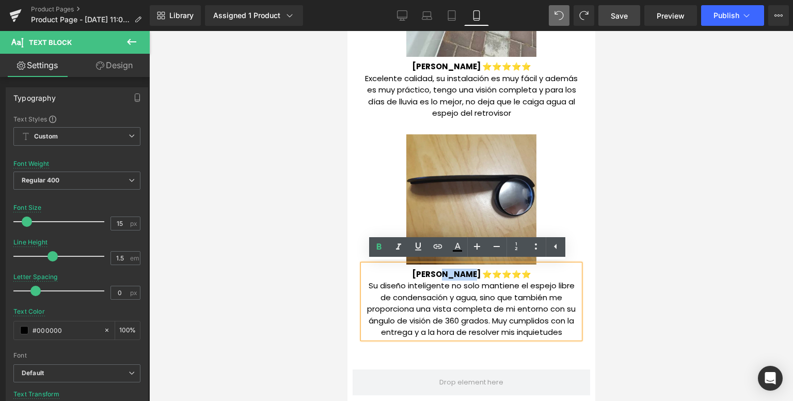
drag, startPoint x: 469, startPoint y: 274, endPoint x: 438, endPoint y: 273, distance: 31.0
click at [438, 273] on span "[PERSON_NAME] ⭐⭐⭐⭐⭐" at bounding box center [470, 273] width 119 height 11
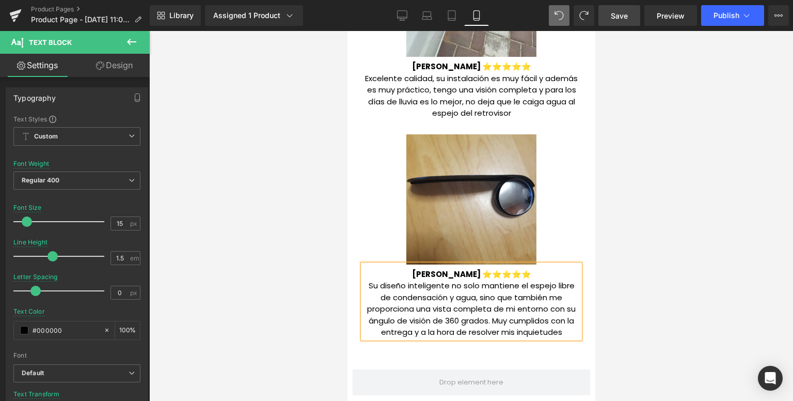
click at [443, 274] on span "[PERSON_NAME] ⭐⭐⭐⭐⭐" at bounding box center [470, 273] width 119 height 11
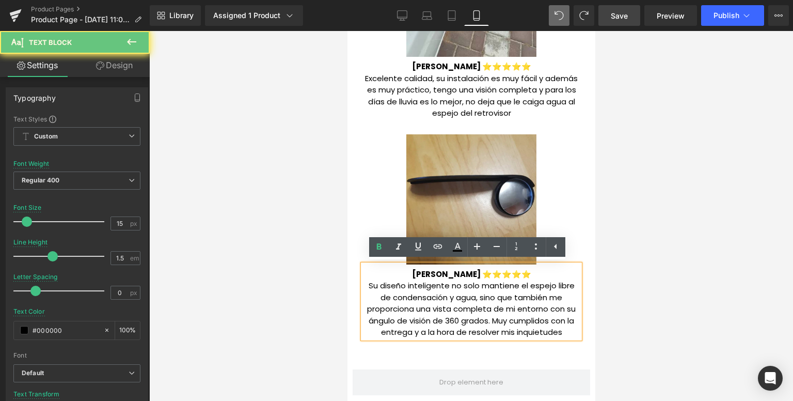
click at [441, 301] on p "Su diseño inteligente no solo mantiene el espejo libre de condensación y agua, …" at bounding box center [470, 309] width 217 height 58
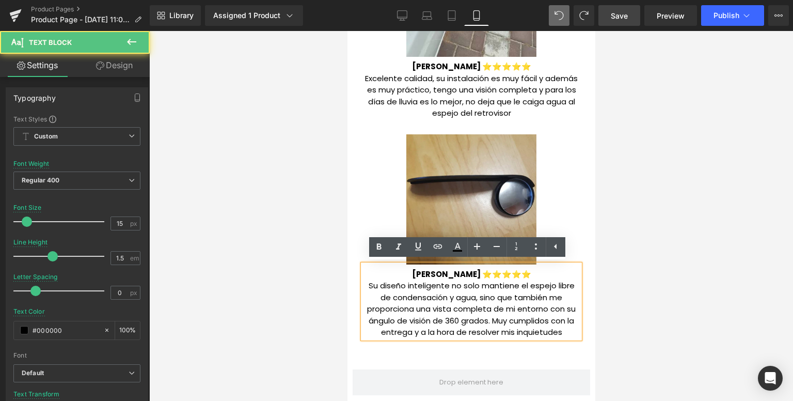
click at [431, 270] on span "[PERSON_NAME] ⭐⭐⭐⭐⭐" at bounding box center [470, 273] width 119 height 11
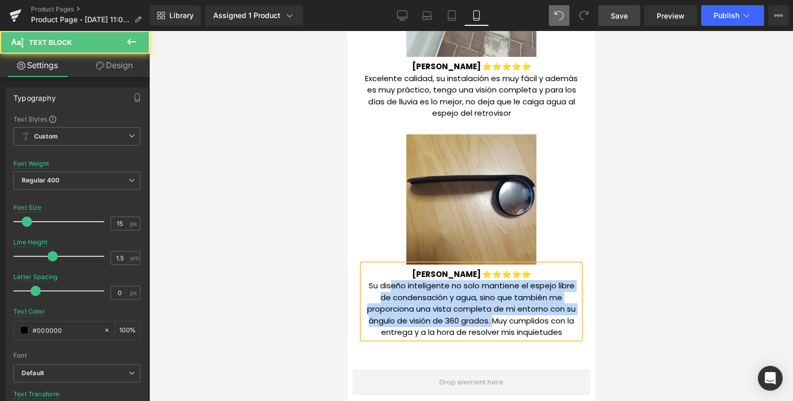
drag, startPoint x: 487, startPoint y: 322, endPoint x: 380, endPoint y: 284, distance: 112.6
click at [385, 284] on p "Su diseño inteligente no solo mantiene el espejo libre de condensación y agua, …" at bounding box center [470, 309] width 217 height 58
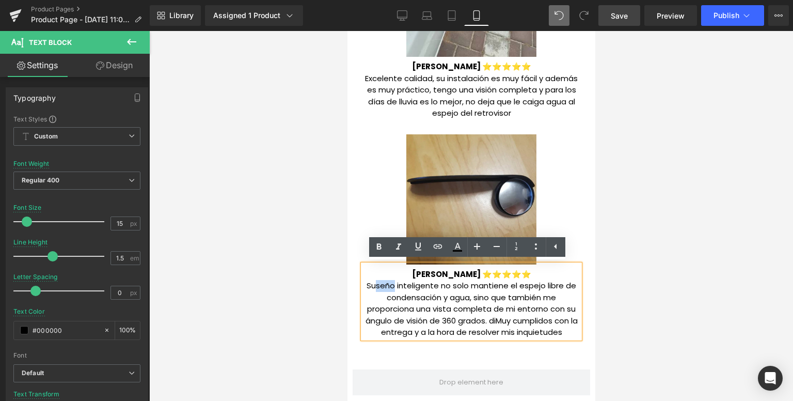
drag, startPoint x: 380, startPoint y: 284, endPoint x: 389, endPoint y: 290, distance: 10.2
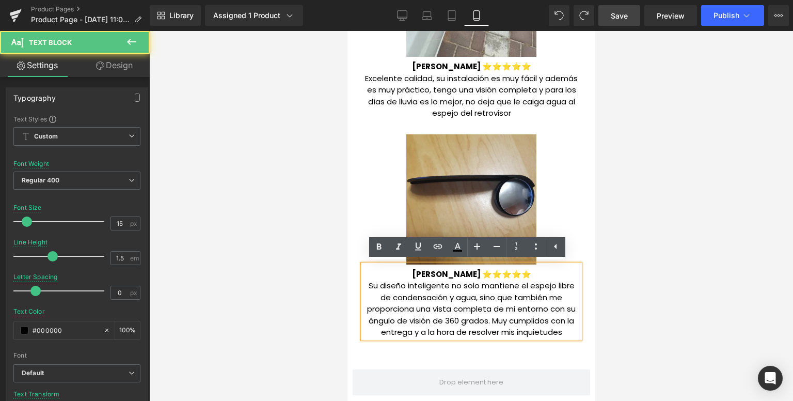
click at [428, 299] on p "Su diseño inteligente no solo mantiene el espejo libre de condensación y agua, …" at bounding box center [470, 309] width 217 height 58
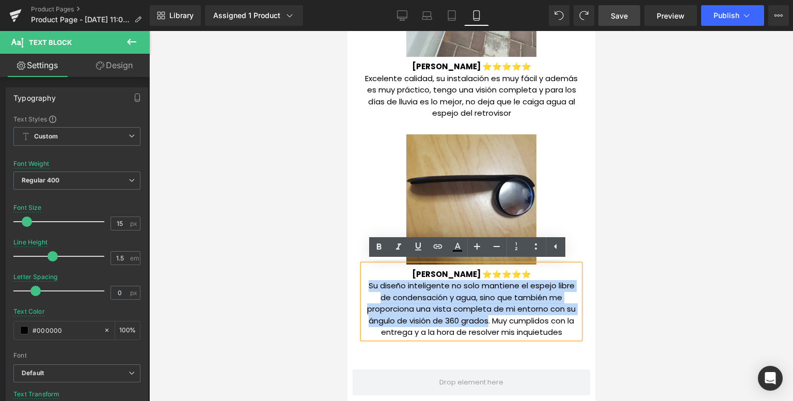
drag, startPoint x: 483, startPoint y: 323, endPoint x: 366, endPoint y: 288, distance: 121.8
click at [366, 288] on p "Su diseño inteligente no solo mantiene el espejo libre de condensación y agua, …" at bounding box center [470, 309] width 217 height 58
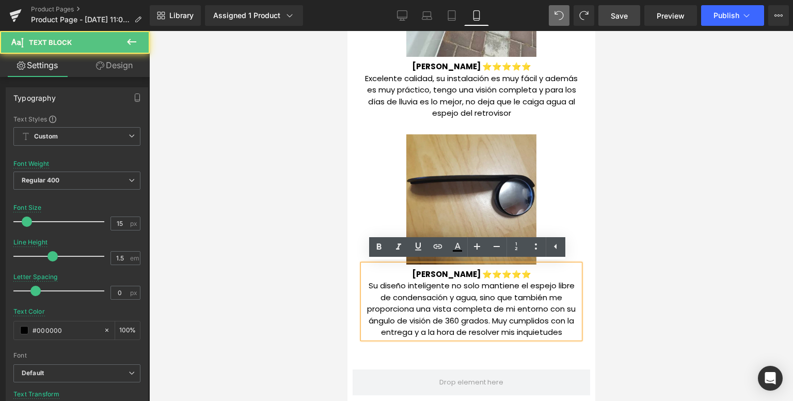
click at [430, 270] on span "[PERSON_NAME] ⭐⭐⭐⭐⭐" at bounding box center [470, 273] width 119 height 11
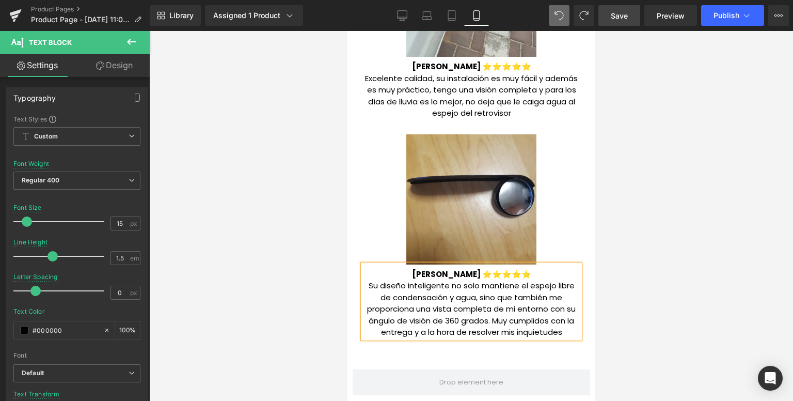
click at [418, 307] on p "Su diseño inteligente no solo mantiene el espejo libre de condensación y agua, …" at bounding box center [470, 309] width 217 height 58
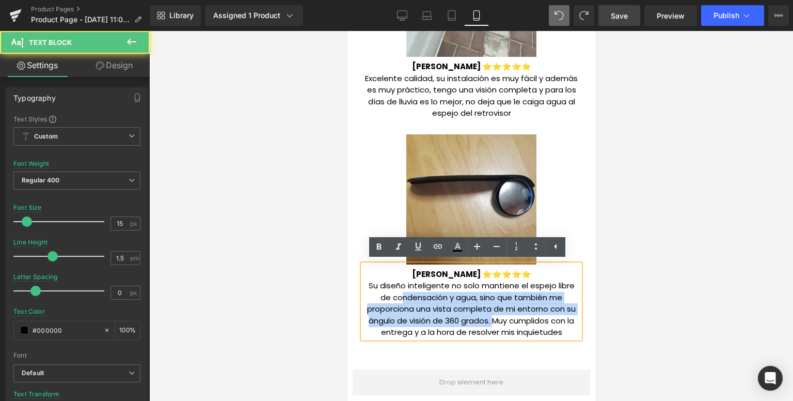
drag, startPoint x: 486, startPoint y: 323, endPoint x: 372, endPoint y: 293, distance: 118.3
click at [395, 296] on p "Su diseño inteligente no solo mantiene el espejo libre de condensación y agua, …" at bounding box center [470, 309] width 217 height 58
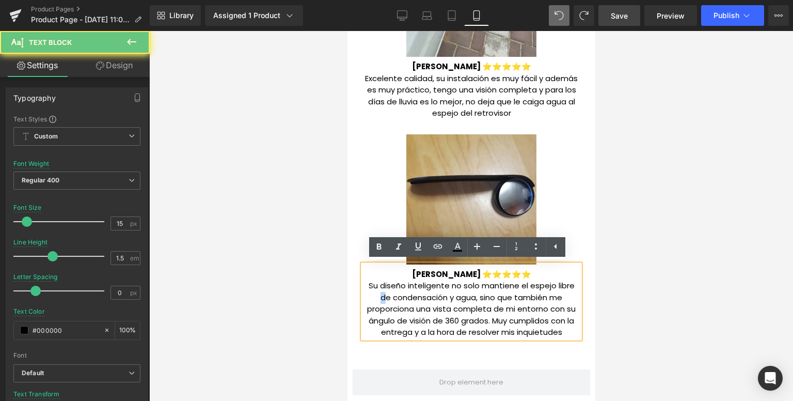
drag, startPoint x: 372, startPoint y: 293, endPoint x: 362, endPoint y: 289, distance: 10.6
click at [365, 290] on p "Su diseño inteligente no solo mantiene el espejo libre de condensación y agua, …" at bounding box center [470, 309] width 217 height 58
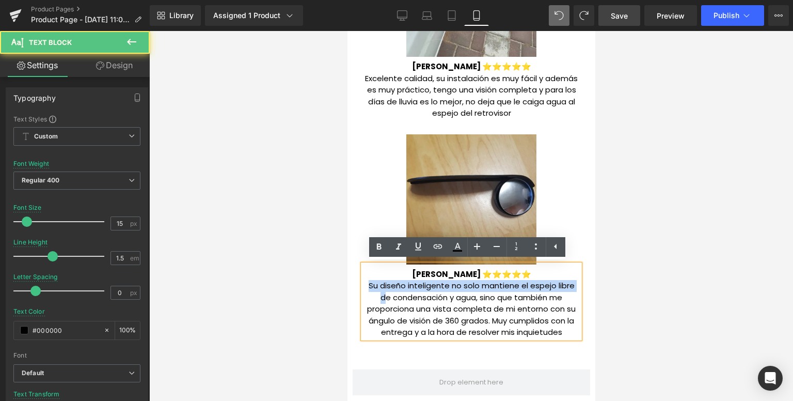
click at [362, 289] on p "Su diseño inteligente no solo mantiene el espejo libre de condensación y agua, …" at bounding box center [470, 309] width 217 height 58
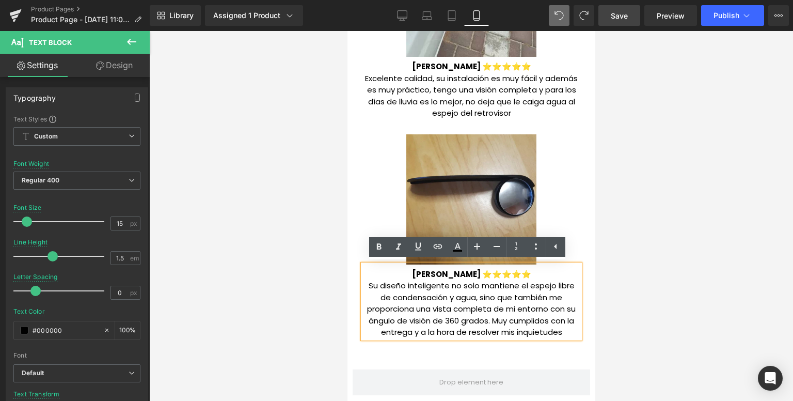
click at [484, 320] on p "Su diseño inteligente no solo mantiene el espejo libre de condensación y agua, …" at bounding box center [470, 309] width 217 height 58
drag, startPoint x: 486, startPoint y: 320, endPoint x: 411, endPoint y: 302, distance: 76.5
click at [411, 302] on p "Su diseño inteligente no solo mantiene el espejo libre de condensación y agua, …" at bounding box center [470, 309] width 217 height 58
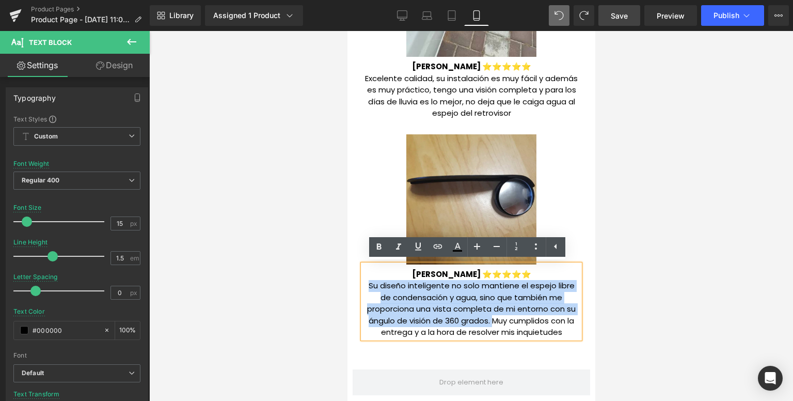
drag, startPoint x: 488, startPoint y: 321, endPoint x: 366, endPoint y: 285, distance: 126.9
click at [366, 285] on p "Su diseño inteligente no solo mantiene el espejo libre de condensación y agua, …" at bounding box center [470, 309] width 217 height 58
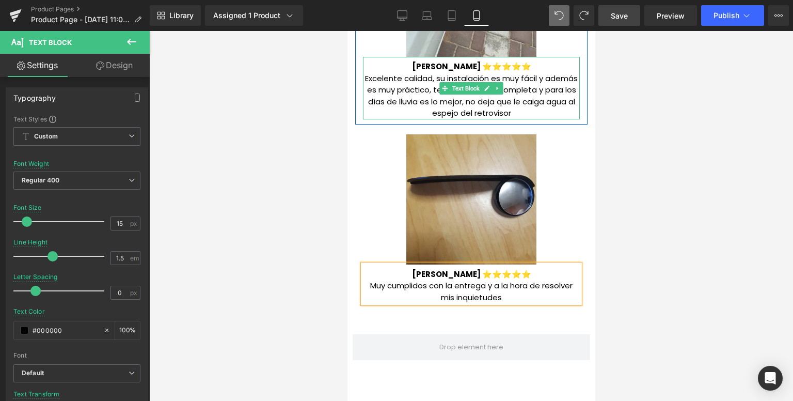
click at [362, 79] on p "Excelente calidad, su instalación es muy fácil y además es muy práctico, tengo …" at bounding box center [470, 96] width 217 height 46
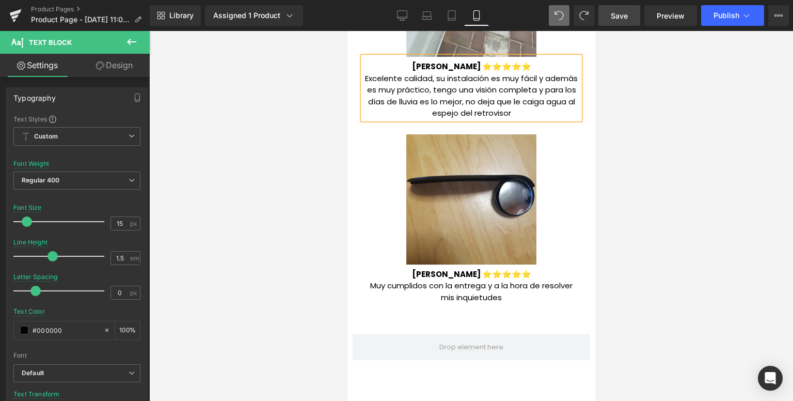
click at [362, 78] on p "Excelente calidad, su instalación es muy fácil y además es muy práctico, tengo …" at bounding box center [470, 96] width 217 height 46
click at [526, 112] on p ""Excelente calidad, su instalación es muy fácil y además es muy práctico, tengo…" at bounding box center [470, 96] width 217 height 46
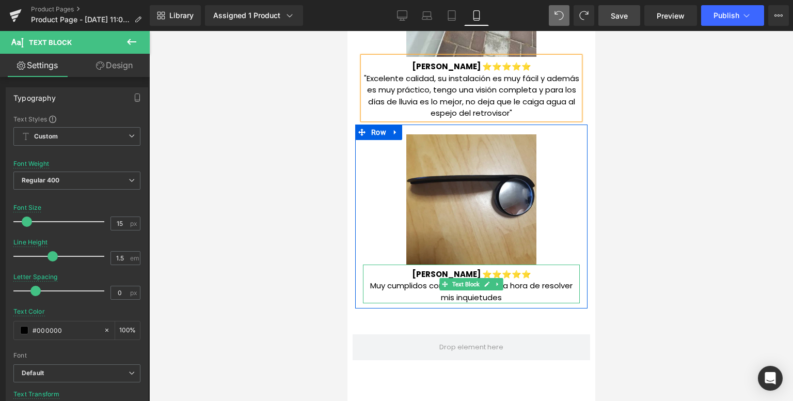
click at [363, 288] on p "Muy cumplidos con la entrega y a la hora de resolver mis inquietudes" at bounding box center [470, 291] width 217 height 23
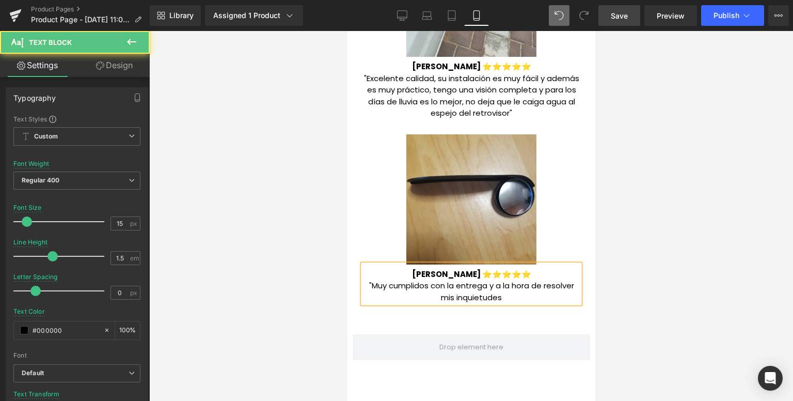
click at [498, 300] on p ""Muy cumplidos con la entrega y a la hora de resolver mis inquietudes" at bounding box center [470, 291] width 217 height 23
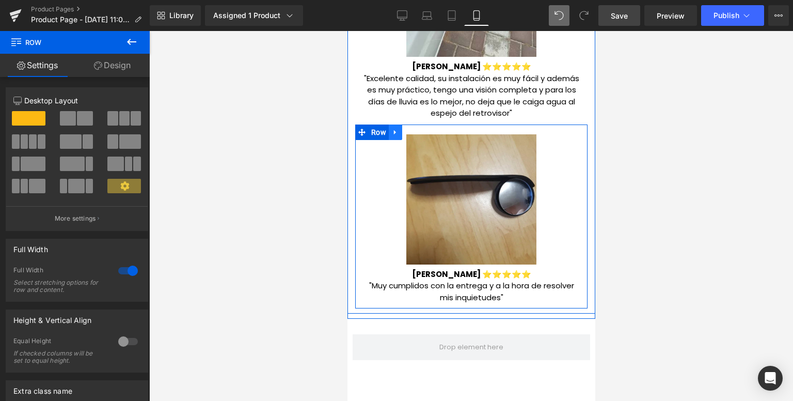
click at [393, 133] on icon at bounding box center [394, 132] width 7 height 8
click at [405, 133] on icon at bounding box center [408, 132] width 7 height 8
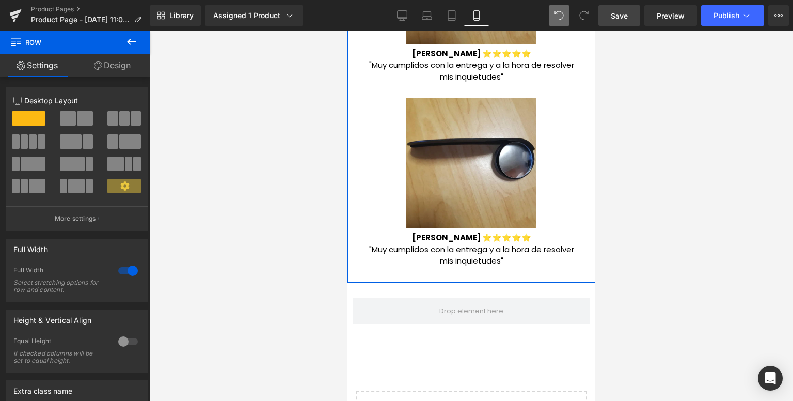
scroll to position [3131, 0]
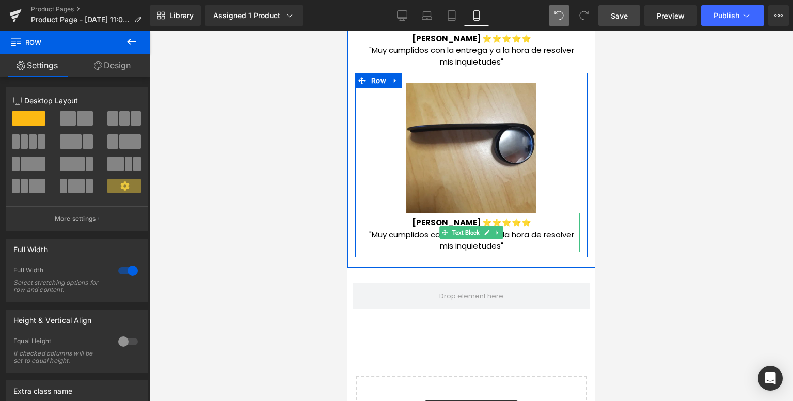
drag, startPoint x: 397, startPoint y: 220, endPoint x: 406, endPoint y: 222, distance: 9.1
click at [399, 220] on p "[PERSON_NAME] ⭐⭐⭐⭐⭐" at bounding box center [470, 223] width 217 height 12
click at [411, 224] on span "[PERSON_NAME] ⭐⭐⭐⭐⭐" at bounding box center [470, 222] width 119 height 11
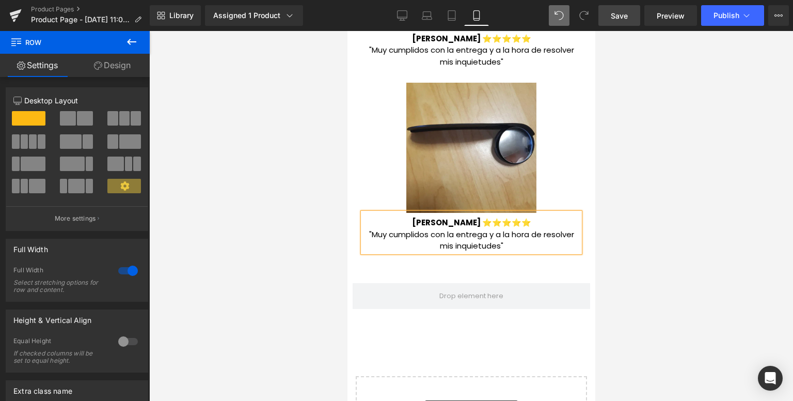
click at [411, 222] on span "[PERSON_NAME] ⭐⭐⭐⭐⭐" at bounding box center [470, 222] width 119 height 11
drag, startPoint x: 406, startPoint y: 222, endPoint x: 504, endPoint y: 241, distance: 99.7
click at [504, 241] on div "[PERSON_NAME] ⭐⭐⭐⭐⭐ "Muy cumplidos con la entrega y a la hora de resolver mis i…" at bounding box center [470, 232] width 217 height 39
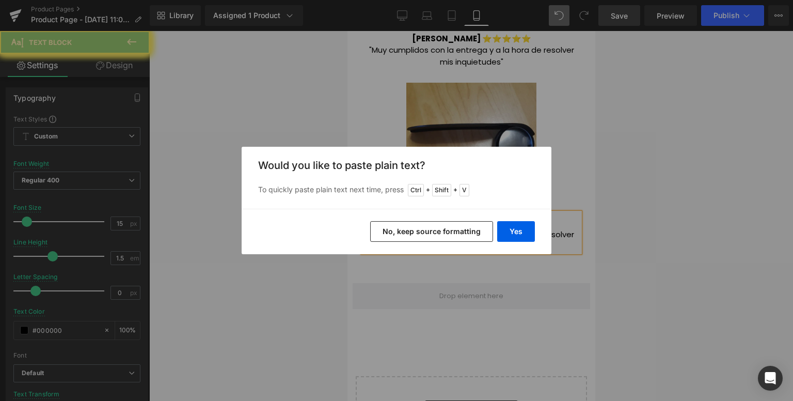
click at [524, 230] on button "Yes" at bounding box center [516, 231] width 38 height 21
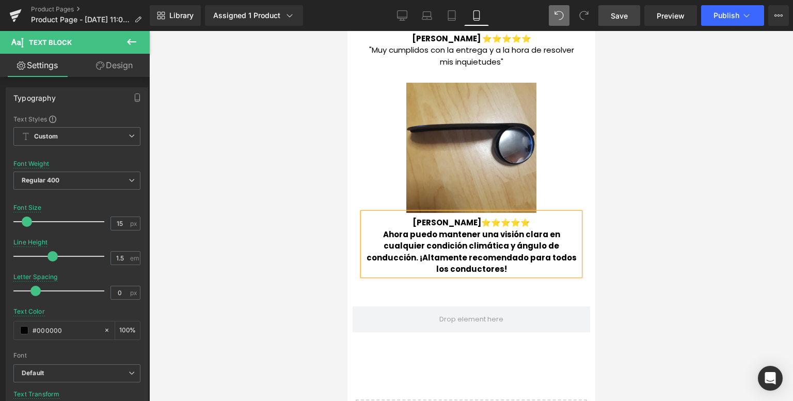
click at [496, 271] on p "Ahora puedo mantener una visión clara en cualquier condición climática y ángulo…" at bounding box center [470, 252] width 217 height 46
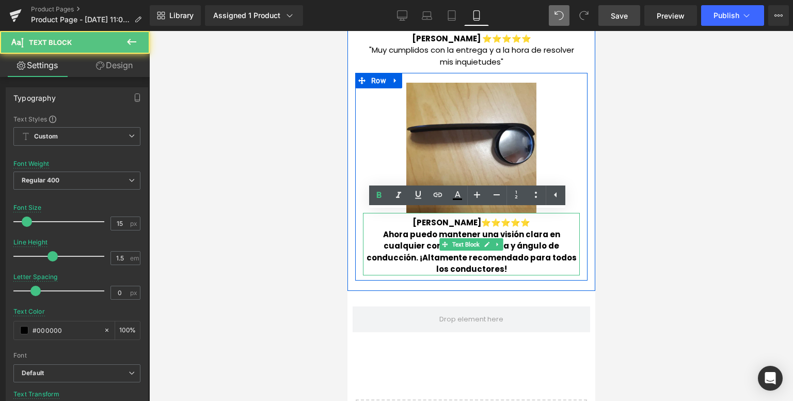
drag, startPoint x: 496, startPoint y: 271, endPoint x: 364, endPoint y: 233, distance: 137.6
click at [372, 236] on p "Ahora puedo mantener una visión clara en cualquier condición climática y ángulo…" at bounding box center [470, 252] width 217 height 46
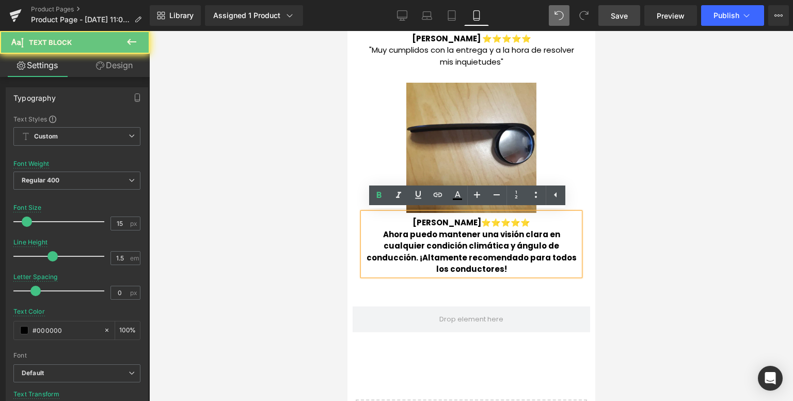
click at [362, 232] on p "Ahora puedo mantener una visión clara en cualquier condición climática y ángulo…" at bounding box center [470, 252] width 217 height 46
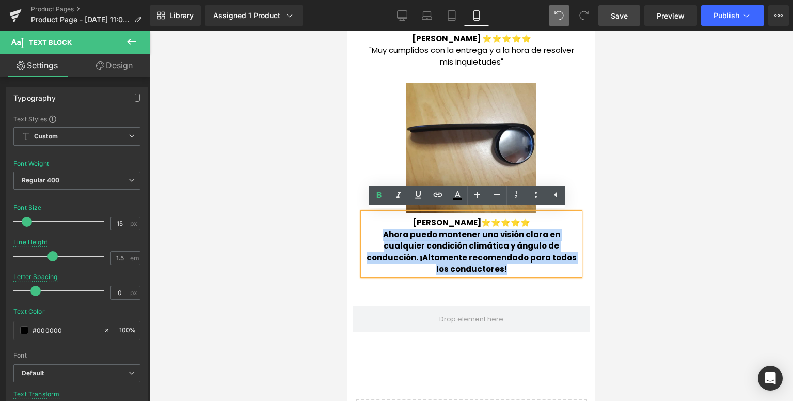
drag, startPoint x: 363, startPoint y: 232, endPoint x: 503, endPoint y: 265, distance: 143.6
click at [503, 265] on p "Ahora puedo mantener una visión clara en cualquier condición climática y ángulo…" at bounding box center [470, 252] width 217 height 46
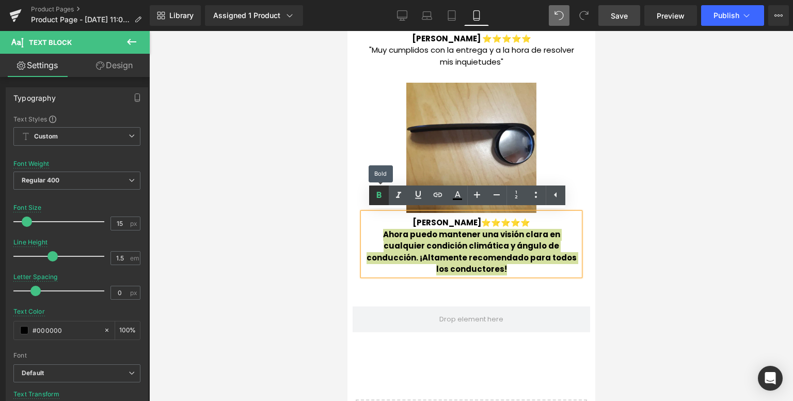
click at [377, 199] on icon at bounding box center [379, 195] width 12 height 12
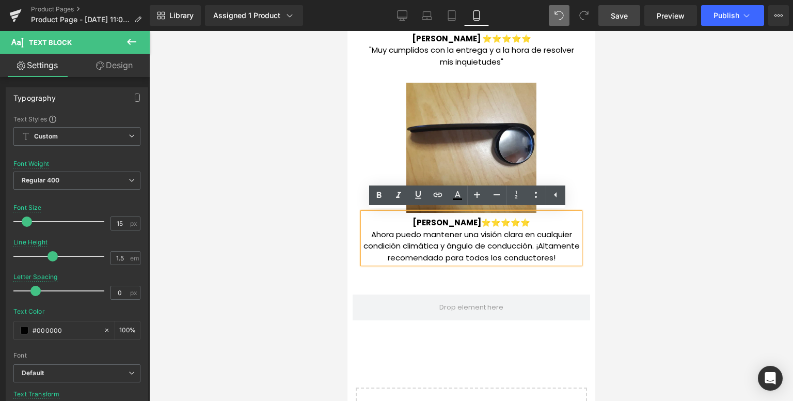
click at [422, 221] on span "[PERSON_NAME]⭐⭐⭐⭐⭐" at bounding box center [471, 222] width 118 height 11
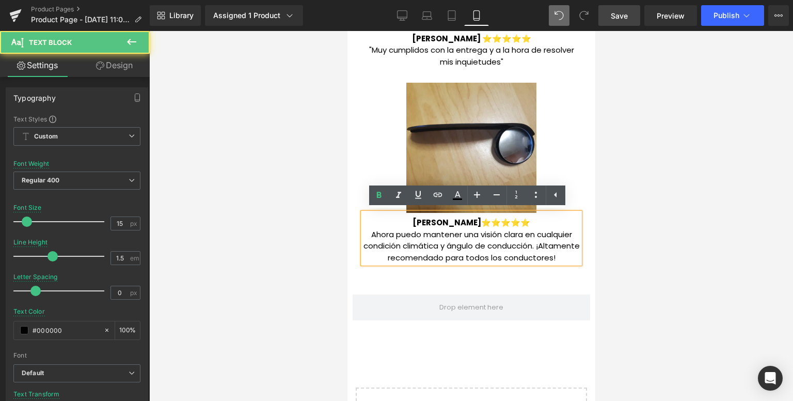
click at [417, 245] on p "Ahora puedo mantener una visión clara en cualquier condición climática y ángulo…" at bounding box center [470, 246] width 217 height 35
click at [362, 236] on p "Ahora puedo mantener una visión clara en cualquier condición climática y ángulo…" at bounding box center [470, 246] width 217 height 35
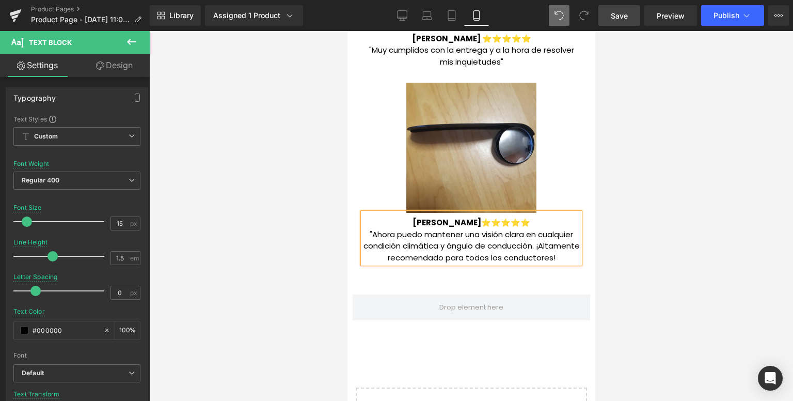
click at [576, 257] on div "[PERSON_NAME]⭐⭐⭐⭐⭐ "Ahora puedo mantener una visión clara en cualquier condici…" at bounding box center [470, 238] width 217 height 51
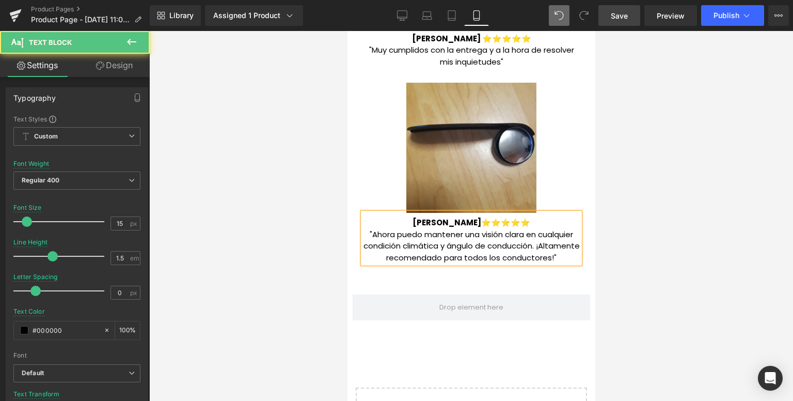
click at [571, 256] on p ""Ahora puedo mantener una visión clara en cualquier condición climática y ángul…" at bounding box center [470, 246] width 217 height 35
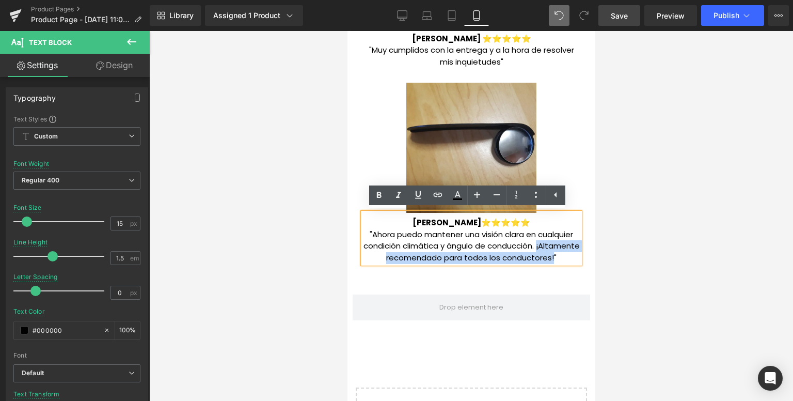
drag, startPoint x: 571, startPoint y: 256, endPoint x: 360, endPoint y: 257, distance: 211.1
click at [362, 257] on p ""Ahora puedo mantener una visión clara en cualquier condición climática y ángul…" at bounding box center [470, 246] width 217 height 35
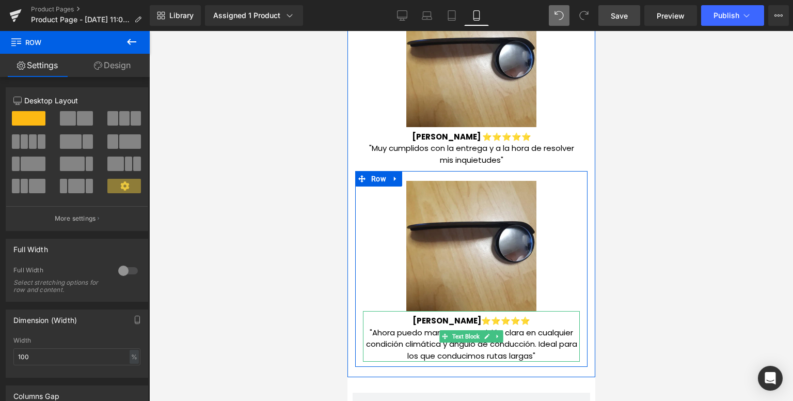
scroll to position [3028, 0]
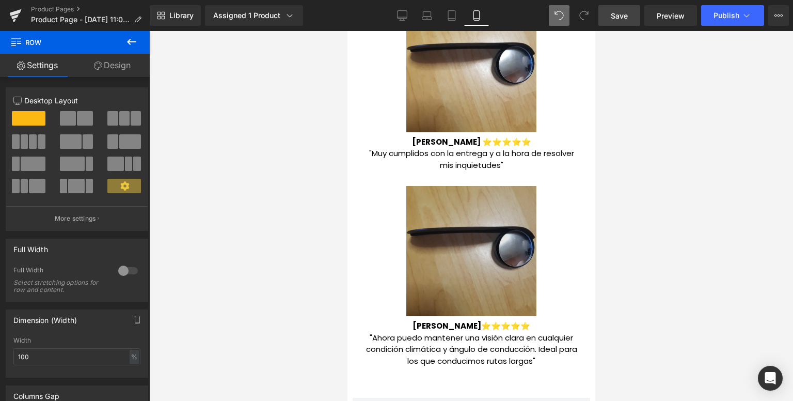
click at [467, 260] on img at bounding box center [471, 251] width 130 height 130
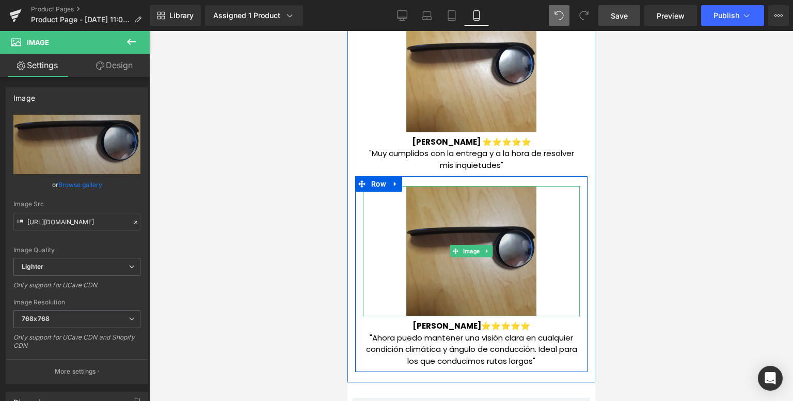
click at [467, 260] on img at bounding box center [471, 251] width 130 height 130
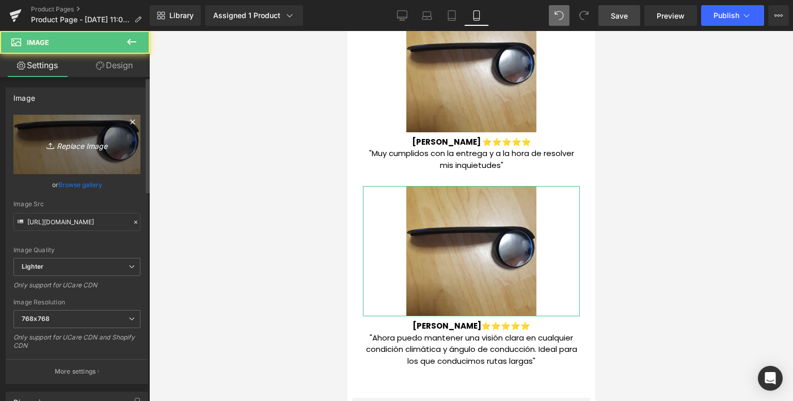
click at [60, 128] on link "Replace Image" at bounding box center [76, 144] width 127 height 59
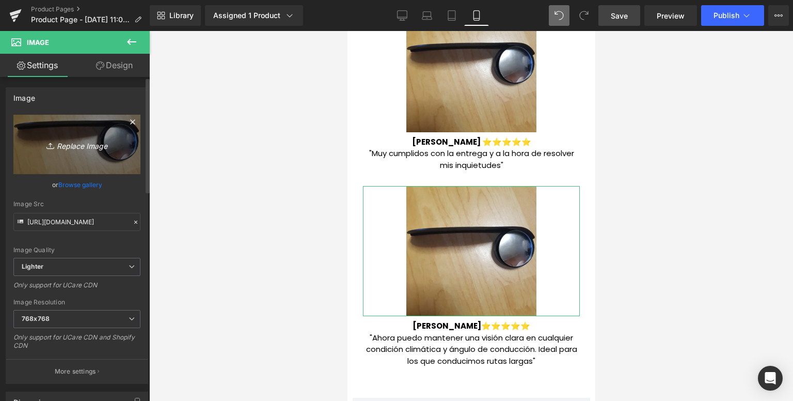
type input "C:\fakepath\1715184134-RESEÑA 2 SI.webp"
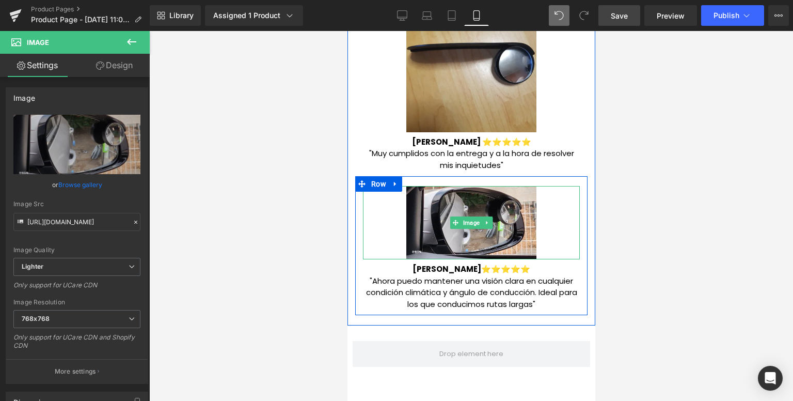
type input "[URL][DOMAIN_NAME]"
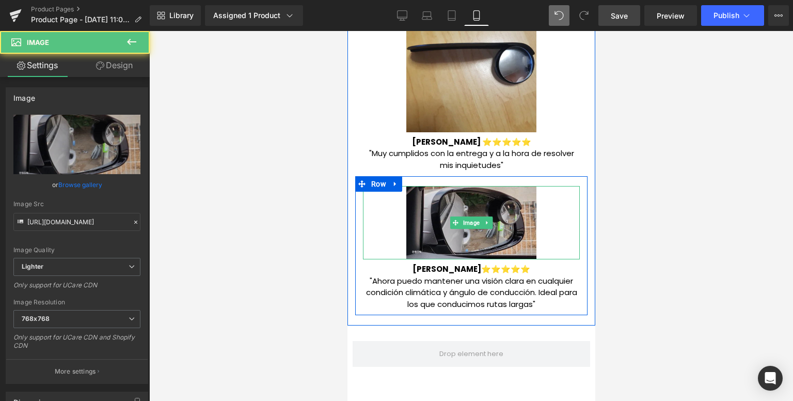
click at [433, 242] on img at bounding box center [471, 222] width 130 height 73
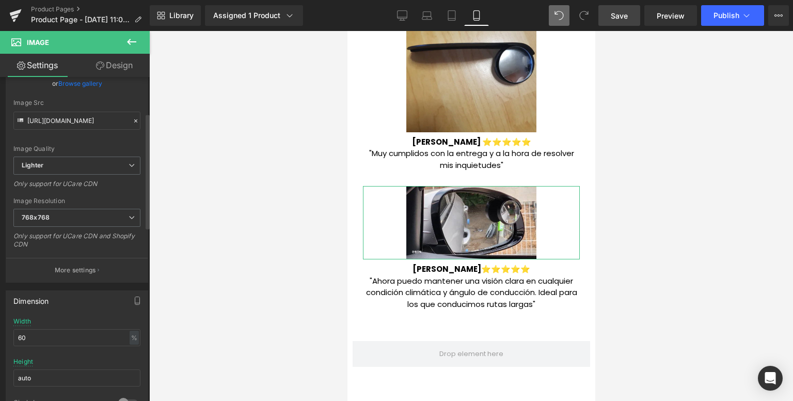
scroll to position [103, 0]
drag, startPoint x: 39, startPoint y: 335, endPoint x: 15, endPoint y: 335, distance: 24.3
click at [15, 335] on input "60" at bounding box center [76, 335] width 127 height 17
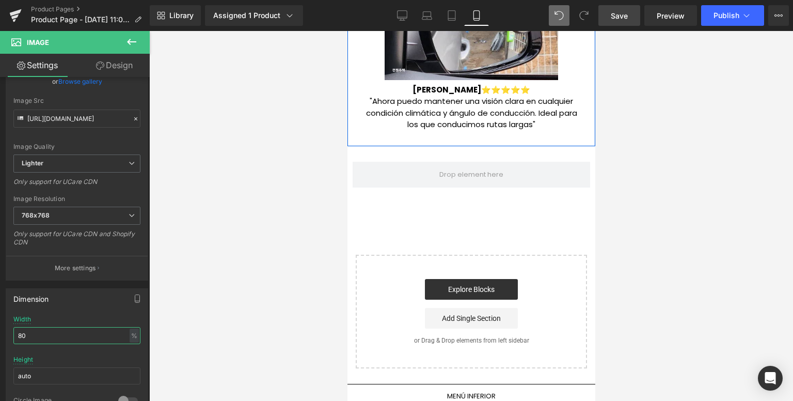
scroll to position [3149, 0]
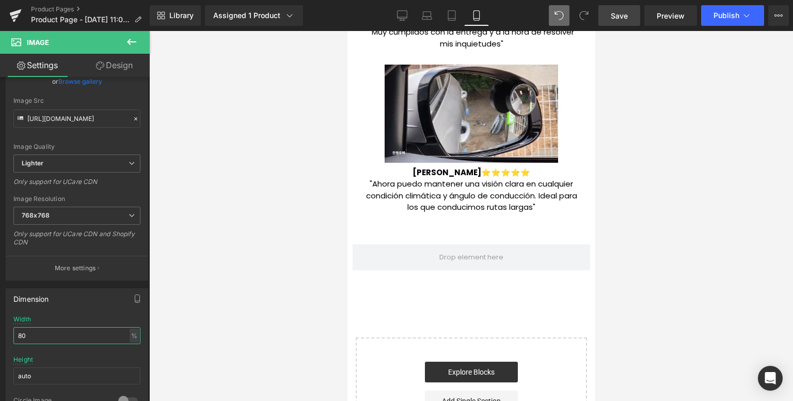
type input "80"
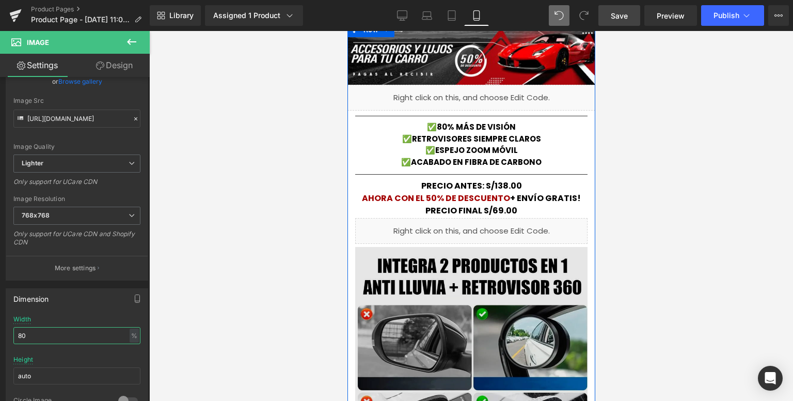
scroll to position [0, 0]
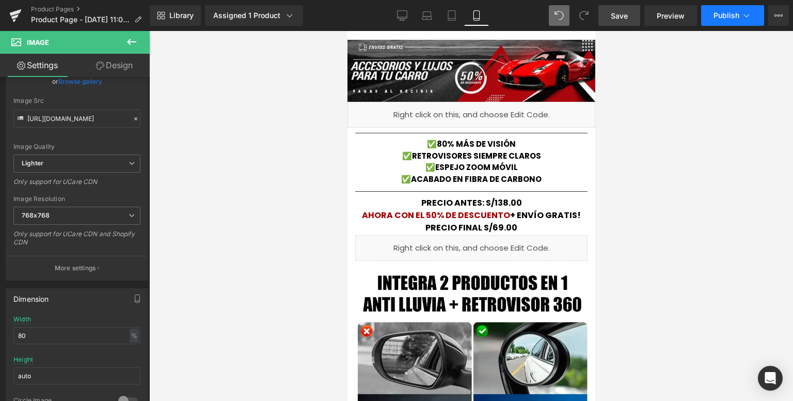
click at [721, 21] on button "Publish" at bounding box center [732, 15] width 63 height 21
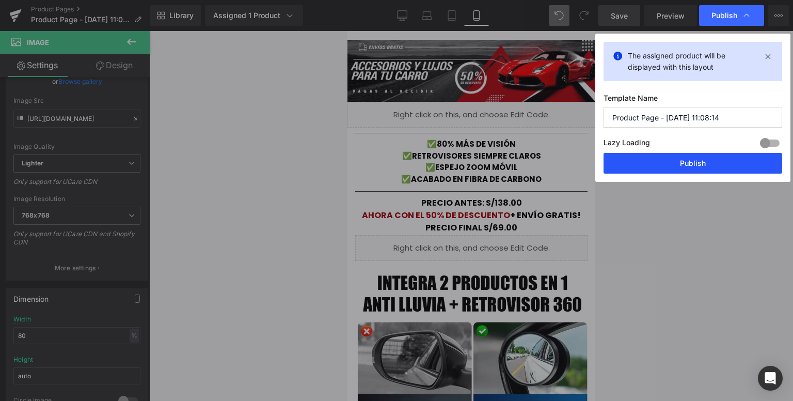
click at [649, 161] on button "Publish" at bounding box center [692, 163] width 179 height 21
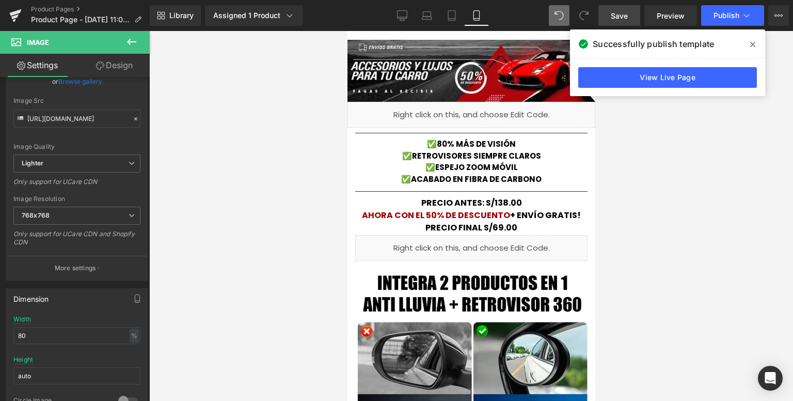
click at [638, 150] on div at bounding box center [471, 216] width 644 height 370
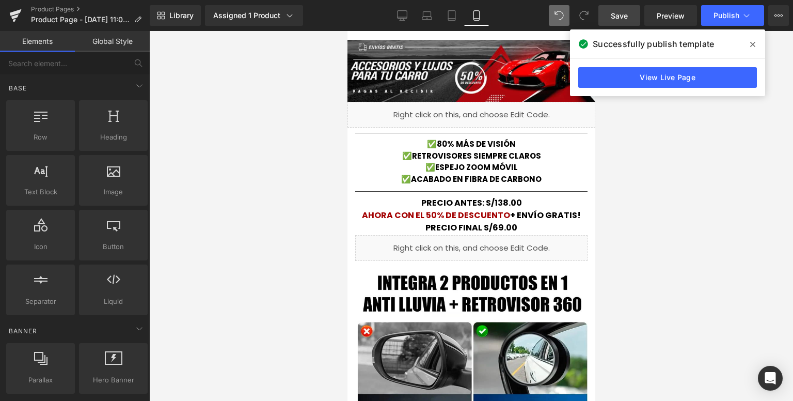
click at [752, 47] on icon at bounding box center [752, 44] width 5 height 8
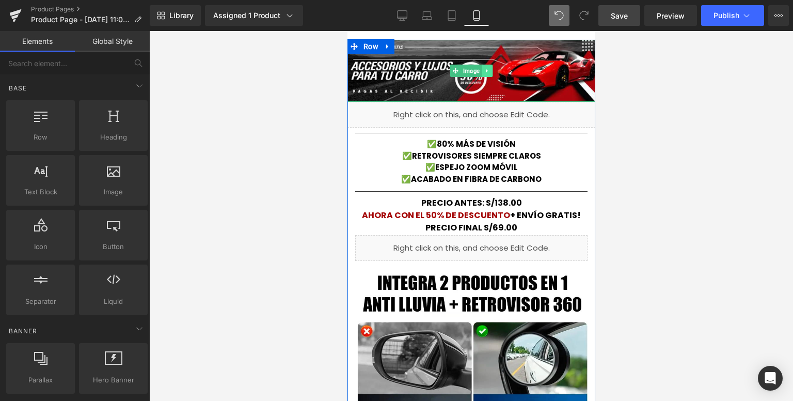
click at [484, 68] on icon at bounding box center [487, 71] width 6 height 6
click at [489, 70] on icon at bounding box center [492, 71] width 6 height 6
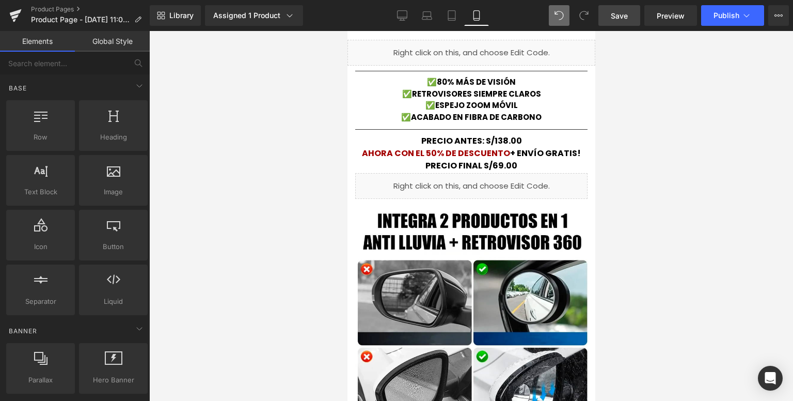
click at [726, 15] on span "Publish" at bounding box center [726, 15] width 26 height 8
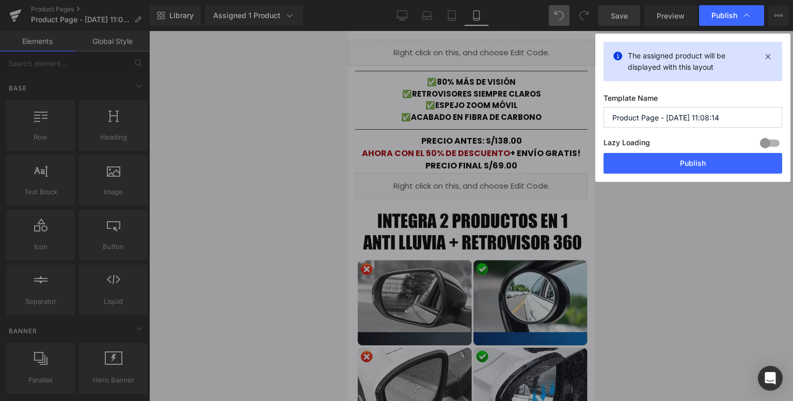
click at [659, 174] on div "The assigned product will be displayed with this layout Template Name Product P…" at bounding box center [692, 108] width 195 height 148
click at [657, 167] on button "Publish" at bounding box center [692, 163] width 179 height 21
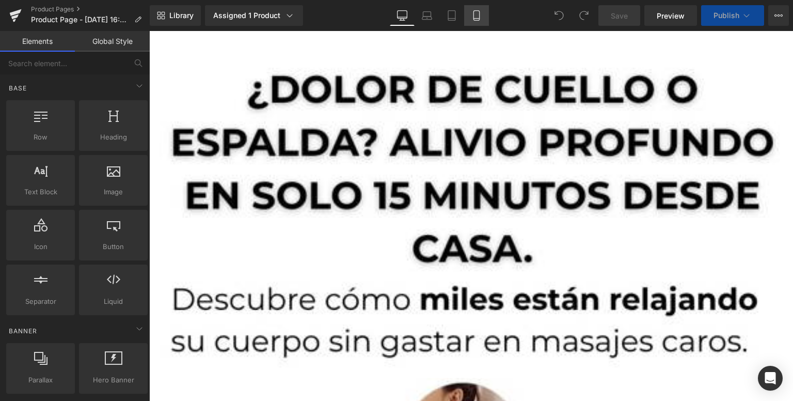
click at [477, 22] on link "Mobile" at bounding box center [476, 15] width 25 height 21
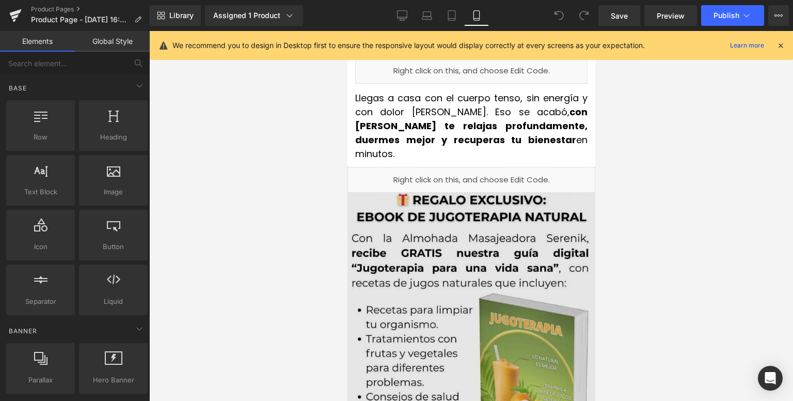
scroll to position [206, 0]
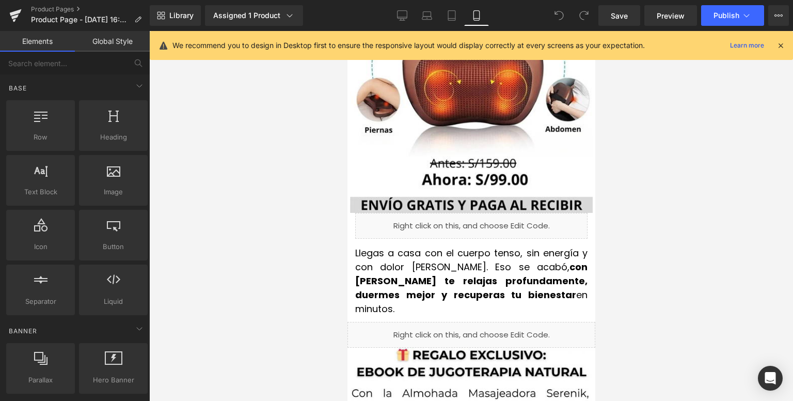
click at [779, 46] on icon at bounding box center [780, 45] width 9 height 9
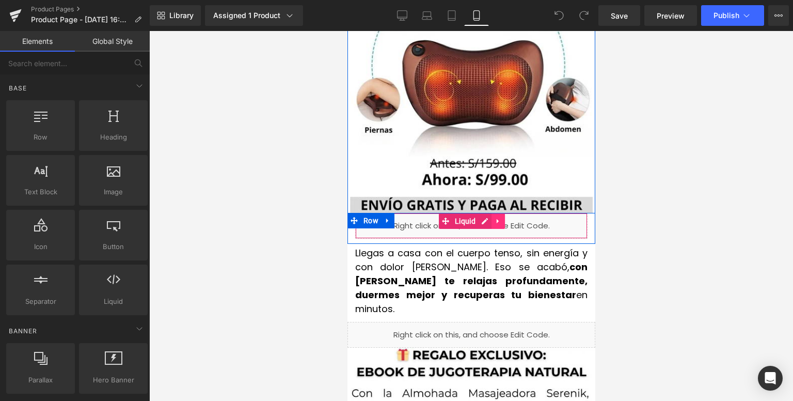
click at [494, 218] on icon at bounding box center [497, 221] width 7 height 8
click at [461, 221] on div "Liquid" at bounding box center [471, 226] width 232 height 26
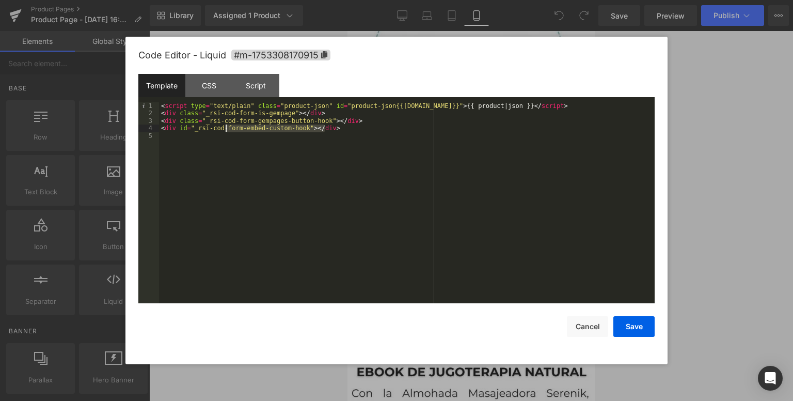
drag, startPoint x: 344, startPoint y: 129, endPoint x: 184, endPoint y: 118, distance: 160.4
click at [186, 120] on div "< script type = "text/plain" class = "product-json" id = "product-json{{product…" at bounding box center [407, 210] width 496 height 216
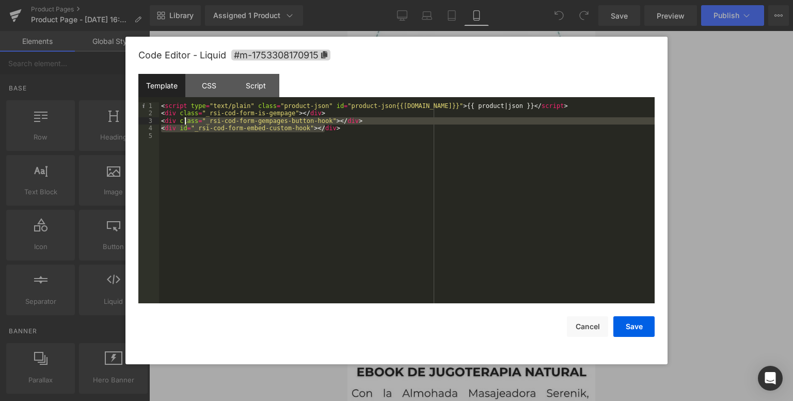
click at [166, 109] on div "< script type = "text/plain" class = "product-json" id = "product-json{{product…" at bounding box center [407, 210] width 496 height 216
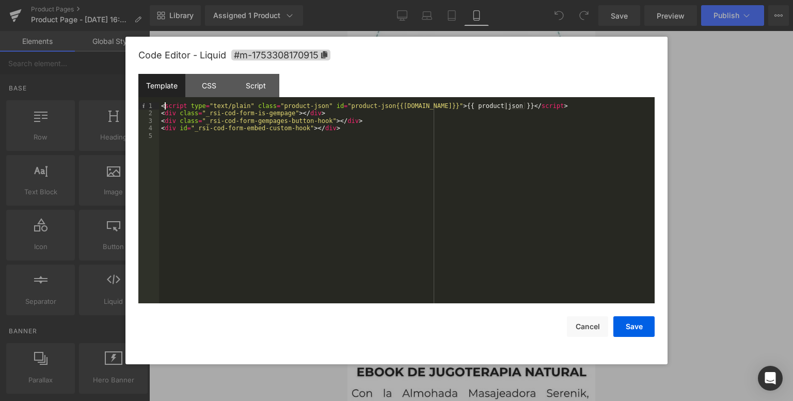
click at [164, 109] on div "< script type = "text/plain" class = "product-json" id = "product-json{{product…" at bounding box center [407, 210] width 496 height 216
click at [337, 147] on div "< script type = "text/plain" class = "product-json" id = "product-json{{product…" at bounding box center [407, 210] width 496 height 216
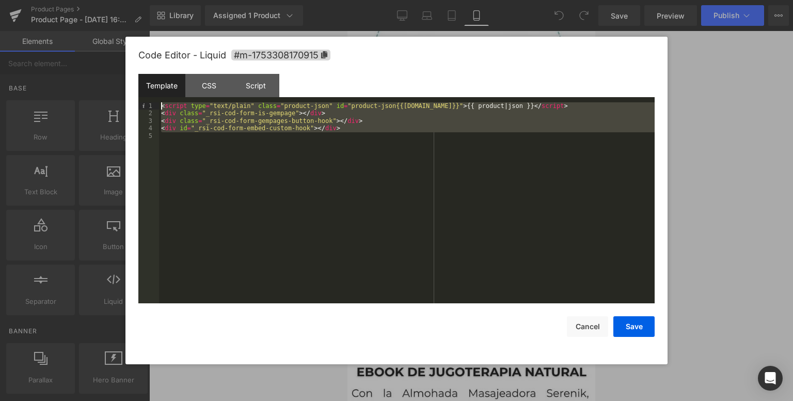
drag, startPoint x: 193, startPoint y: 151, endPoint x: 157, endPoint y: 101, distance: 61.4
click at [157, 101] on div "Template CSS Script Data 1 2 3 4 5 < script type = "text/plain" class = "produc…" at bounding box center [396, 188] width 516 height 229
click at [636, 323] on button "Save" at bounding box center [633, 326] width 41 height 21
